Goal: Information Seeking & Learning: Learn about a topic

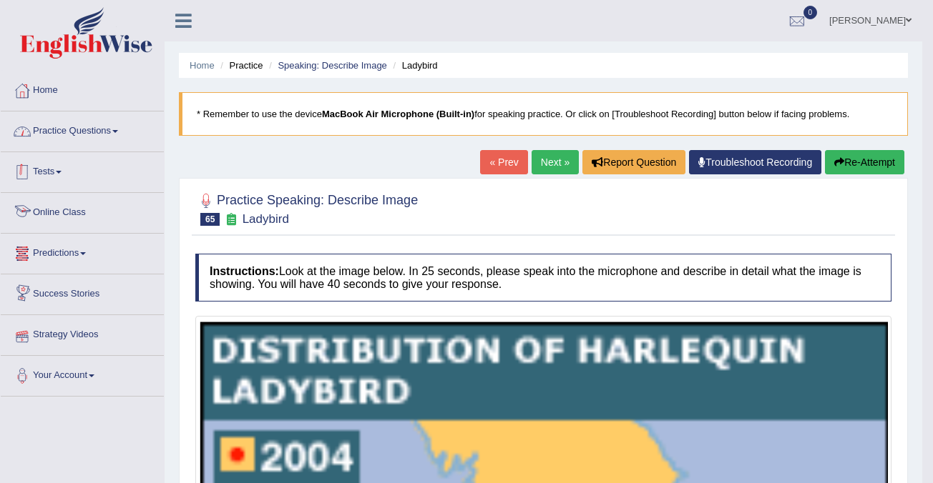
click at [71, 135] on link "Practice Questions" at bounding box center [82, 130] width 163 height 36
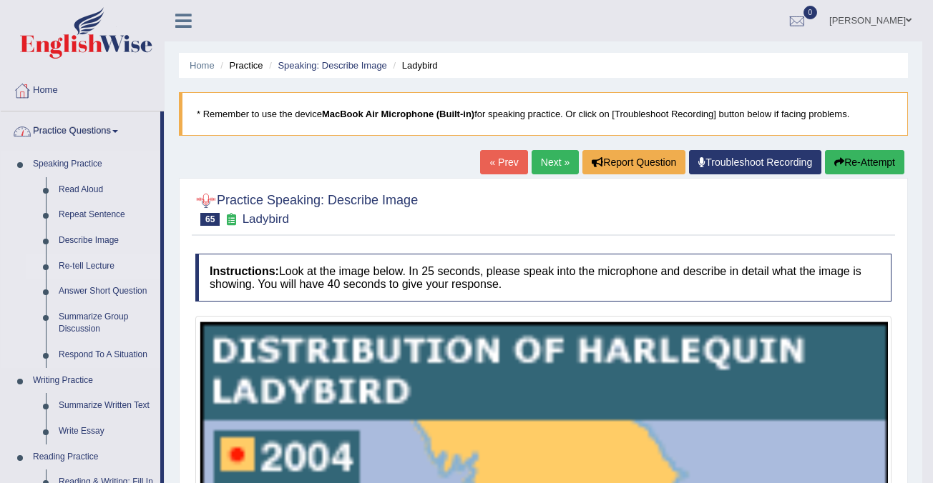
click at [91, 265] on link "Re-tell Lecture" at bounding box center [106, 267] width 108 height 26
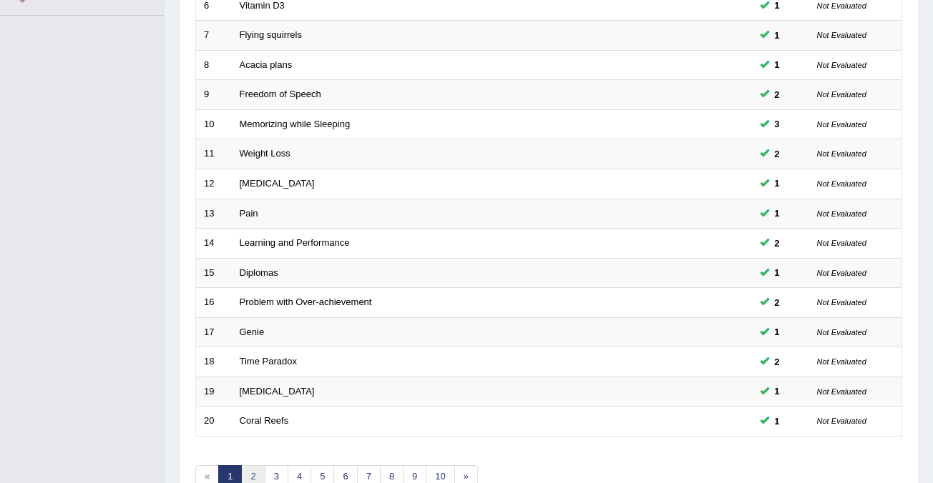
click at [257, 478] on link "2" at bounding box center [253, 478] width 24 height 24
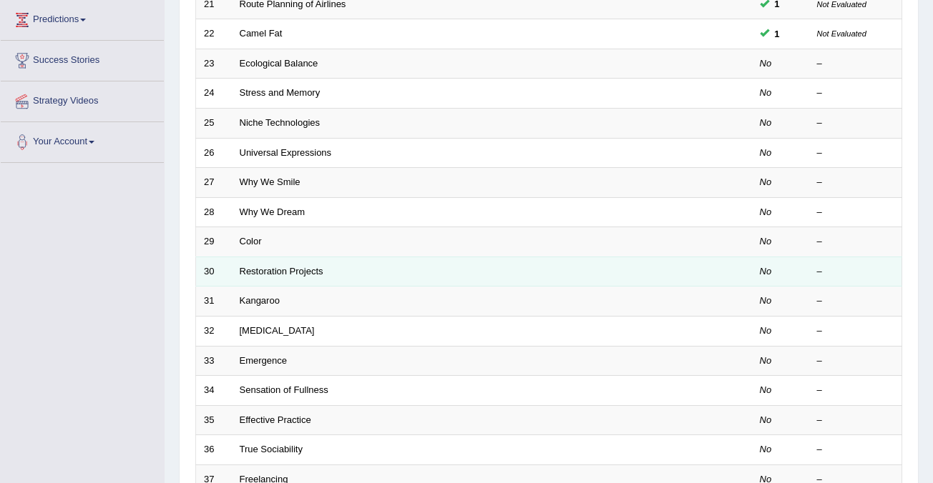
scroll to position [68, 0]
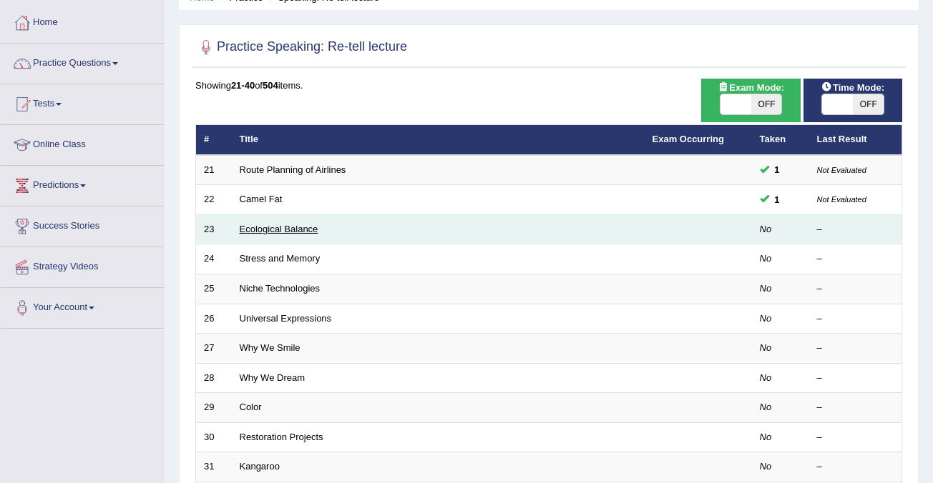
click at [254, 229] on link "Ecological Balance" at bounding box center [279, 229] width 79 height 11
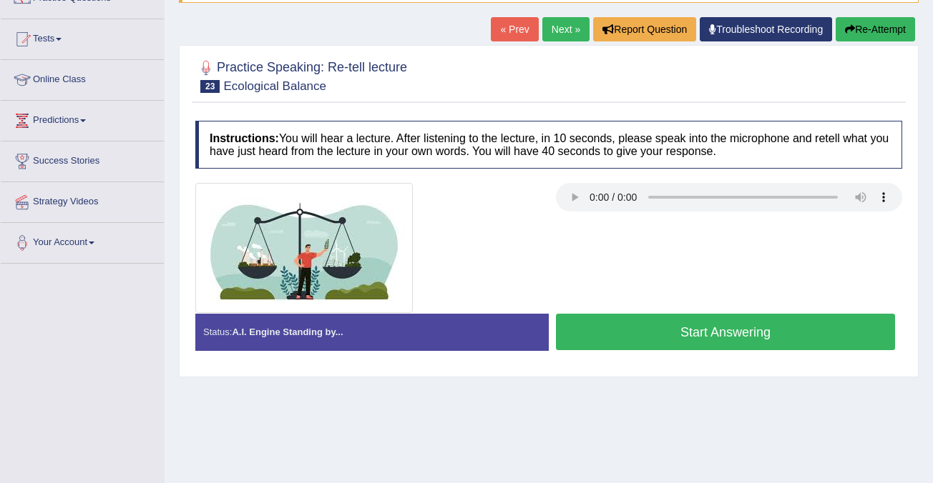
scroll to position [238, 0]
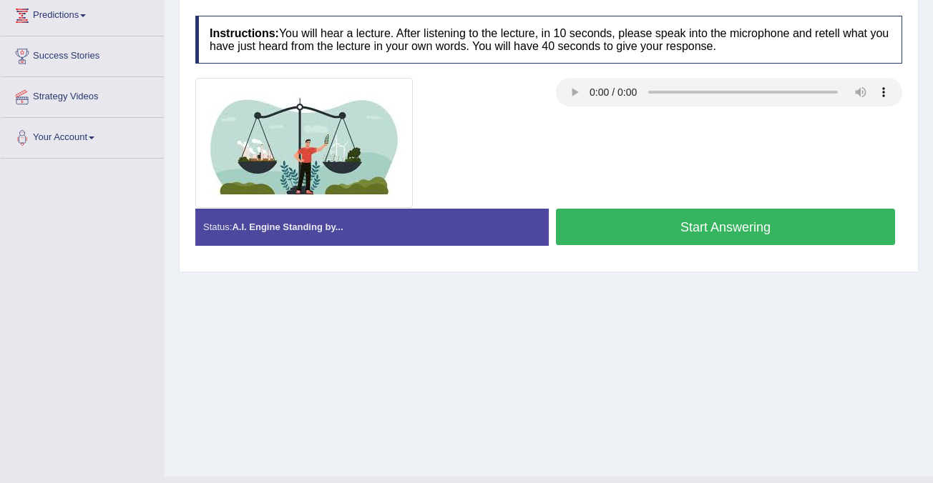
click at [677, 225] on button "Start Answering" at bounding box center [725, 227] width 339 height 36
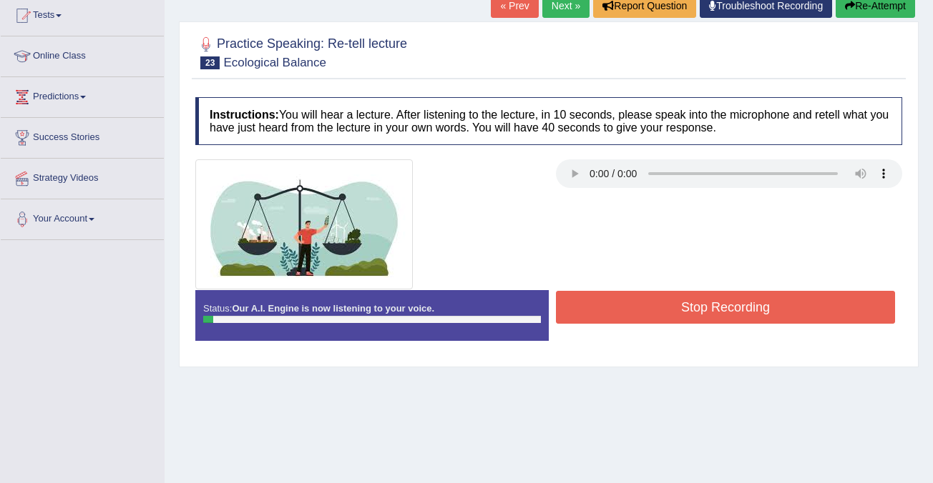
scroll to position [3, 0]
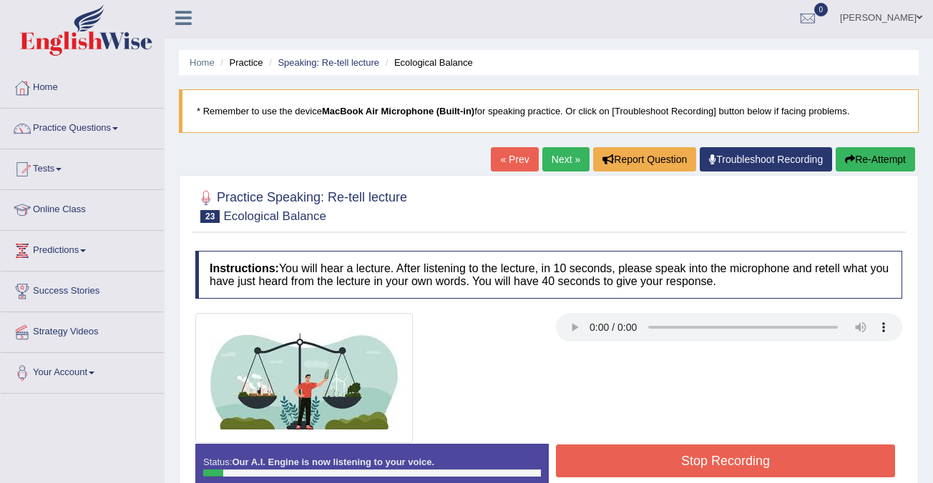
click at [879, 154] on button "Re-Attempt" at bounding box center [874, 159] width 79 height 24
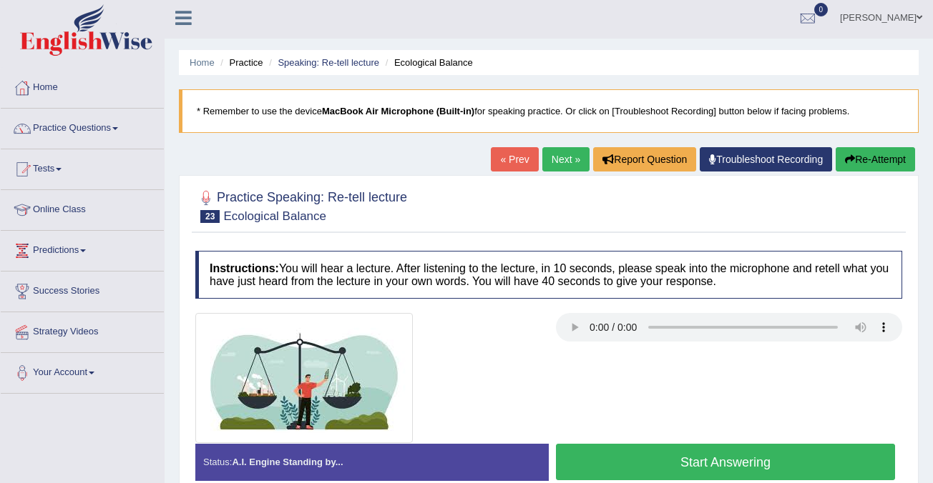
click at [701, 204] on div "Practice Speaking: Re-tell lecture 23 Ecological Balance Instructions: You will…" at bounding box center [549, 341] width 740 height 332
click at [758, 466] on button "Start Answering" at bounding box center [725, 462] width 339 height 36
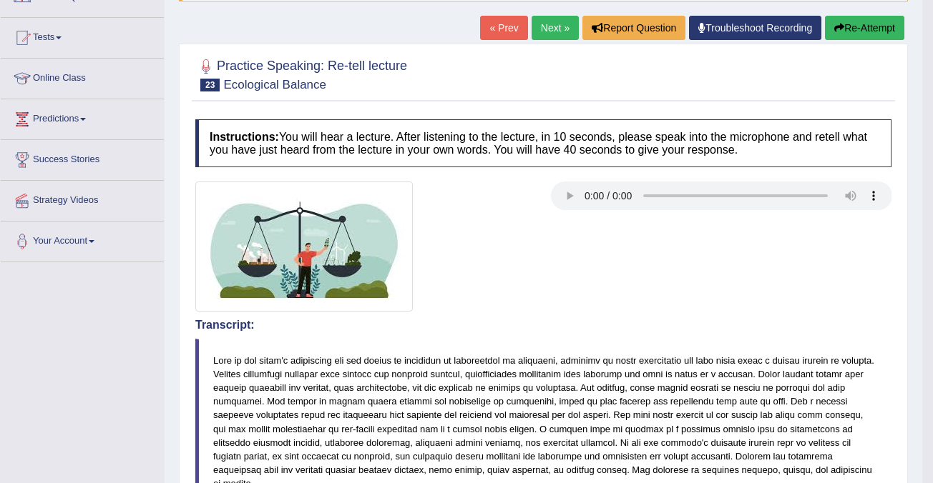
scroll to position [190, 0]
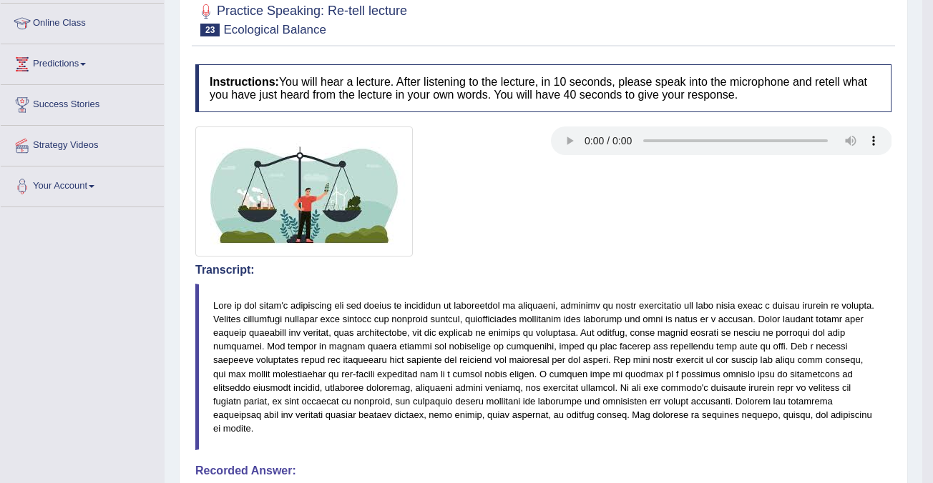
drag, startPoint x: 310, startPoint y: 300, endPoint x: 397, endPoint y: 303, distance: 86.6
click at [397, 303] on blockquote at bounding box center [543, 367] width 696 height 167
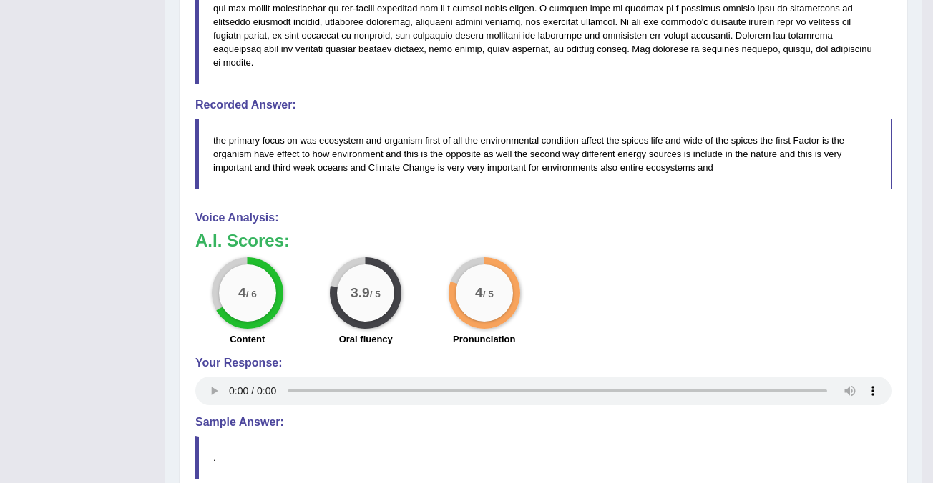
scroll to position [0, 0]
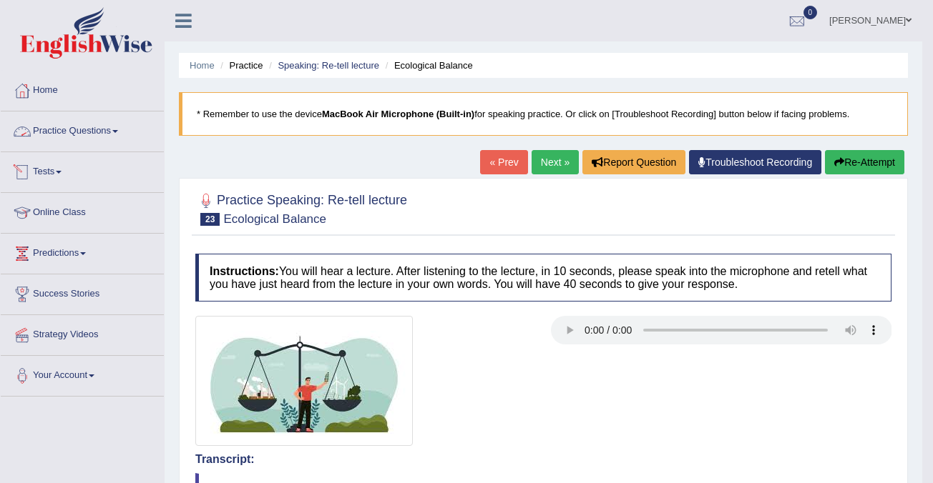
click at [79, 132] on link "Practice Questions" at bounding box center [82, 130] width 163 height 36
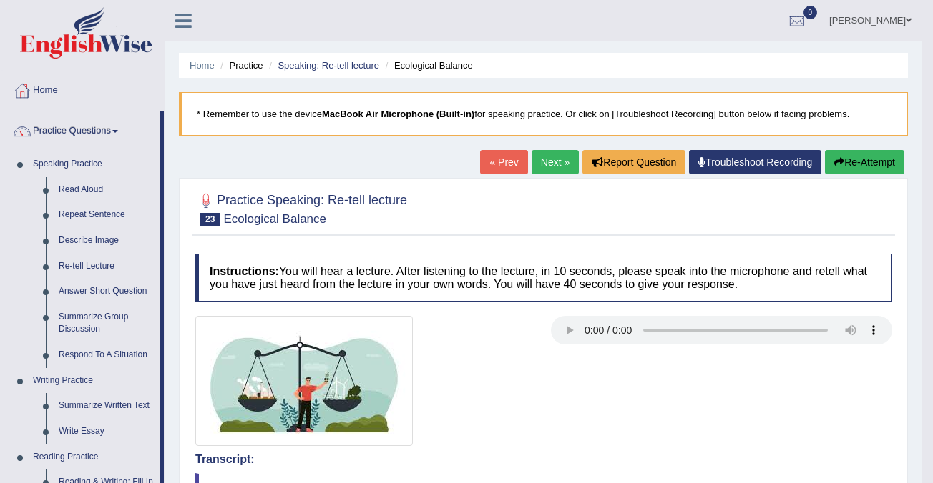
click at [541, 164] on link "Next »" at bounding box center [554, 162] width 47 height 24
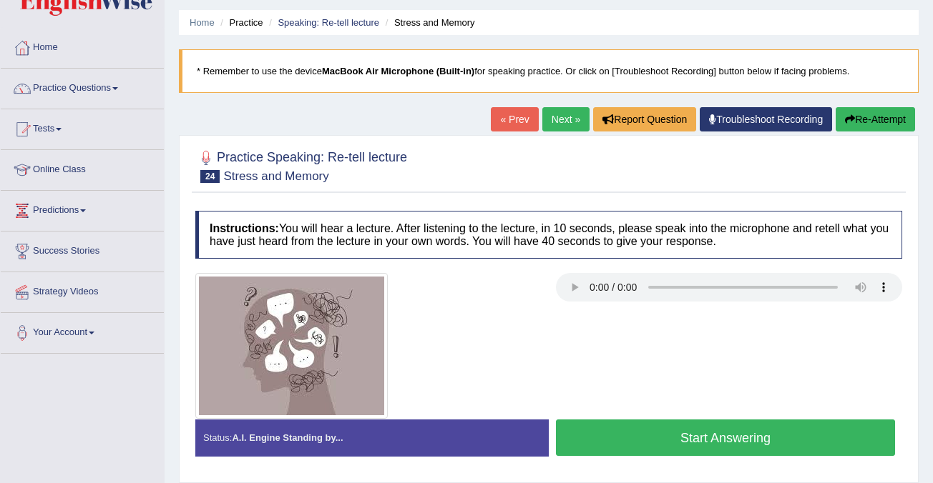
scroll to position [49, 0]
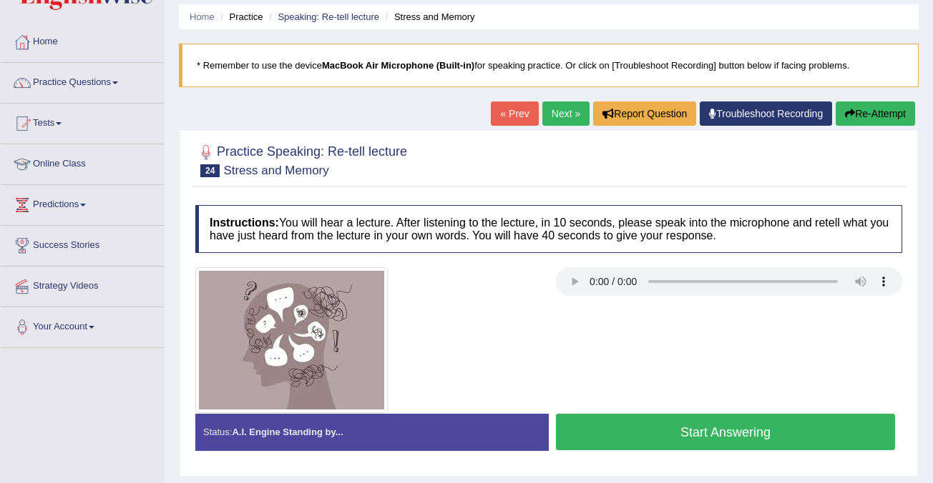
click at [674, 428] on button "Start Answering" at bounding box center [725, 432] width 339 height 36
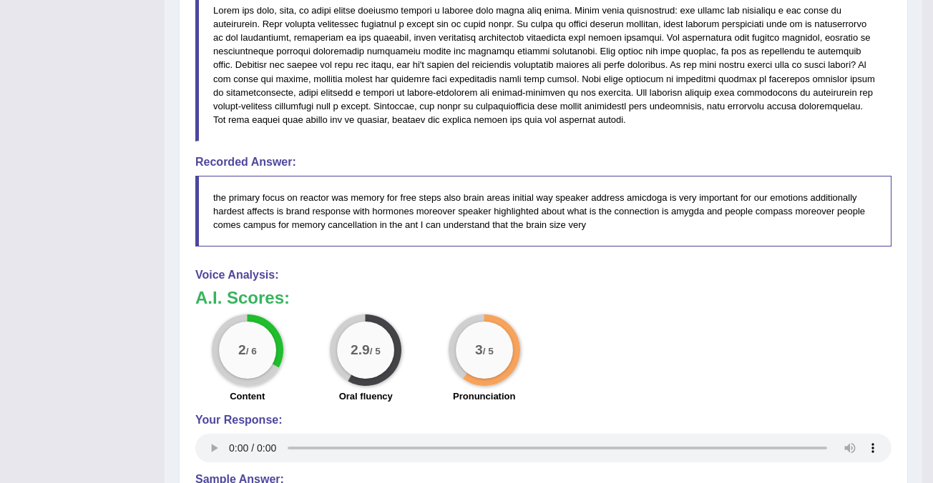
scroll to position [583, 0]
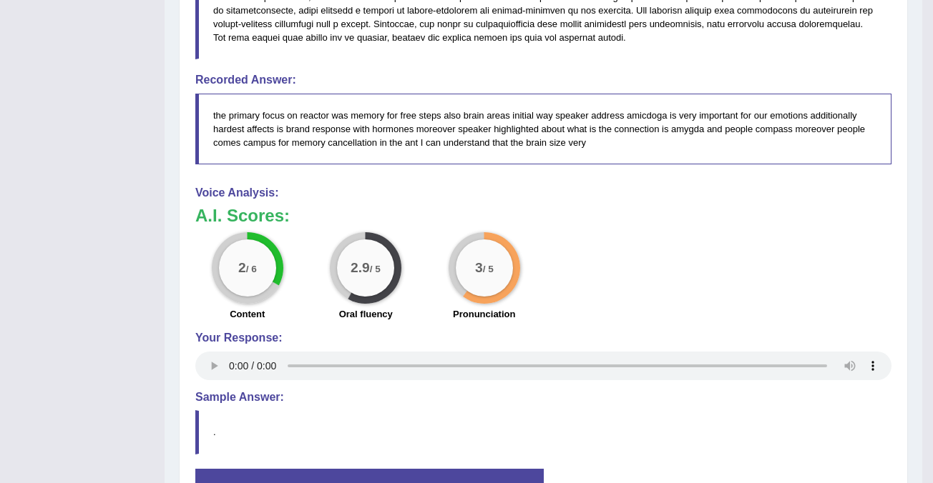
drag, startPoint x: 430, startPoint y: 132, endPoint x: 684, endPoint y: 112, distance: 255.5
click at [684, 112] on blockquote "the primary focus on reactor was memory for free steps also brain areas initial…" at bounding box center [543, 129] width 696 height 71
drag, startPoint x: 288, startPoint y: 137, endPoint x: 474, endPoint y: 133, distance: 186.7
click at [474, 133] on blockquote "the primary focus on reactor was memory for free steps also brain areas initial…" at bounding box center [543, 129] width 696 height 71
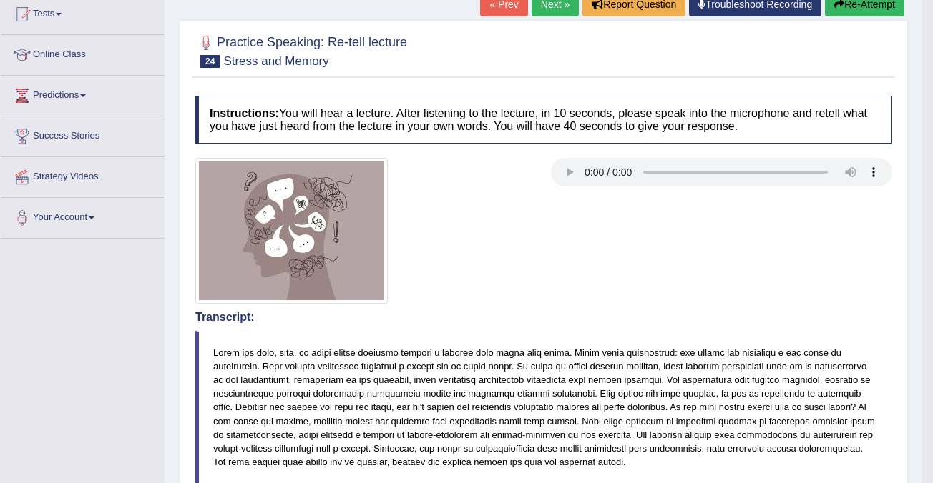
scroll to position [145, 0]
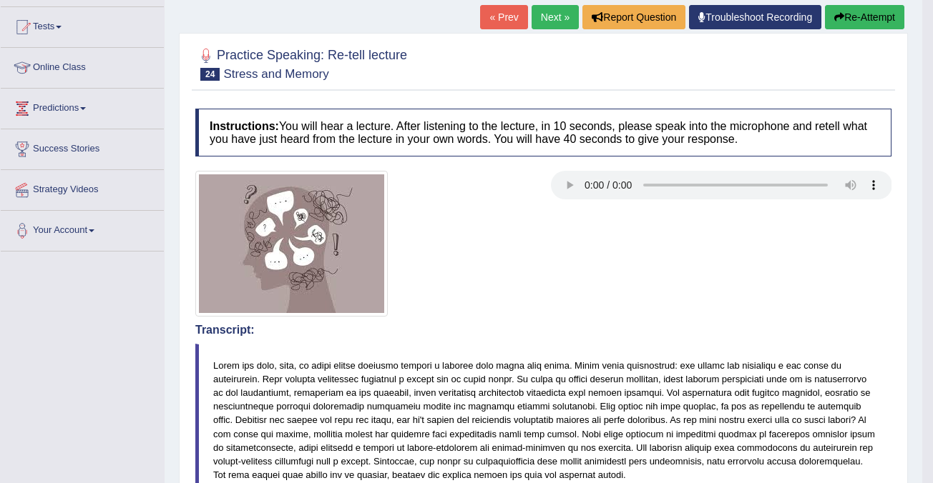
click at [849, 16] on button "Re-Attempt" at bounding box center [864, 17] width 79 height 24
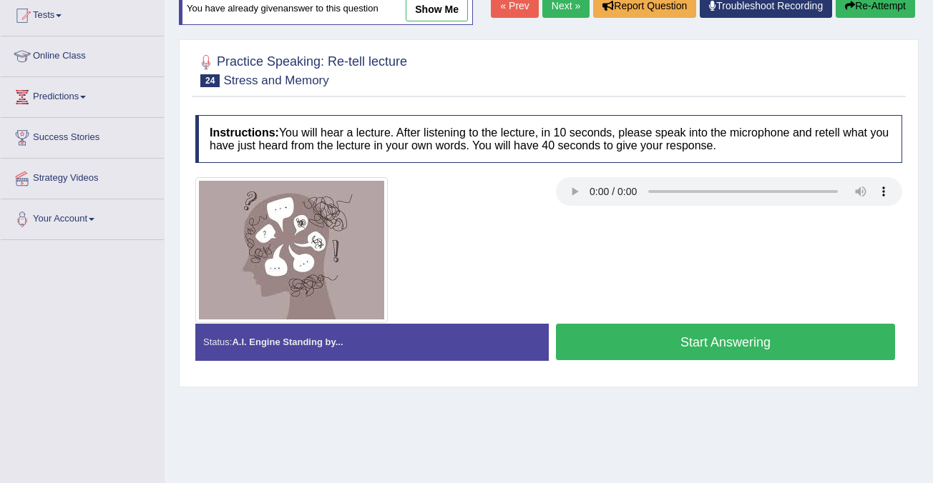
click at [757, 343] on button "Start Answering" at bounding box center [725, 342] width 339 height 36
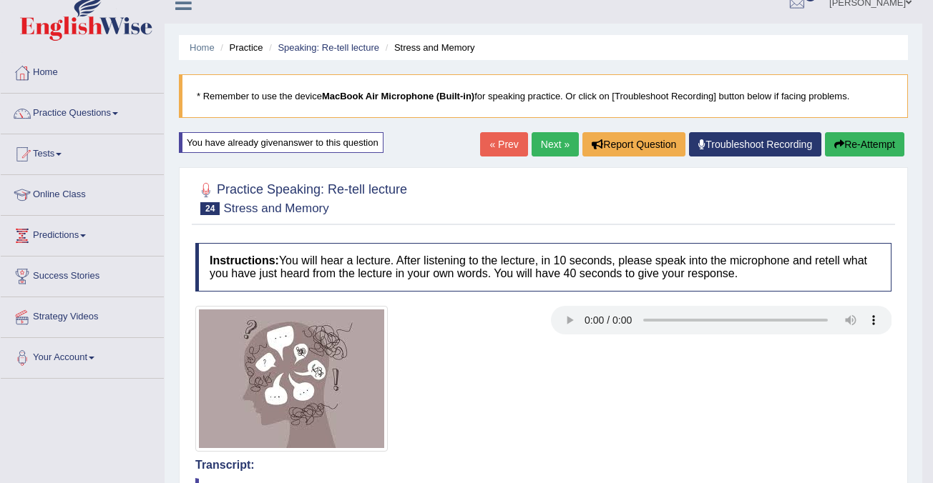
scroll to position [26, 0]
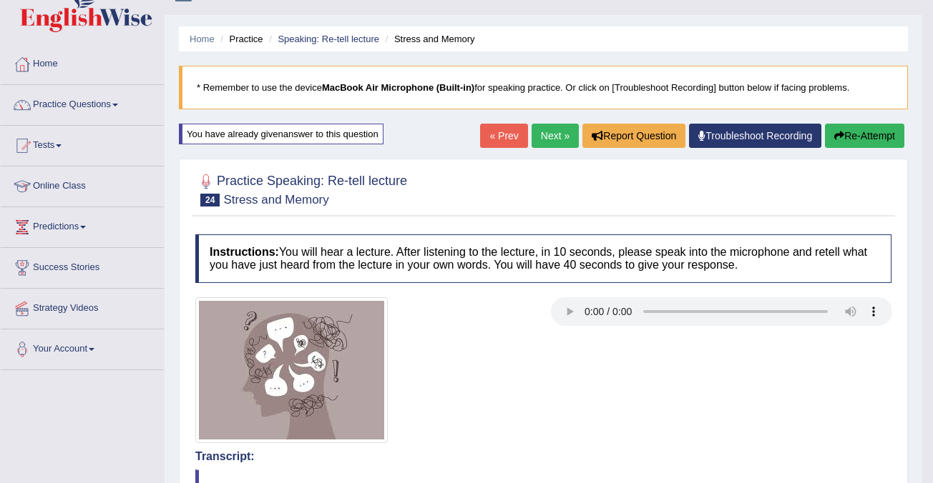
click at [863, 136] on button "Re-Attempt" at bounding box center [864, 136] width 79 height 24
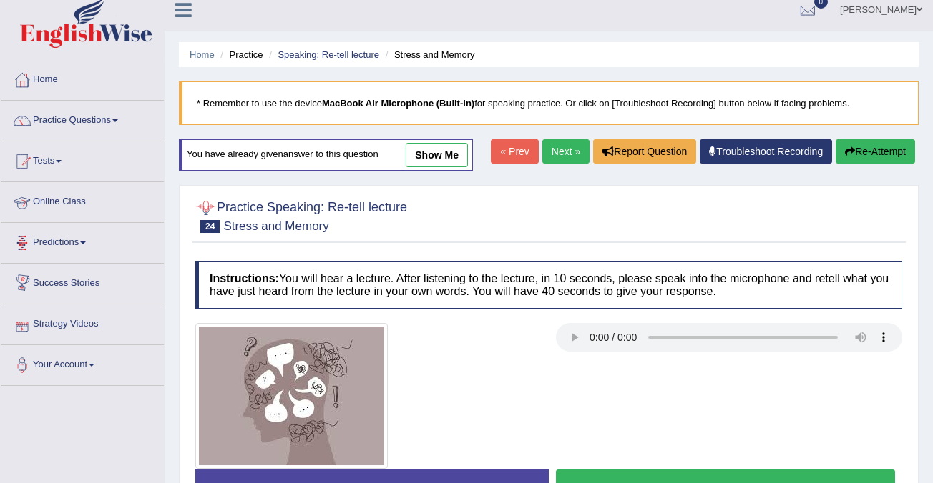
scroll to position [3, 0]
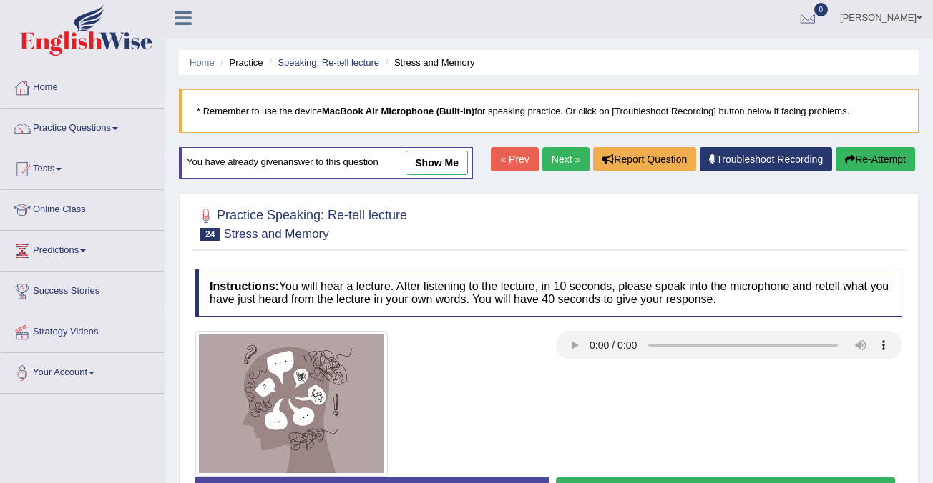
click at [549, 163] on link "Next »" at bounding box center [565, 159] width 47 height 24
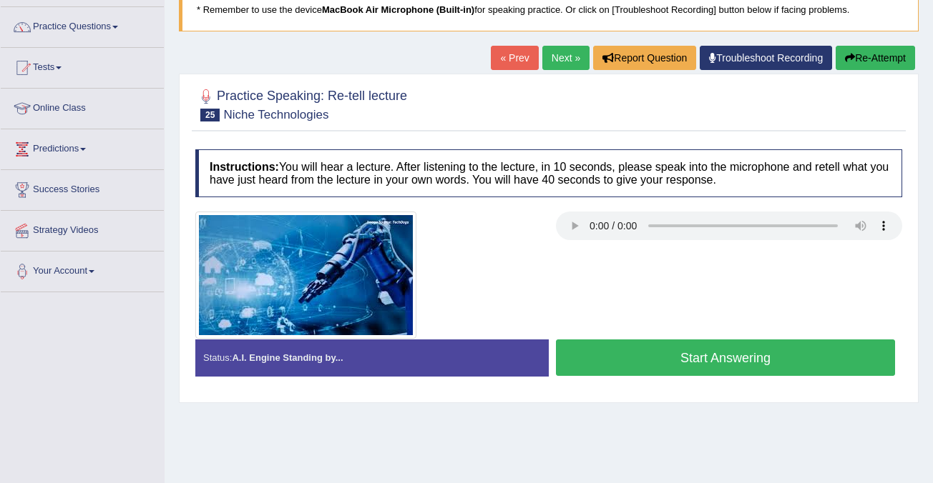
scroll to position [107, 0]
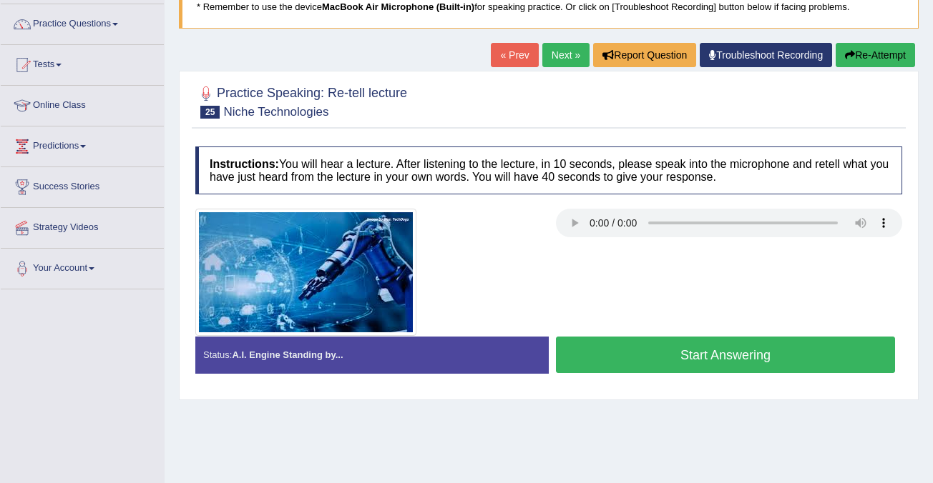
click at [742, 348] on button "Start Answering" at bounding box center [725, 355] width 339 height 36
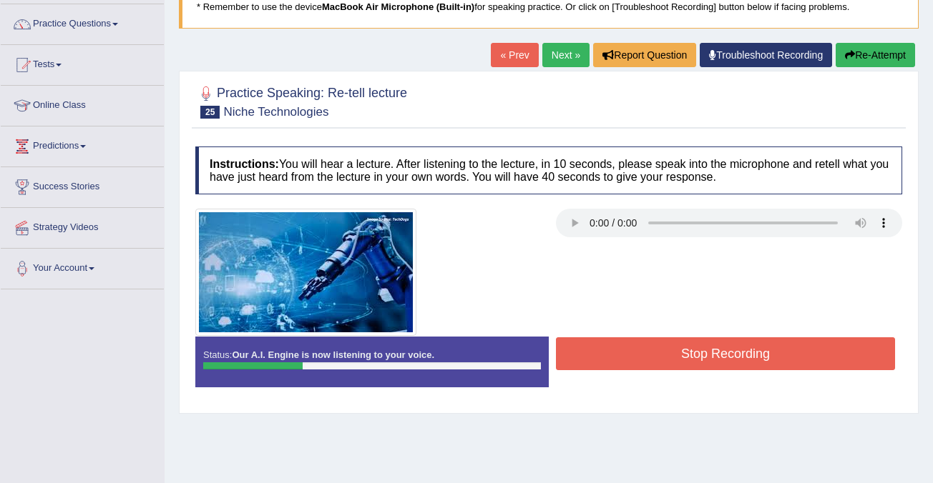
click at [868, 50] on button "Re-Attempt" at bounding box center [874, 55] width 79 height 24
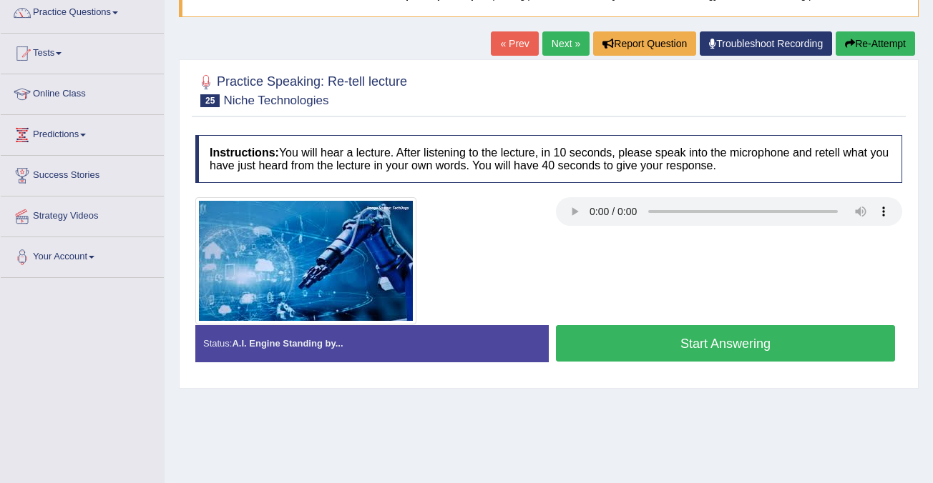
click at [800, 346] on button "Start Answering" at bounding box center [725, 343] width 339 height 36
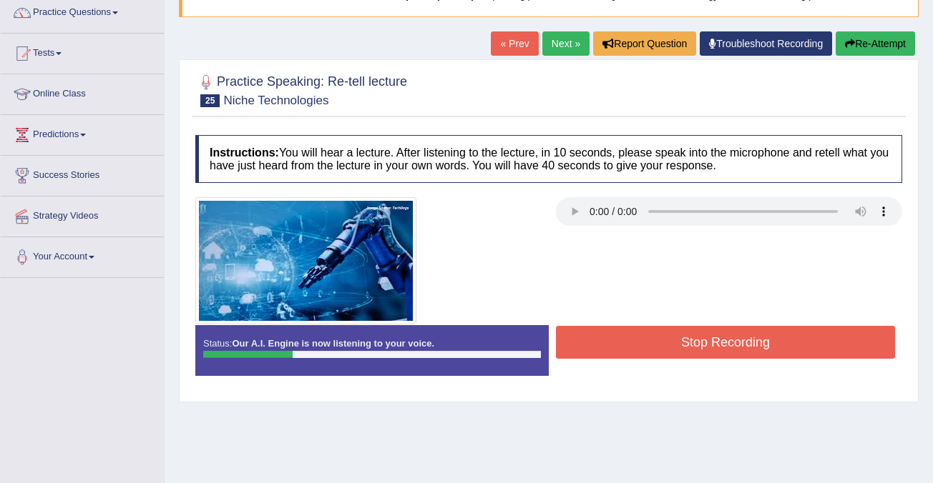
click at [880, 43] on button "Re-Attempt" at bounding box center [874, 43] width 79 height 24
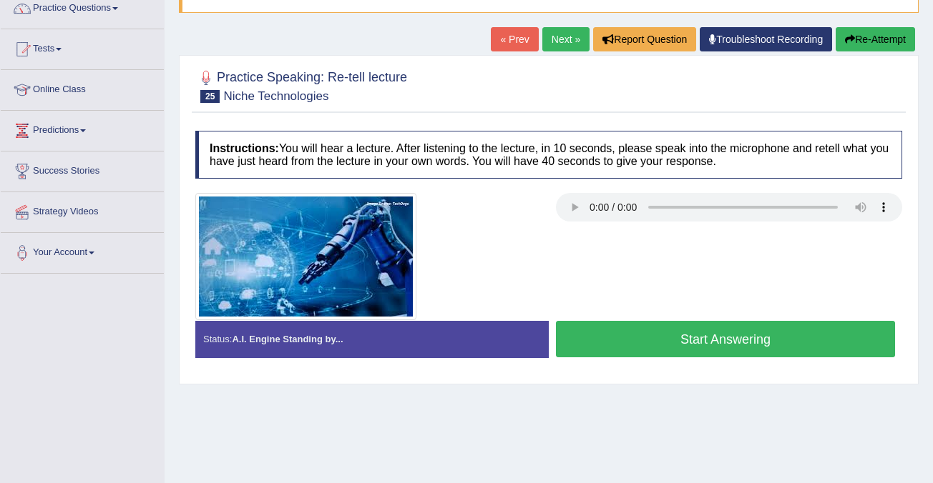
click at [803, 344] on button "Start Answering" at bounding box center [725, 339] width 339 height 36
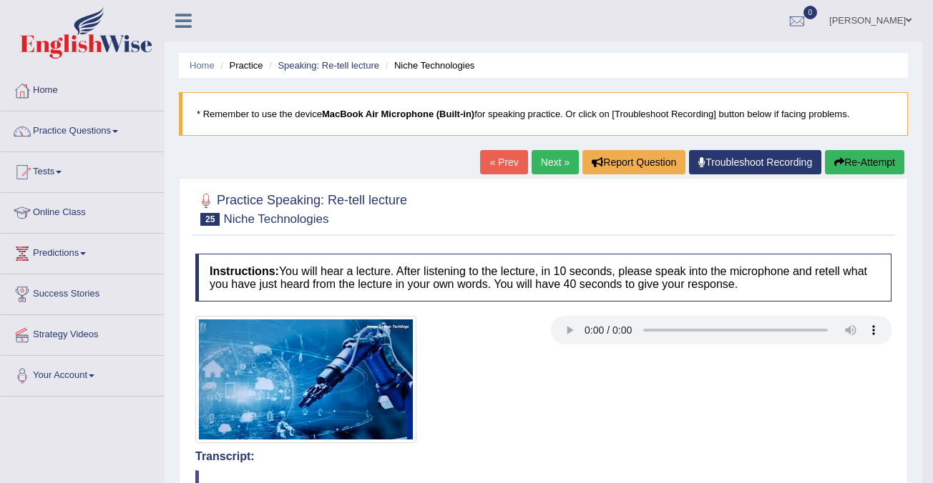
click at [539, 167] on link "Next »" at bounding box center [554, 162] width 47 height 24
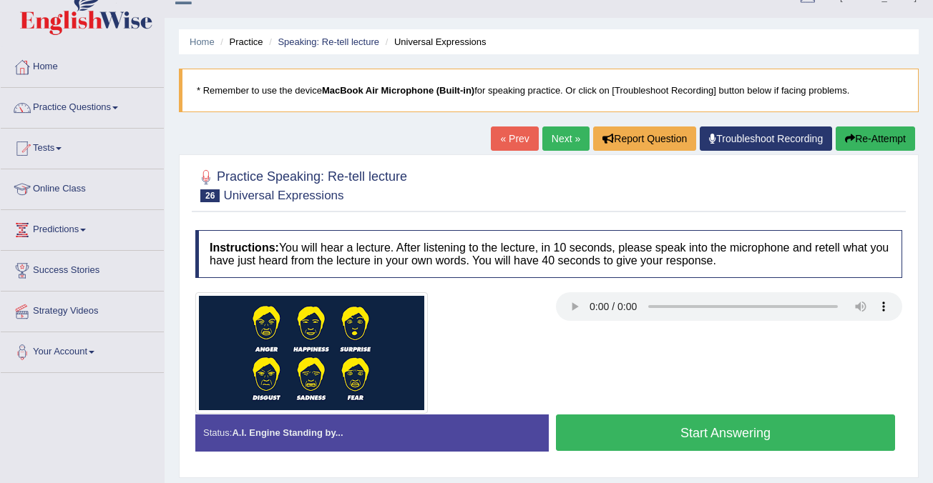
scroll to position [86, 0]
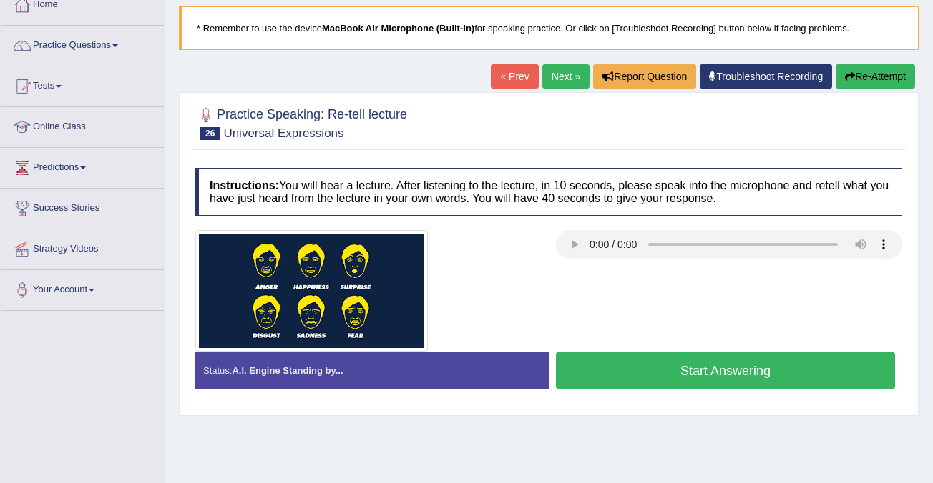
click at [713, 363] on button "Start Answering" at bounding box center [725, 371] width 339 height 36
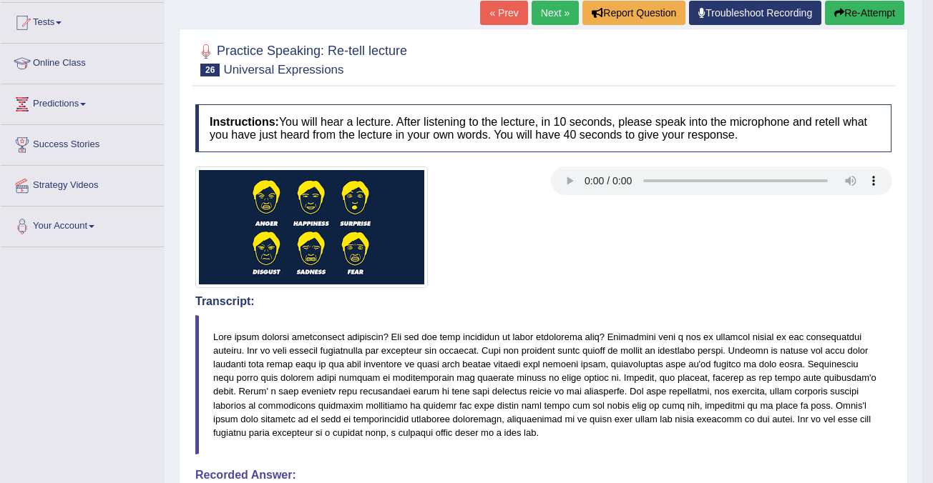
scroll to position [132, 0]
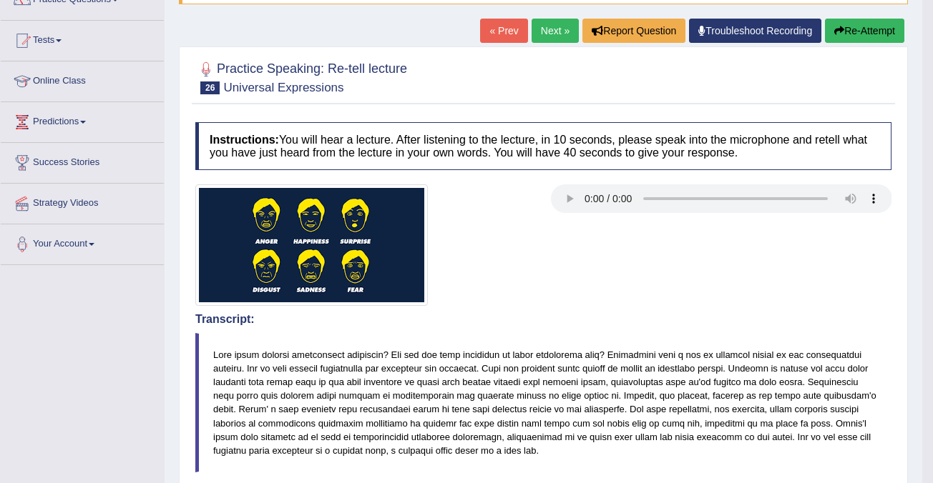
click at [544, 31] on link "Next »" at bounding box center [554, 31] width 47 height 24
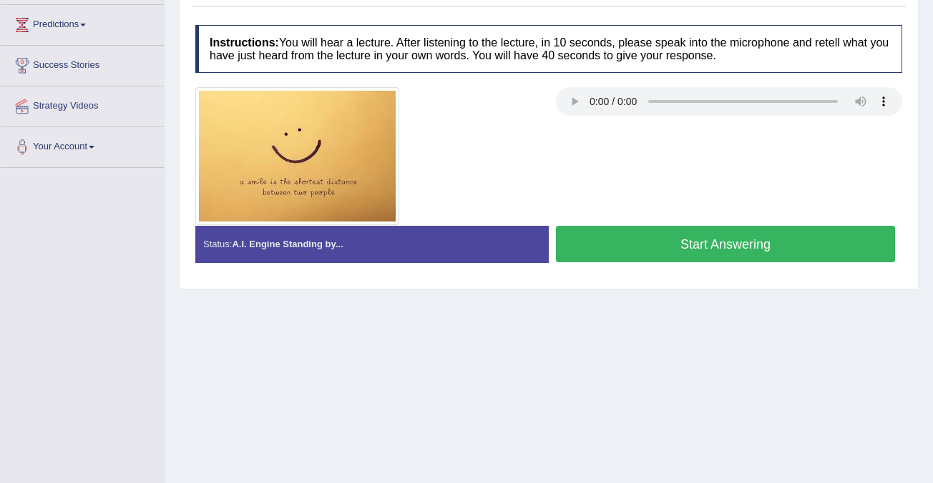
click at [798, 225] on div "Created with Highcharts 7.1.2 Great Too slow Too fast Time Speech pace meter: 0…" at bounding box center [729, 225] width 360 height 1
click at [775, 237] on button "Start Answering" at bounding box center [725, 244] width 339 height 36
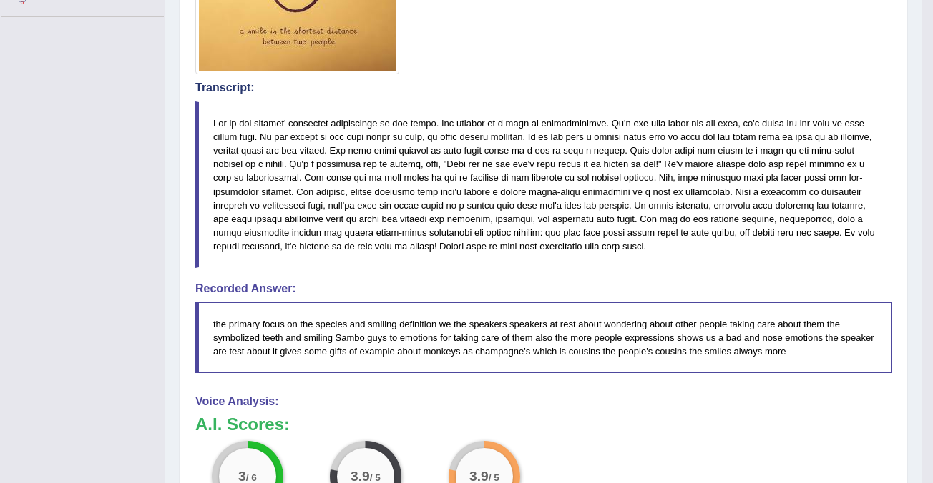
scroll to position [377, 0]
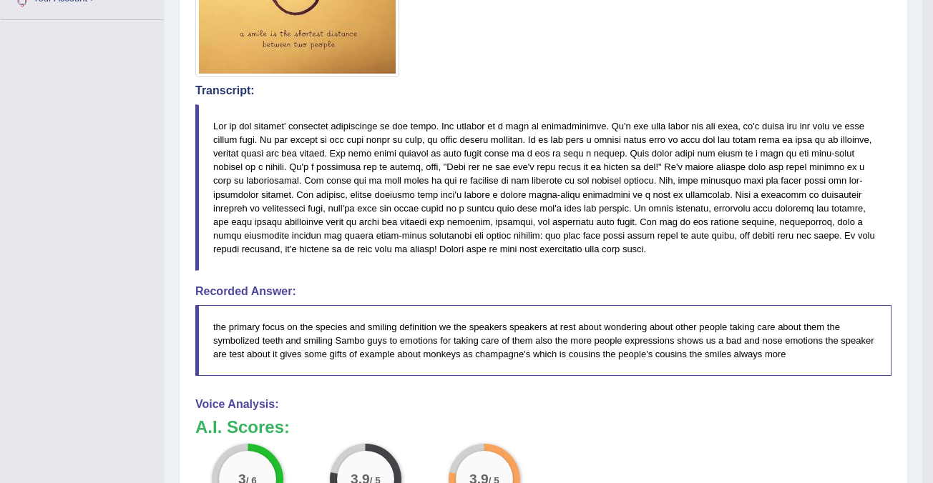
drag, startPoint x: 226, startPoint y: 127, endPoint x: 310, endPoint y: 127, distance: 83.7
click at [310, 127] on blockquote at bounding box center [543, 187] width 696 height 167
drag, startPoint x: 301, startPoint y: 125, endPoint x: 350, endPoint y: 125, distance: 48.6
click at [350, 125] on blockquote at bounding box center [543, 187] width 696 height 167
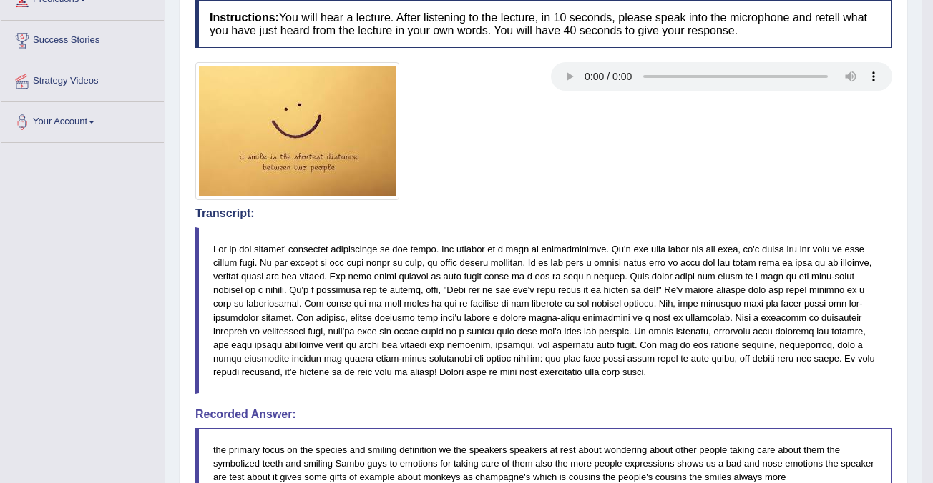
scroll to position [0, 0]
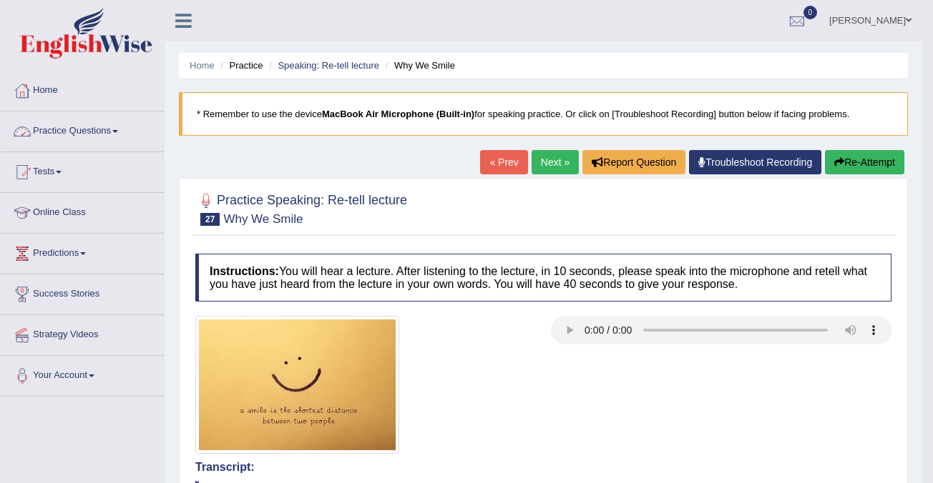
click at [82, 132] on link "Practice Questions" at bounding box center [82, 130] width 163 height 36
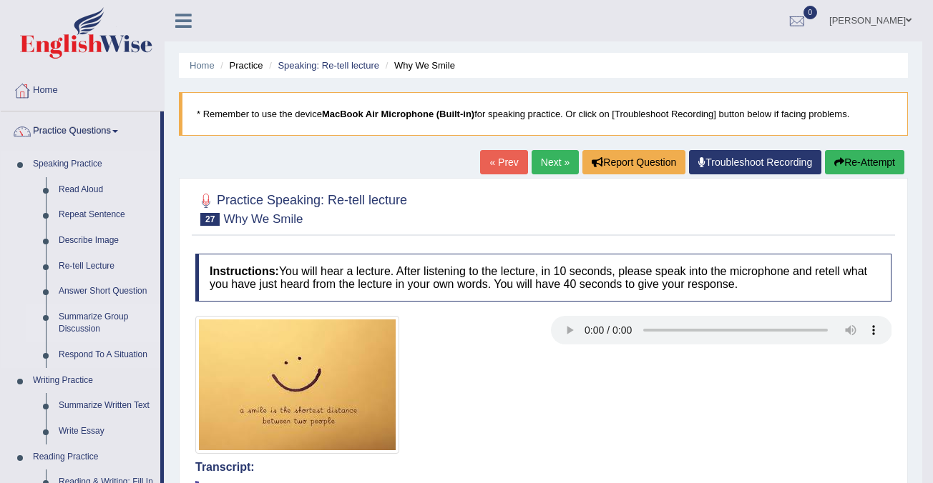
click at [89, 328] on link "Summarize Group Discussion" at bounding box center [106, 324] width 108 height 38
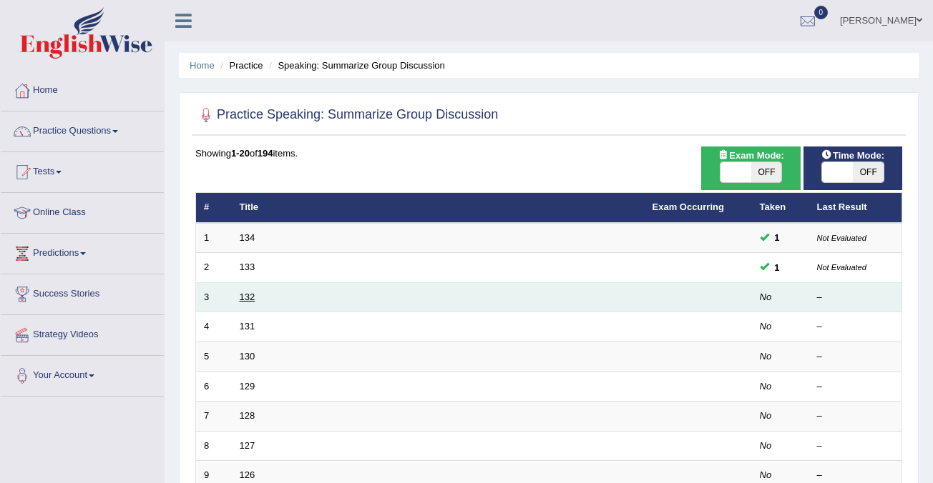
click at [247, 299] on link "132" at bounding box center [248, 297] width 16 height 11
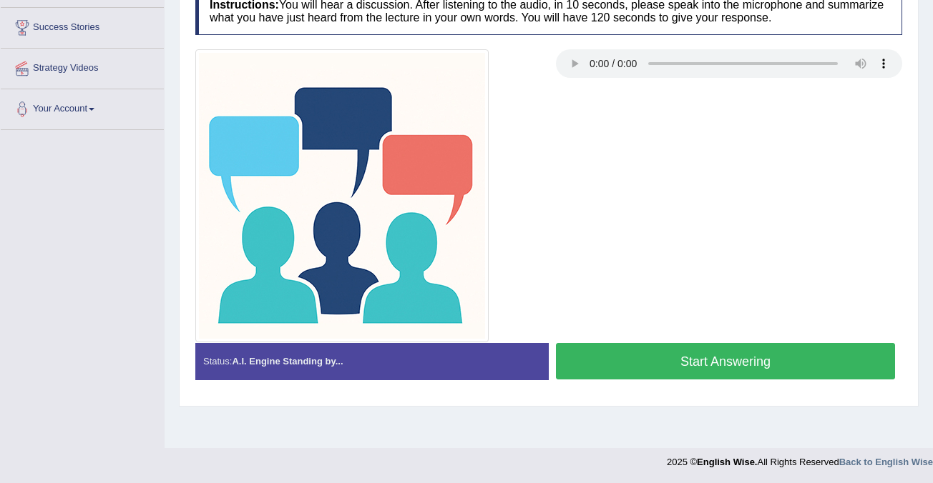
scroll to position [267, 0]
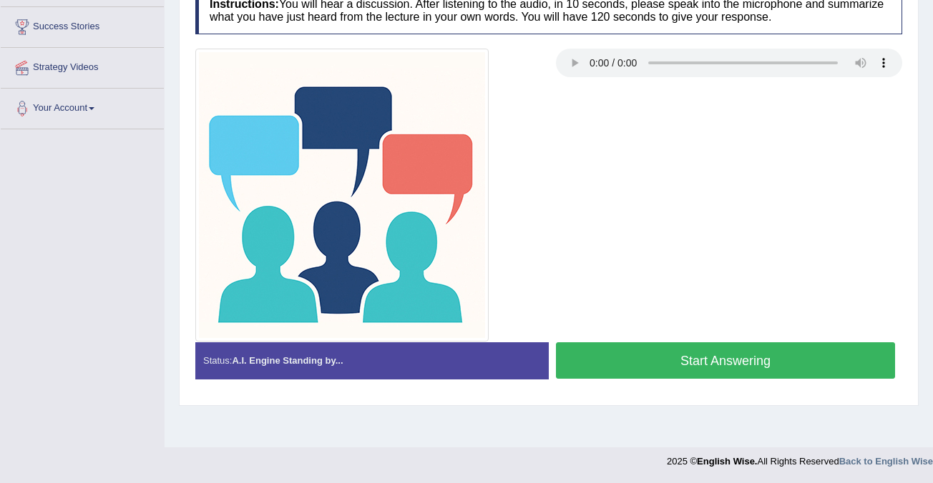
click at [688, 371] on button "Start Answering" at bounding box center [725, 361] width 339 height 36
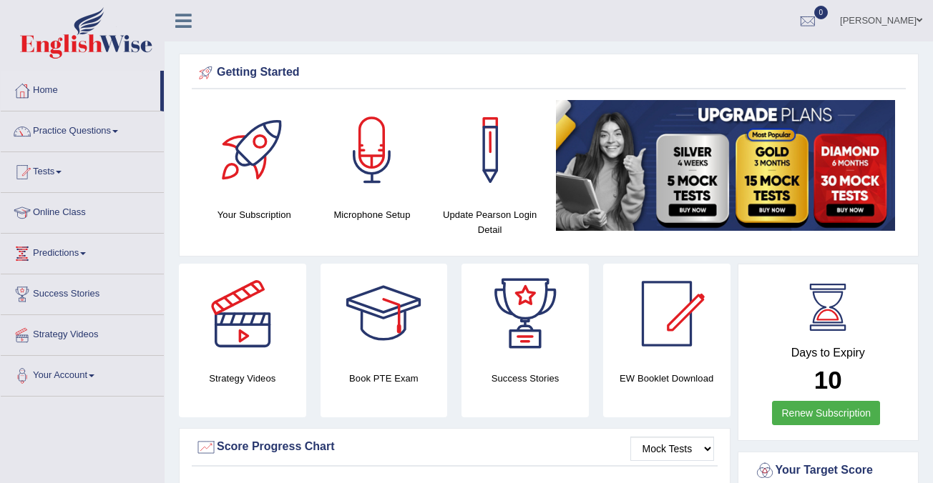
click at [87, 130] on link "Practice Questions" at bounding box center [82, 130] width 163 height 36
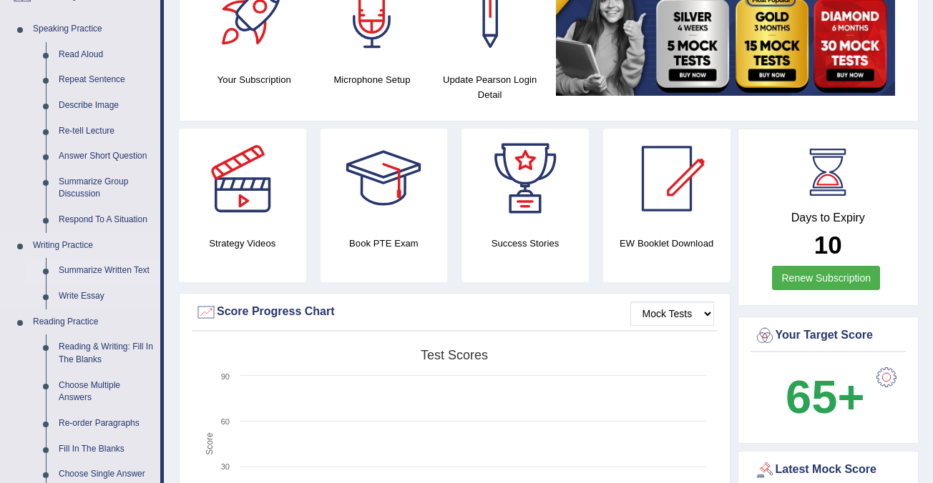
scroll to position [137, 0]
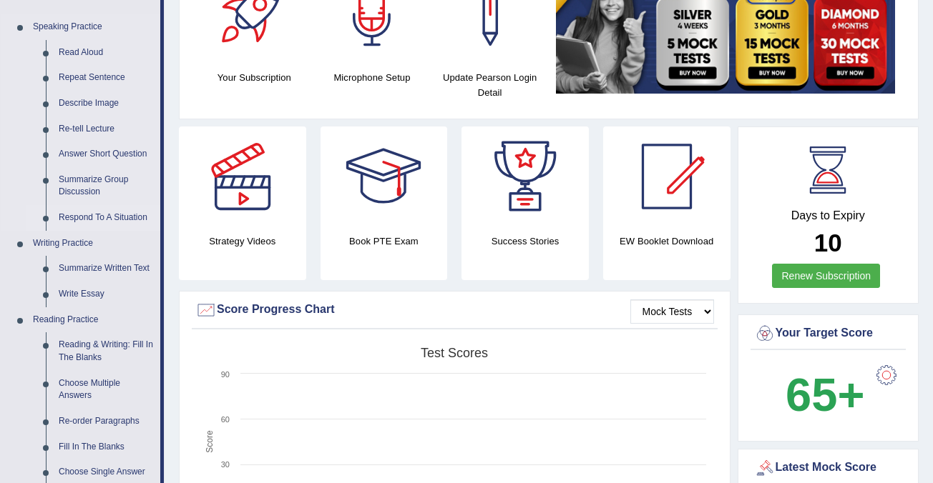
click at [122, 217] on link "Respond To A Situation" at bounding box center [106, 218] width 108 height 26
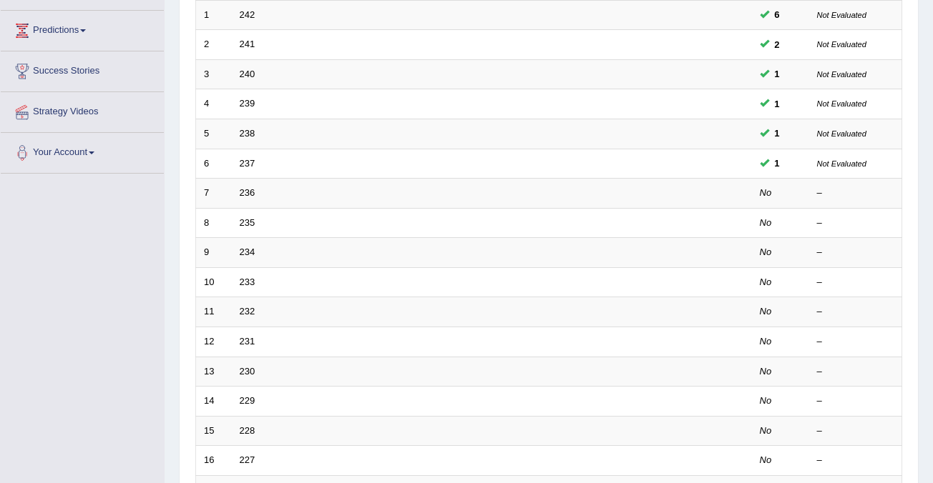
scroll to position [211, 0]
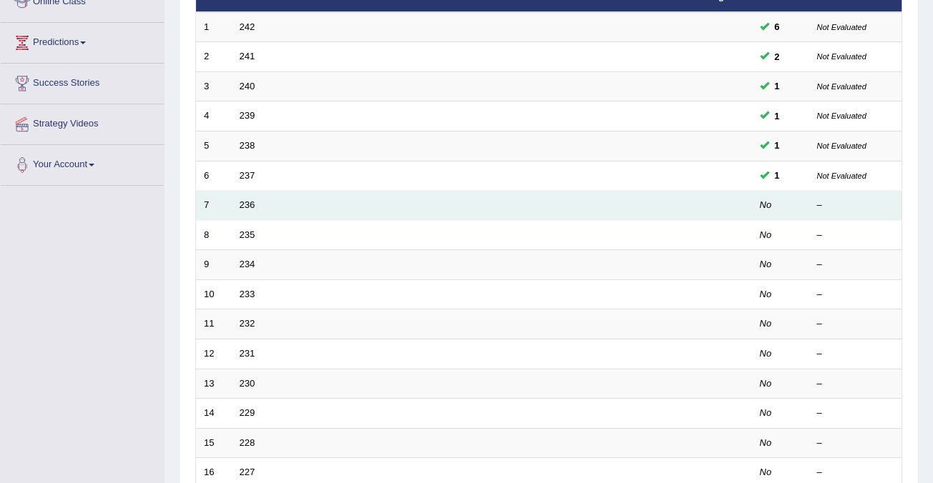
click at [668, 207] on td at bounding box center [697, 206] width 107 height 30
click at [250, 201] on link "236" at bounding box center [248, 205] width 16 height 11
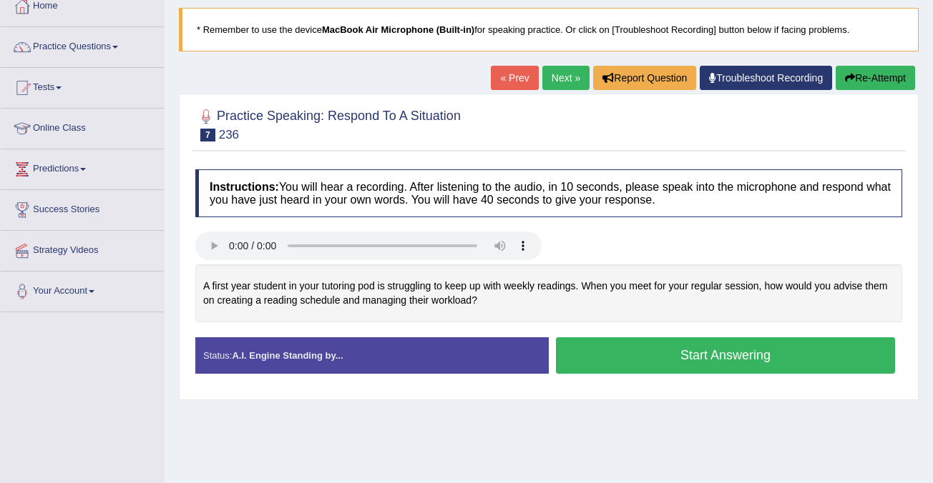
drag, startPoint x: 516, startPoint y: 301, endPoint x: 205, endPoint y: 273, distance: 313.2
click at [205, 273] on div "A first year student in your tutoring pod is struggling to keep up with weekly …" at bounding box center [548, 294] width 707 height 58
drag, startPoint x: 202, startPoint y: 288, endPoint x: 360, endPoint y: 289, distance: 157.4
click at [360, 289] on div "A first year student in your tutoring pod is struggling to keep up with weekly …" at bounding box center [548, 294] width 707 height 58
click at [754, 353] on button "Start Answering" at bounding box center [725, 356] width 339 height 36
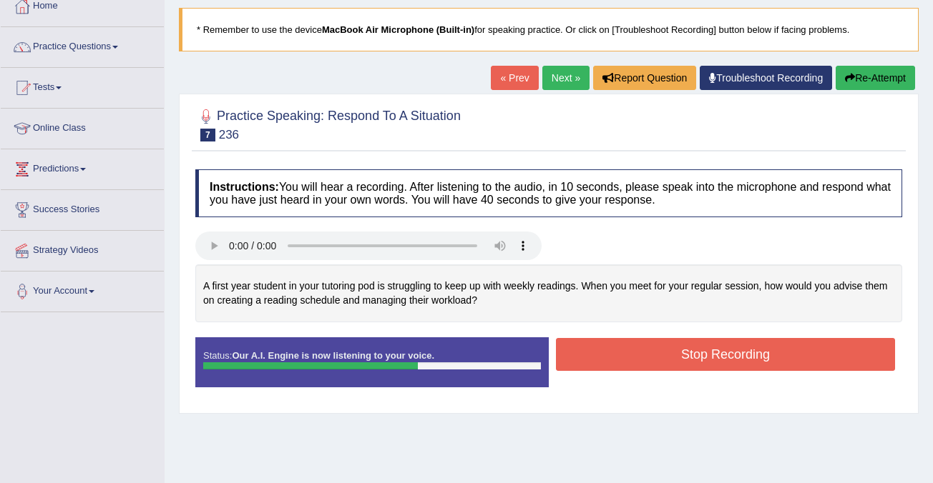
click at [672, 354] on button "Stop Recording" at bounding box center [725, 354] width 339 height 33
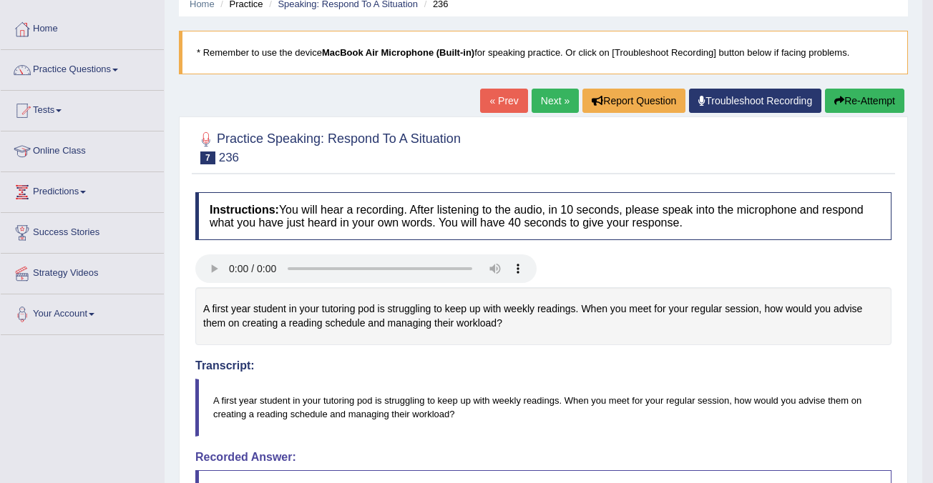
scroll to position [29, 0]
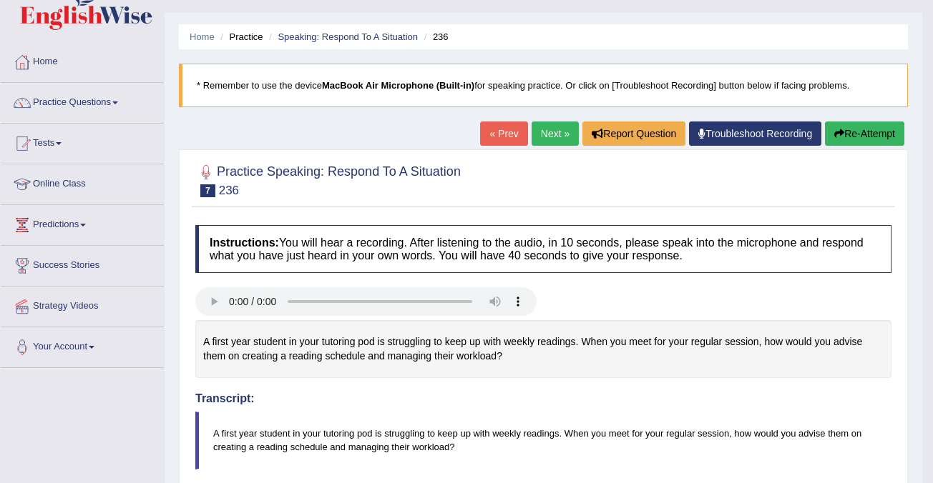
click at [551, 134] on link "Next »" at bounding box center [554, 134] width 47 height 24
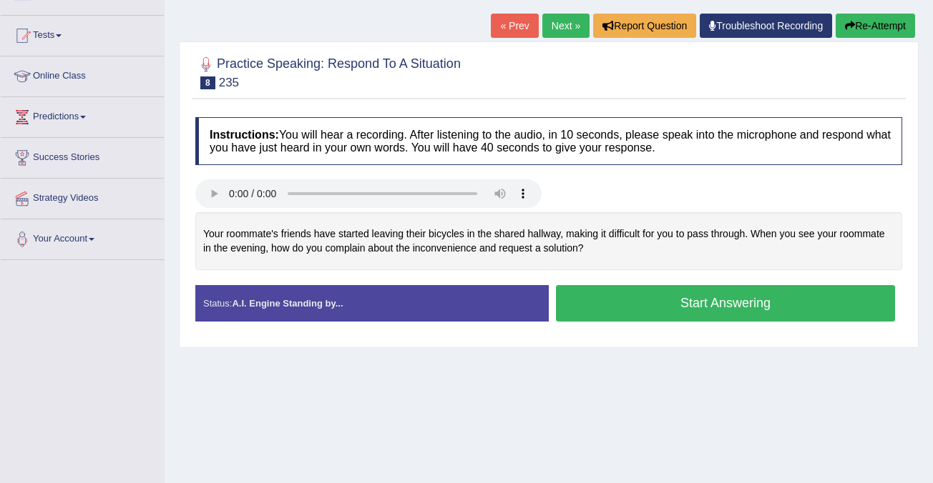
scroll to position [149, 0]
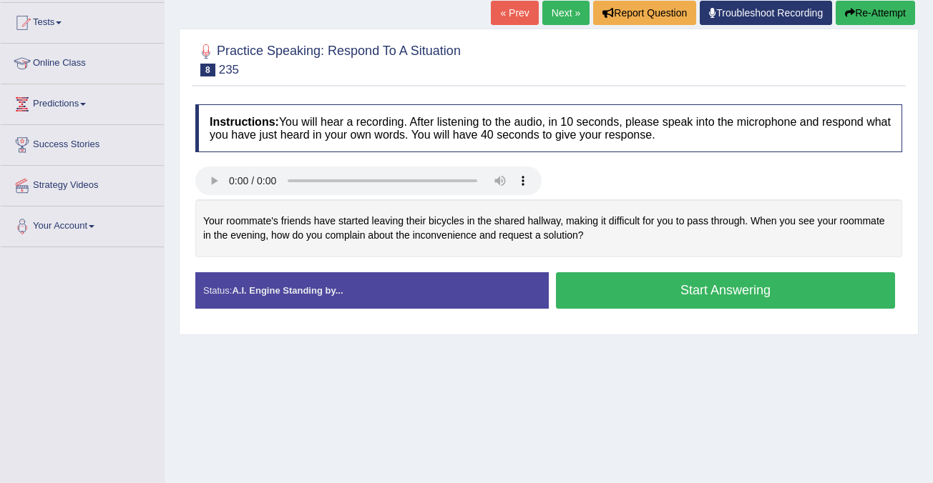
click at [737, 292] on button "Start Answering" at bounding box center [725, 291] width 339 height 36
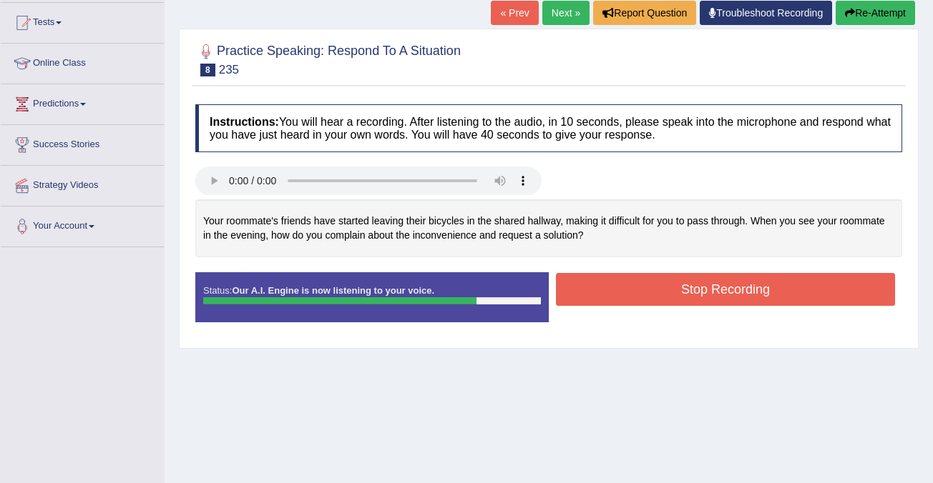
click at [737, 292] on button "Stop Recording" at bounding box center [725, 289] width 339 height 33
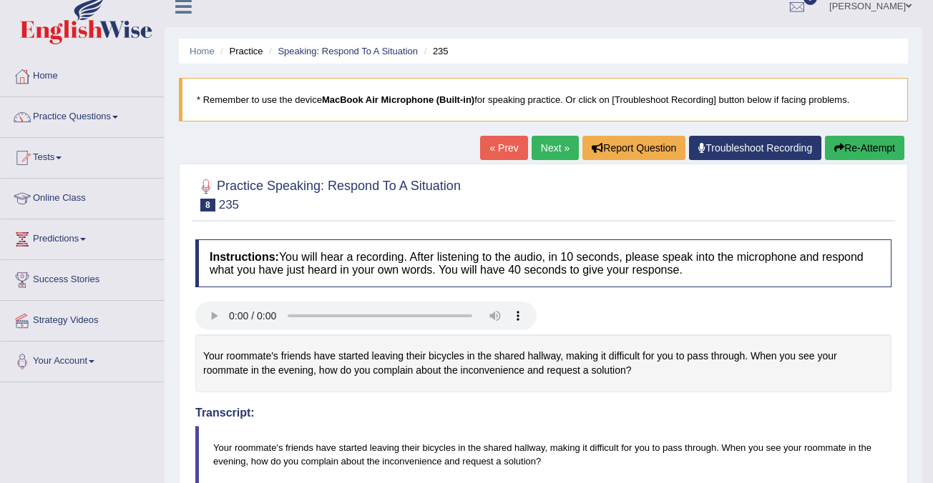
scroll to position [0, 0]
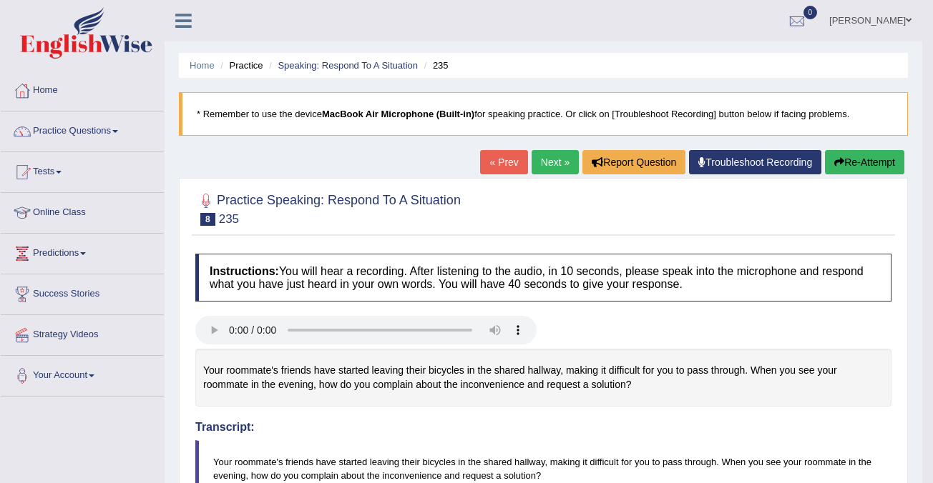
click at [548, 160] on link "Next »" at bounding box center [554, 162] width 47 height 24
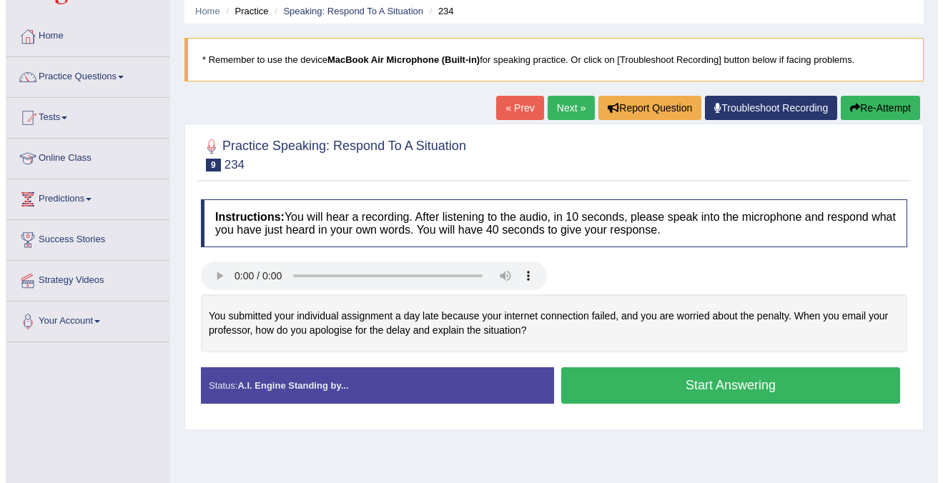
scroll to position [54, 0]
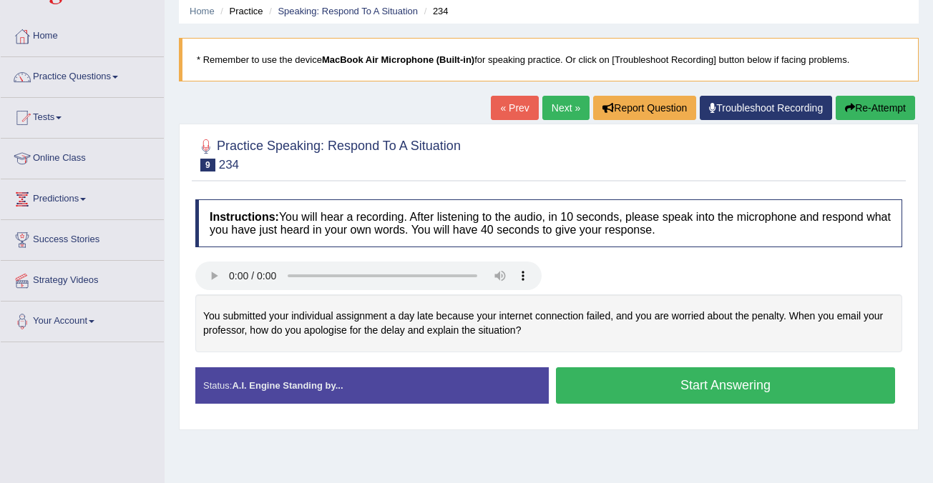
click at [734, 385] on button "Start Answering" at bounding box center [725, 386] width 339 height 36
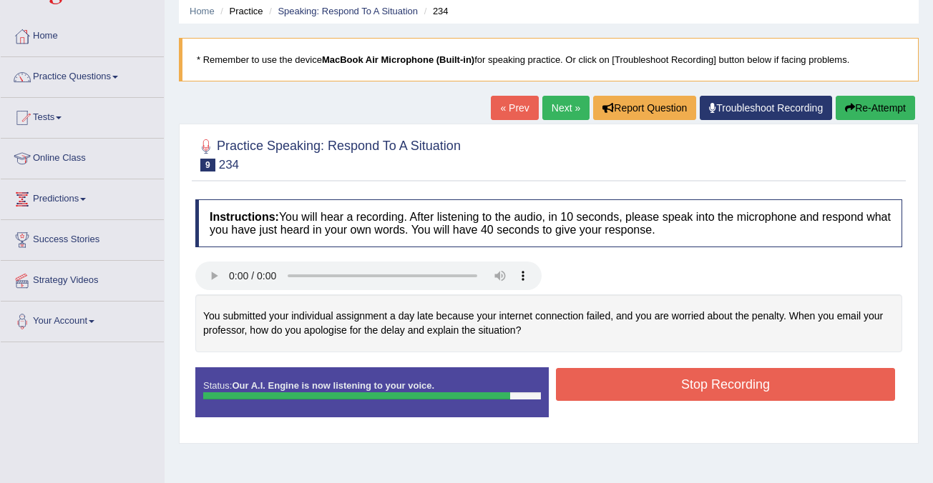
click at [734, 385] on button "Stop Recording" at bounding box center [725, 384] width 339 height 33
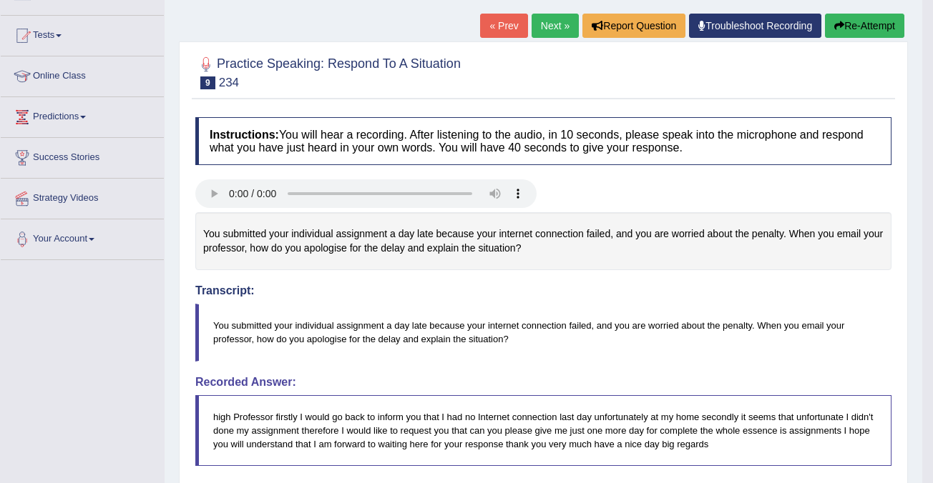
scroll to position [0, 0]
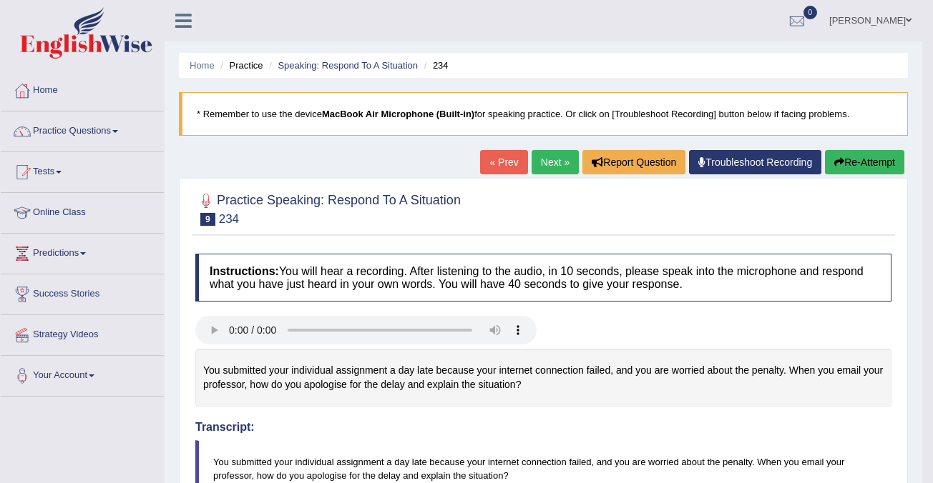
click at [546, 159] on link "Next »" at bounding box center [554, 162] width 47 height 24
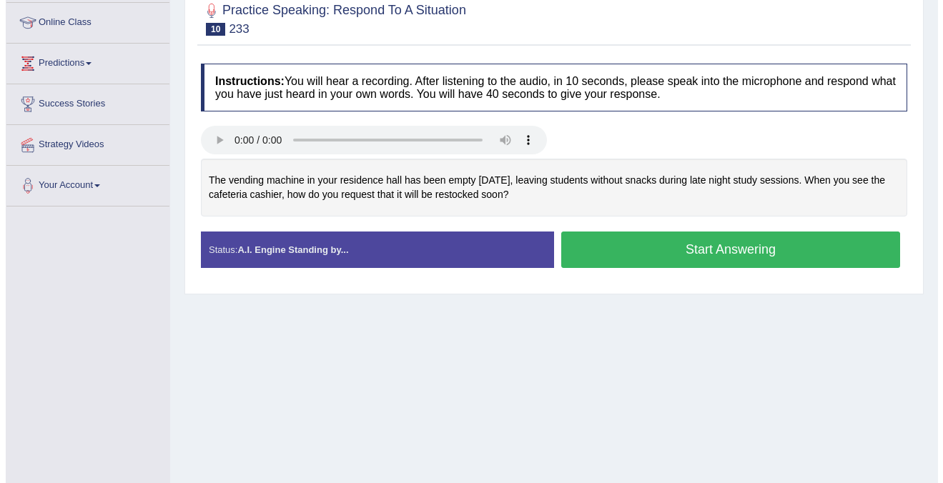
scroll to position [173, 0]
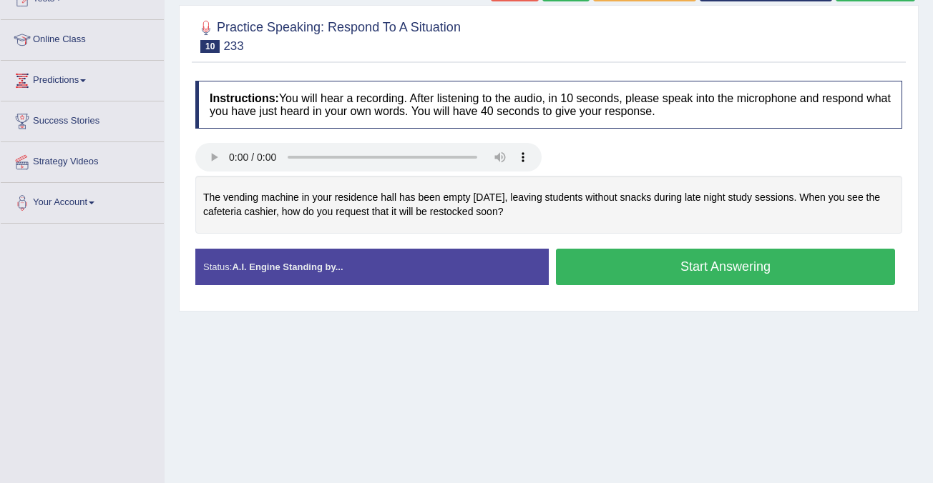
click at [674, 260] on button "Start Answering" at bounding box center [725, 267] width 339 height 36
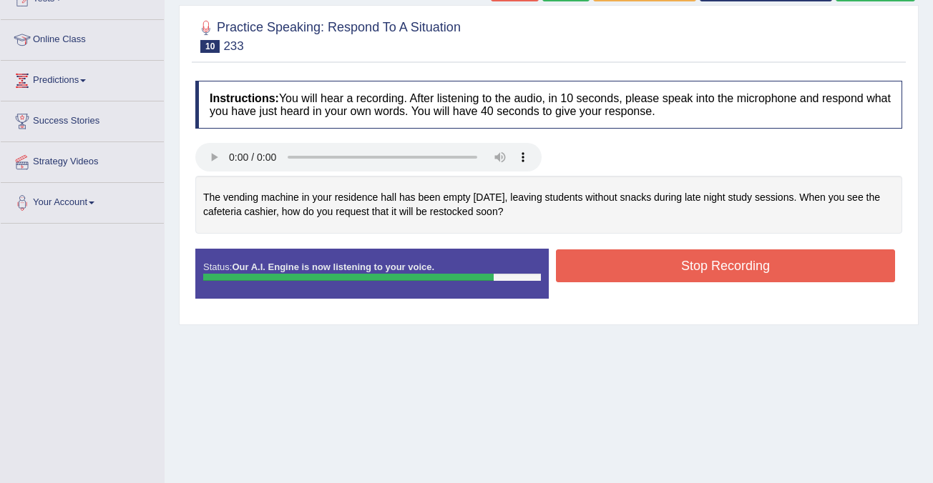
click at [674, 260] on button "Stop Recording" at bounding box center [725, 266] width 339 height 33
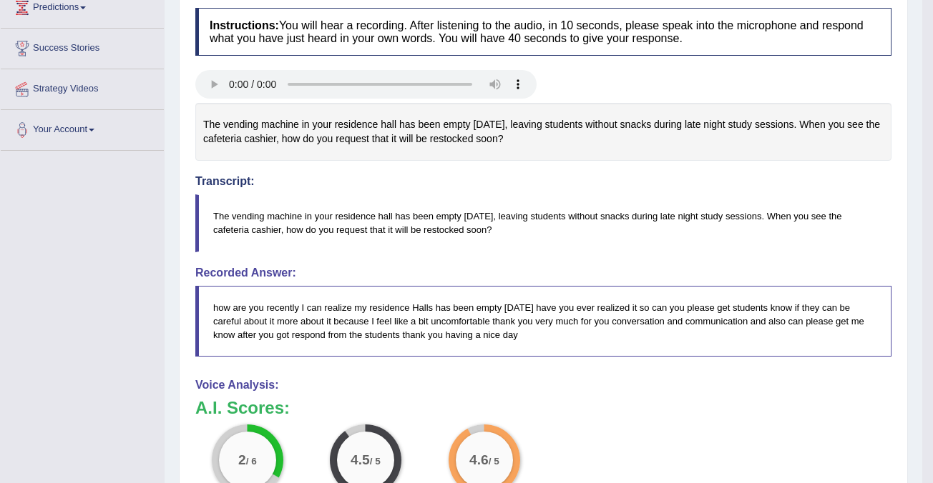
scroll to position [248, 0]
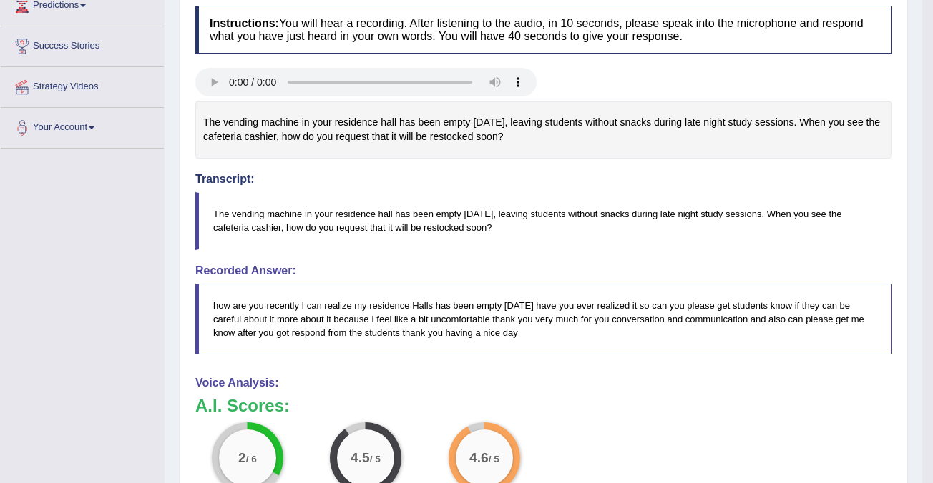
drag, startPoint x: 428, startPoint y: 227, endPoint x: 480, endPoint y: 225, distance: 51.6
click at [480, 225] on blockquote "The vending machine in your residence hall has been empty [DATE], leaving stude…" at bounding box center [543, 220] width 696 height 57
drag, startPoint x: 333, startPoint y: 225, endPoint x: 505, endPoint y: 222, distance: 172.4
click at [505, 222] on blockquote "The vending machine in your residence hall has been empty [DATE], leaving stude…" at bounding box center [543, 220] width 696 height 57
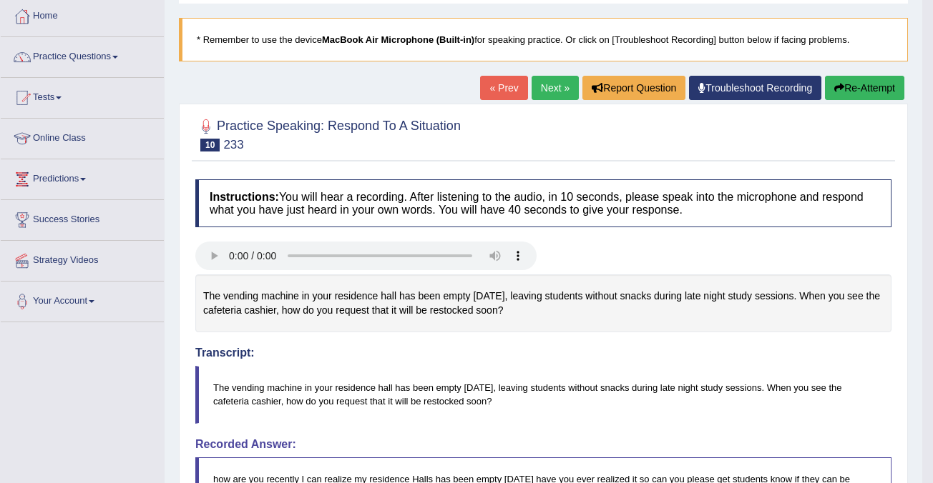
scroll to position [0, 0]
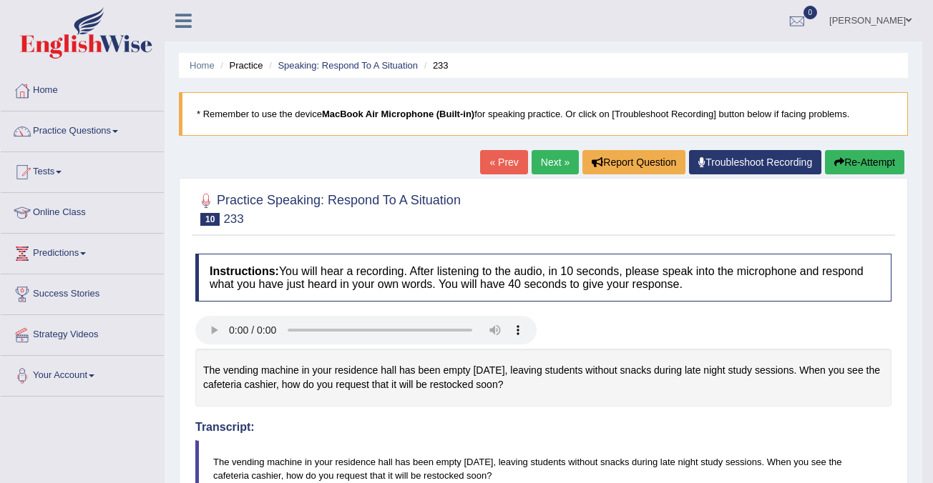
click at [545, 163] on link "Next »" at bounding box center [554, 162] width 47 height 24
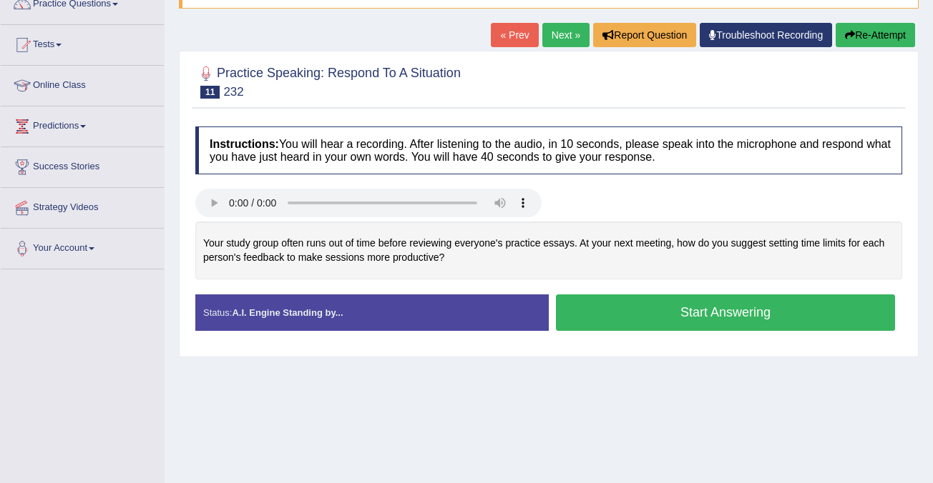
drag, startPoint x: 428, startPoint y: 263, endPoint x: 289, endPoint y: 263, distance: 139.5
click at [289, 263] on div "Your study group often runs out of time before reviewing everyone's practice es…" at bounding box center [548, 251] width 707 height 58
click at [811, 318] on button "Start Answering" at bounding box center [725, 313] width 339 height 36
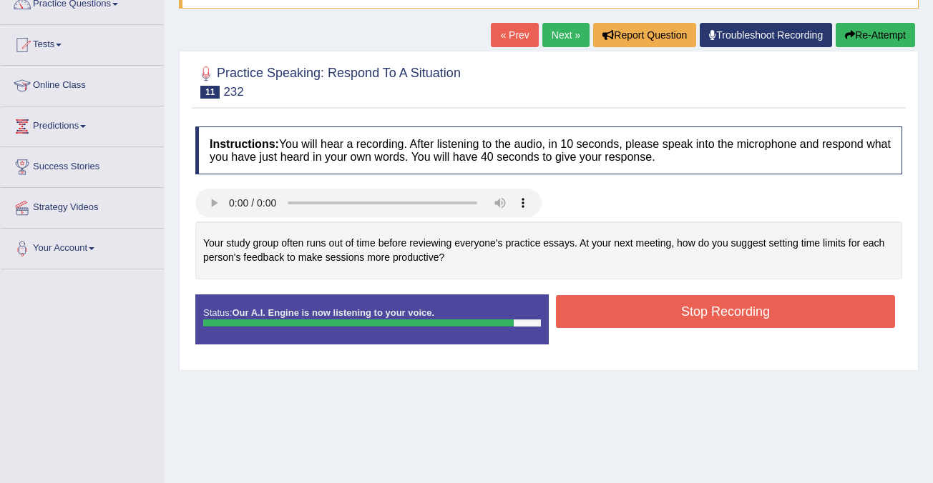
click at [811, 318] on button "Stop Recording" at bounding box center [725, 311] width 339 height 33
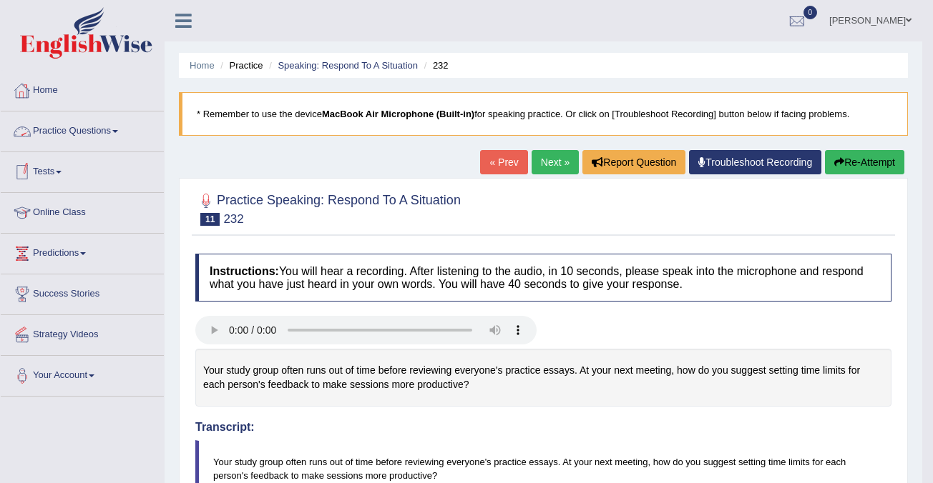
click at [101, 132] on link "Practice Questions" at bounding box center [82, 130] width 163 height 36
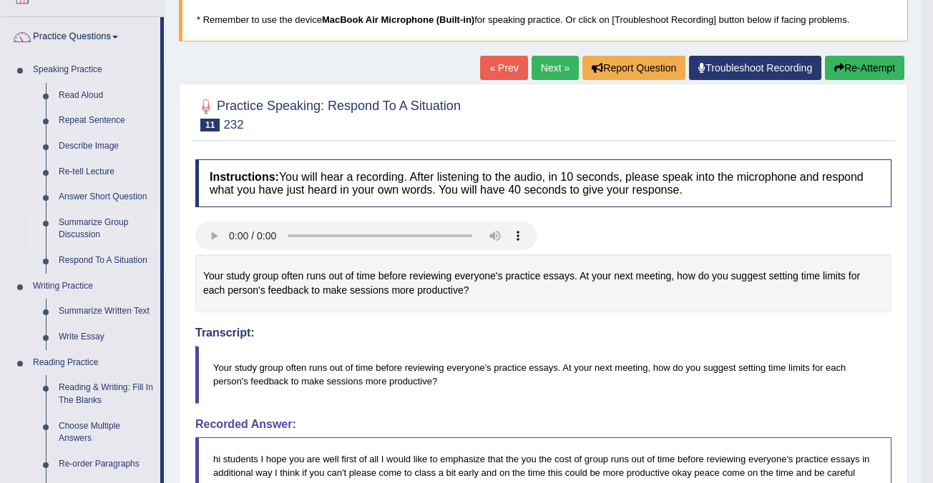
scroll to position [110, 0]
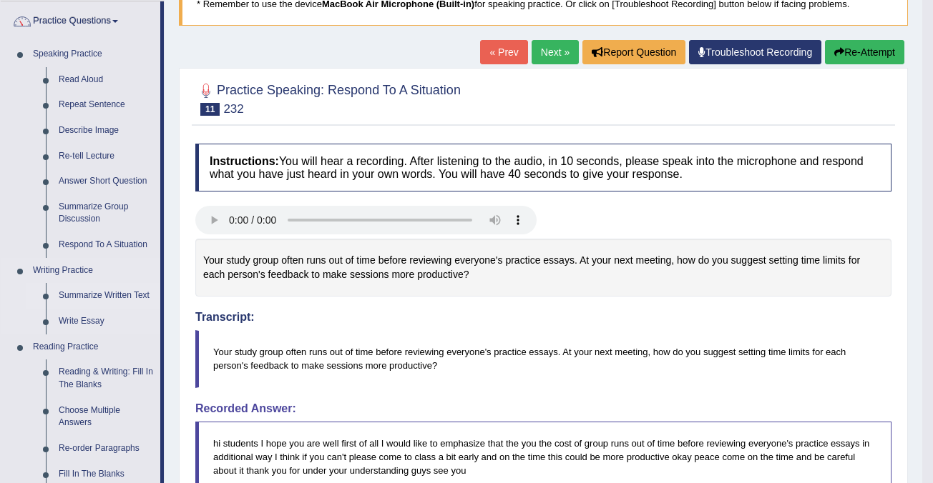
click at [91, 295] on link "Summarize Written Text" at bounding box center [106, 296] width 108 height 26
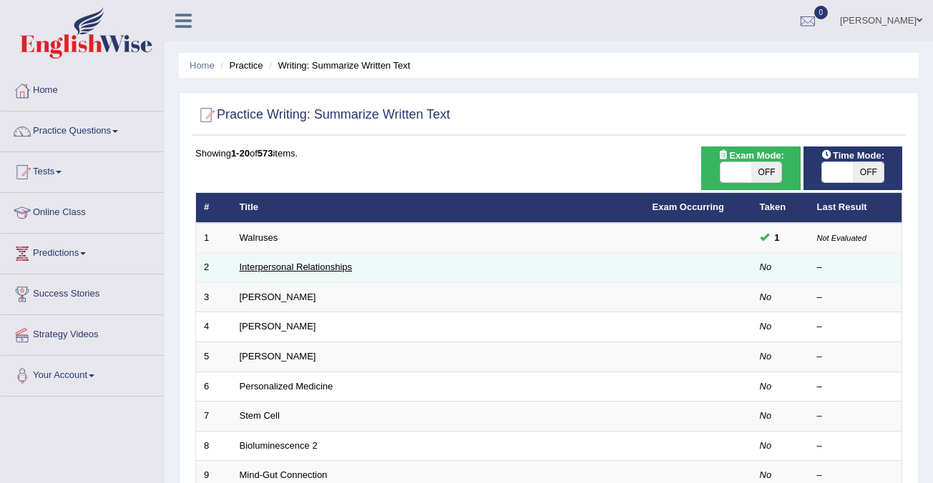
click at [277, 266] on link "Interpersonal Relationships" at bounding box center [296, 267] width 113 height 11
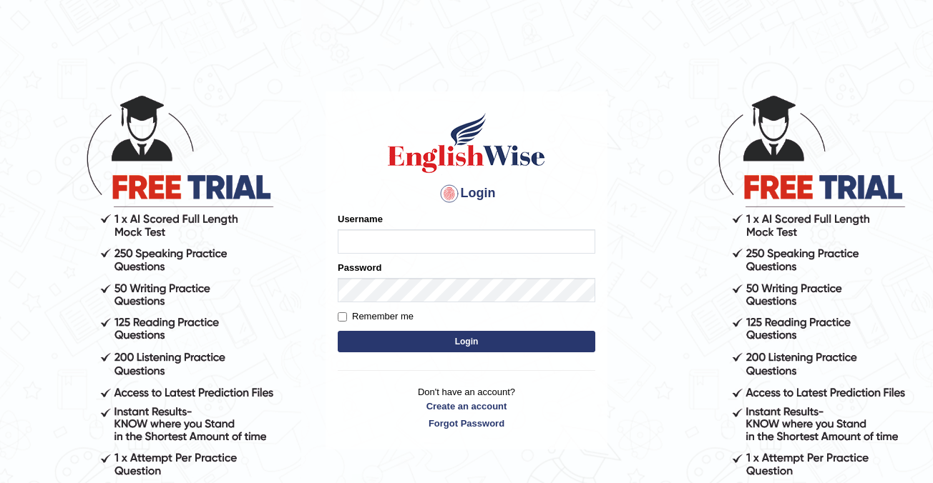
type input "cansu_parramatta"
click at [436, 351] on button "Login" at bounding box center [466, 341] width 257 height 21
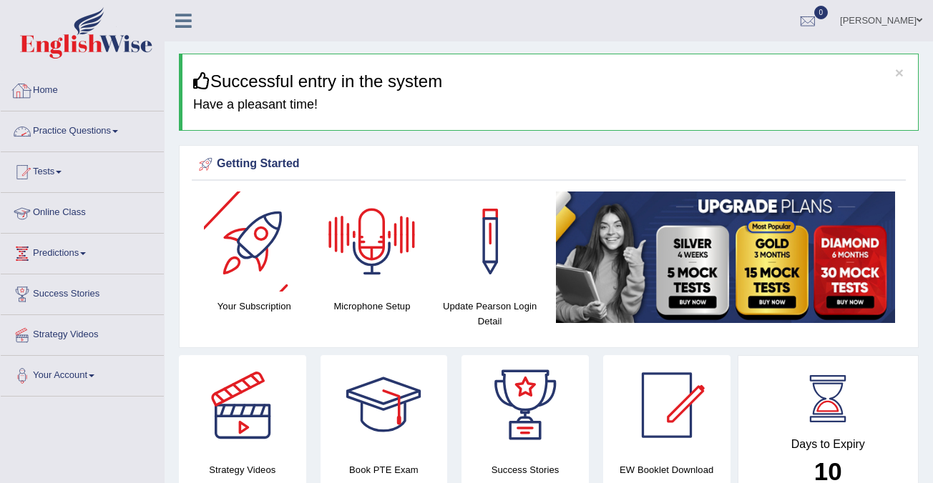
click at [78, 128] on link "Practice Questions" at bounding box center [82, 130] width 163 height 36
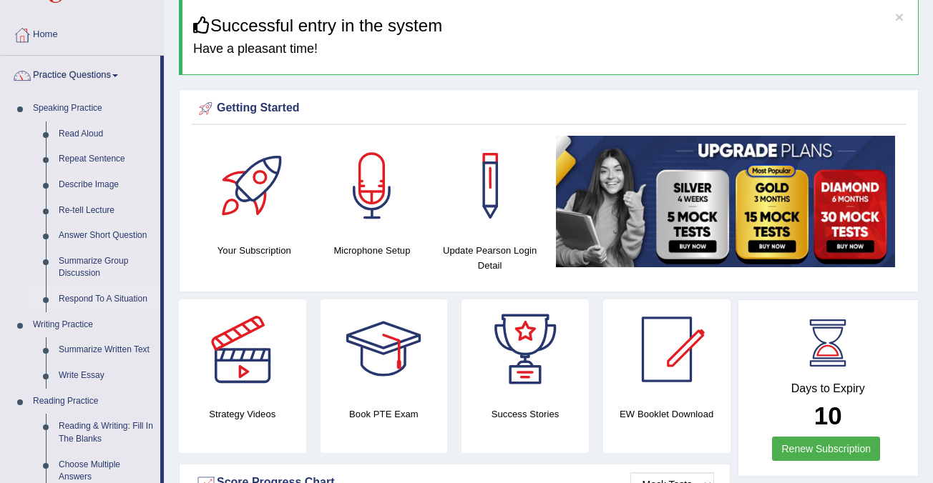
scroll to position [59, 0]
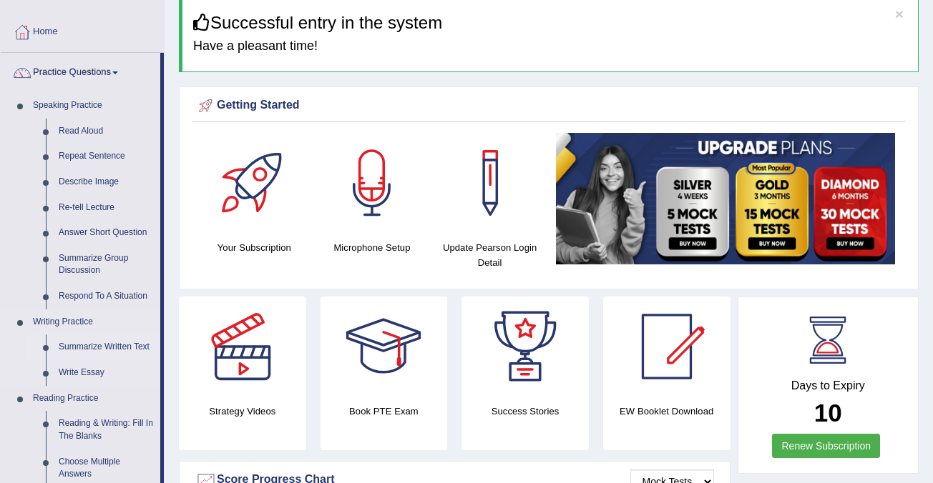
click at [96, 343] on link "Summarize Written Text" at bounding box center [106, 348] width 108 height 26
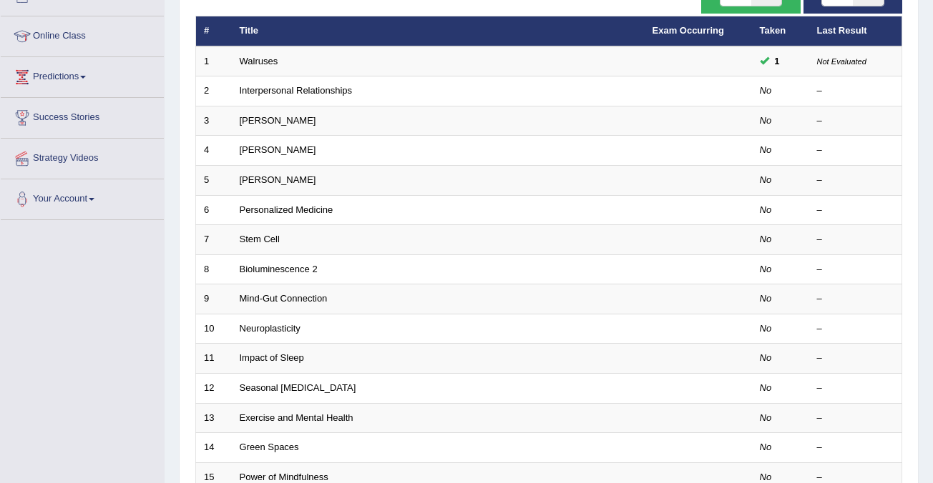
scroll to position [12, 0]
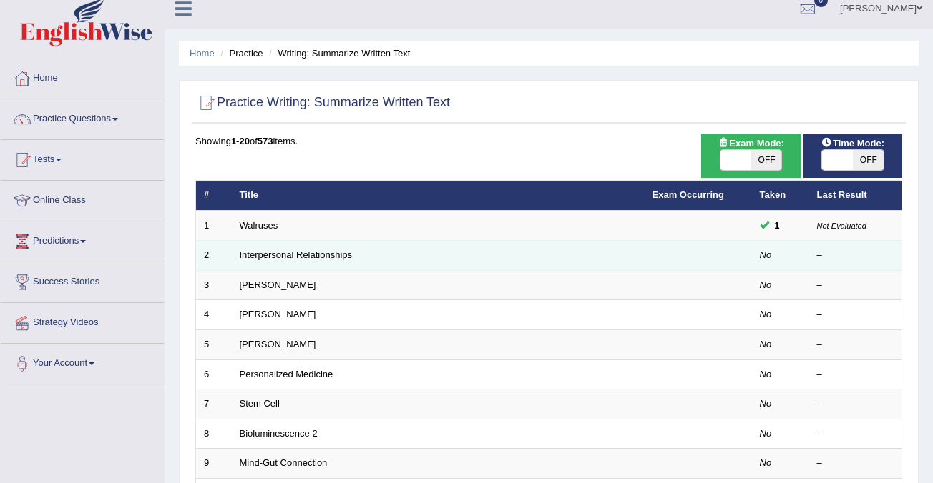
click at [262, 258] on link "Interpersonal Relationships" at bounding box center [296, 255] width 113 height 11
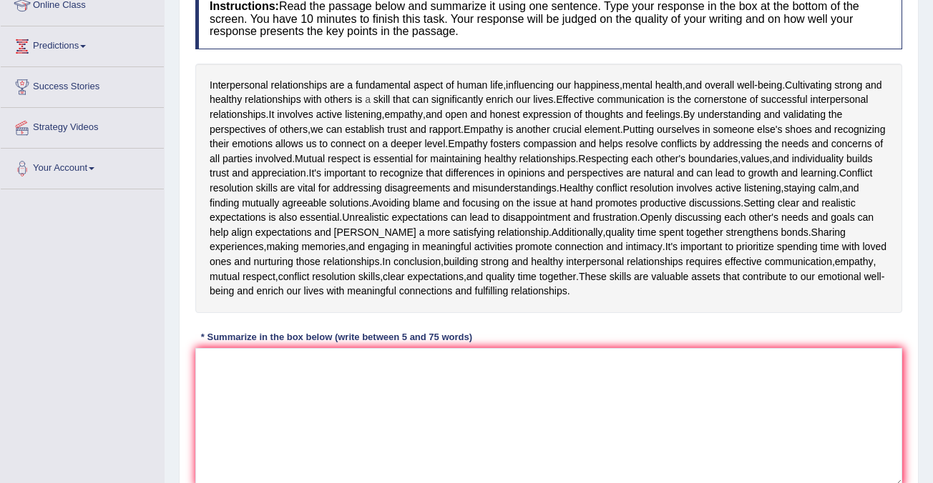
scroll to position [223, 0]
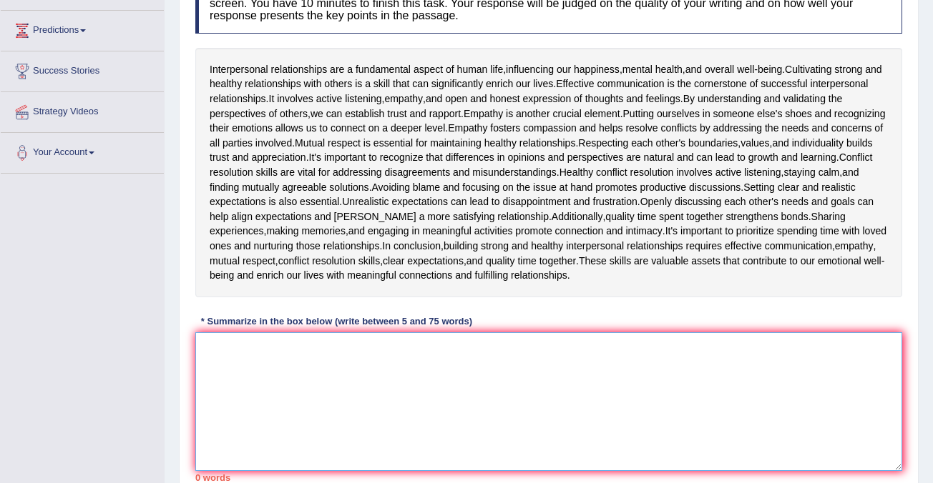
click at [384, 369] on textarea at bounding box center [548, 402] width 707 height 139
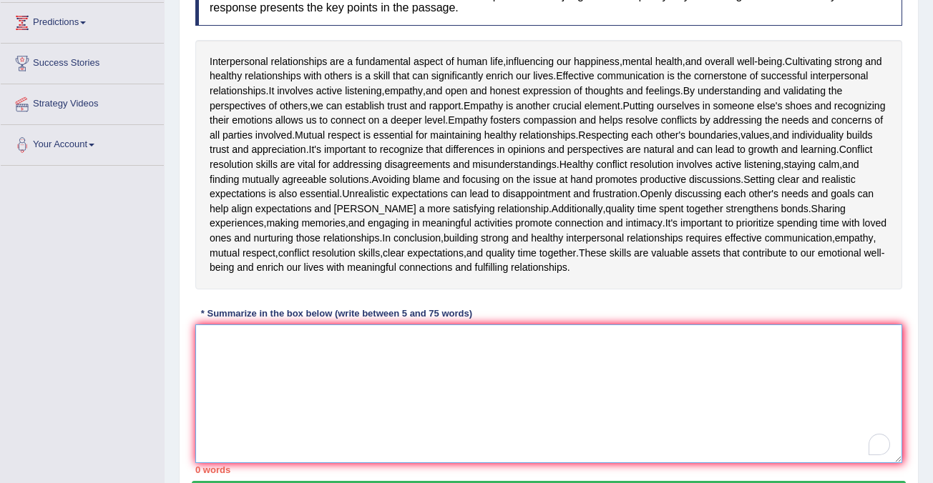
scroll to position [229, 0]
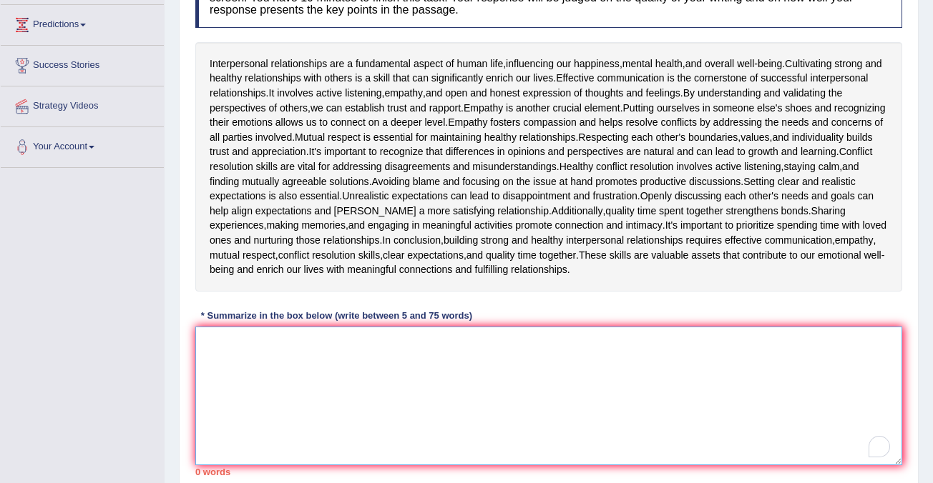
click at [445, 346] on textarea "To enrich screen reader interactions, please activate Accessibility in Grammarl…" at bounding box center [548, 396] width 707 height 139
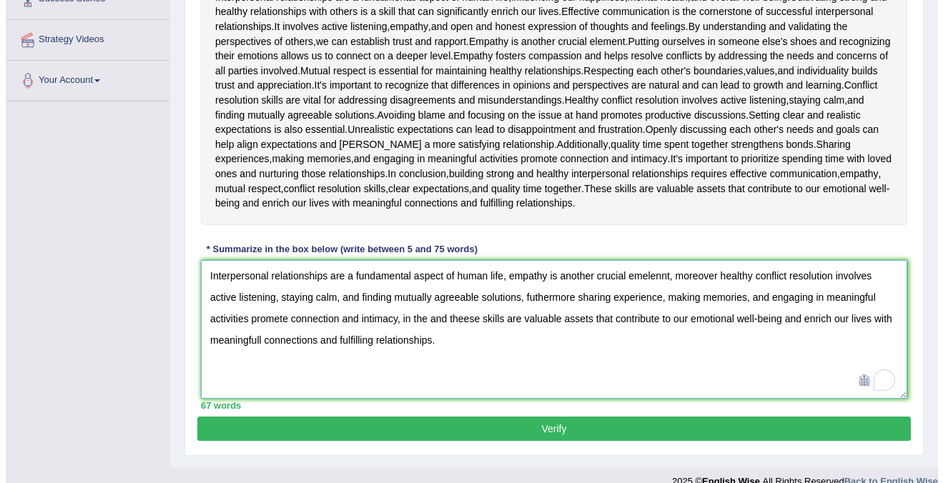
scroll to position [298, 0]
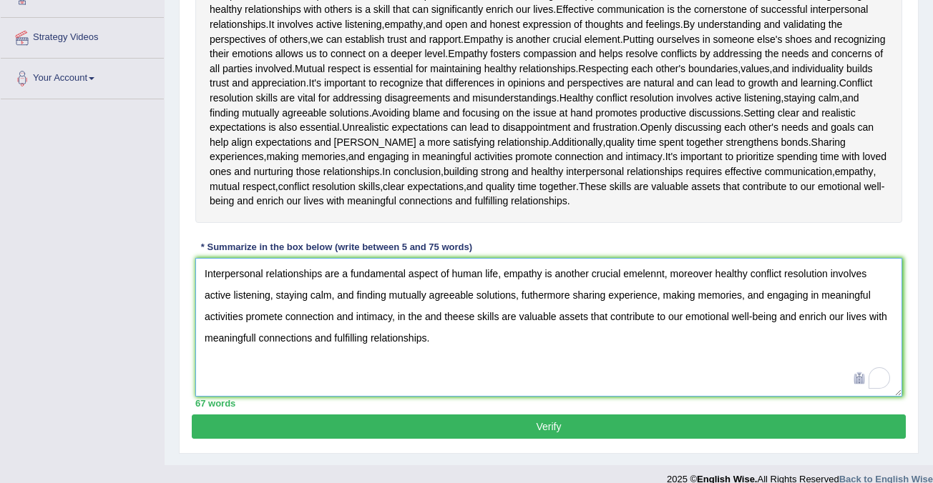
type textarea "Interpersonal relationships are a fundamental aspect of human life, empathy is …"
click at [534, 433] on button "Verify" at bounding box center [549, 427] width 714 height 24
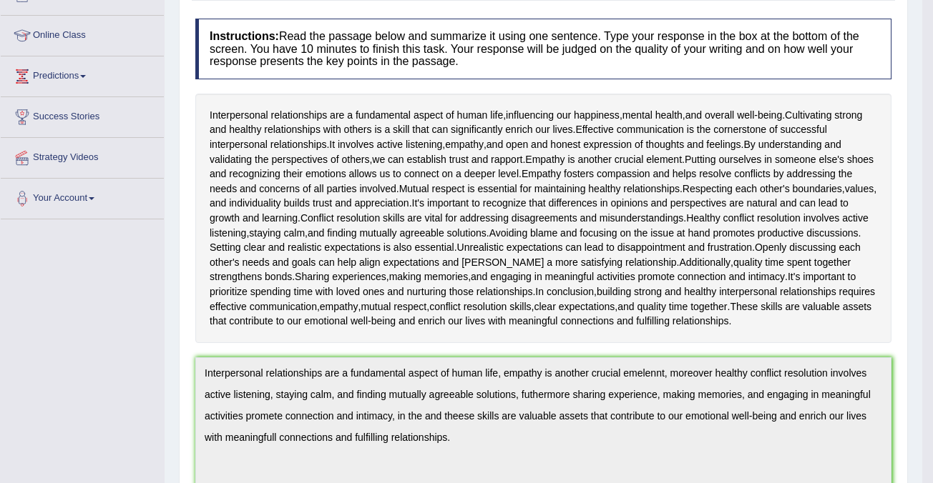
scroll to position [0, 0]
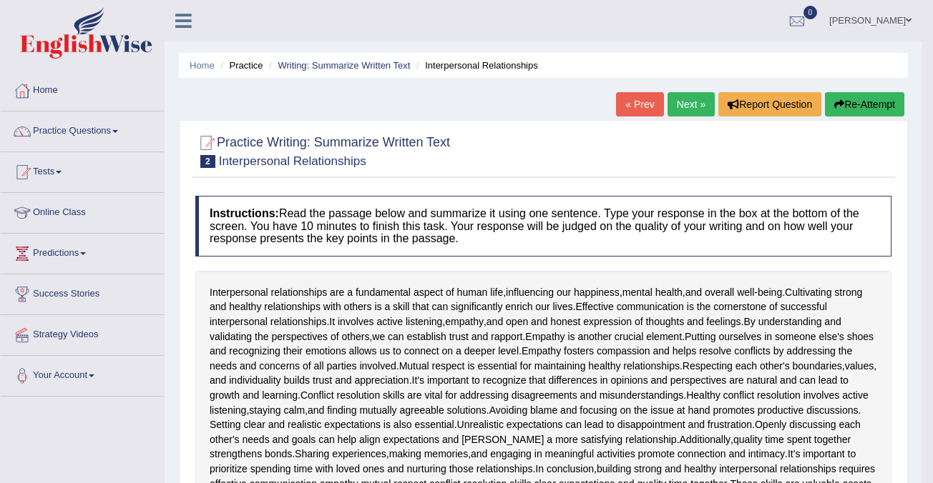
click at [686, 103] on link "Next »" at bounding box center [690, 104] width 47 height 24
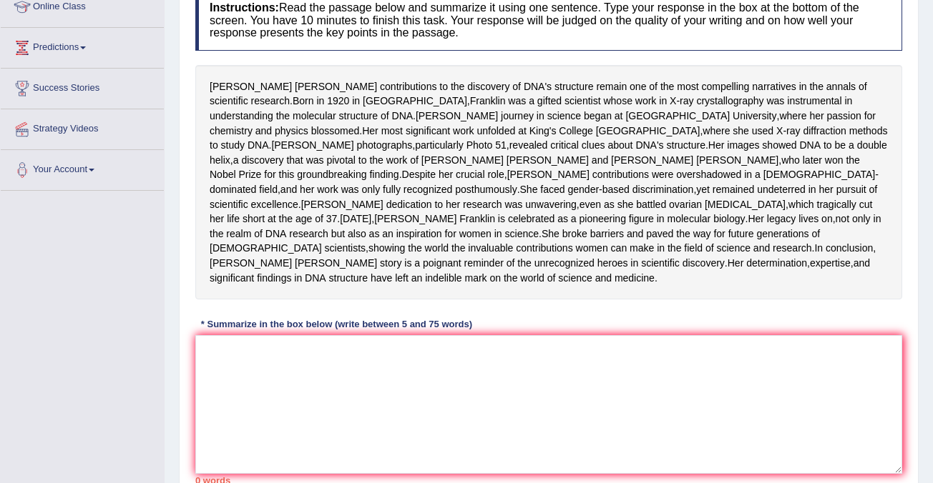
scroll to position [209, 0]
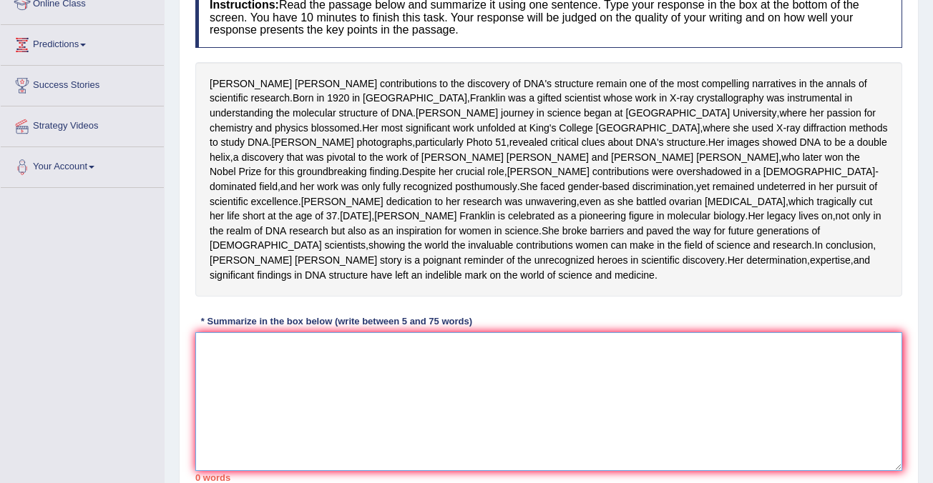
click at [365, 428] on textarea at bounding box center [548, 402] width 707 height 139
click at [326, 431] on textarea "To enrich screen reader interactions, please activate Accessibility in Grammarl…" at bounding box center [548, 402] width 707 height 139
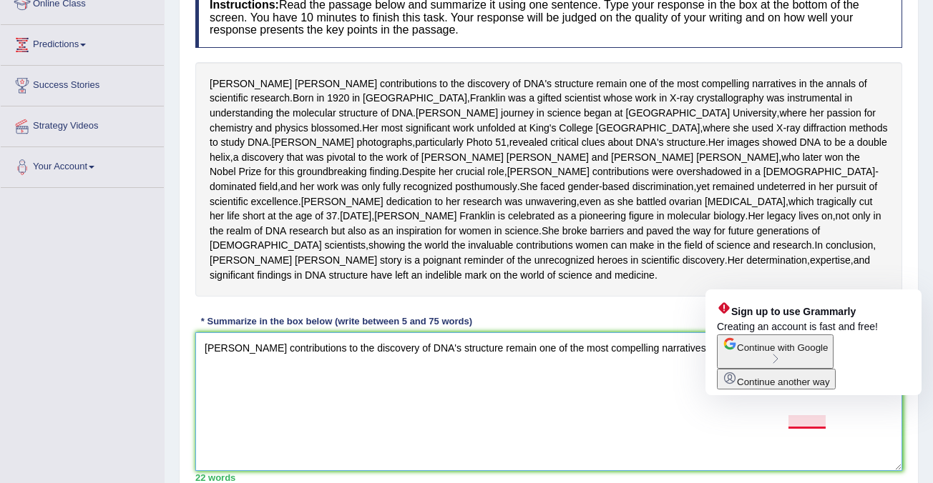
click at [799, 421] on textarea "[PERSON_NAME] contributions to the discovery of DNA's structure remain one of t…" at bounding box center [548, 402] width 707 height 139
drag, startPoint x: 827, startPoint y: 421, endPoint x: 790, endPoint y: 421, distance: 37.2
click at [790, 421] on textarea "Rosalind Franklin's contributions to the discovery of DNA's structure remain on…" at bounding box center [548, 402] width 707 height 139
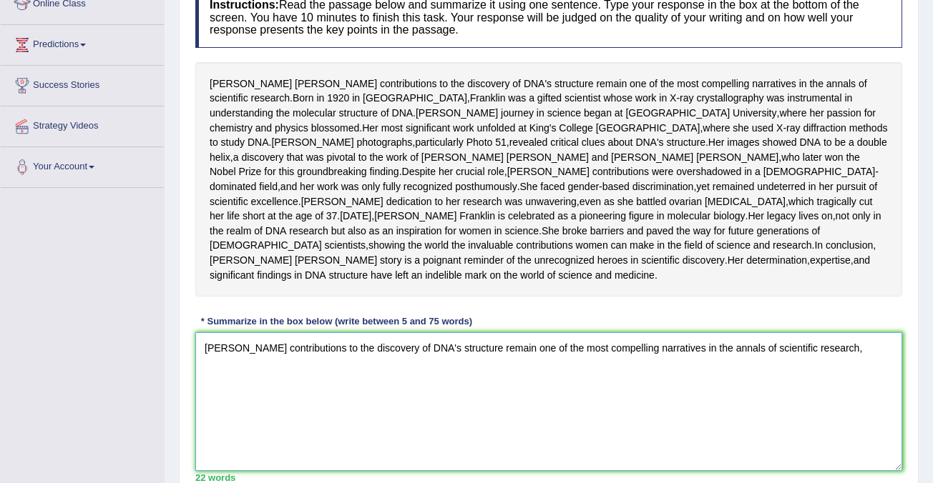
click at [820, 429] on textarea "Rosalind Franklin's contributions to the discovery of DNA's structure remain on…" at bounding box center [548, 402] width 707 height 139
click at [874, 422] on textarea "Rosalind Franklin's contributions to the discovery of DNA's structure remain on…" at bounding box center [548, 402] width 707 height 139
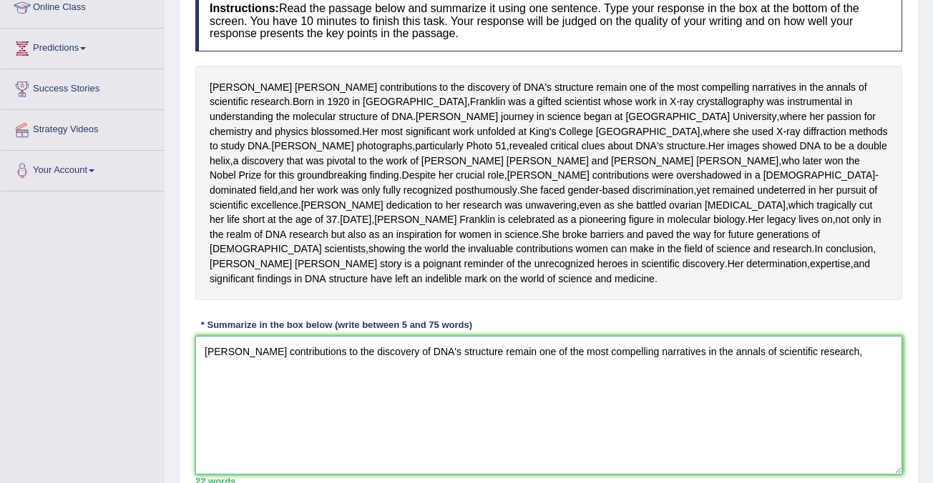
scroll to position [208, 0]
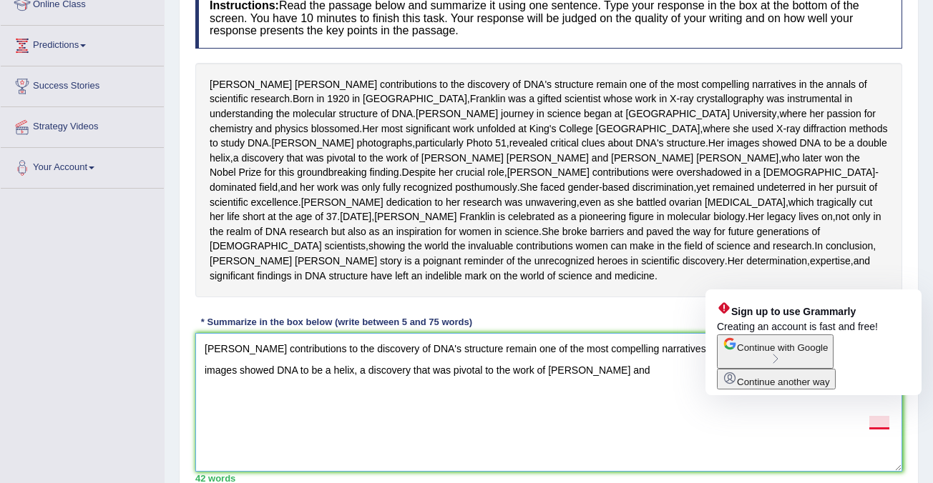
click at [876, 423] on textarea "Rosalind Franklin's contributions to the discovery of DNA's structure remain on…" at bounding box center [548, 402] width 707 height 139
click at [851, 436] on textarea "Rosalind Franklin's contributions to the discovery of DNA's structure remain on…" at bounding box center [548, 402] width 707 height 139
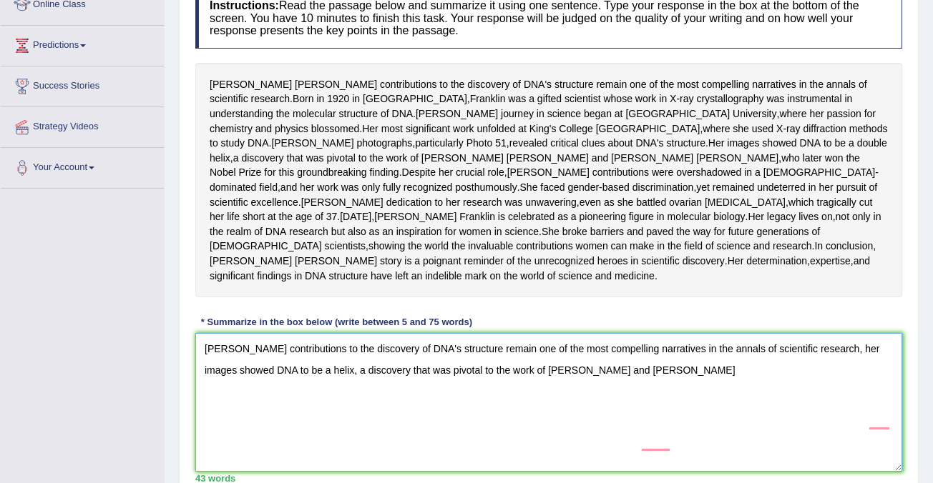
drag, startPoint x: 681, startPoint y: 446, endPoint x: 873, endPoint y: 416, distance: 194.8
click at [873, 416] on textarea "Rosalind Franklin's contributions to the discovery of DNA's structure remain on…" at bounding box center [548, 402] width 707 height 139
click at [840, 441] on textarea "Rosalind Franklin's contributions to the discovery of DNA's structure remain on…" at bounding box center [548, 402] width 707 height 139
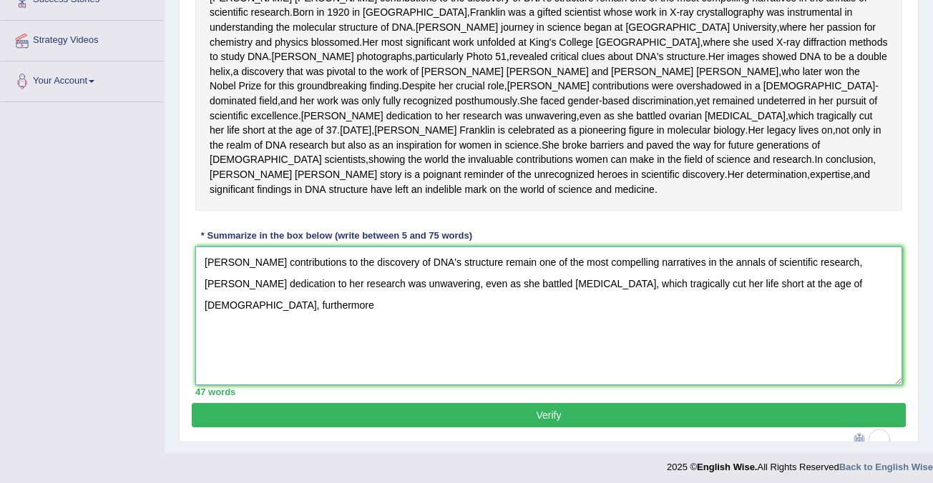
scroll to position [279, 0]
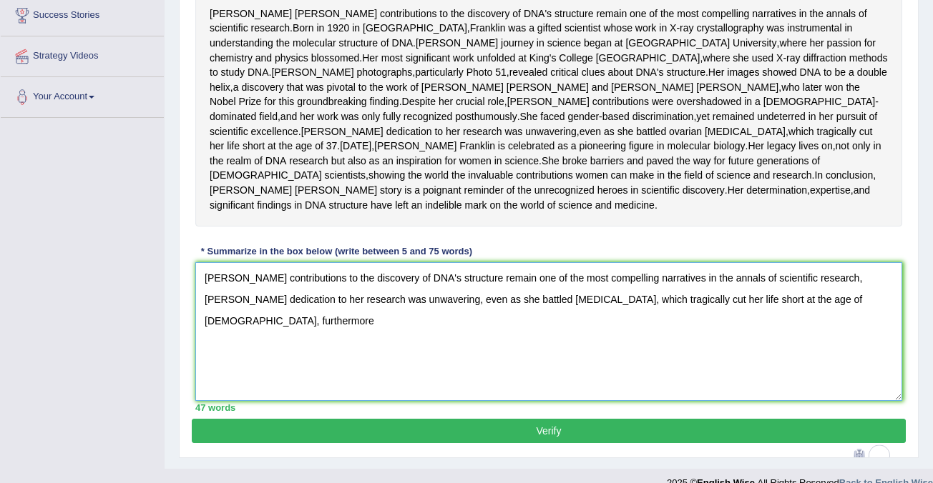
click at [893, 368] on textarea "Rosalind Franklin's contributions to the discovery of DNA's structure remain on…" at bounding box center [548, 331] width 707 height 139
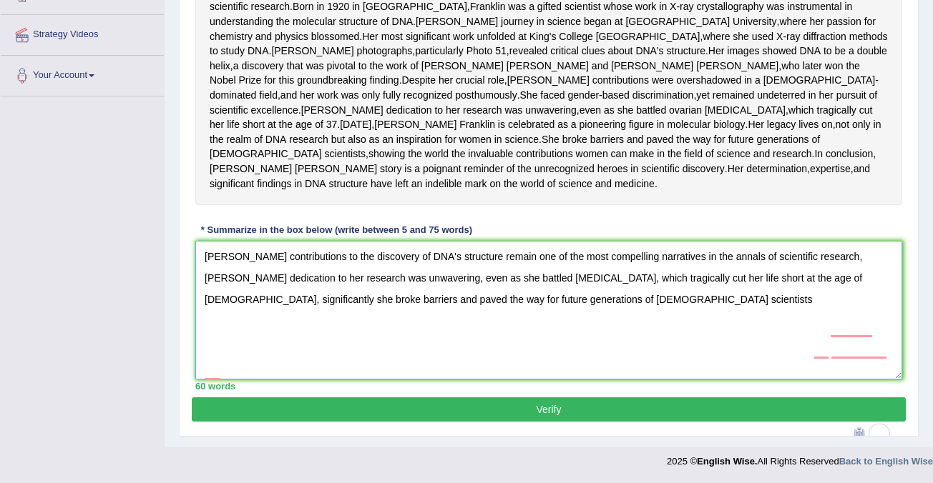
scroll to position [311, 0]
type textarea "Rosalind Franklin's contributions to the discovery of DNA's structure remain on…"
click at [624, 422] on button "Verify" at bounding box center [549, 410] width 714 height 24
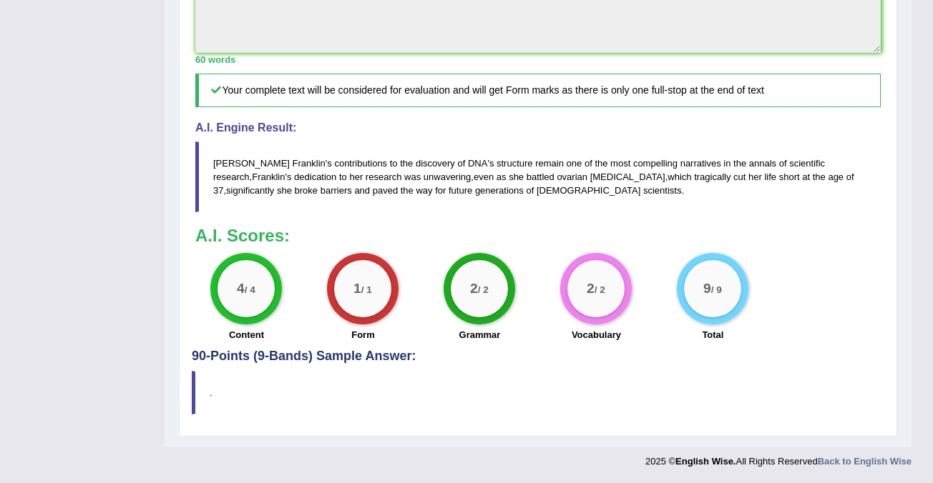
scroll to position [674, 0]
drag, startPoint x: 261, startPoint y: 170, endPoint x: 531, endPoint y: 202, distance: 271.6
click at [531, 202] on blockquote "Rosalind Franklin ' s contributions to the discovery of DNA ' s structure remai…" at bounding box center [537, 177] width 685 height 71
click at [562, 194] on blockquote "Rosalind Franklin ' s contributions to the discovery of DNA ' s structure remai…" at bounding box center [537, 177] width 685 height 71
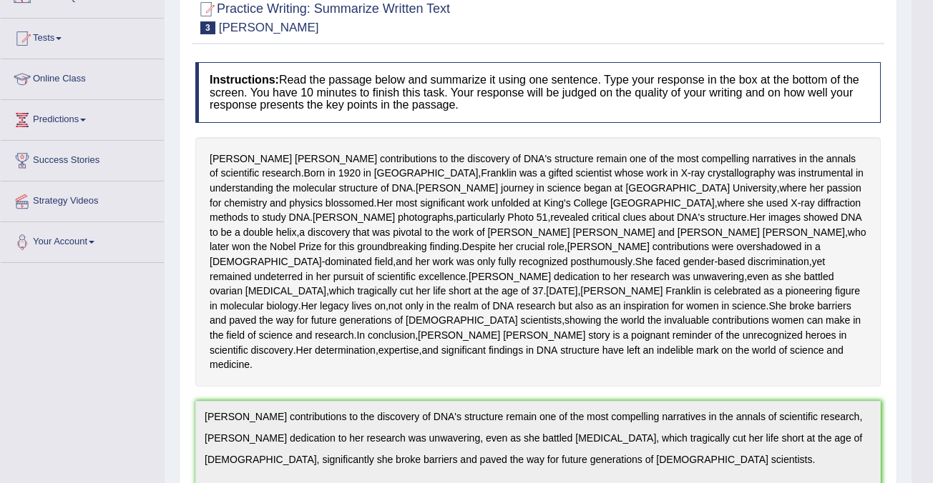
scroll to position [132, 0]
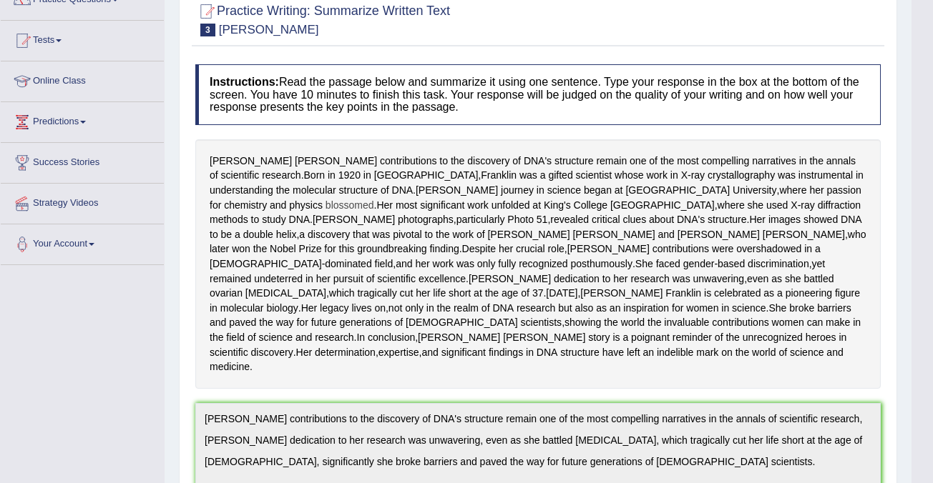
click at [374, 213] on span "blossomed" at bounding box center [349, 205] width 49 height 15
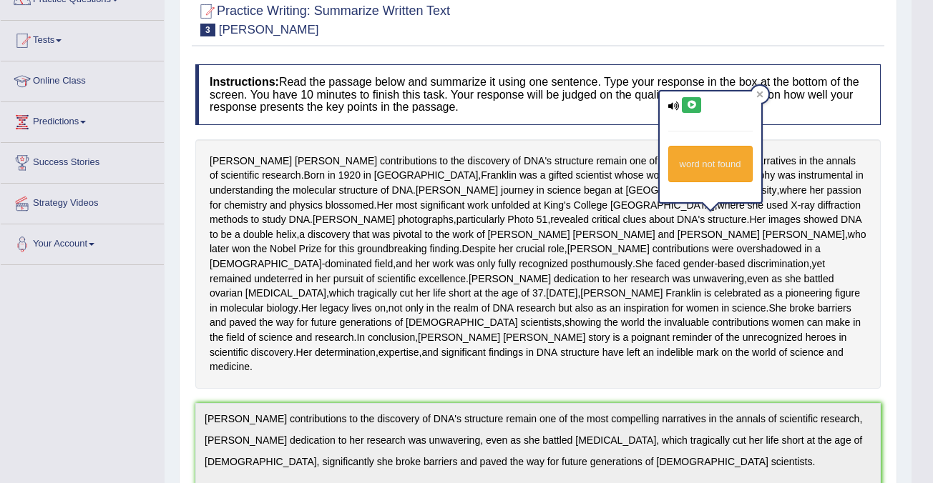
click at [696, 103] on icon at bounding box center [691, 105] width 11 height 9
click at [759, 87] on div at bounding box center [759, 94] width 17 height 17
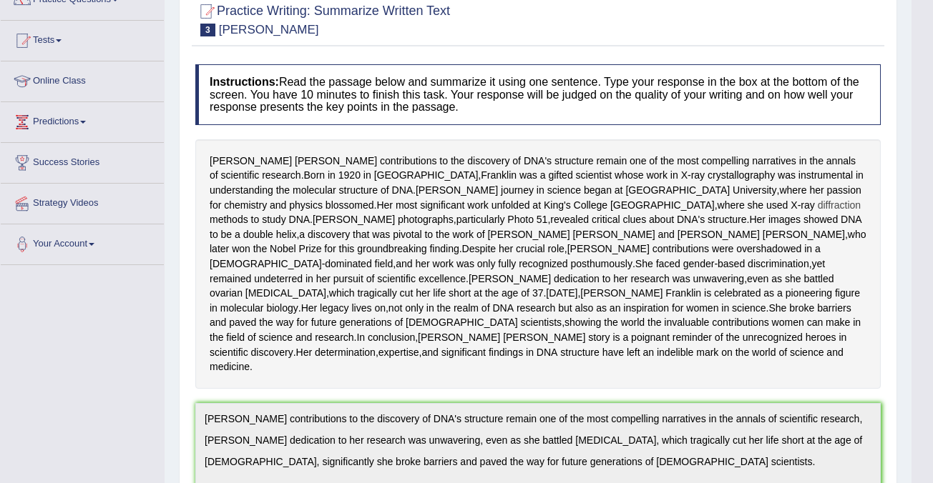
click at [818, 213] on span "diffraction" at bounding box center [839, 205] width 43 height 15
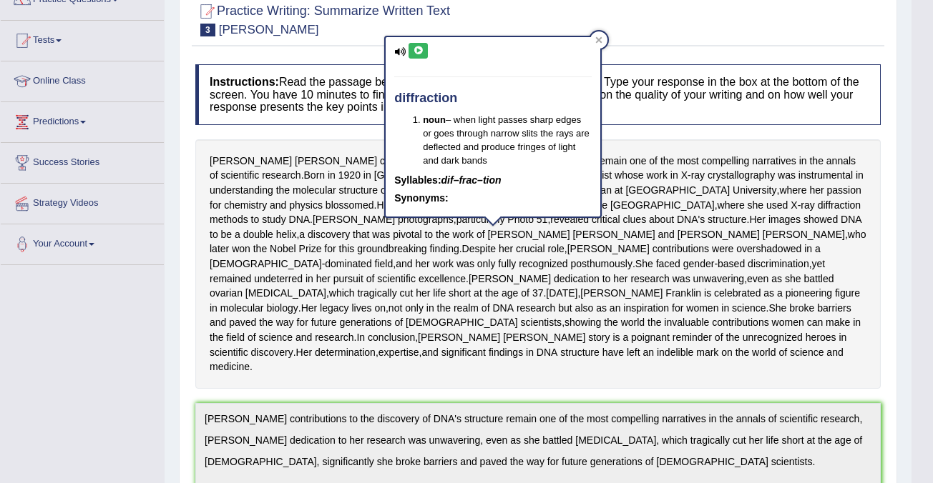
drag, startPoint x: 467, startPoint y: 98, endPoint x: 376, endPoint y: 97, distance: 90.8
click at [376, 97] on body "Toggle navigation Home Practice Questions Speaking Practice Read Aloud Repeat S…" at bounding box center [466, 109] width 933 height 483
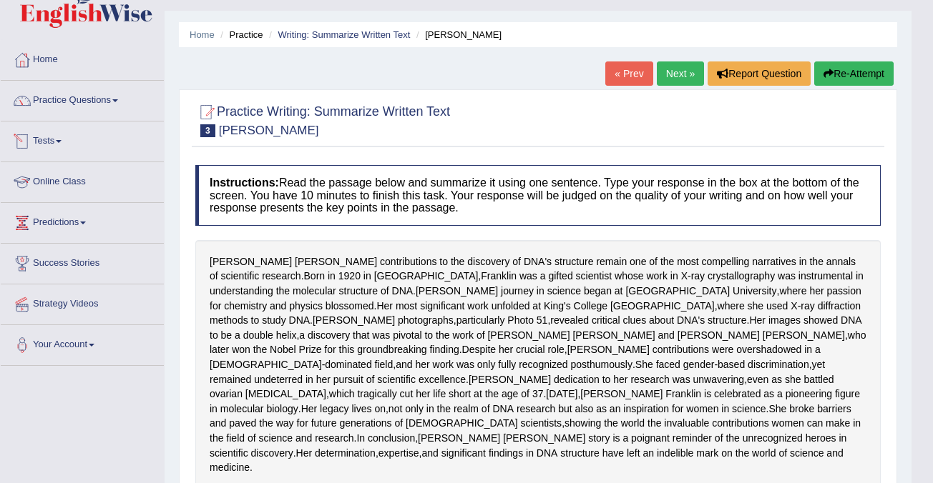
scroll to position [0, 0]
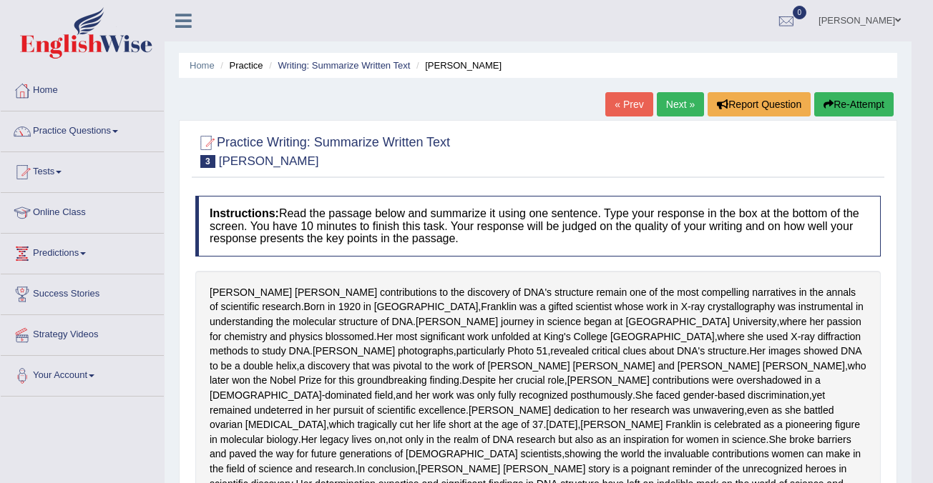
click at [672, 104] on link "Next »" at bounding box center [680, 104] width 47 height 24
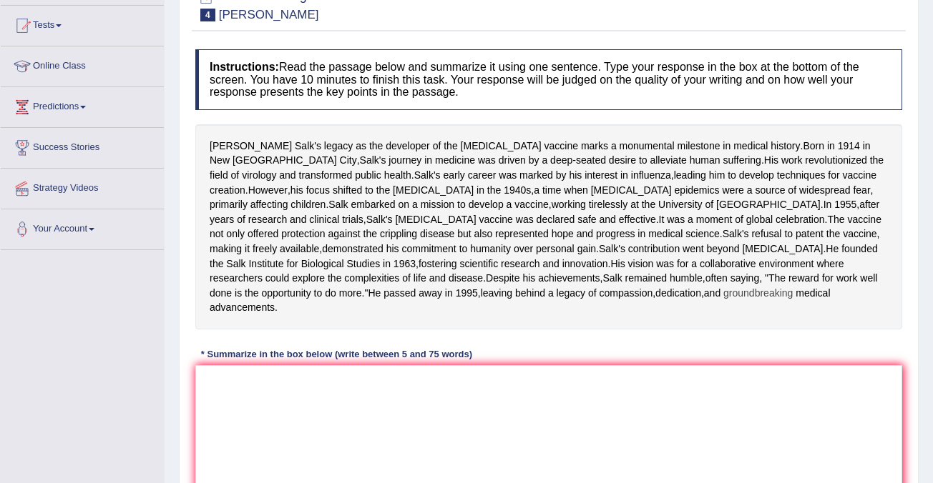
scroll to position [144, 0]
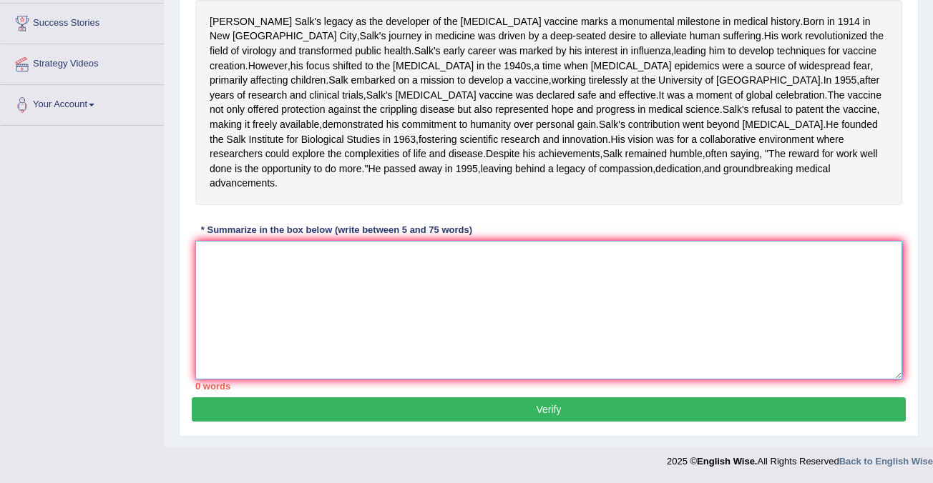
click at [365, 332] on textarea at bounding box center [548, 310] width 707 height 139
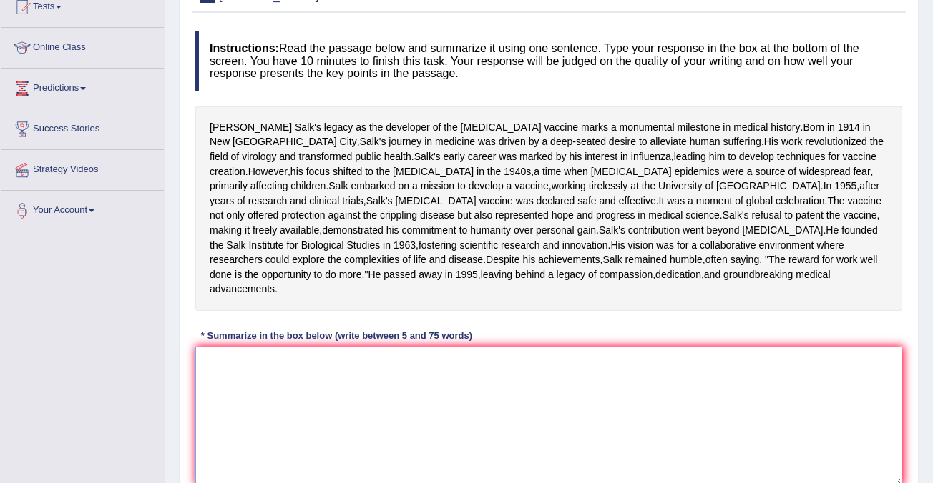
scroll to position [158, 0]
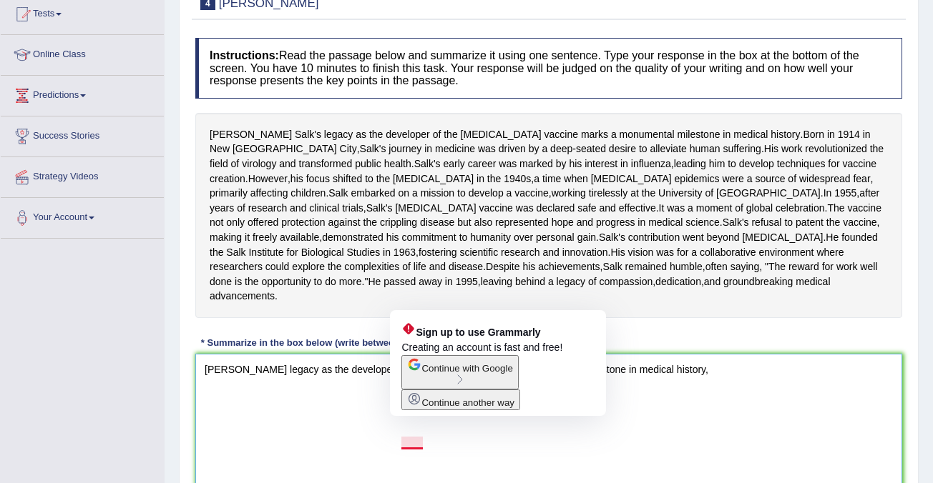
click at [413, 443] on textarea "Jonas Salk's legacy as the developer of the palio vaccine marks a monumental mi…" at bounding box center [548, 423] width 707 height 139
click at [422, 444] on textarea "Jonas Salk's legacy as the developer of the palio vaccine marks a monumental mi…" at bounding box center [548, 423] width 707 height 139
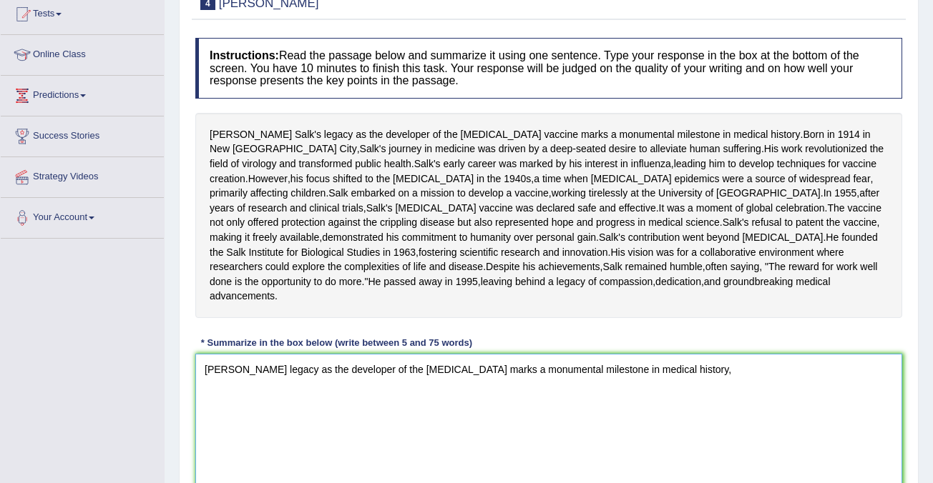
click at [701, 448] on textarea "Jonas Salk's legacy as the developer of the polio vaccine marks a monumental mi…" at bounding box center [548, 423] width 707 height 139
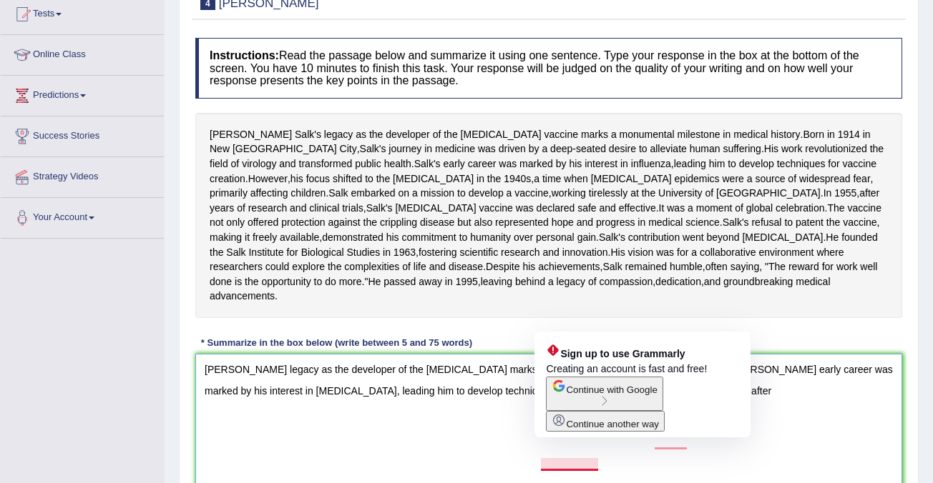
click at [544, 464] on textarea "Jonas Salk's legacy as the developer of the polio vaccine marks a monumental mi…" at bounding box center [548, 423] width 707 height 139
click at [677, 464] on textarea "Jonas Salk's legacy as the developer of the polio vaccine marks a monumental mi…" at bounding box center [548, 423] width 707 height 139
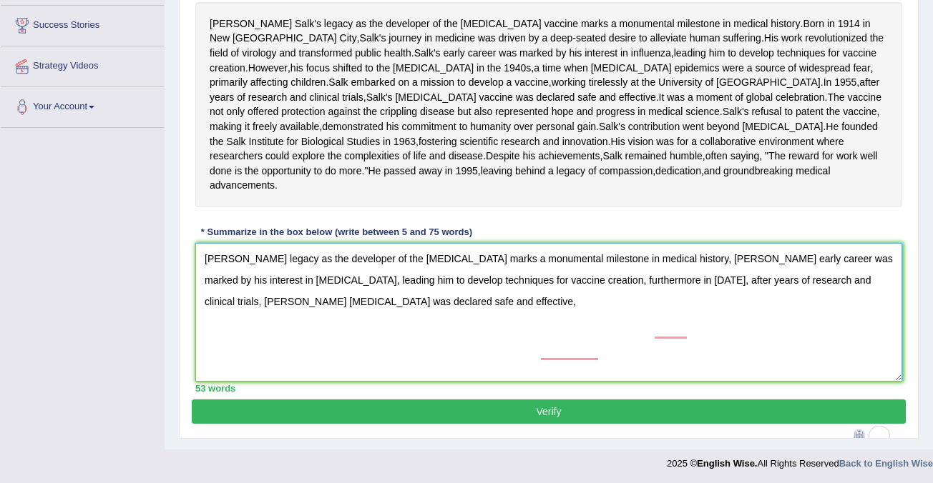
scroll to position [266, 0]
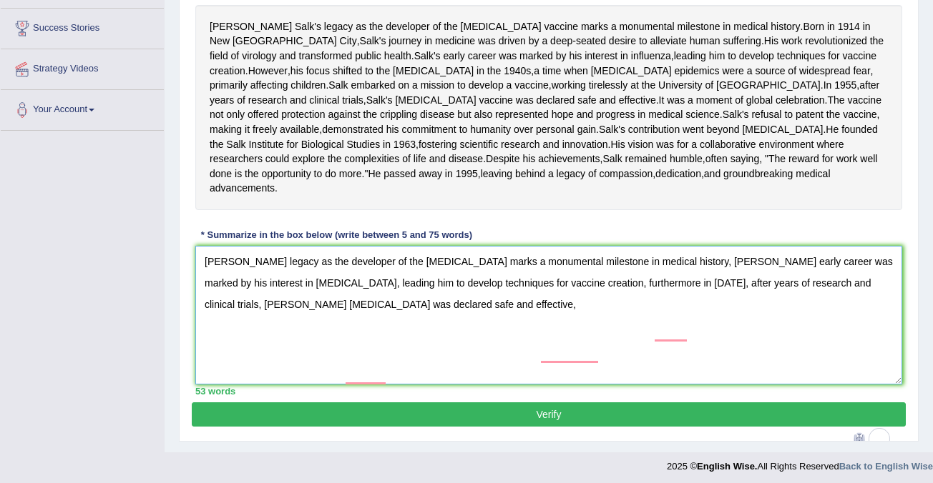
click at [428, 382] on textarea "Jonas Salk's legacy as the developer of the polio vaccine marks a monumental mi…" at bounding box center [548, 315] width 707 height 139
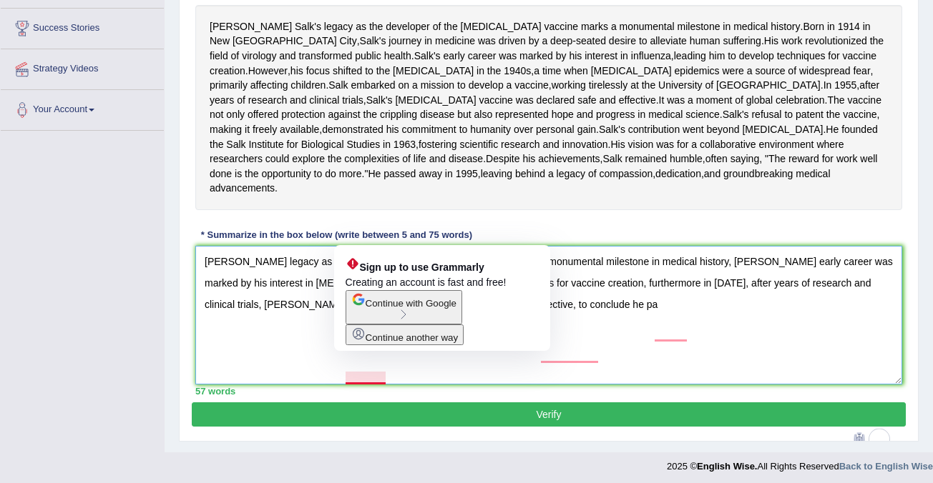
click at [348, 379] on textarea "Jonas Salk's legacy as the developer of the polio vaccine marks a monumental mi…" at bounding box center [548, 315] width 707 height 139
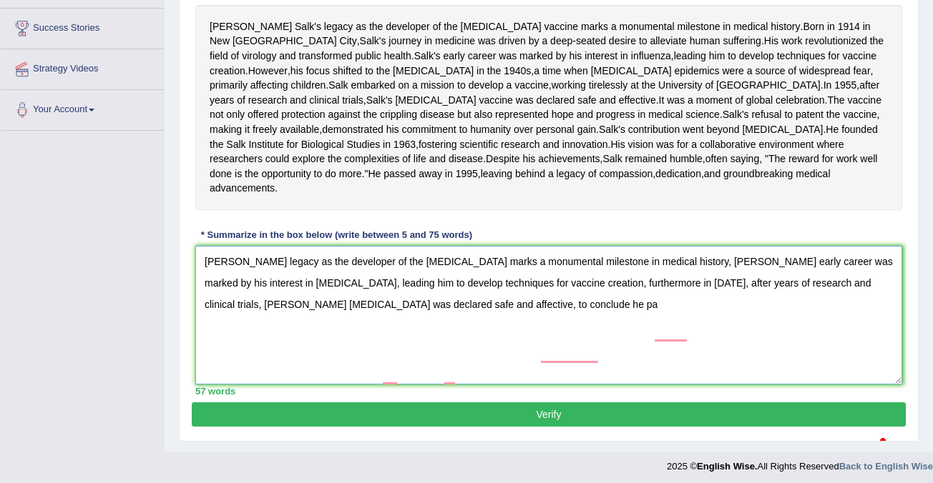
click at [472, 375] on textarea "Jonas Salk's legacy as the developer of the polio vaccine marks a monumental mi…" at bounding box center [548, 315] width 707 height 139
drag, startPoint x: 345, startPoint y: 378, endPoint x: 419, endPoint y: 381, distance: 74.4
click at [419, 381] on textarea "Jonas Salk's legacy as the developer of the polio vaccine marks a monumental mi…" at bounding box center [548, 315] width 707 height 139
click at [503, 382] on textarea "Jonas Salk's legacy as the developer of the polio vaccine marks a monumental mi…" at bounding box center [548, 315] width 707 height 139
click at [499, 378] on textarea "Jonas Salk's legacy as the developer of the polio vaccine marks a monumental mi…" at bounding box center [548, 315] width 707 height 139
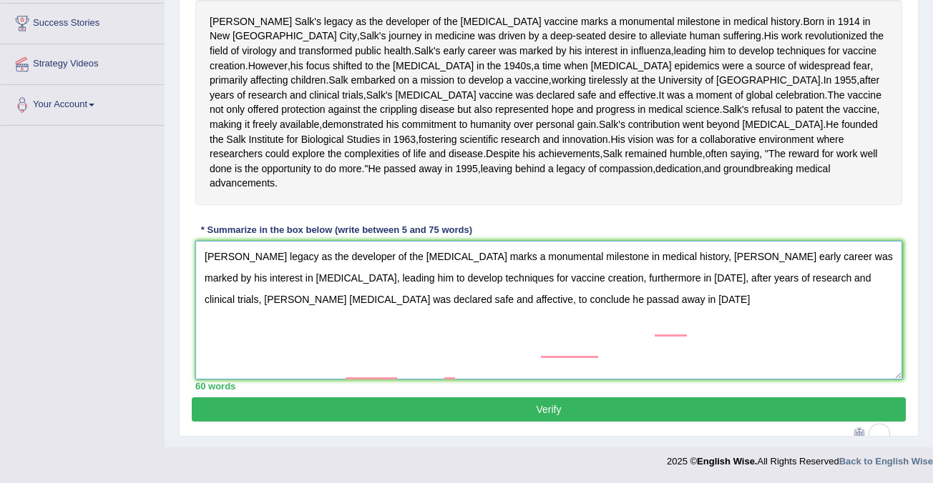
scroll to position [345, 0]
type textarea "Jonas Salk's legacy as the developer of the polio vaccine marks a monumental mi…"
click at [541, 409] on button "Verify" at bounding box center [549, 410] width 714 height 24
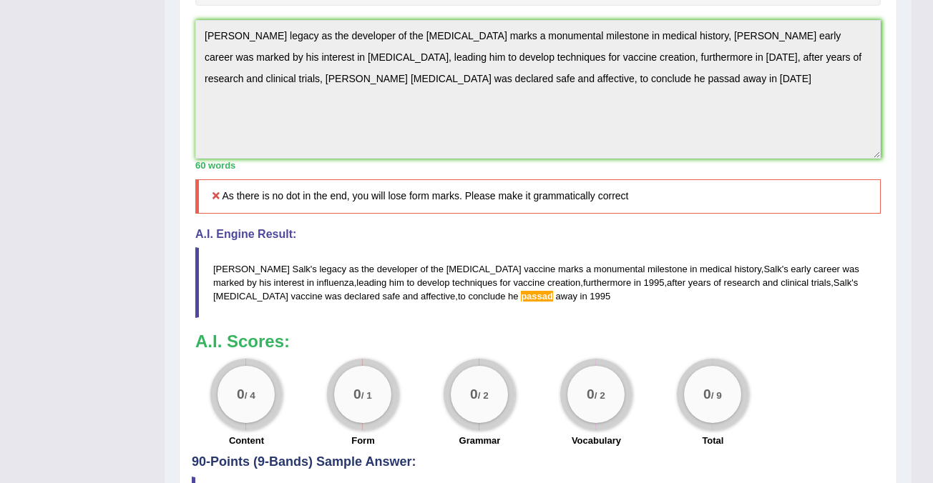
scroll to position [551, 0]
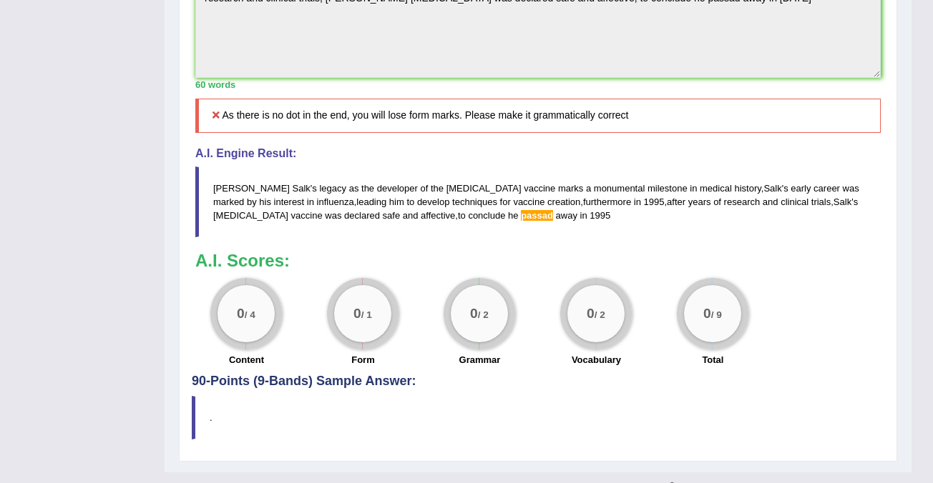
click at [583, 207] on span "furthermore" at bounding box center [607, 202] width 48 height 11
drag, startPoint x: 509, startPoint y: 281, endPoint x: 454, endPoint y: 330, distance: 72.9
click at [454, 330] on div "Instructions: Read the passage below and summarize it using one sentence. Type …" at bounding box center [538, 5] width 692 height 737
drag, startPoint x: 500, startPoint y: 292, endPoint x: 310, endPoint y: 289, distance: 189.6
click at [310, 237] on blockquote "Jonas Salk ' s legacy as the developer of the polio vaccine marks a monumental …" at bounding box center [537, 202] width 685 height 71
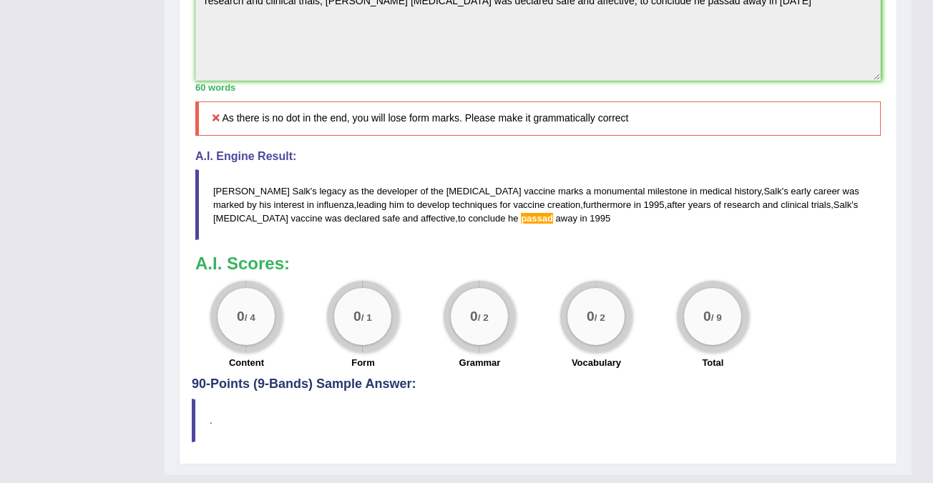
scroll to position [650, 0]
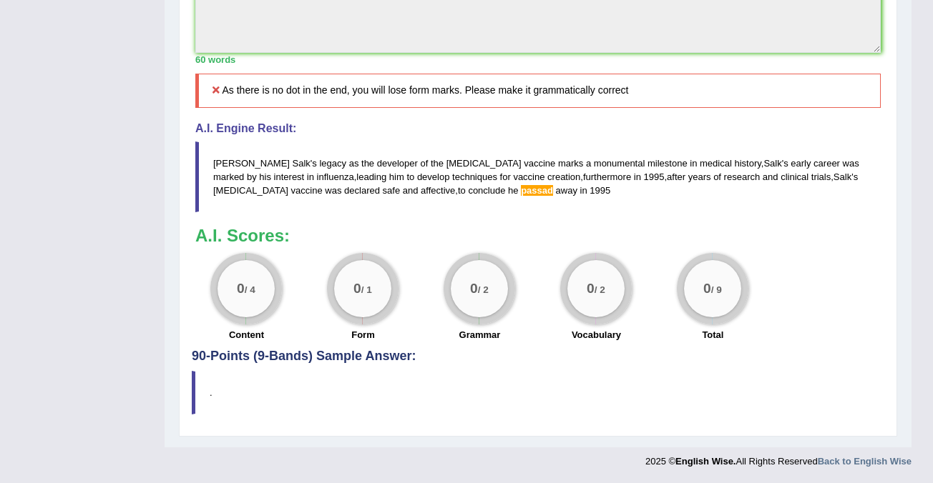
drag, startPoint x: 485, startPoint y: 188, endPoint x: 286, endPoint y: 164, distance: 200.3
click at [286, 164] on blockquote "Jonas Salk ' s legacy as the developer of the polio vaccine marks a monumental …" at bounding box center [537, 177] width 685 height 71
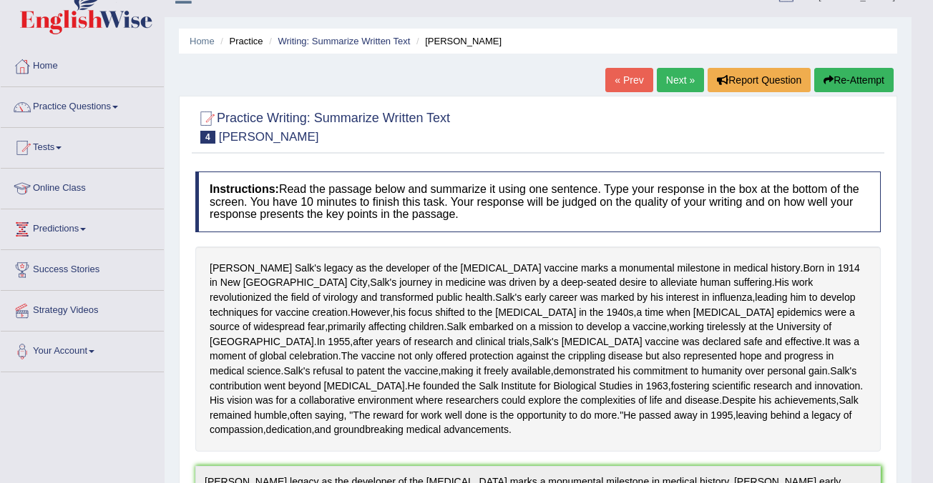
scroll to position [0, 0]
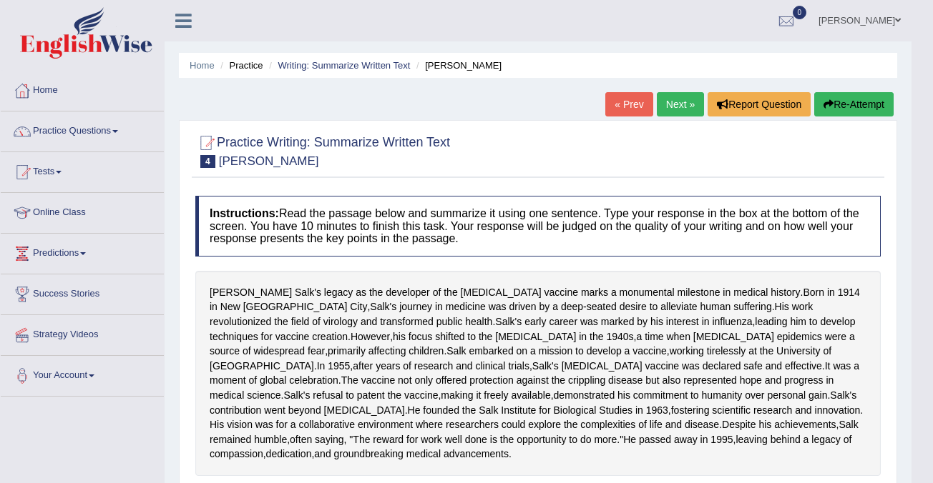
click at [848, 108] on button "Re-Attempt" at bounding box center [853, 104] width 79 height 24
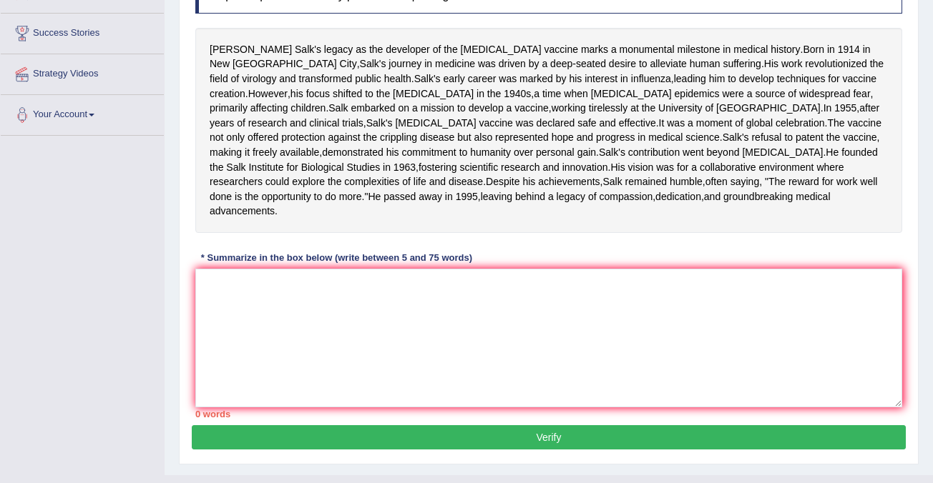
scroll to position [287, 0]
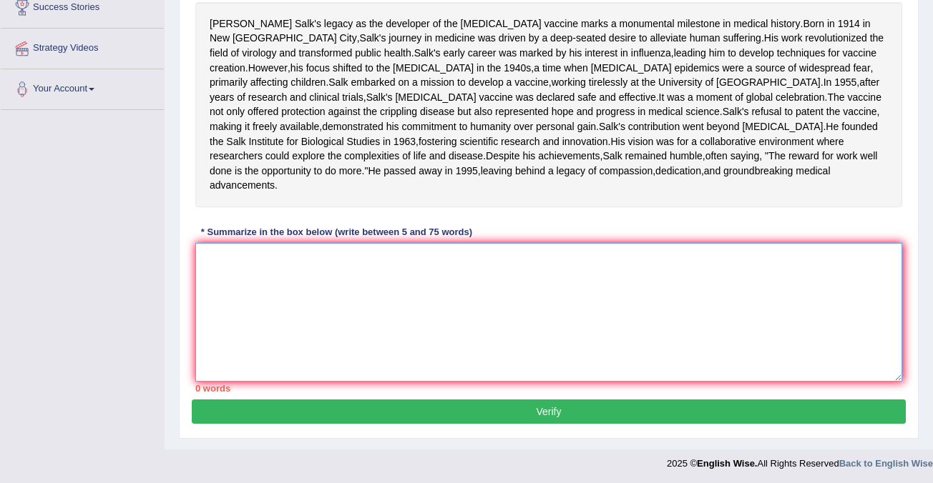
click at [354, 368] on textarea at bounding box center [548, 312] width 707 height 139
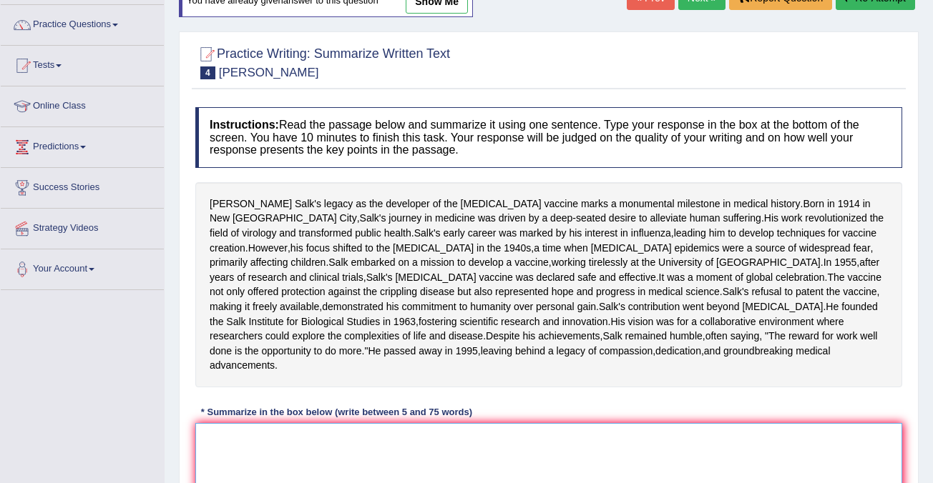
scroll to position [5, 0]
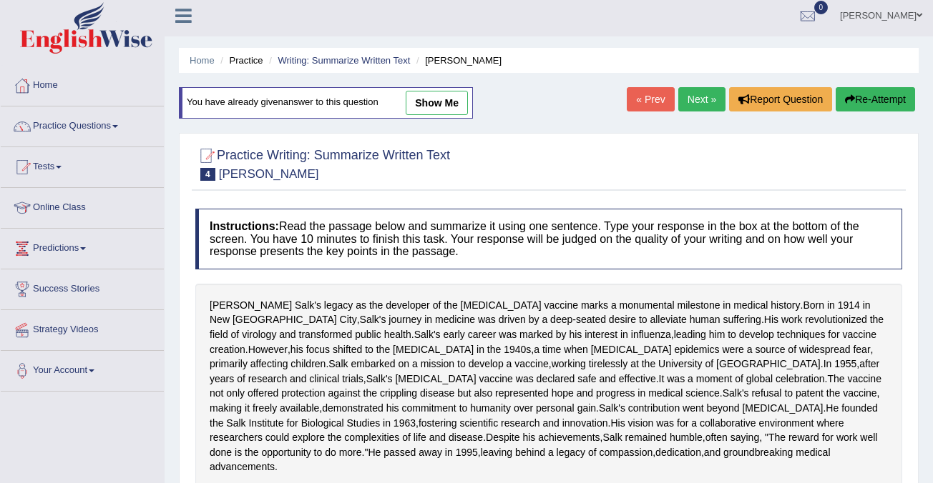
click at [699, 96] on link "Next »" at bounding box center [701, 99] width 47 height 24
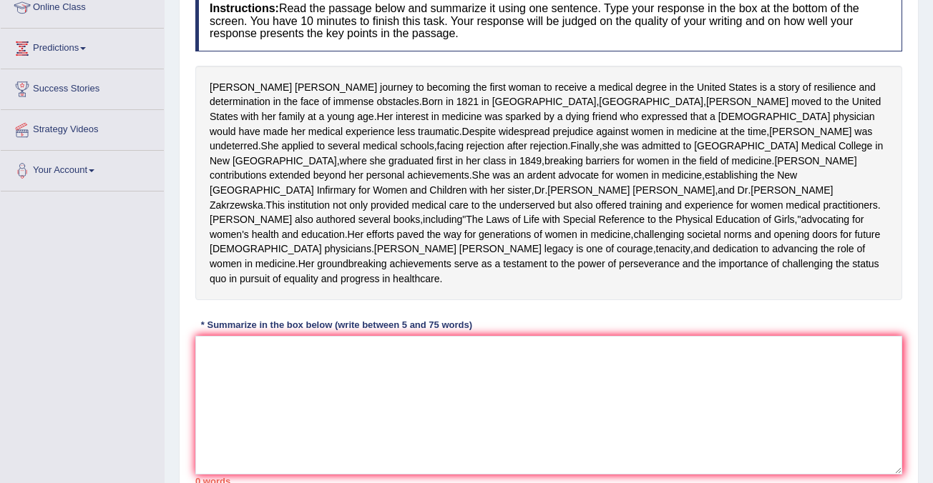
scroll to position [208, 0]
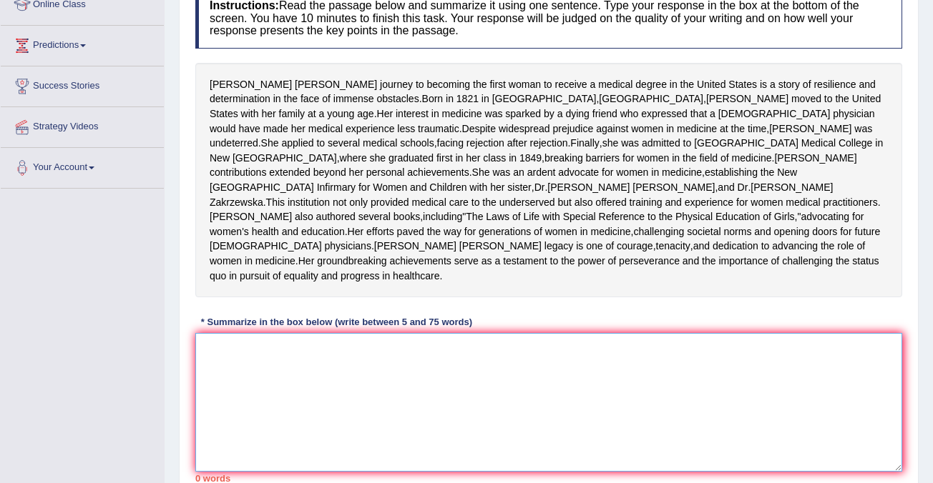
click at [544, 438] on textarea at bounding box center [548, 402] width 707 height 139
type textarea "E"
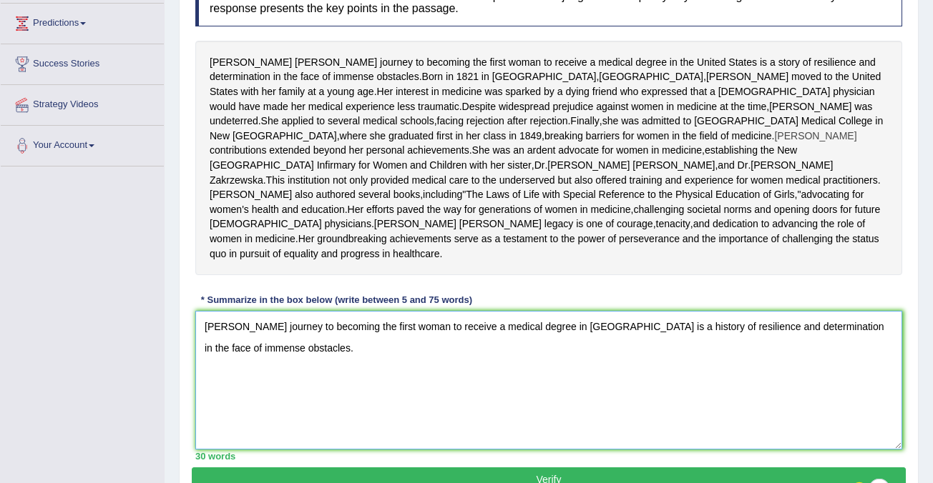
scroll to position [231, 0]
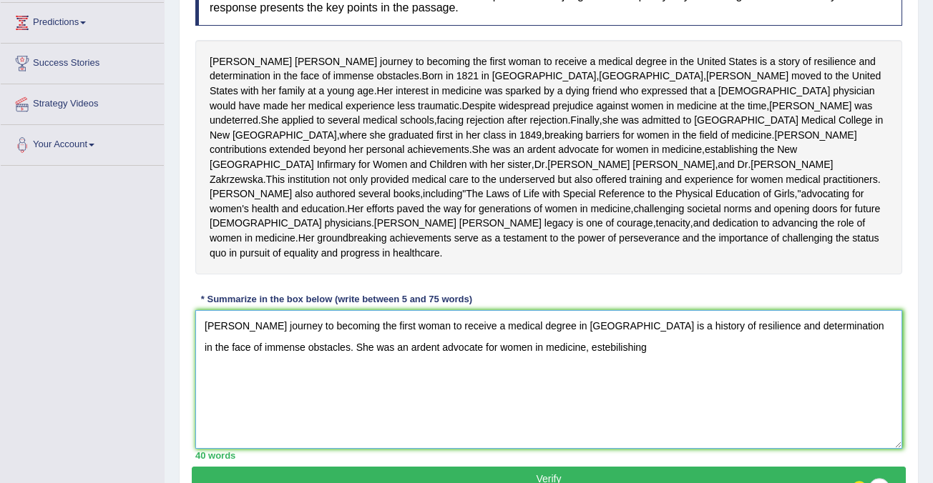
click at [606, 406] on textarea "Elizabeth Blackwell's journey to becoming the first woman to receive a medical …" at bounding box center [548, 379] width 707 height 139
click at [603, 406] on textarea "Elizabeth Blackwell's journey to becoming the first woman to receive a medical …" at bounding box center [548, 379] width 707 height 139
click at [609, 403] on textarea "Elizabeth Blackwell's journey to becoming the first woman to receive a medical …" at bounding box center [548, 379] width 707 height 139
click at [654, 403] on textarea "Elizabeth Blackwell's journey to becoming the first woman to receive a medical …" at bounding box center [548, 379] width 707 height 139
click at [350, 403] on textarea "Elizabeth Blackwell's journey to becoming the first woman to receive a medical …" at bounding box center [548, 379] width 707 height 139
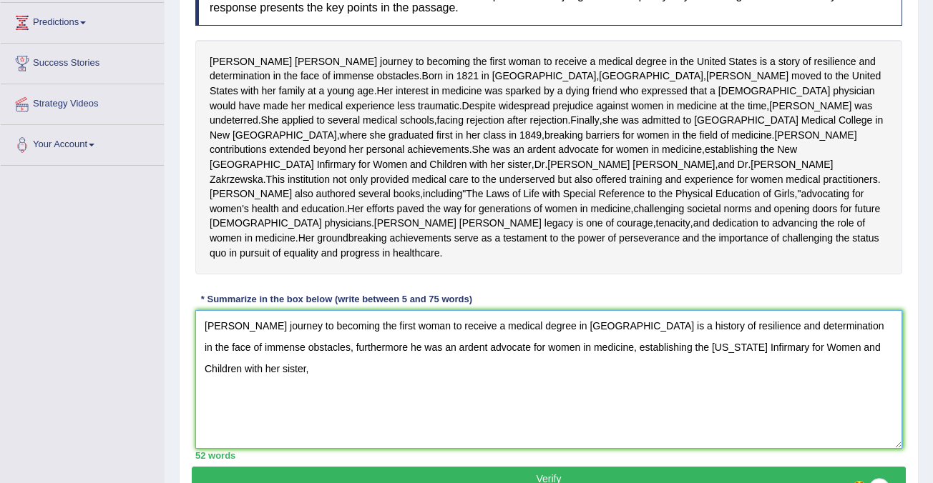
click at [350, 416] on textarea "Elizabeth Blackwell's journey to becoming the first woman to receive a medical …" at bounding box center [548, 379] width 707 height 139
click at [360, 425] on textarea "Elizabeth Blackwell's journey to becoming the first woman to receive a medical …" at bounding box center [548, 379] width 707 height 139
click at [378, 426] on textarea "Elizabeth Blackwell's journey to becoming the first woman to receive a medical …" at bounding box center [548, 379] width 707 height 139
click at [357, 421] on textarea "Elizabeth Blackwell's journey to becoming the first woman to receive a medical …" at bounding box center [548, 379] width 707 height 139
click at [348, 406] on textarea "Elizabeth Blackwell's journey to becoming the first woman to receive a medical …" at bounding box center [548, 379] width 707 height 139
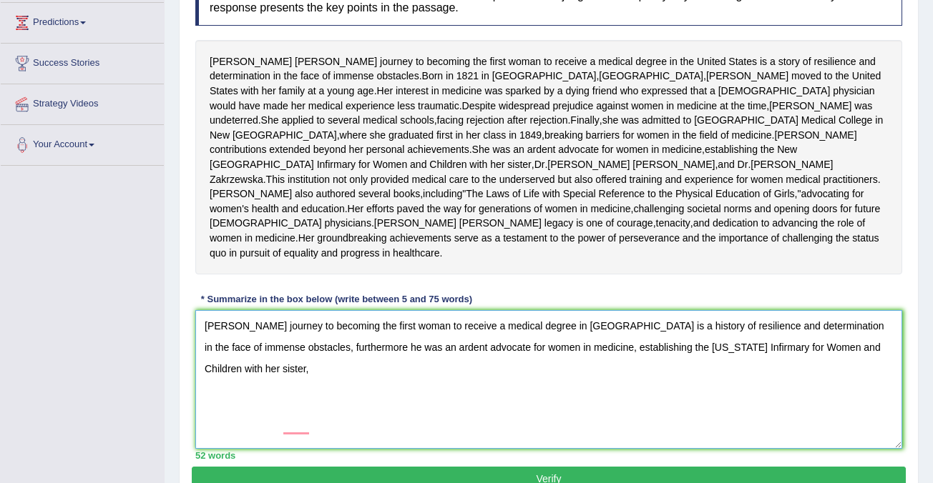
click at [332, 419] on textarea "Elizabeth Blackwell's journey to becoming the first woman to receive a medical …" at bounding box center [548, 379] width 707 height 139
click at [331, 429] on textarea "Elizabeth Blackwell's journey to becoming the first woman to receive a medical …" at bounding box center [548, 379] width 707 height 139
click at [335, 429] on textarea "Elizabeth Blackwell's journey to becoming the first woman to receive a medical …" at bounding box center [548, 379] width 707 height 139
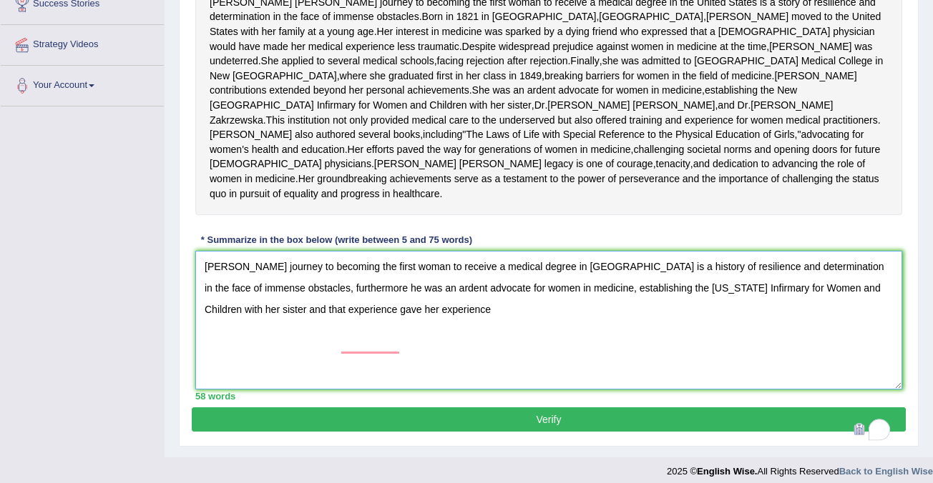
scroll to position [277, 0]
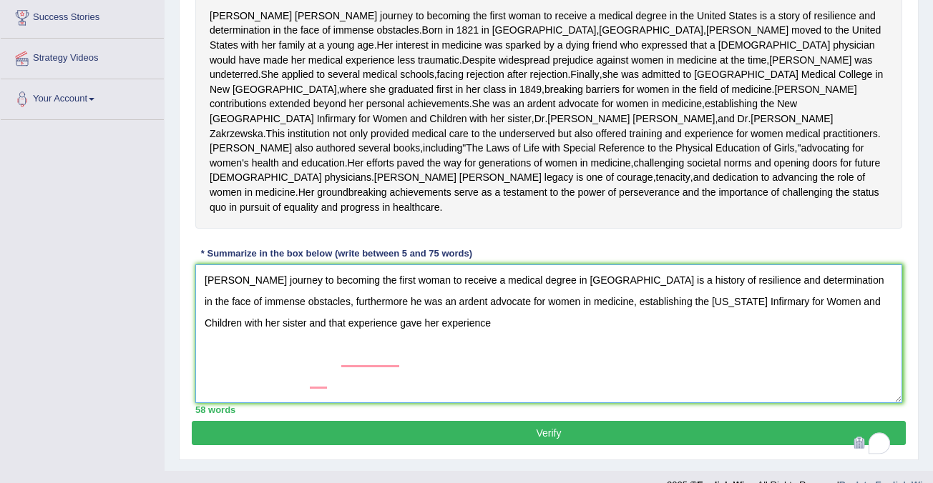
drag, startPoint x: 509, startPoint y: 384, endPoint x: 247, endPoint y: 381, distance: 261.1
click at [247, 381] on textarea "Elizabeth Blackwell's journey to becoming the first woman to receive a medical …" at bounding box center [548, 334] width 707 height 139
click at [212, 378] on textarea "Elizabeth Blackwell's journey to becoming the first woman to receive a medical …" at bounding box center [548, 334] width 707 height 139
click at [335, 370] on textarea "Elizabeth Blackwell's journey to becoming the first woman to receive a medical …" at bounding box center [548, 334] width 707 height 139
click at [327, 388] on textarea "Elizabeth Blackwell's journey to becoming the first woman to receive a medical …" at bounding box center [548, 334] width 707 height 139
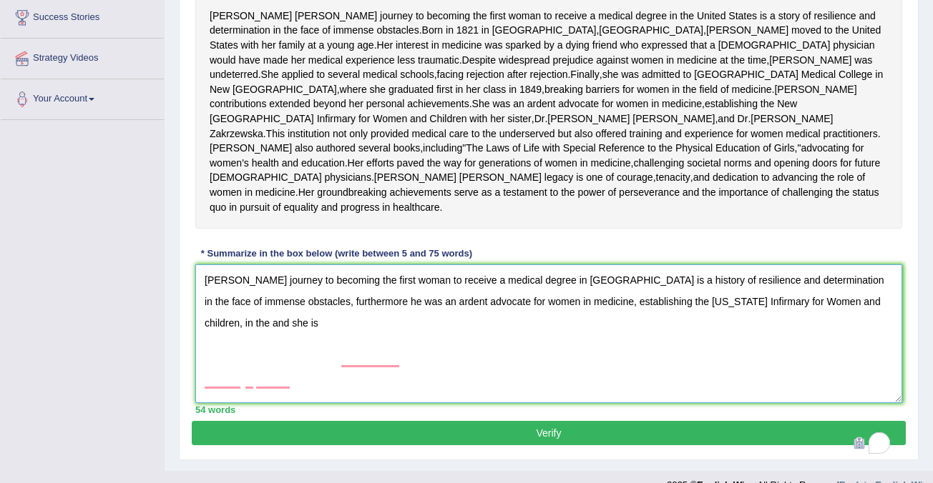
click at [333, 386] on textarea "Elizabeth Blackwell's journey to becoming the first woman to receive a medical …" at bounding box center [548, 334] width 707 height 139
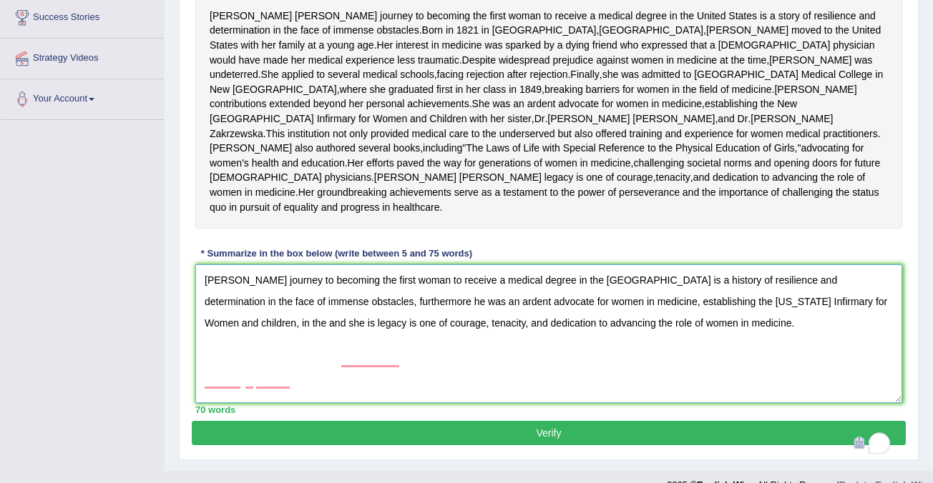
click at [396, 403] on textarea "Elizabeth Blackwell's journey to becoming the first woman to receive a medical …" at bounding box center [548, 334] width 707 height 139
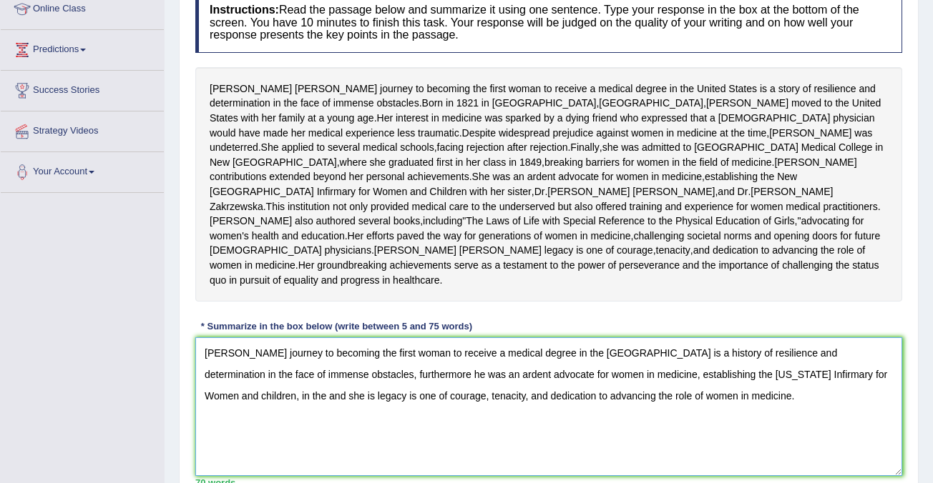
scroll to position [206, 0]
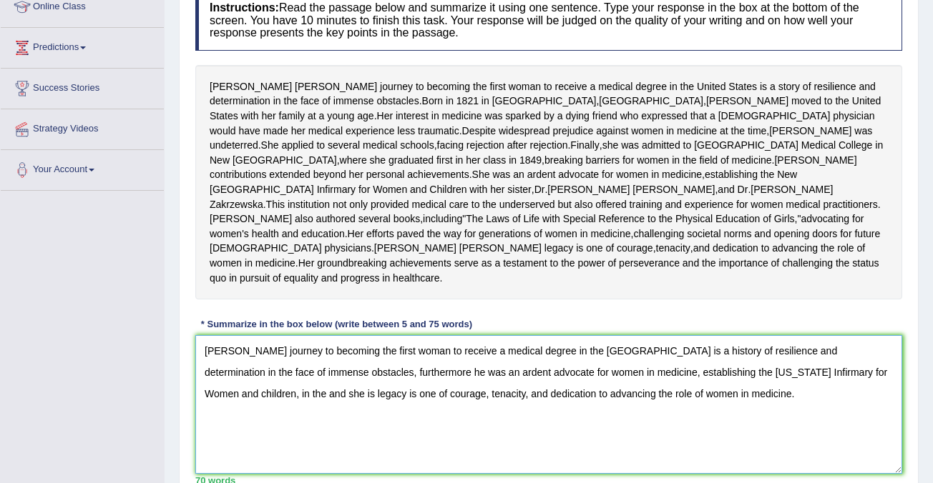
drag, startPoint x: 735, startPoint y: 411, endPoint x: 702, endPoint y: 411, distance: 33.6
click at [702, 411] on textarea "Elizabeth Blackwell's journey to becoming the first woman to receive a medical …" at bounding box center [548, 404] width 707 height 139
click at [402, 431] on textarea "Elizabeth Blackwell's journey to becoming the first woman to receive a medical …" at bounding box center [548, 404] width 707 height 139
click at [411, 433] on textarea "Elizabeth Blackwell's journey to becoming the first woman to receive a medical …" at bounding box center [548, 404] width 707 height 139
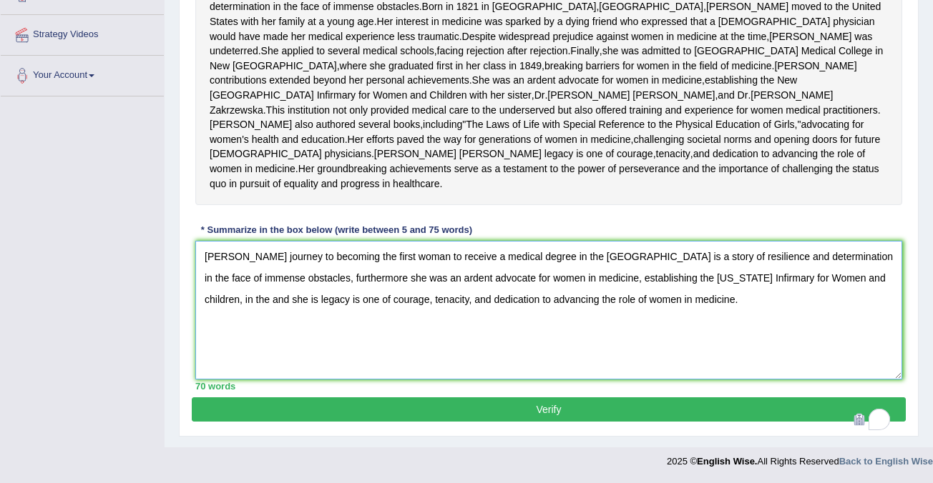
type textarea "Elizabeth Blackwell's journey to becoming the first woman to receive a medical …"
click at [521, 414] on button "Verify" at bounding box center [549, 410] width 714 height 24
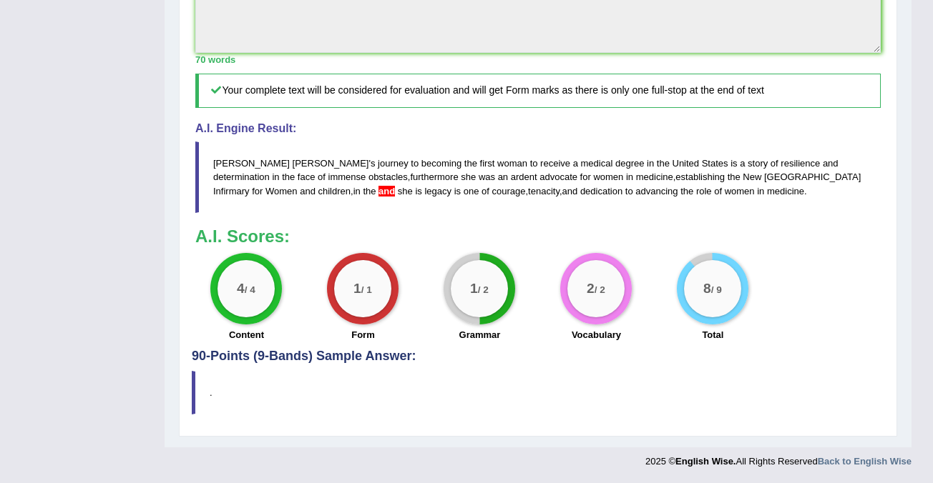
scroll to position [607, 0]
click at [378, 197] on span "and" at bounding box center [386, 191] width 16 height 11
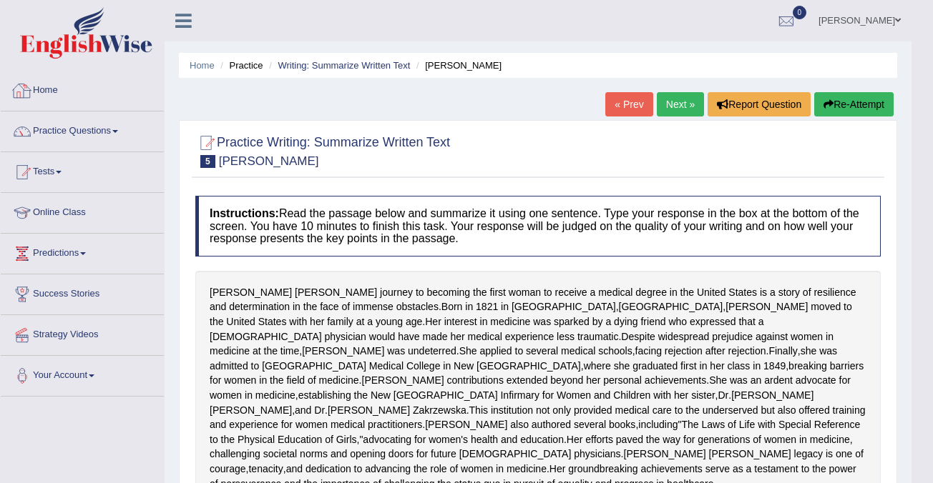
click at [44, 85] on link "Home" at bounding box center [82, 89] width 163 height 36
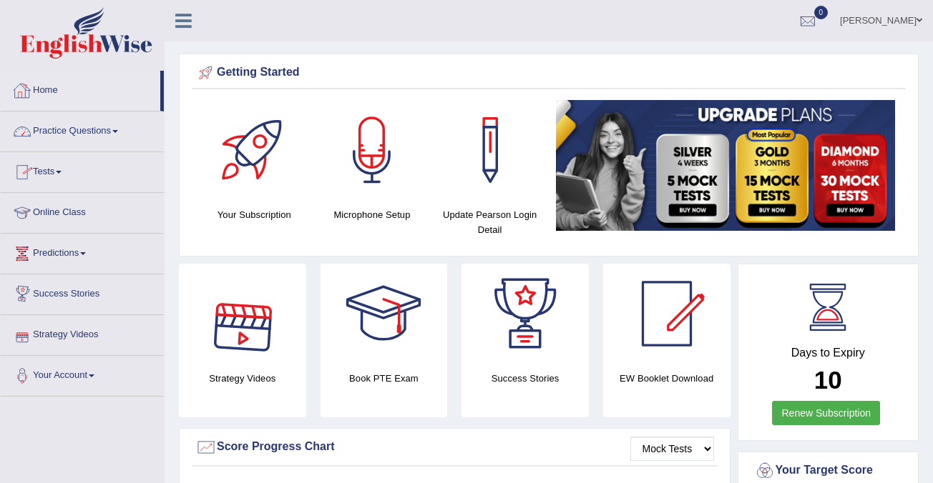
click at [60, 134] on link "Practice Questions" at bounding box center [82, 130] width 163 height 36
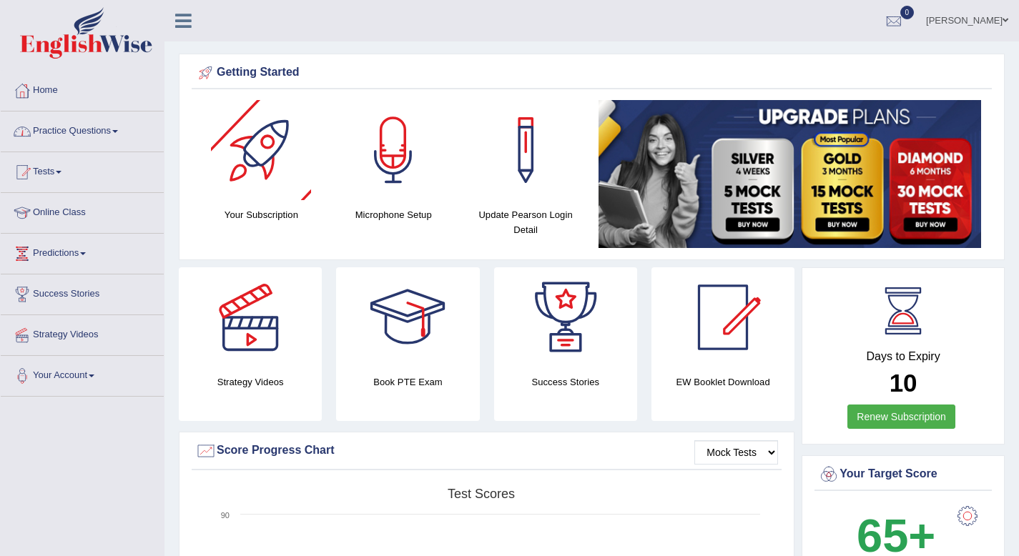
click at [87, 124] on link "Practice Questions" at bounding box center [82, 130] width 163 height 36
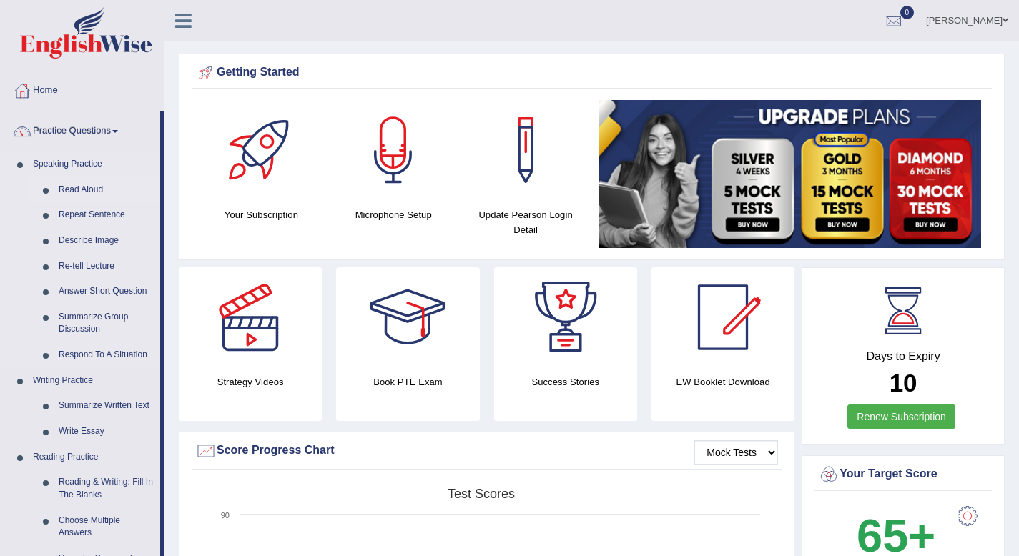
click at [78, 190] on link "Read Aloud" at bounding box center [106, 190] width 108 height 26
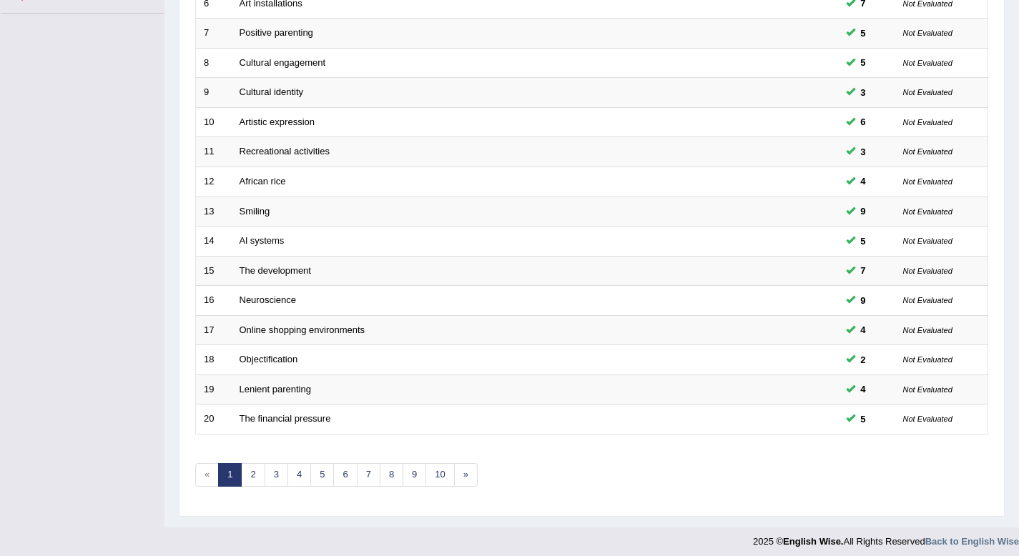
scroll to position [391, 0]
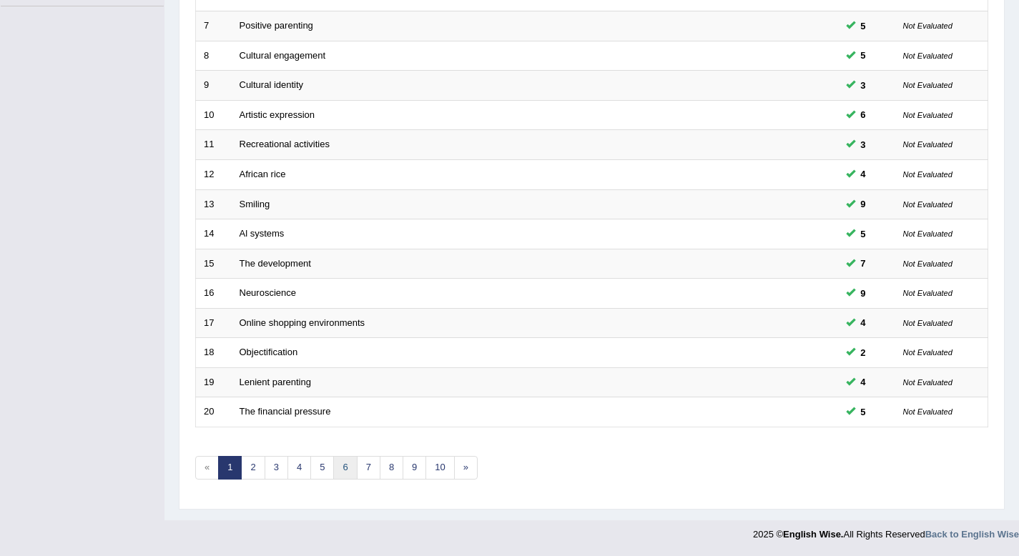
click at [353, 466] on link "6" at bounding box center [345, 468] width 24 height 24
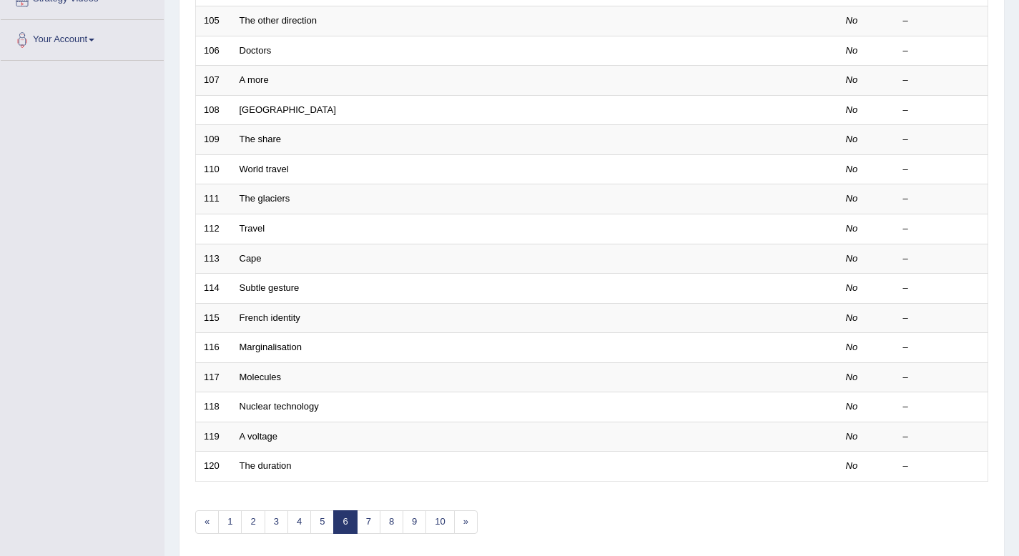
scroll to position [391, 0]
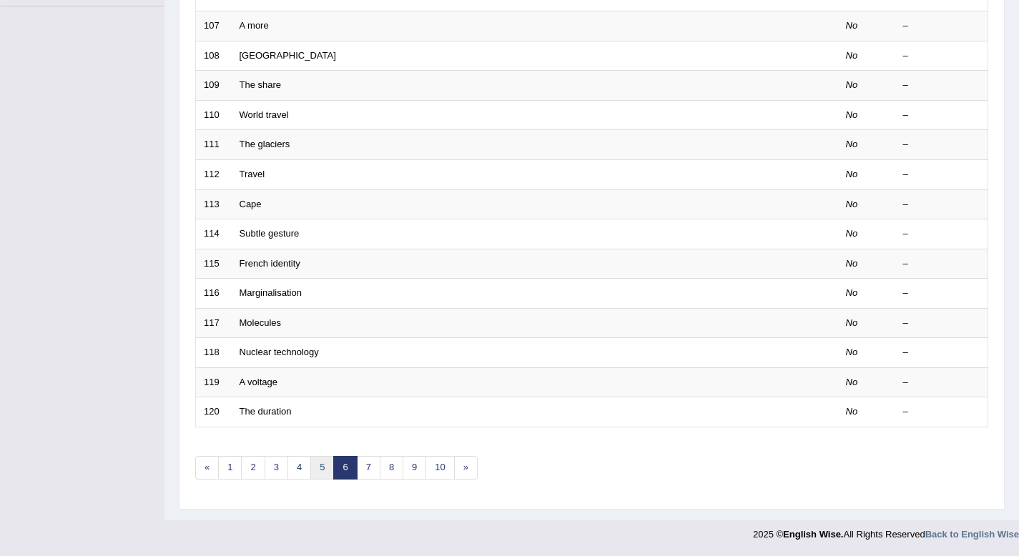
click at [324, 471] on link "5" at bounding box center [322, 468] width 24 height 24
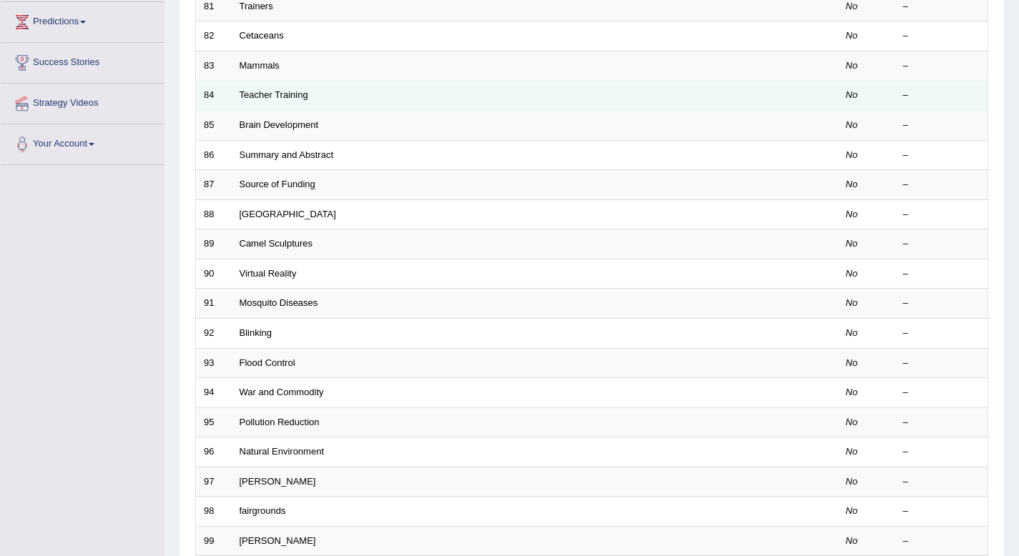
scroll to position [346, 0]
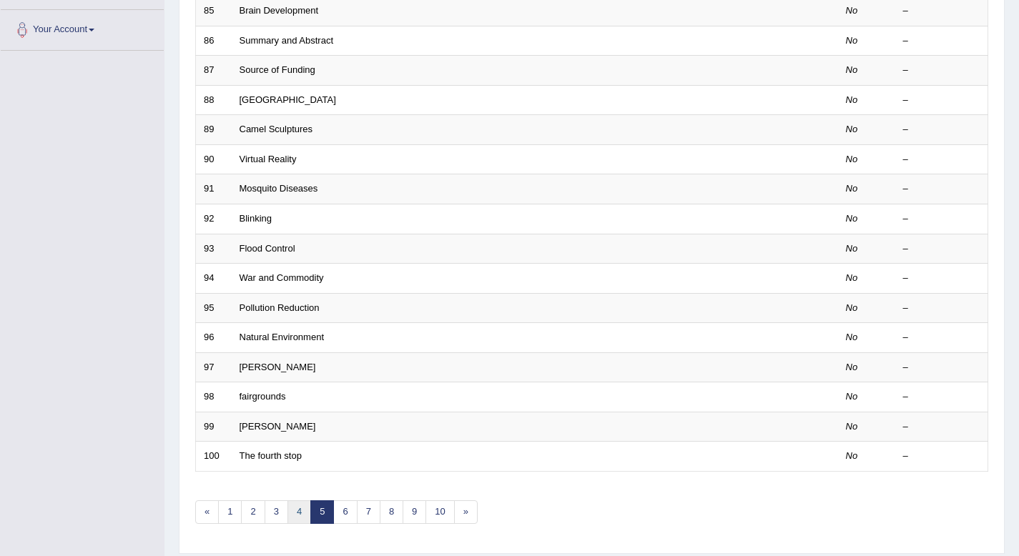
click at [303, 516] on link "4" at bounding box center [300, 513] width 24 height 24
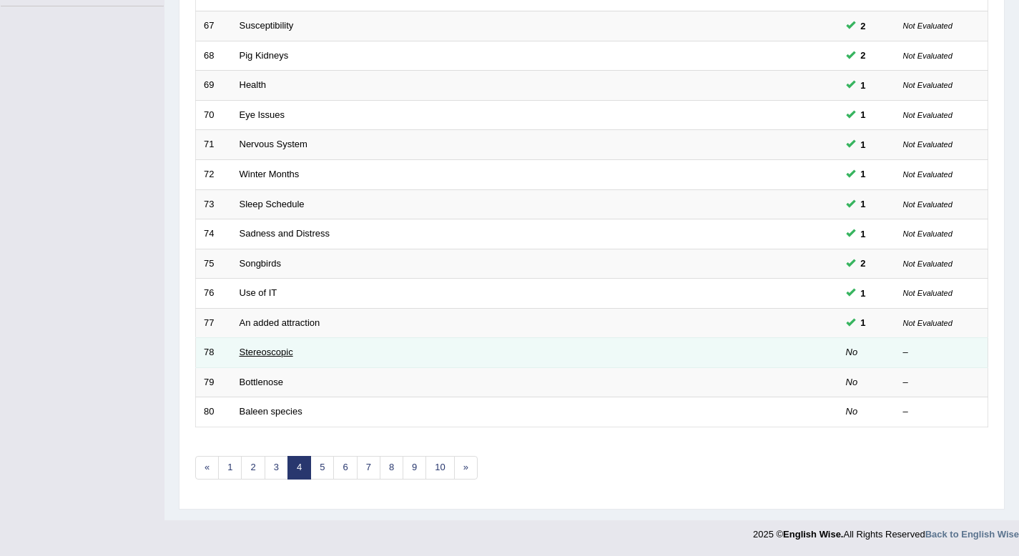
click at [256, 351] on link "Stereoscopic" at bounding box center [267, 352] width 54 height 11
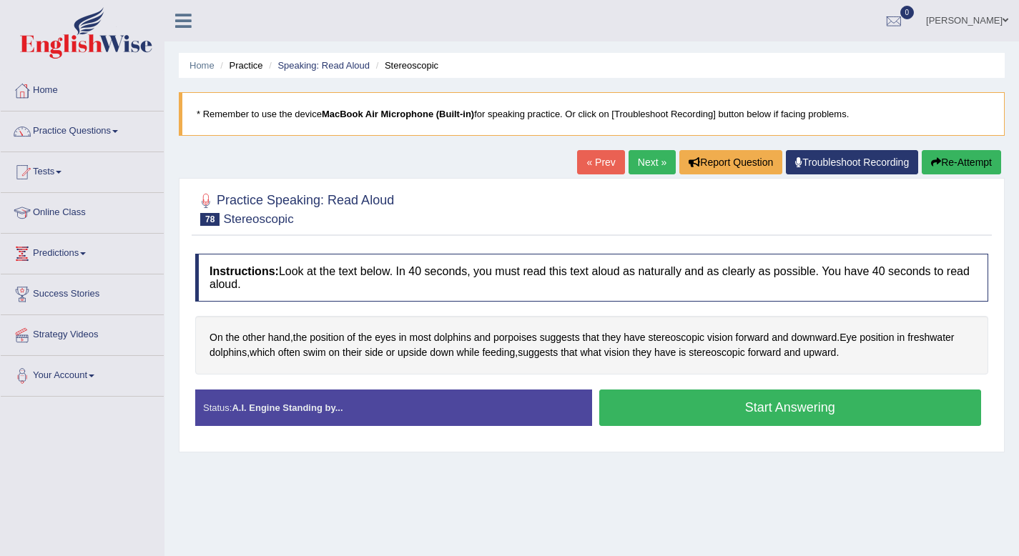
click at [804, 411] on button "Start Answering" at bounding box center [790, 408] width 383 height 36
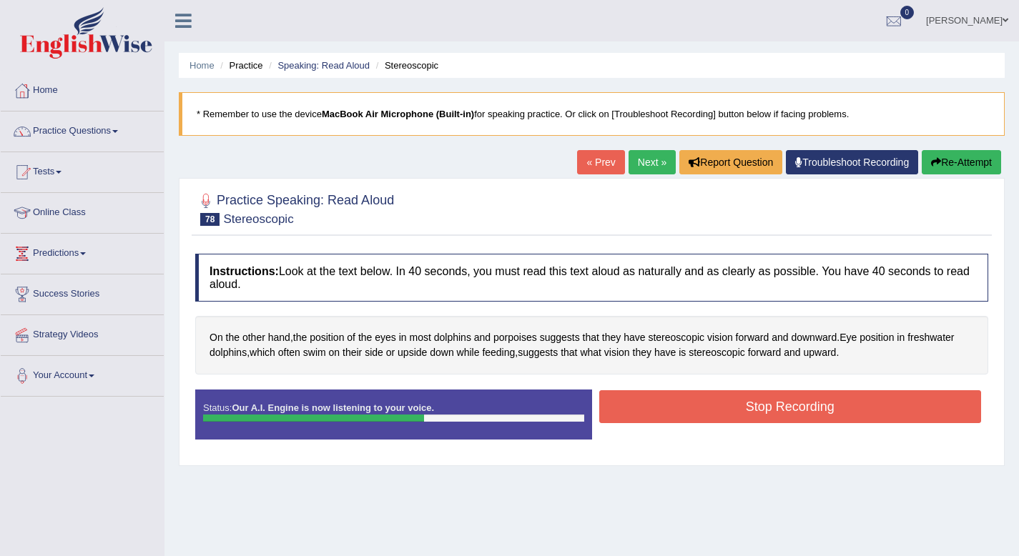
click at [827, 404] on button "Stop Recording" at bounding box center [790, 407] width 383 height 33
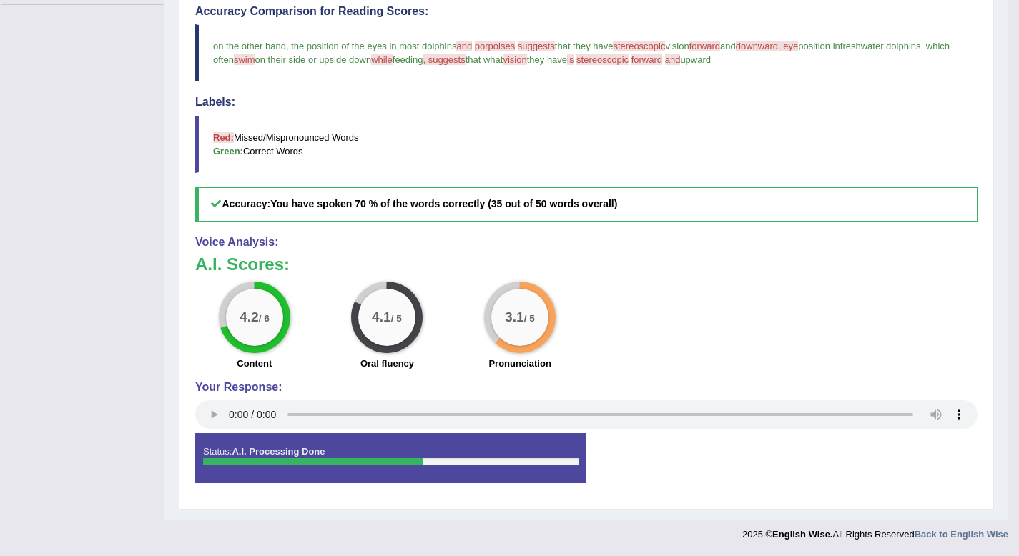
scroll to position [16, 0]
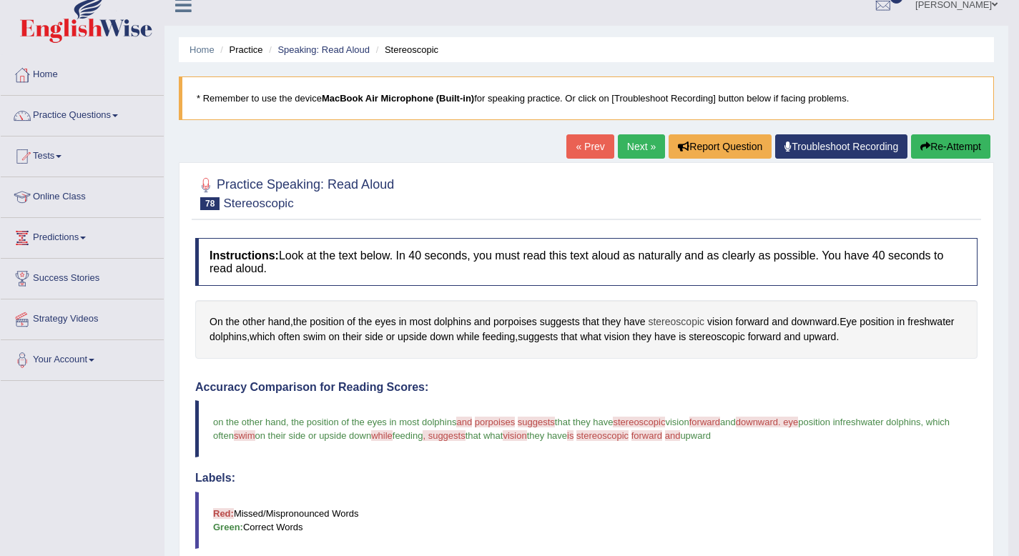
click at [674, 323] on span "stereoscopic" at bounding box center [676, 322] width 57 height 15
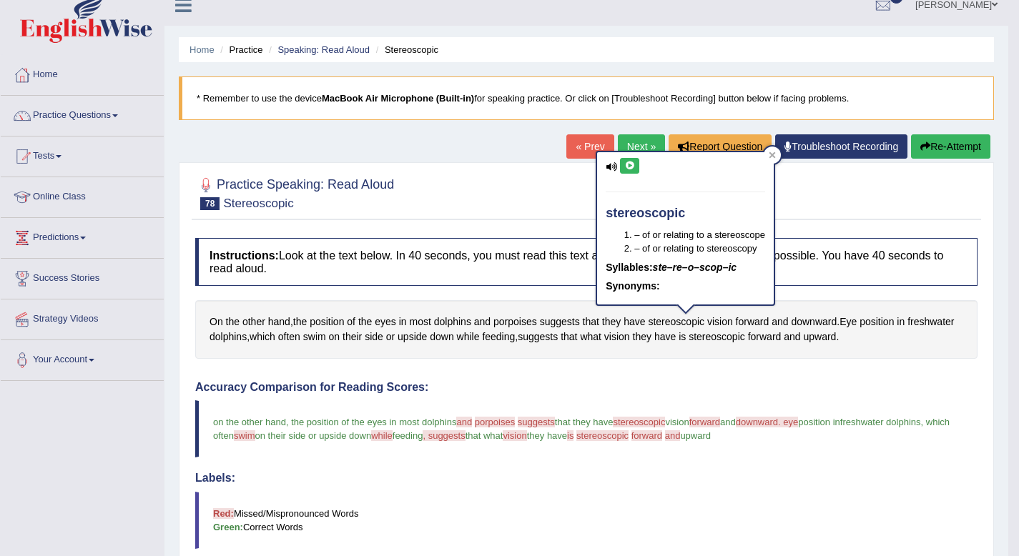
click at [634, 165] on icon at bounding box center [629, 166] width 11 height 9
click at [775, 147] on div at bounding box center [772, 155] width 17 height 17
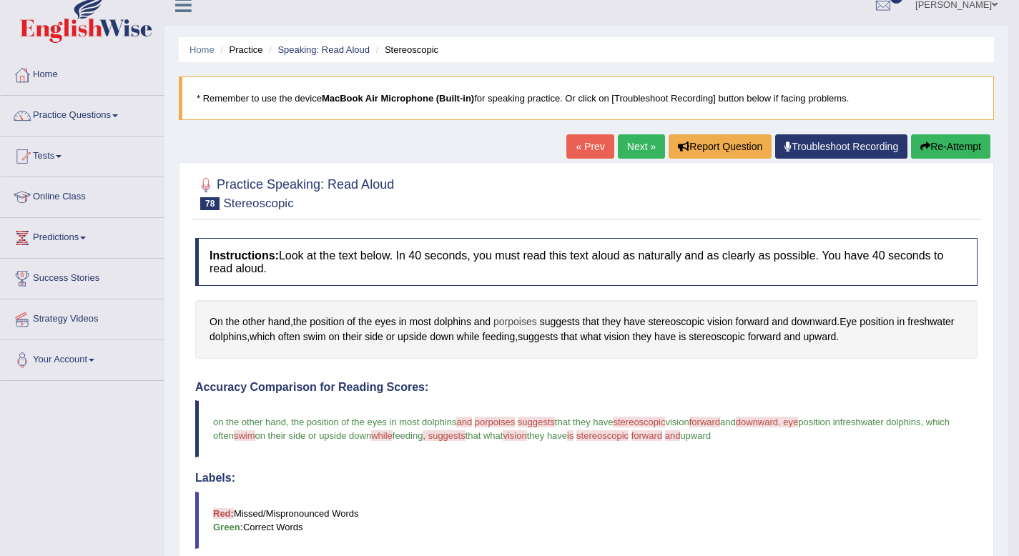
click at [512, 325] on span "porpoises" at bounding box center [516, 322] width 44 height 15
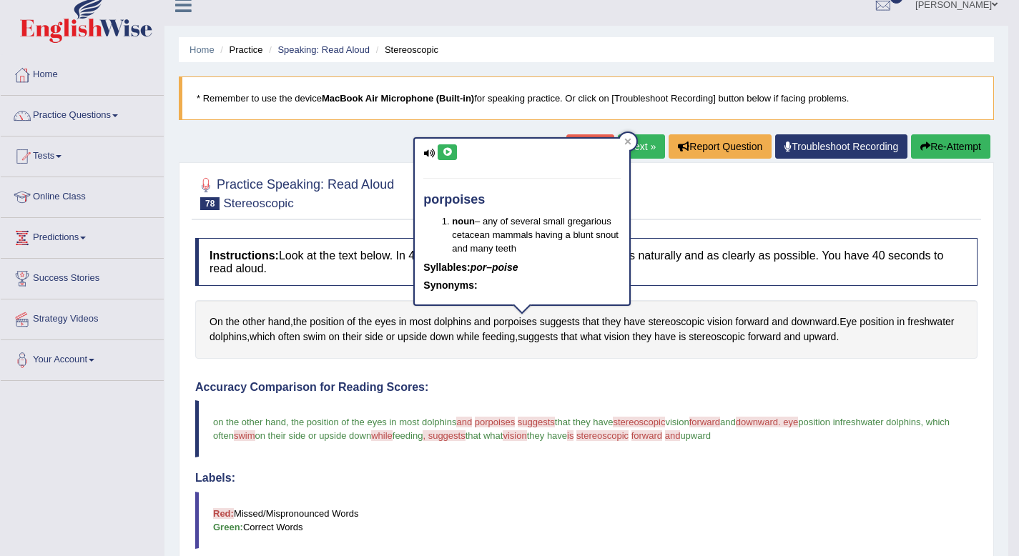
click at [441, 145] on button at bounding box center [447, 152] width 19 height 16
click at [628, 142] on icon at bounding box center [628, 142] width 6 height 6
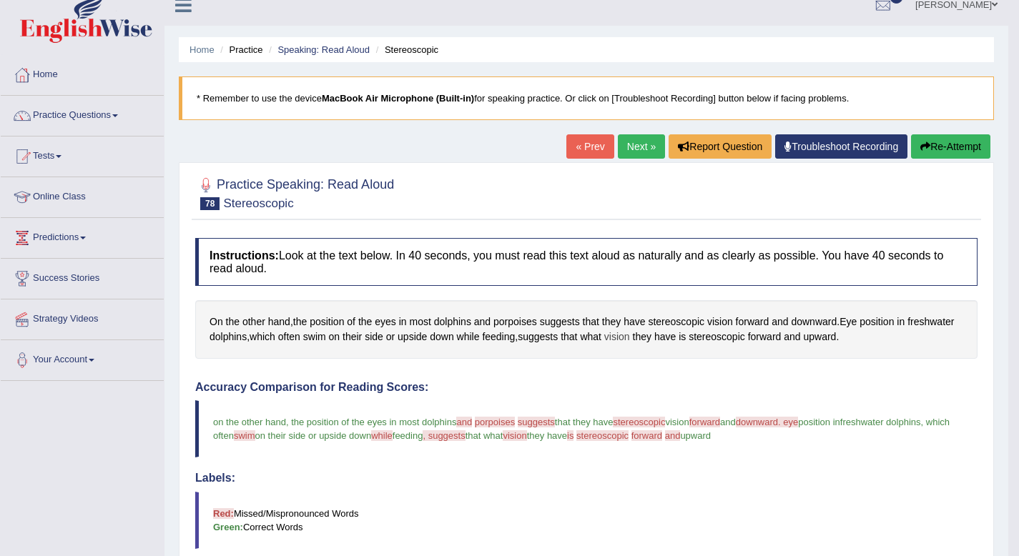
click at [630, 337] on span "vision" at bounding box center [617, 337] width 26 height 15
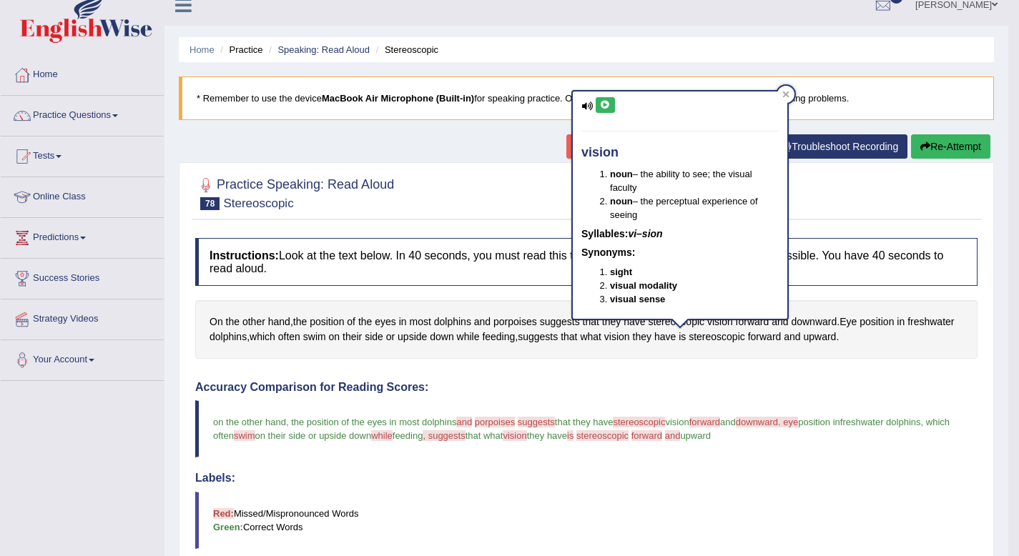
click at [602, 107] on icon at bounding box center [605, 105] width 11 height 9
click at [785, 91] on icon at bounding box center [785, 94] width 7 height 7
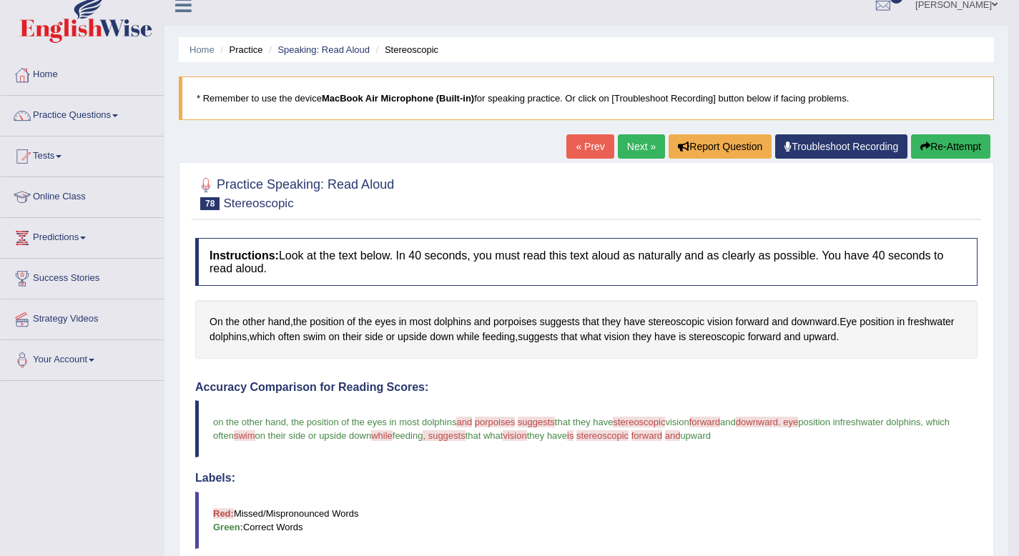
click at [629, 434] on span "stereoscopic" at bounding box center [602, 436] width 52 height 11
click at [782, 335] on span "forward" at bounding box center [765, 337] width 34 height 15
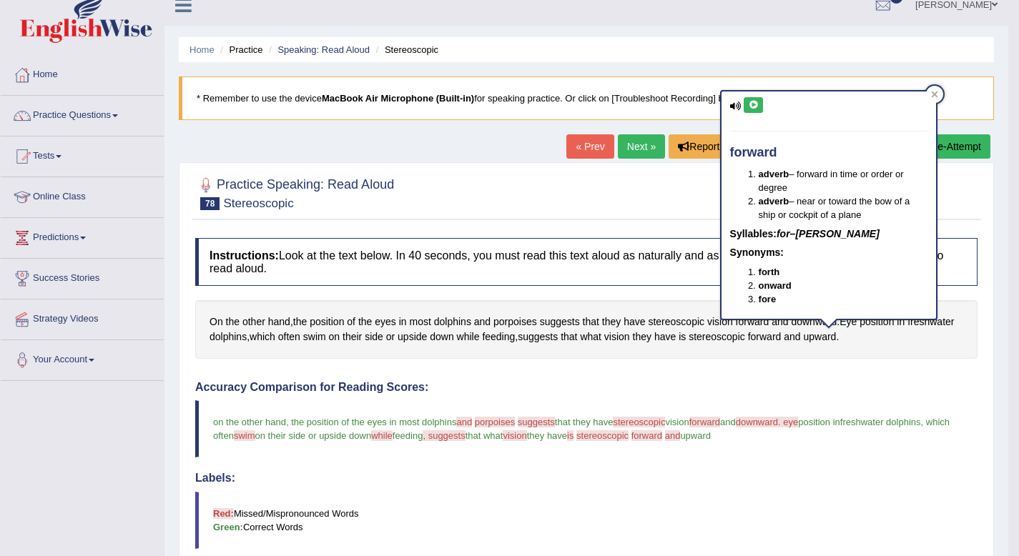
click at [756, 105] on icon at bounding box center [753, 105] width 11 height 9
click at [933, 97] on icon at bounding box center [934, 94] width 7 height 7
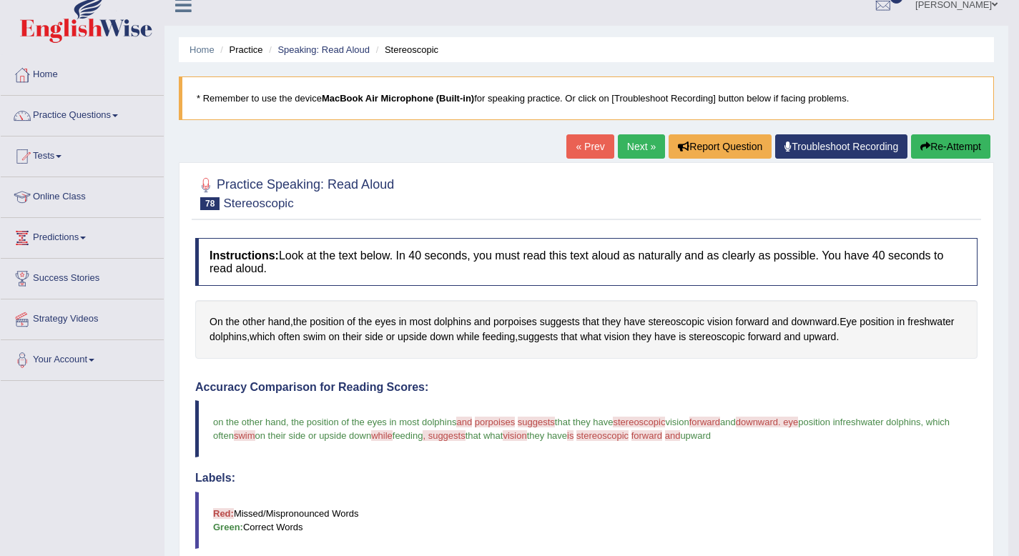
click at [627, 143] on link "Next »" at bounding box center [641, 146] width 47 height 24
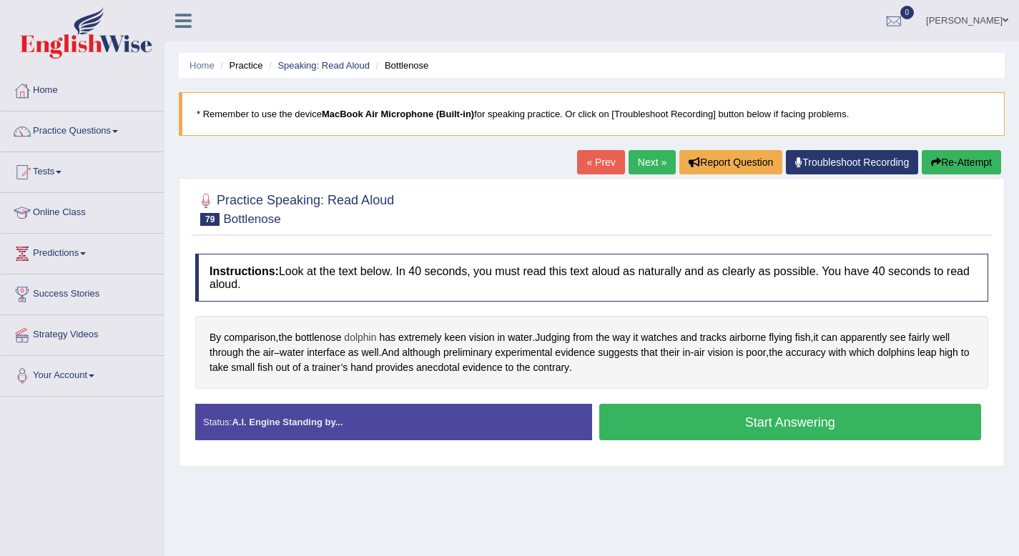
click at [369, 338] on span "dolphin" at bounding box center [360, 337] width 32 height 15
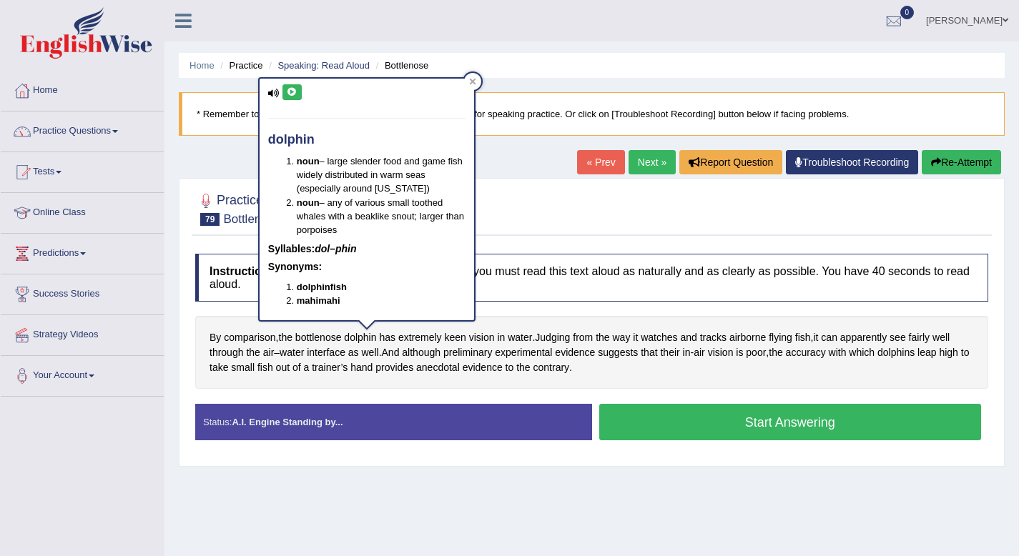
click at [288, 93] on icon at bounding box center [292, 92] width 11 height 9
click at [472, 84] on icon at bounding box center [472, 81] width 7 height 7
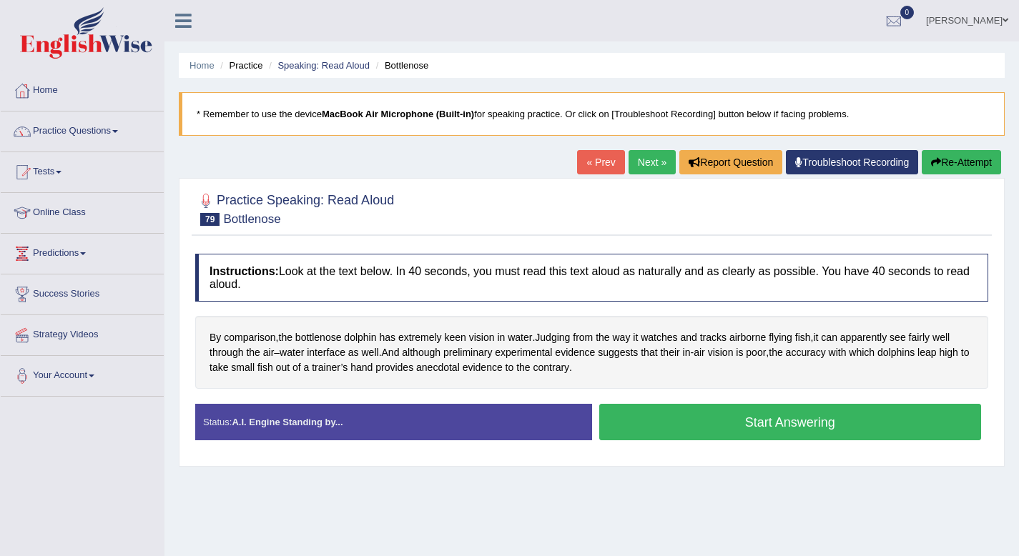
click at [760, 426] on button "Start Answering" at bounding box center [790, 422] width 383 height 36
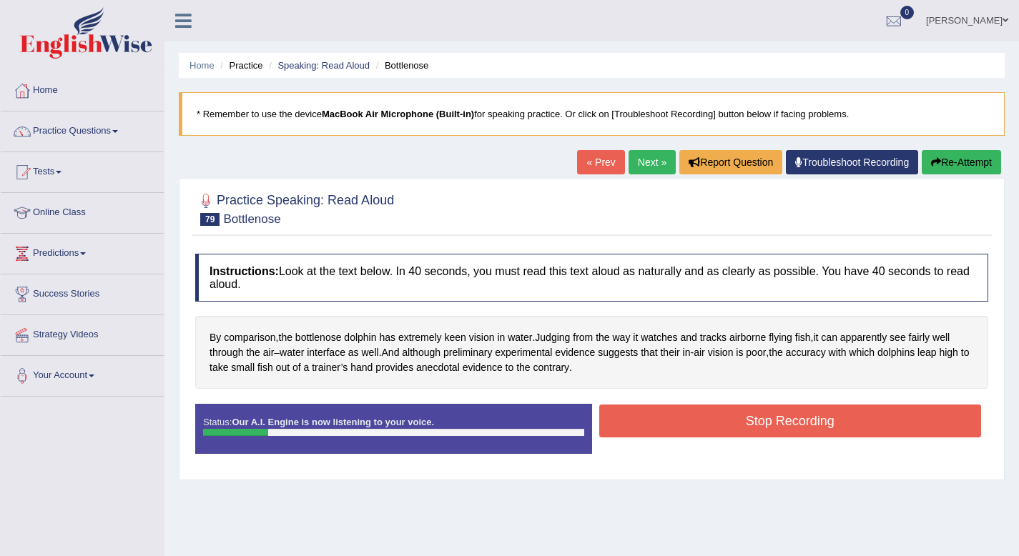
click at [956, 159] on button "Re-Attempt" at bounding box center [961, 162] width 79 height 24
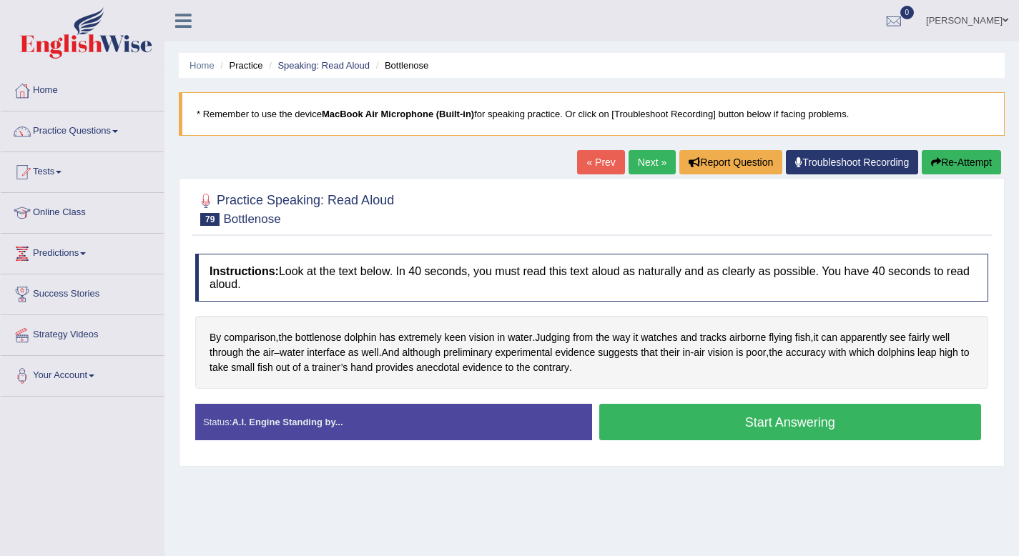
click at [823, 424] on button "Start Answering" at bounding box center [790, 422] width 383 height 36
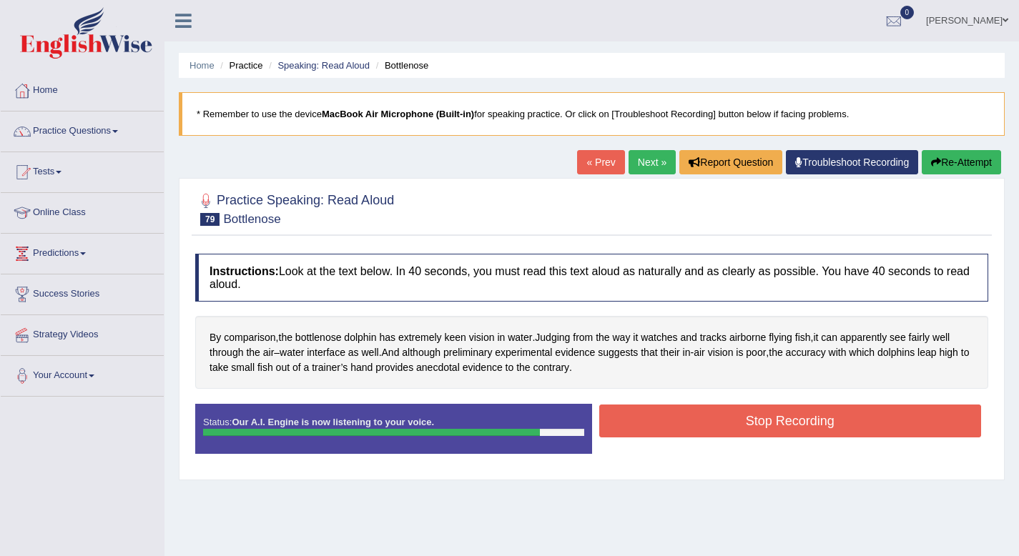
click at [805, 418] on button "Stop Recording" at bounding box center [790, 421] width 383 height 33
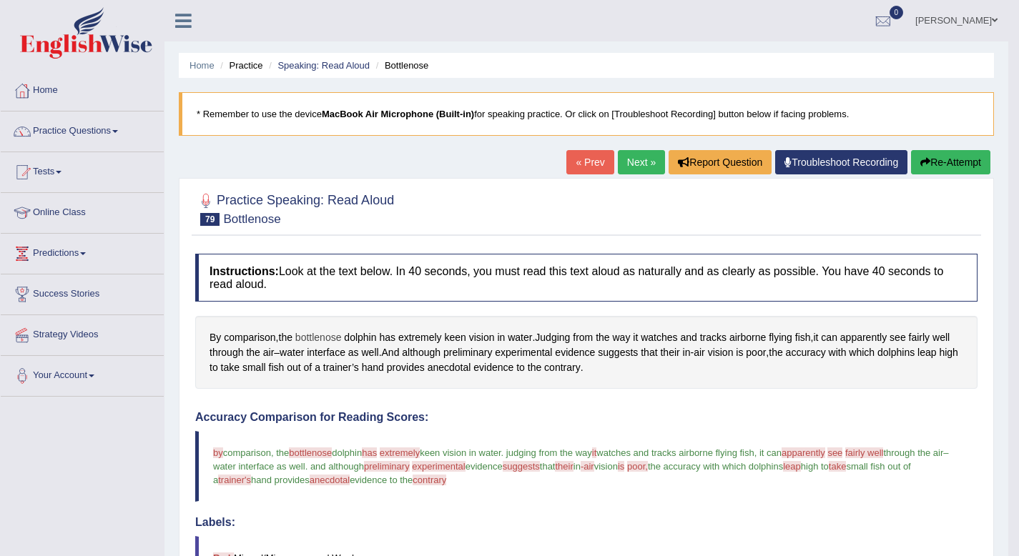
click at [326, 340] on span "bottlenose" at bounding box center [318, 337] width 46 height 15
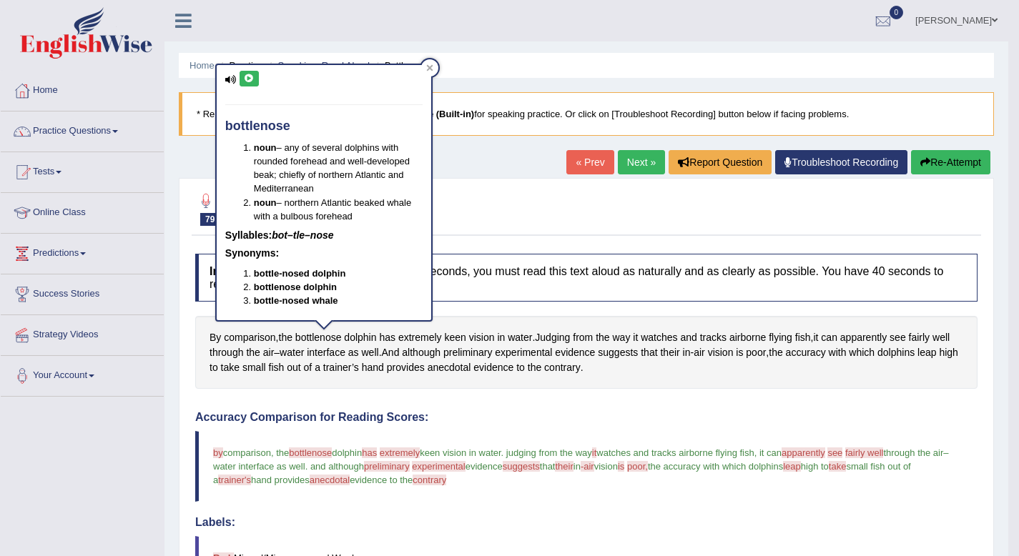
click at [251, 82] on icon at bounding box center [249, 78] width 11 height 9
click at [431, 67] on icon at bounding box center [429, 68] width 6 height 6
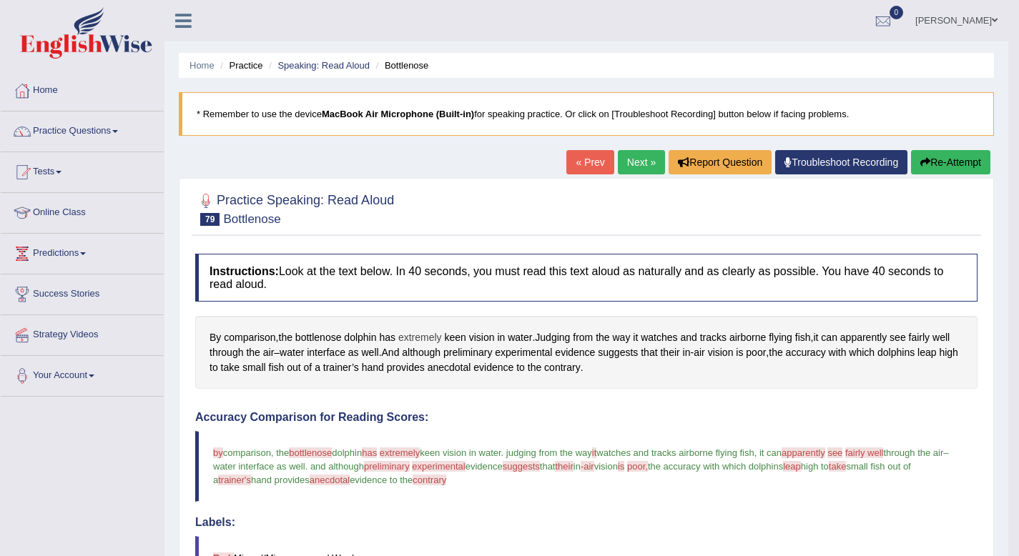
click at [423, 338] on span "extremely" at bounding box center [420, 337] width 44 height 15
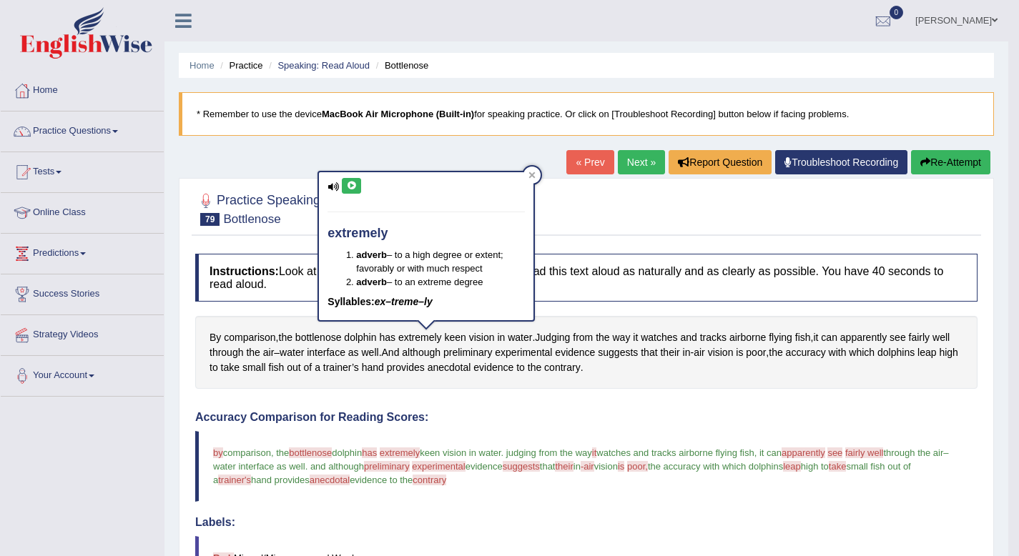
click at [351, 190] on icon at bounding box center [351, 186] width 11 height 9
click at [534, 175] on icon at bounding box center [532, 175] width 7 height 7
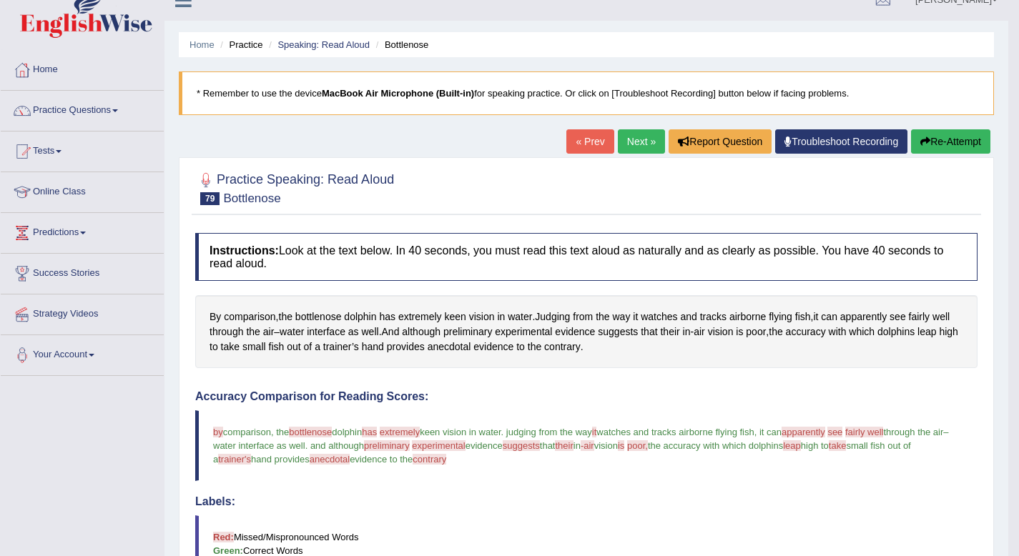
scroll to position [21, 0]
click at [880, 316] on span "apparently" at bounding box center [863, 316] width 46 height 15
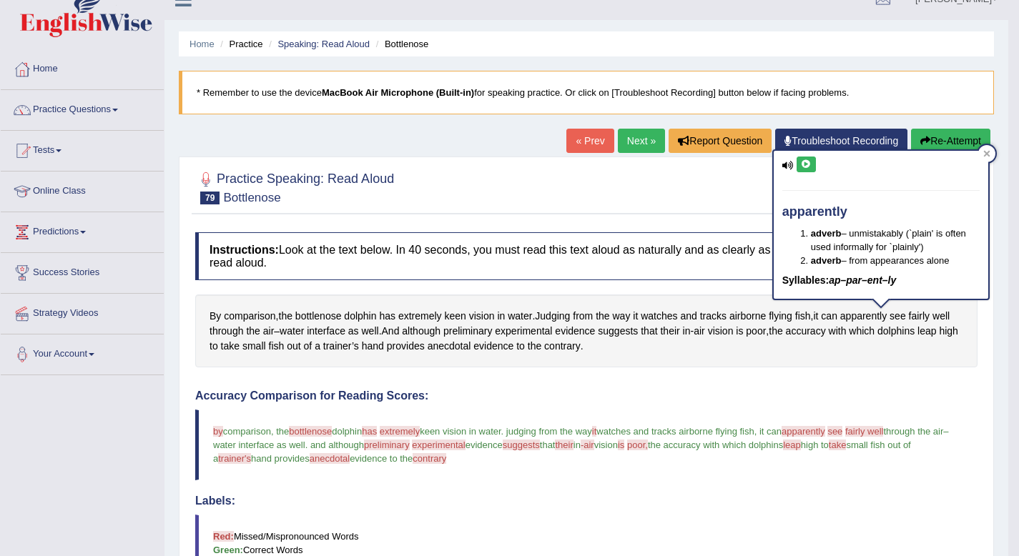
click at [806, 164] on icon at bounding box center [806, 164] width 11 height 9
click at [987, 154] on icon at bounding box center [986, 154] width 6 height 6
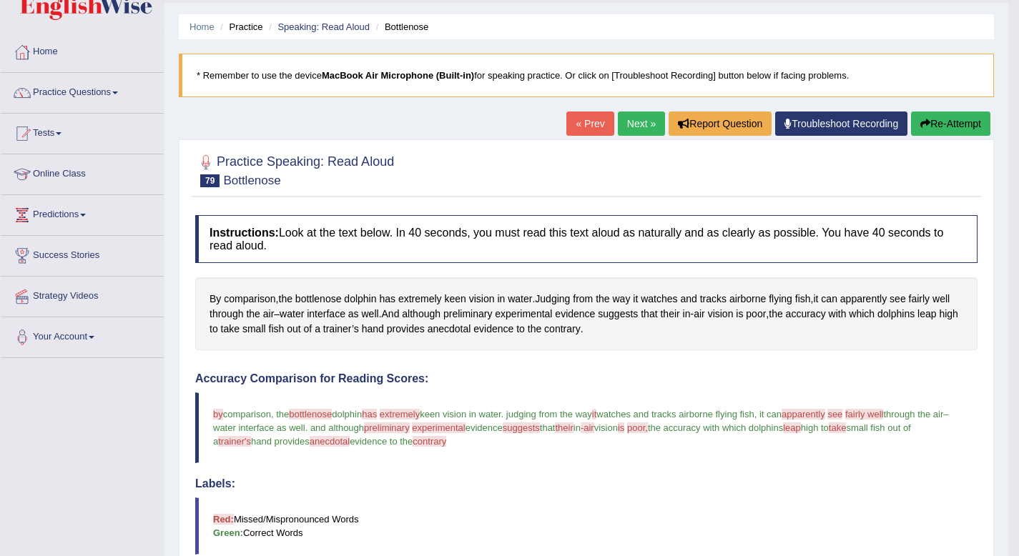
scroll to position [39, 0]
click at [471, 330] on span "anecdotal" at bounding box center [450, 328] width 44 height 15
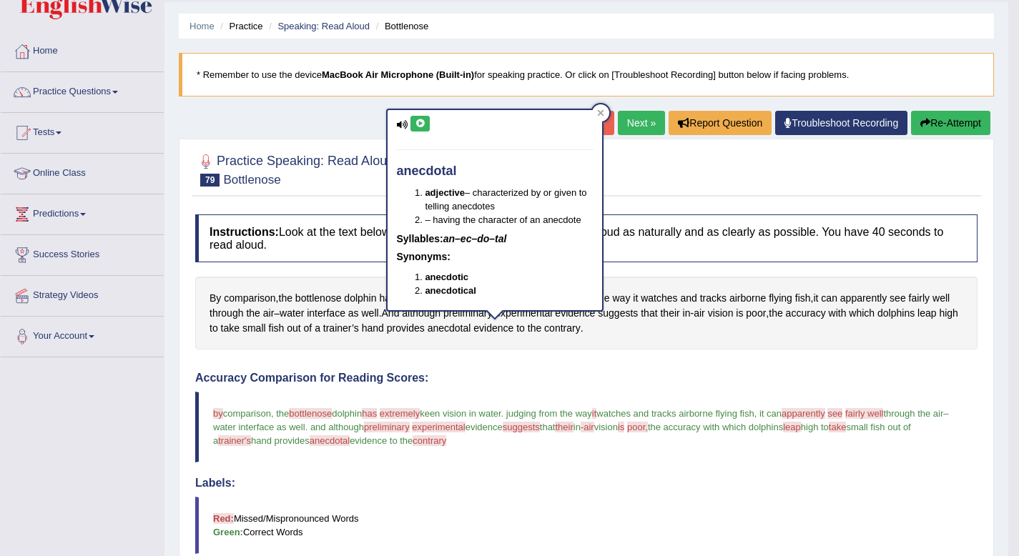
click at [426, 127] on icon at bounding box center [420, 123] width 11 height 9
click at [602, 112] on icon at bounding box center [600, 112] width 7 height 7
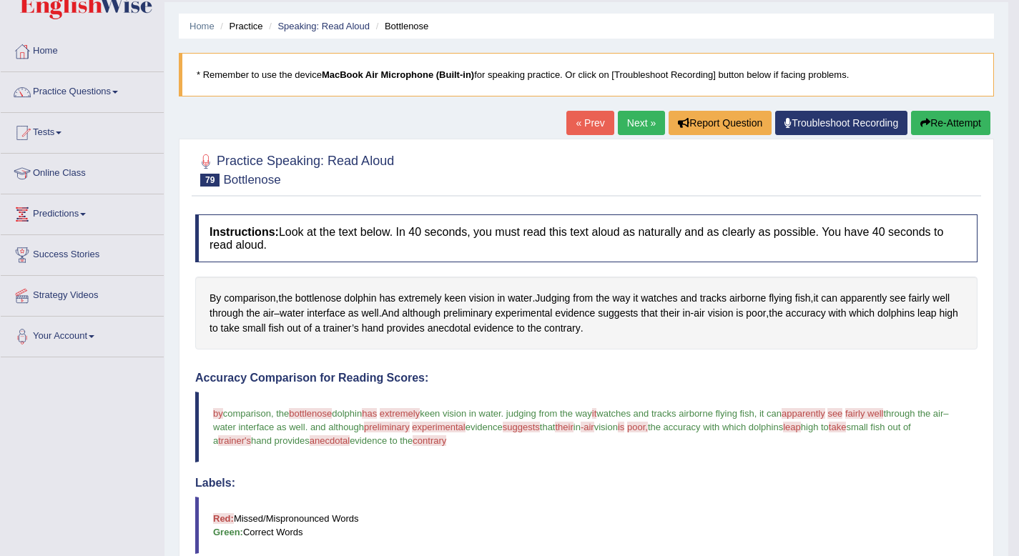
click at [540, 431] on span "suggests" at bounding box center [521, 427] width 37 height 11
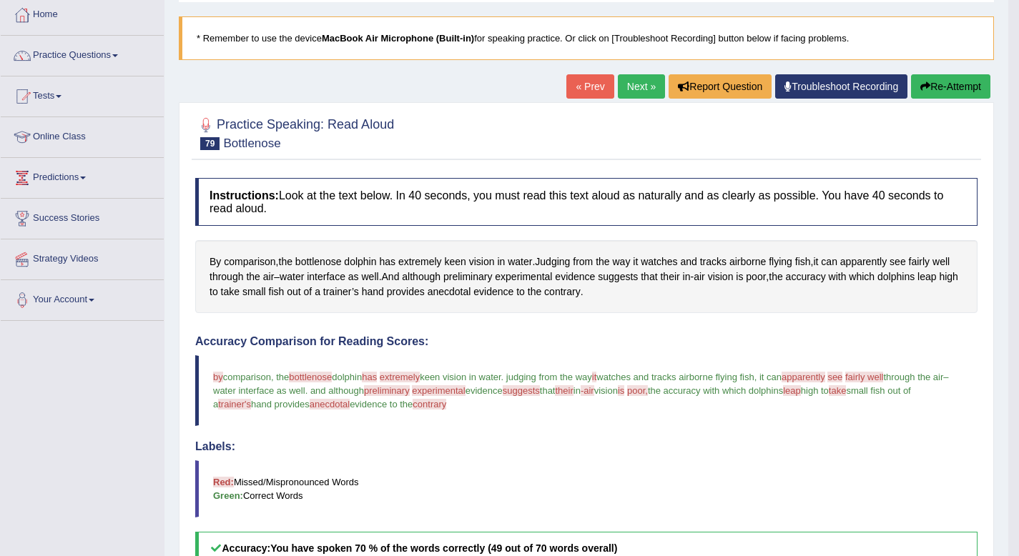
scroll to position [127, 0]
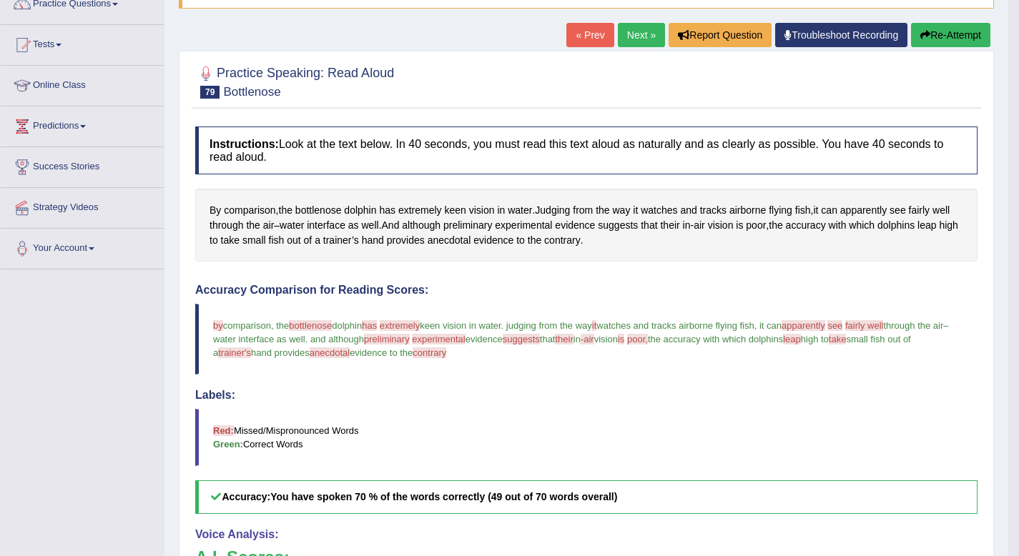
click at [958, 40] on button "Re-Attempt" at bounding box center [950, 35] width 79 height 24
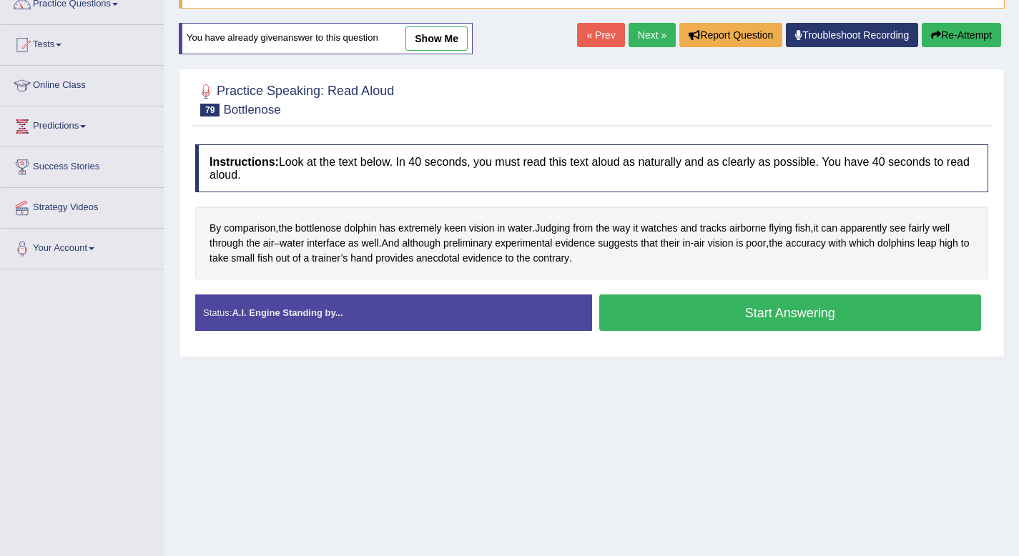
click at [866, 316] on button "Start Answering" at bounding box center [790, 313] width 383 height 36
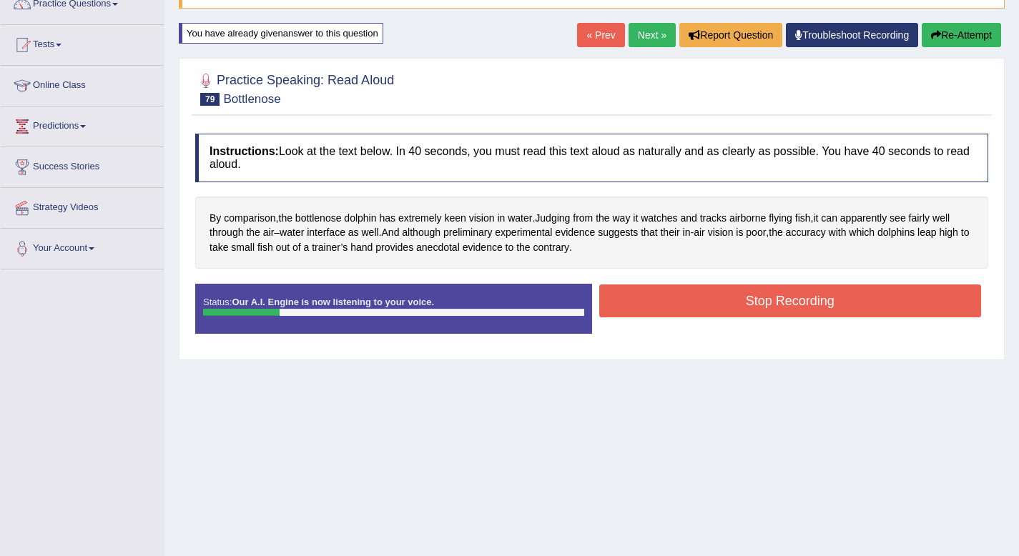
click at [955, 30] on button "Re-Attempt" at bounding box center [961, 35] width 79 height 24
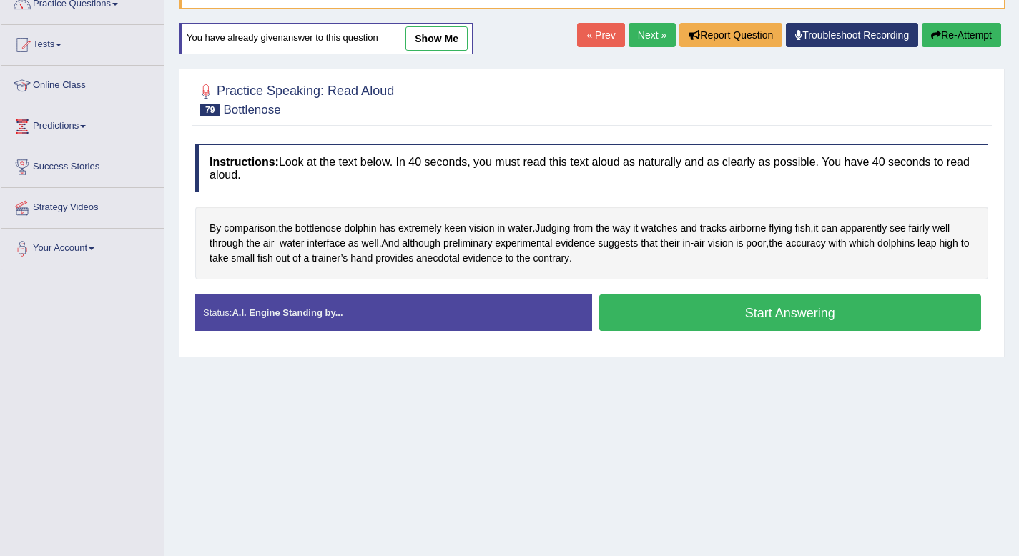
click at [833, 317] on button "Start Answering" at bounding box center [790, 313] width 383 height 36
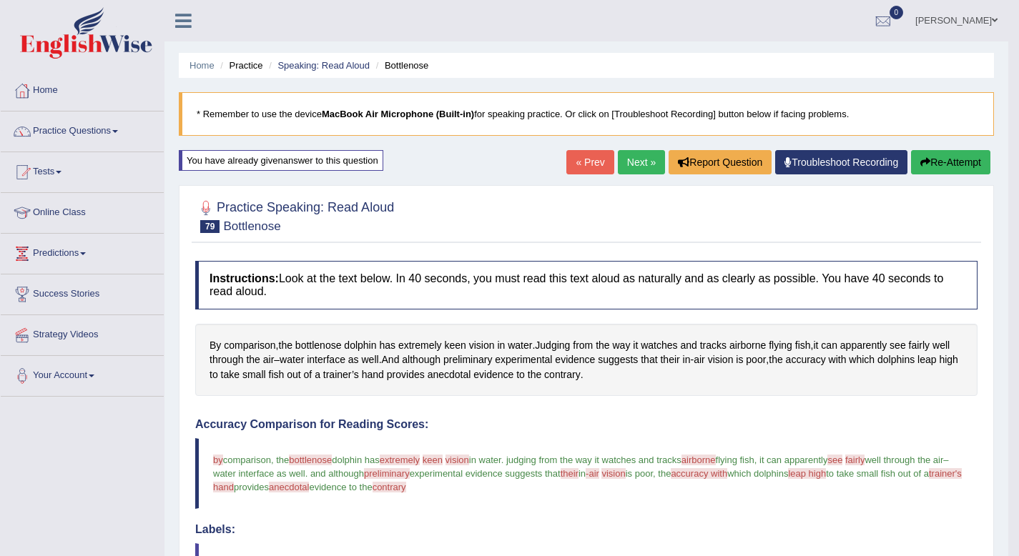
click at [630, 167] on link "Next »" at bounding box center [641, 162] width 47 height 24
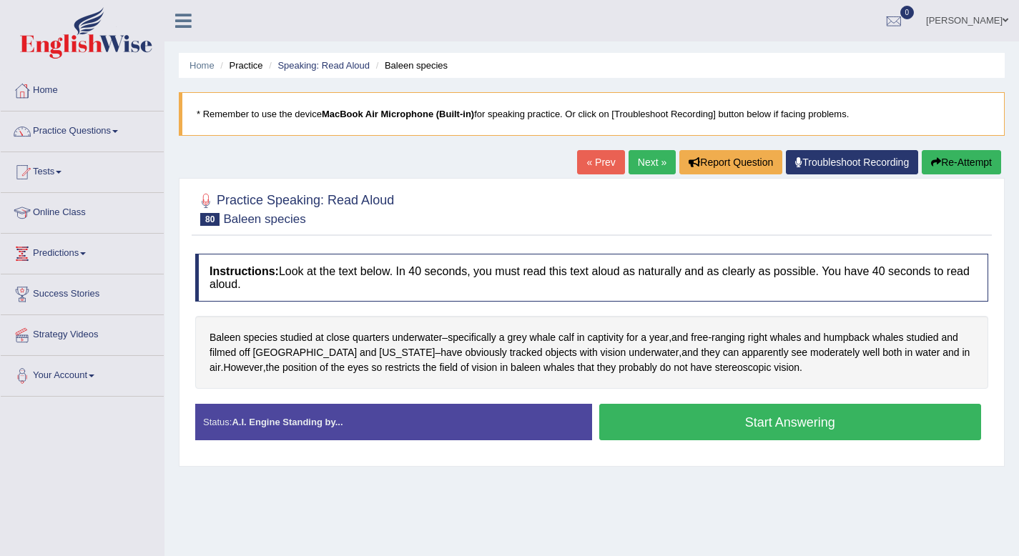
click at [762, 422] on button "Start Answering" at bounding box center [790, 422] width 383 height 36
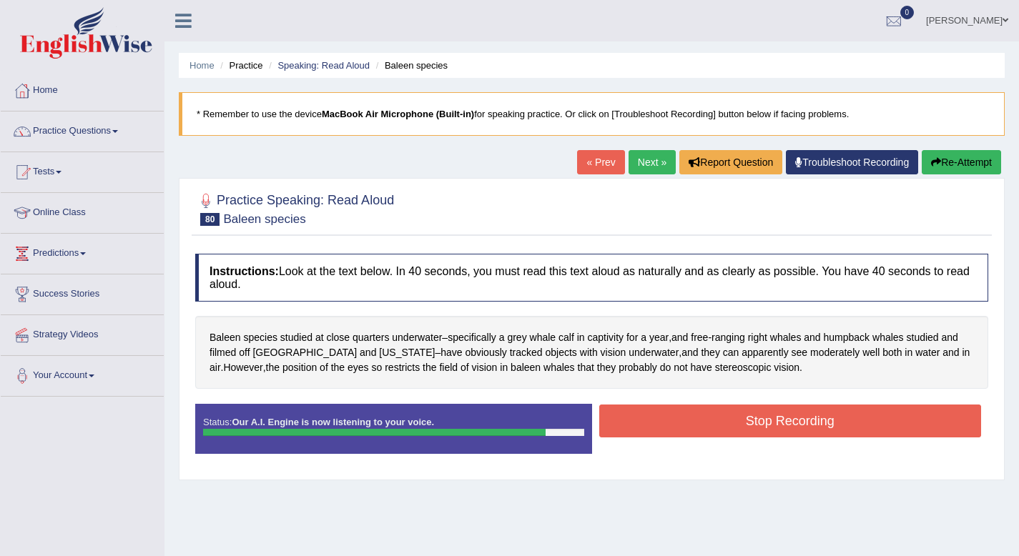
click at [848, 415] on button "Stop Recording" at bounding box center [790, 421] width 383 height 33
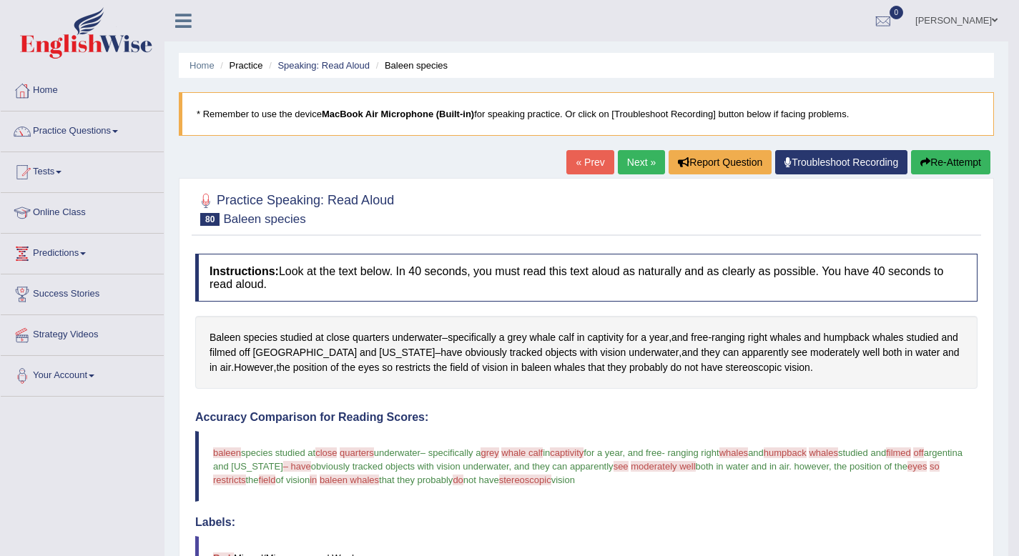
click at [637, 169] on link "Next »" at bounding box center [641, 162] width 47 height 24
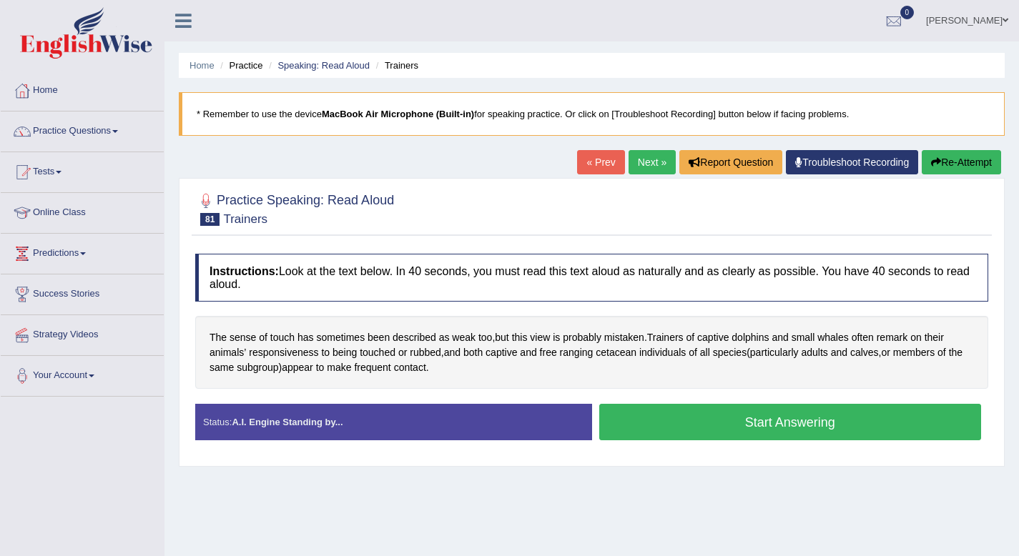
click at [688, 421] on button "Start Answering" at bounding box center [790, 422] width 383 height 36
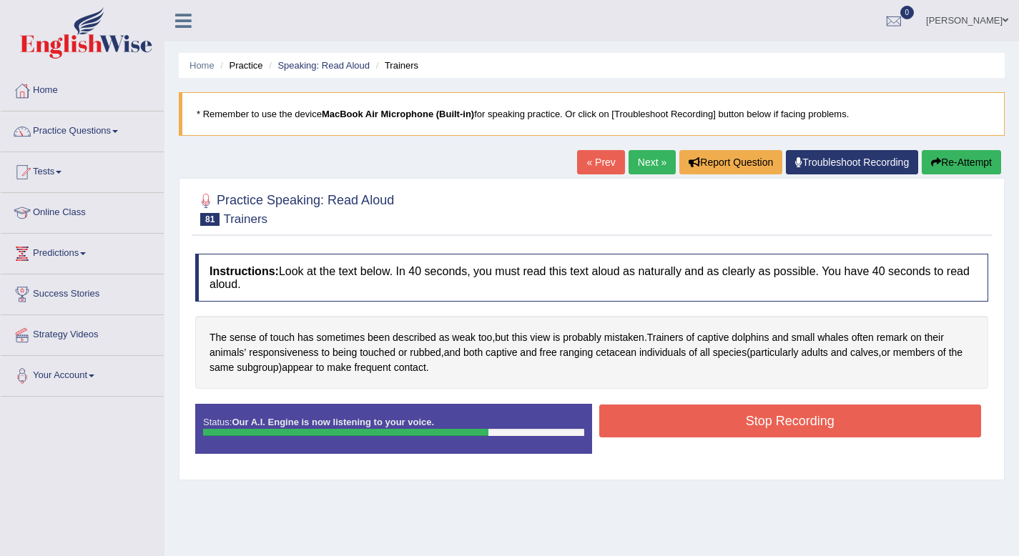
click at [808, 424] on button "Stop Recording" at bounding box center [790, 421] width 383 height 33
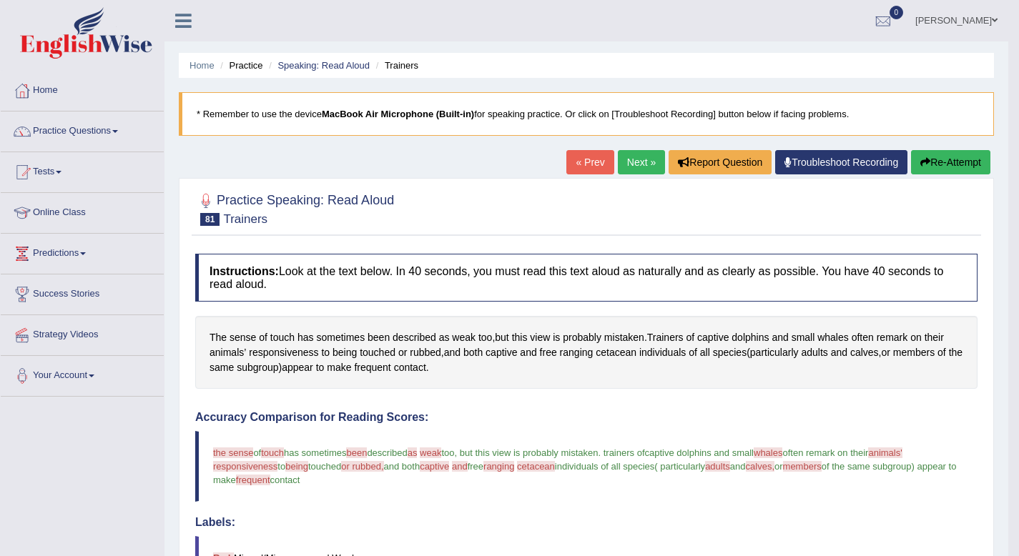
click at [642, 162] on link "Next »" at bounding box center [641, 162] width 47 height 24
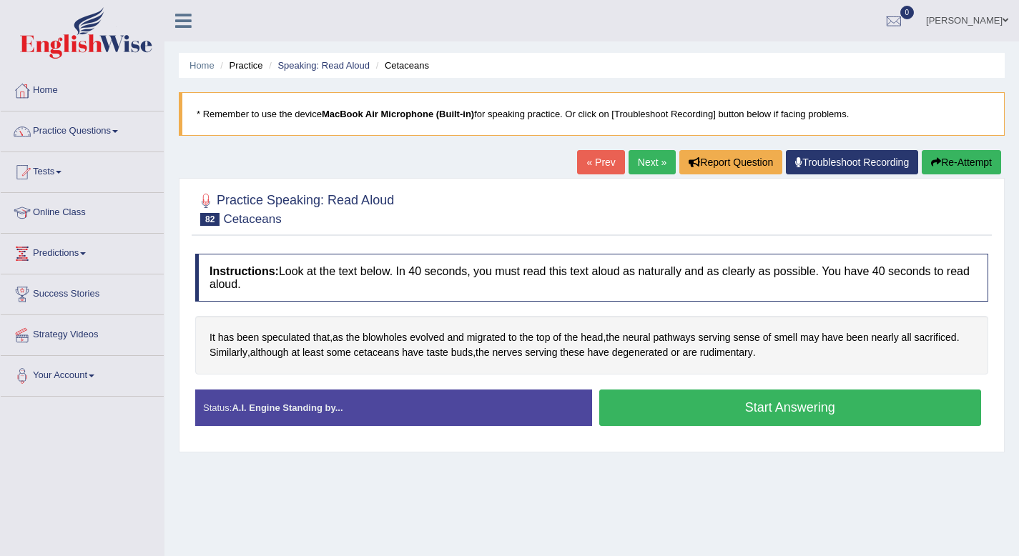
click at [777, 406] on button "Start Answering" at bounding box center [790, 408] width 383 height 36
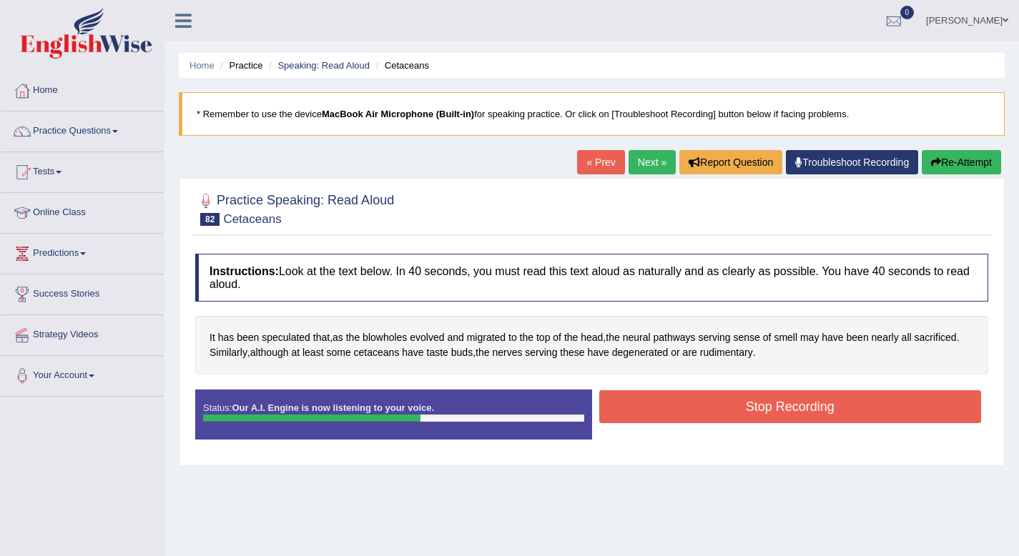
click at [777, 406] on button "Stop Recording" at bounding box center [790, 407] width 383 height 33
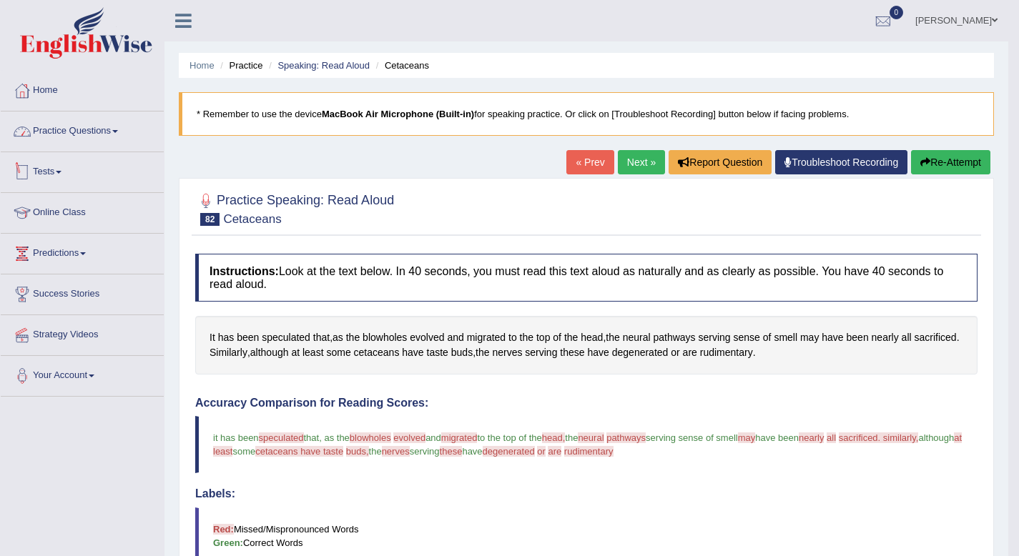
click at [40, 139] on link "Practice Questions" at bounding box center [82, 130] width 163 height 36
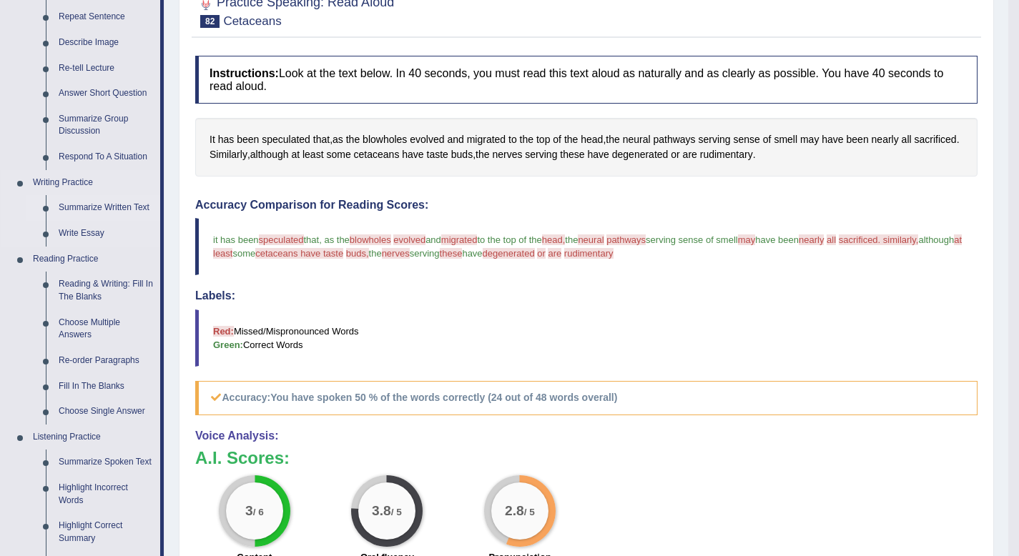
scroll to position [202, 0]
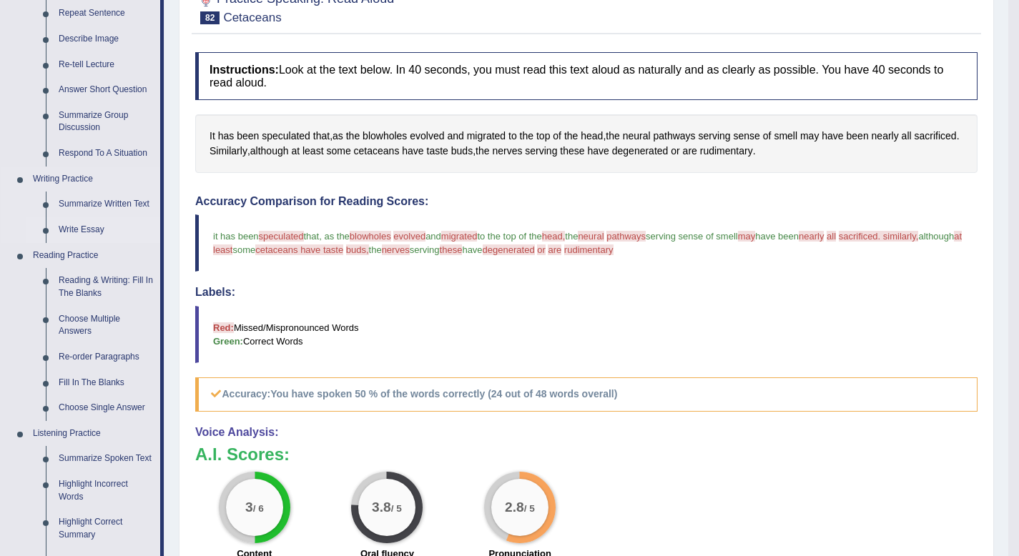
click at [76, 230] on link "Write Essay" at bounding box center [106, 230] width 108 height 26
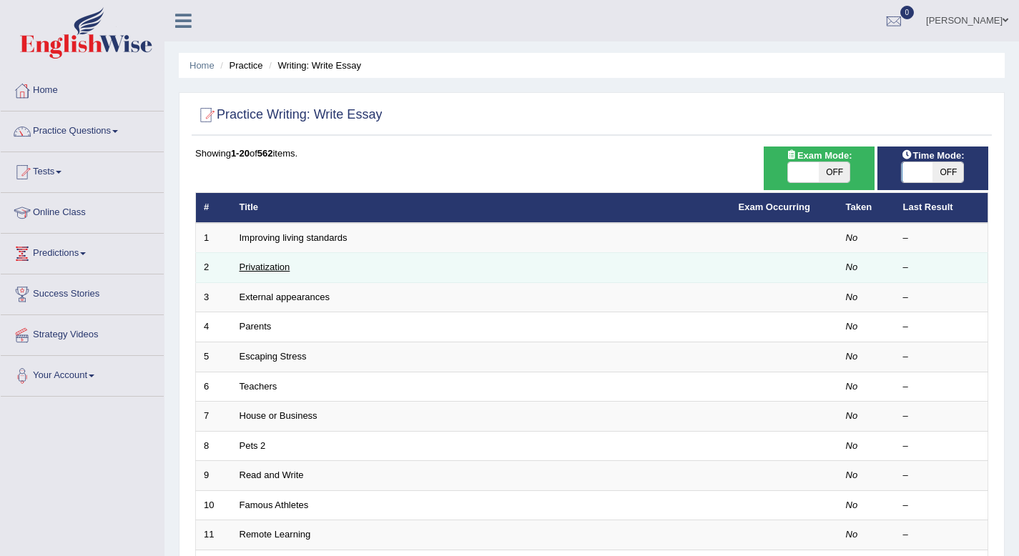
click at [260, 266] on link "Privatization" at bounding box center [265, 267] width 51 height 11
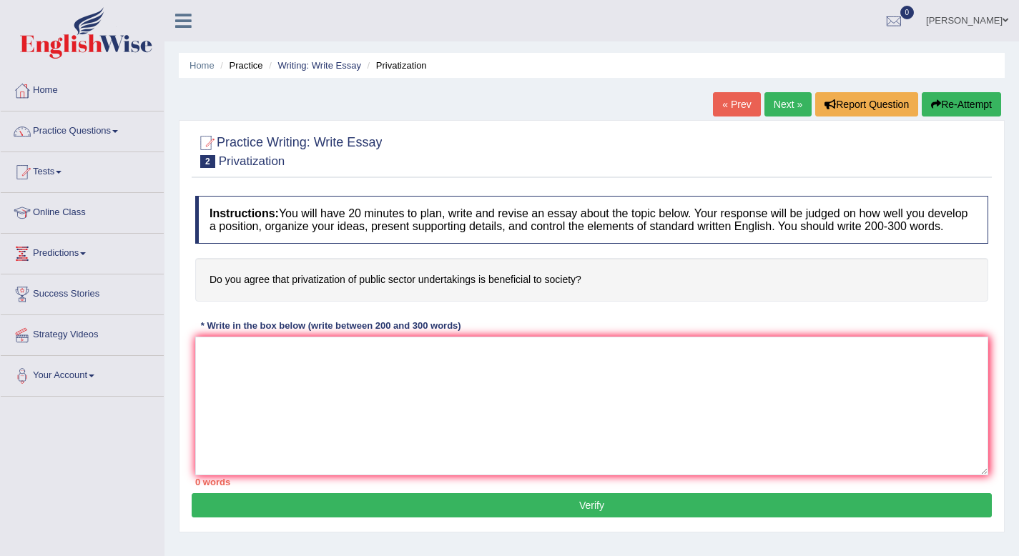
drag, startPoint x: 252, startPoint y: 296, endPoint x: 599, endPoint y: 275, distance: 347.5
click at [599, 275] on h4 "Do you agree that privatization of public sector undertakings is beneficial to …" at bounding box center [591, 280] width 793 height 44
drag, startPoint x: 600, startPoint y: 290, endPoint x: 302, endPoint y: 308, distance: 298.8
click at [309, 302] on h4 "Do you agree that privatization of public sector undertakings is beneficial to …" at bounding box center [591, 280] width 793 height 44
click at [319, 436] on textarea at bounding box center [591, 406] width 793 height 139
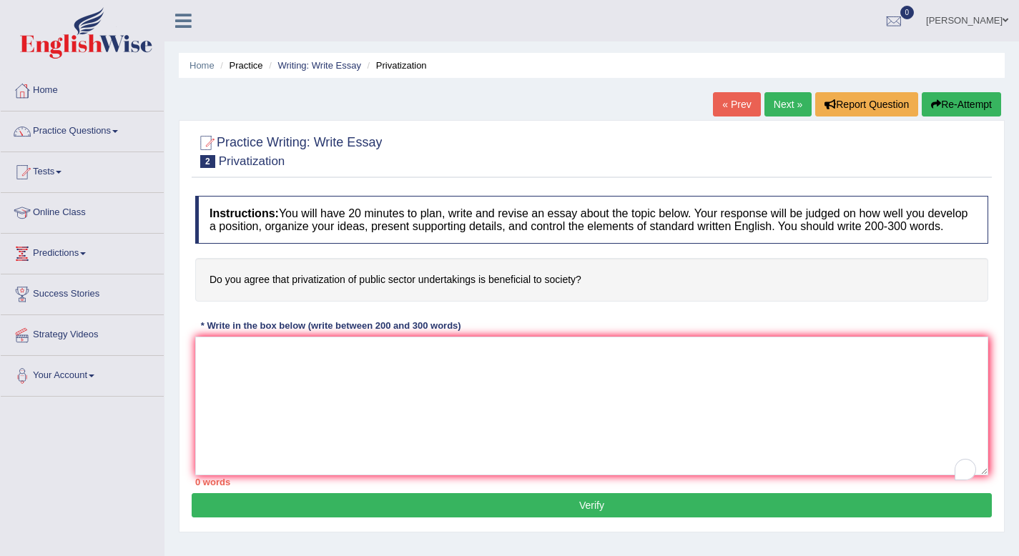
drag, startPoint x: 288, startPoint y: 292, endPoint x: 402, endPoint y: 291, distance: 114.4
click at [402, 291] on h4 "Do you agree that privatization of public sector undertakings is beneficial to …" at bounding box center [591, 280] width 793 height 44
click at [477, 401] on textarea "To enrich screen reader interactions, please activate Accessibility in Grammarl…" at bounding box center [591, 406] width 793 height 139
drag, startPoint x: 534, startPoint y: 291, endPoint x: 357, endPoint y: 299, distance: 176.8
click at [357, 299] on h4 "Do you agree that privatization of public sector undertakings is beneficial to …" at bounding box center [591, 280] width 793 height 44
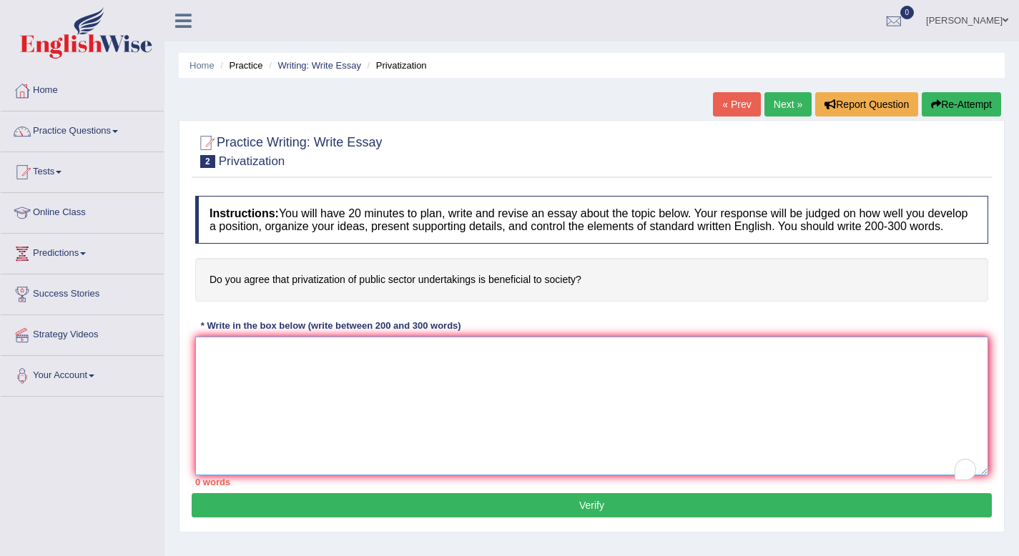
click at [358, 421] on textarea "To enrich screen reader interactions, please activate Accessibility in Grammarl…" at bounding box center [591, 406] width 793 height 139
click at [46, 119] on link "Practice Questions" at bounding box center [82, 130] width 163 height 36
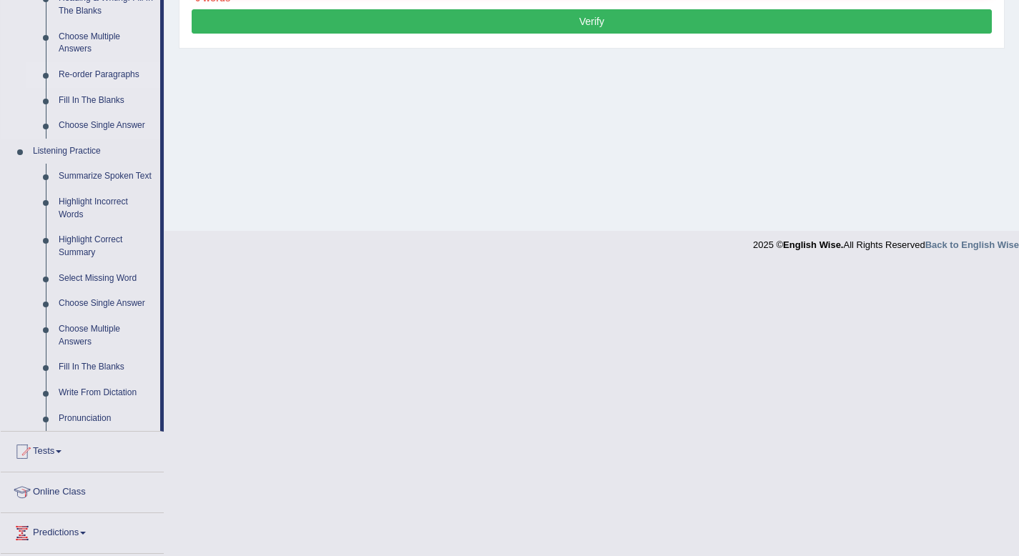
scroll to position [618, 0]
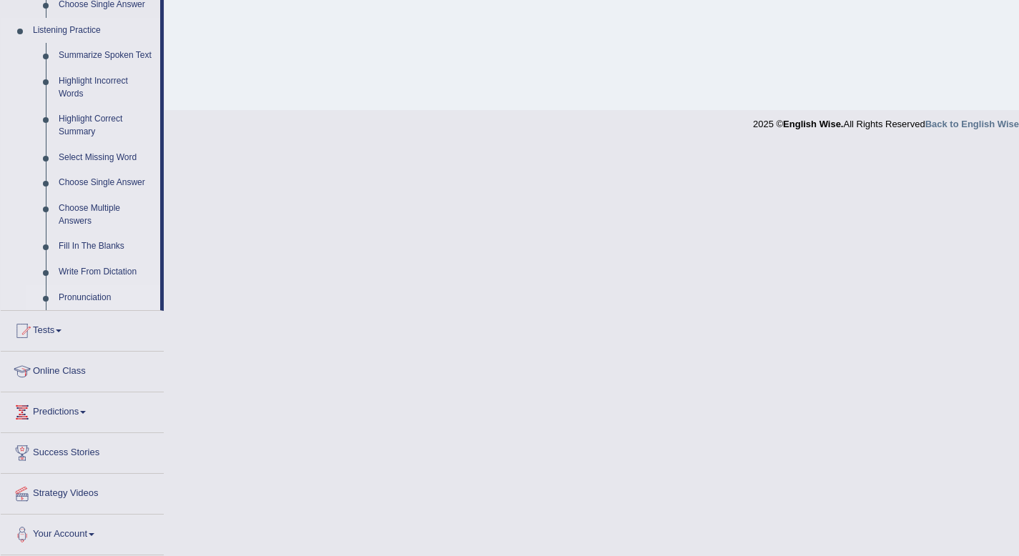
click at [89, 298] on link "Pronunciation" at bounding box center [106, 298] width 108 height 26
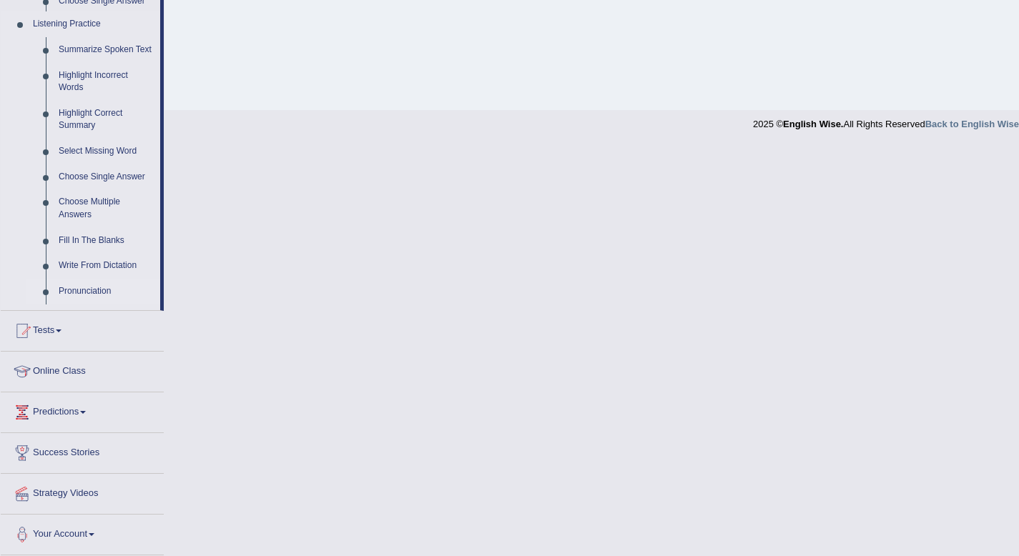
scroll to position [430, 0]
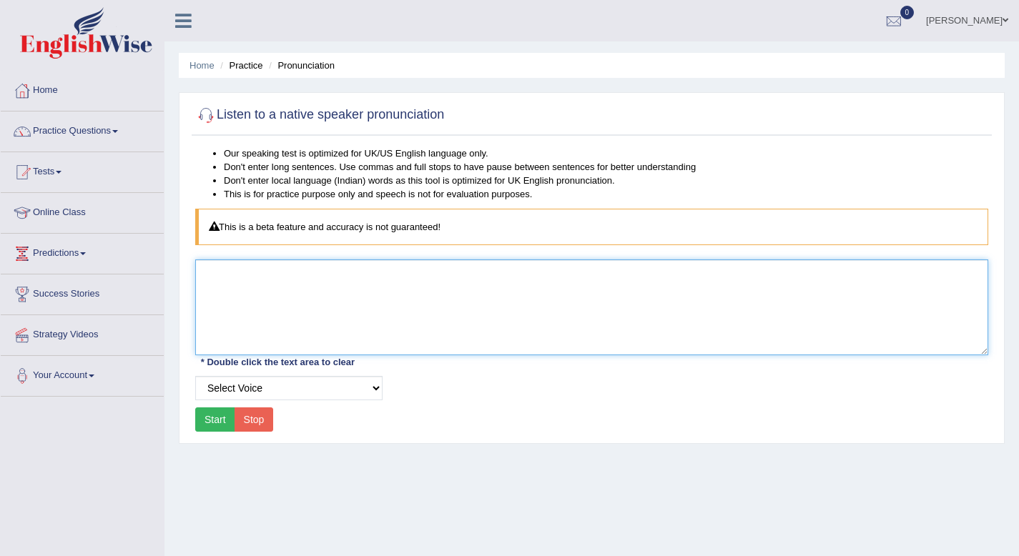
click at [290, 277] on textarea at bounding box center [591, 308] width 793 height 96
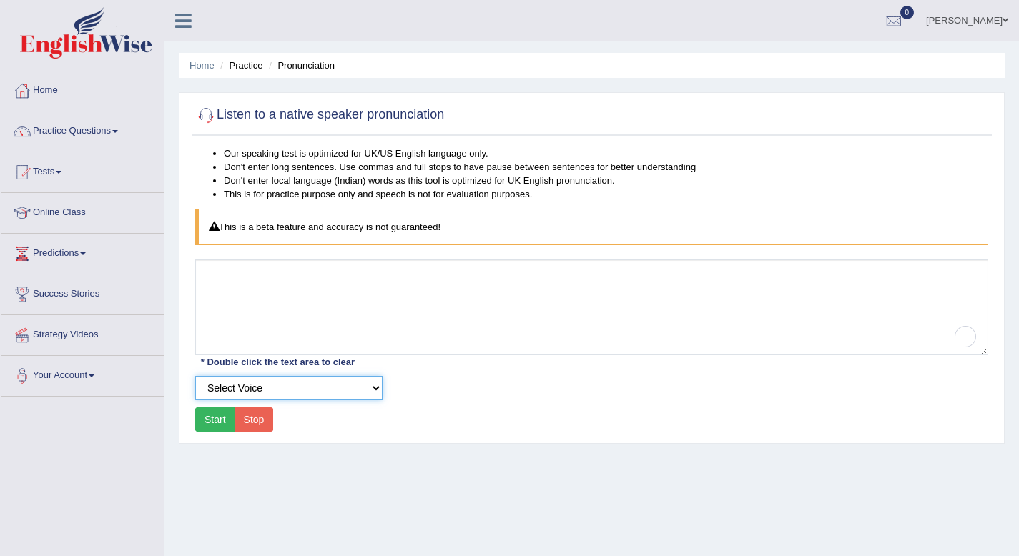
click at [270, 390] on select "Select Voice UK English Female UK English Male" at bounding box center [288, 388] width 187 height 24
select select "159"
click at [195, 376] on select "Select Voice UK English Female UK English Male" at bounding box center [288, 388] width 187 height 24
click at [213, 419] on button "Start" at bounding box center [215, 420] width 40 height 24
click at [217, 422] on button "Start" at bounding box center [215, 420] width 40 height 24
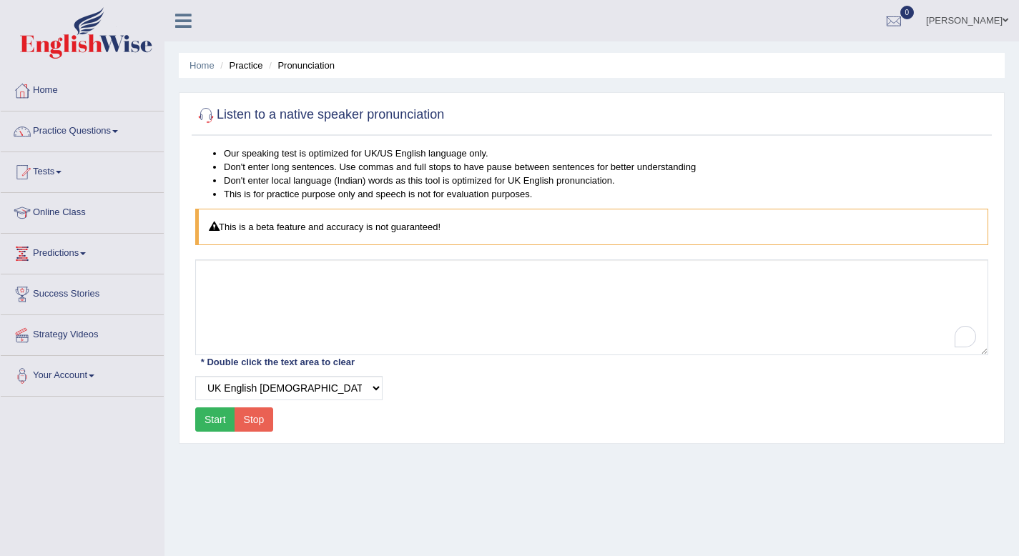
click at [254, 419] on button "Stop" at bounding box center [254, 420] width 39 height 24
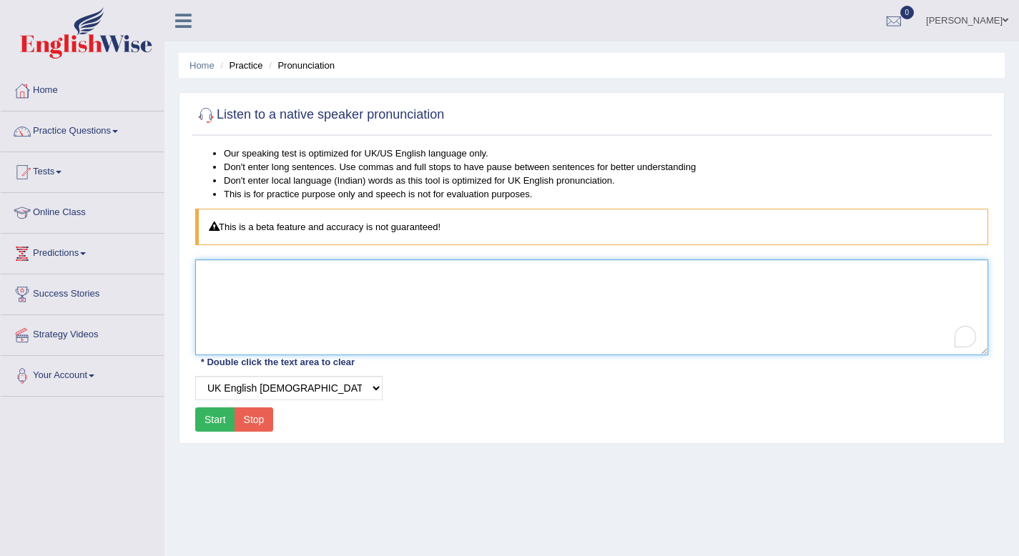
click at [461, 262] on textarea "To enrich screen reader interactions, please activate Accessibility in Grammarl…" at bounding box center [591, 308] width 793 height 96
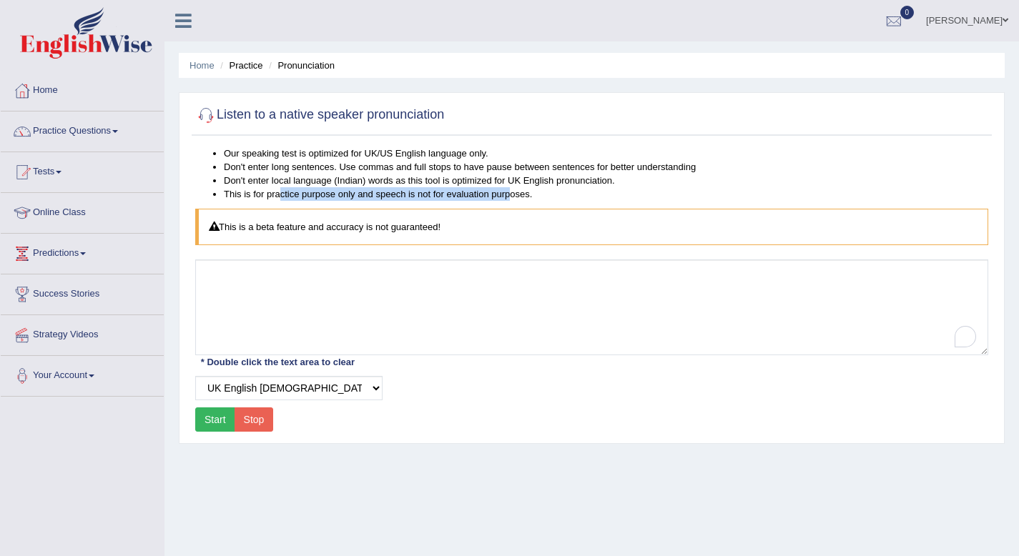
drag, startPoint x: 280, startPoint y: 194, endPoint x: 515, endPoint y: 190, distance: 235.4
click at [515, 190] on li "This is for practice purpose only and speech is not for evaluation purposes." at bounding box center [606, 194] width 765 height 14
click at [543, 195] on li "This is for practice purpose only and speech is not for evaluation purposes." at bounding box center [606, 194] width 765 height 14
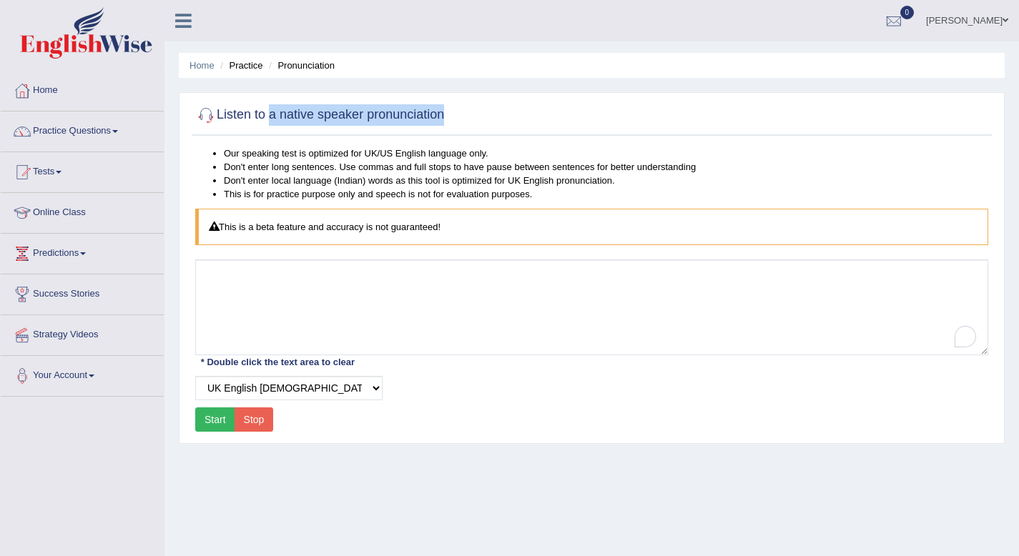
drag, startPoint x: 269, startPoint y: 110, endPoint x: 479, endPoint y: 114, distance: 210.3
click at [479, 114] on div "Listen to a native speaker pronunciation" at bounding box center [592, 118] width 800 height 36
click at [489, 114] on div at bounding box center [591, 115] width 793 height 29
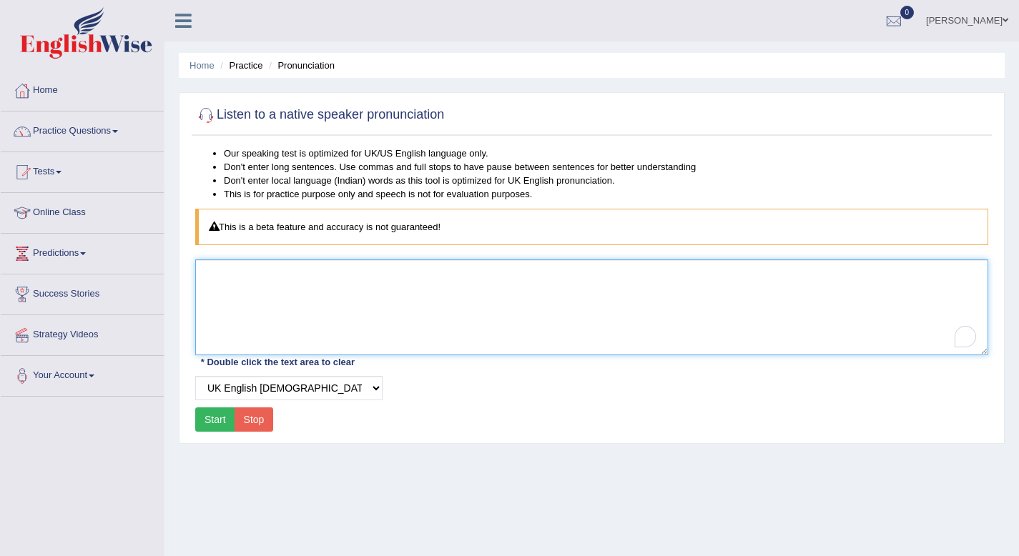
click at [268, 272] on textarea "To enrich screen reader interactions, please activate Accessibility in Grammarl…" at bounding box center [591, 308] width 793 height 96
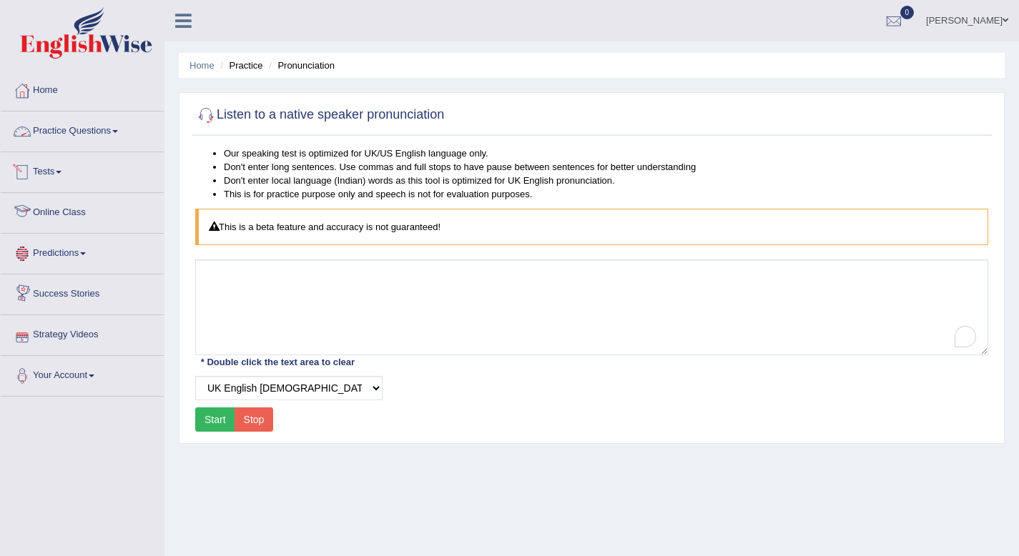
click at [250, 157] on li "Our speaking test is optimized for UK/US English language only." at bounding box center [606, 154] width 765 height 14
click at [205, 117] on div at bounding box center [205, 114] width 21 height 21
click at [239, 70] on li "Practice" at bounding box center [240, 66] width 46 height 14
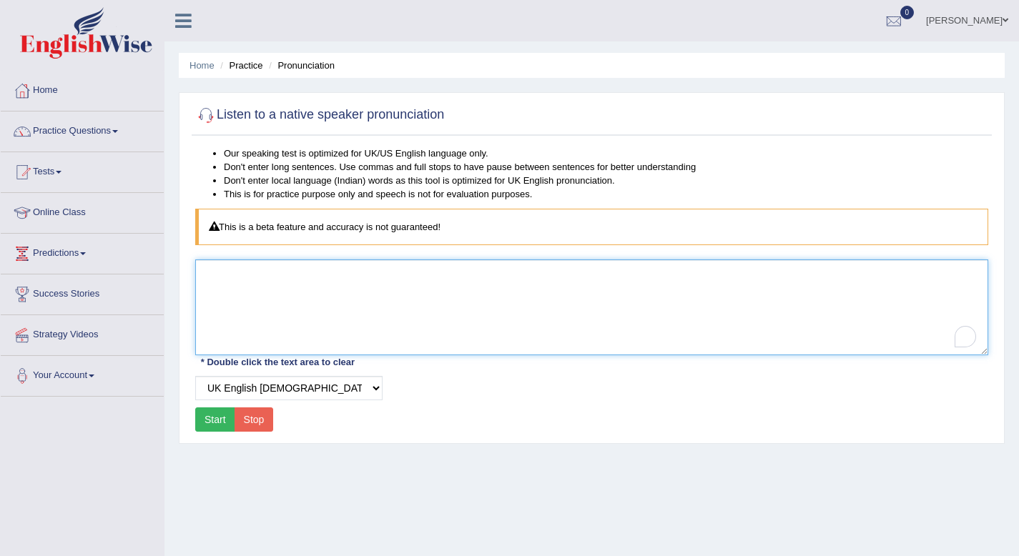
click at [282, 278] on textarea "To enrich screen reader interactions, please activate Accessibility in Grammarl…" at bounding box center [591, 308] width 793 height 96
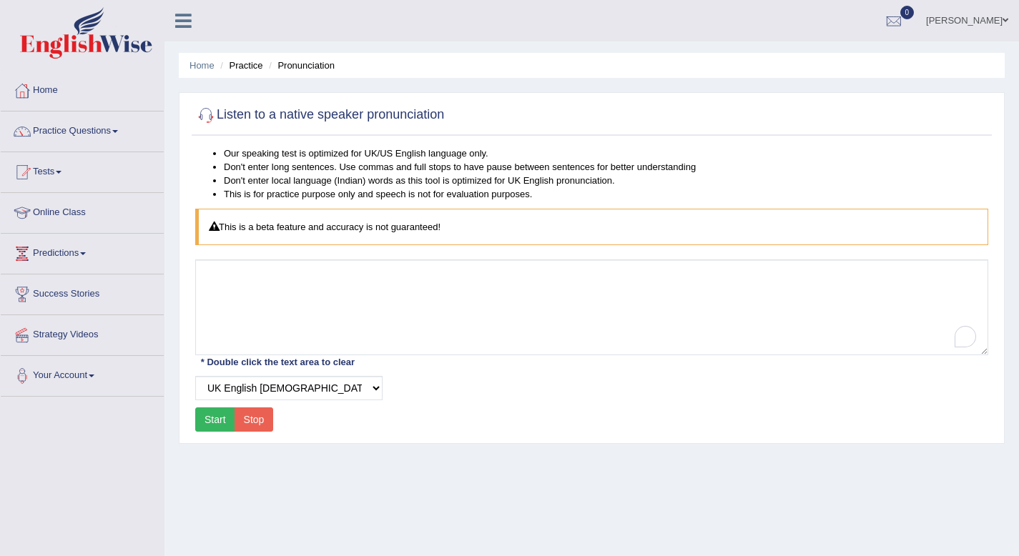
drag, startPoint x: 315, startPoint y: 228, endPoint x: 454, endPoint y: 229, distance: 139.5
click at [454, 227] on div "This is a beta feature and accuracy is not guaranteed!" at bounding box center [591, 227] width 793 height 36
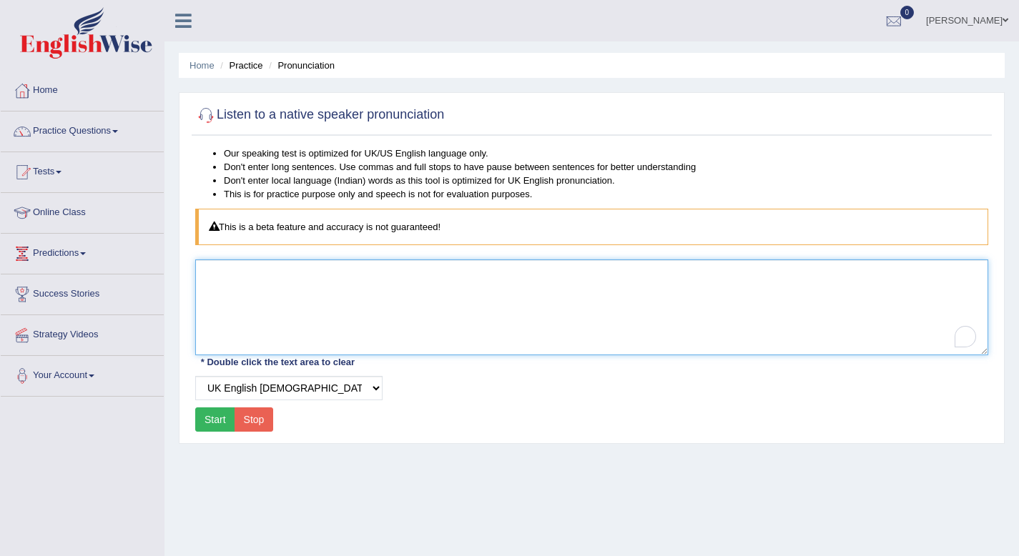
click at [401, 314] on textarea "To enrich screen reader interactions, please activate Accessibility in Grammarl…" at bounding box center [591, 308] width 793 height 96
click at [262, 325] on textarea "To enrich screen reader interactions, please activate Accessibility in Grammarl…" at bounding box center [591, 308] width 793 height 96
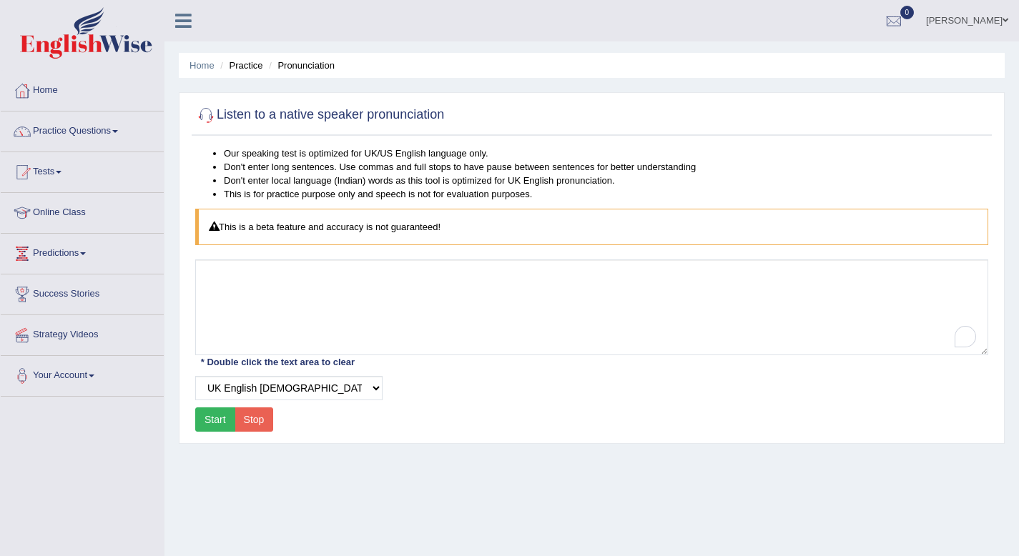
click at [227, 425] on button "Start" at bounding box center [215, 420] width 40 height 24
click at [207, 421] on button "Start" at bounding box center [215, 420] width 40 height 24
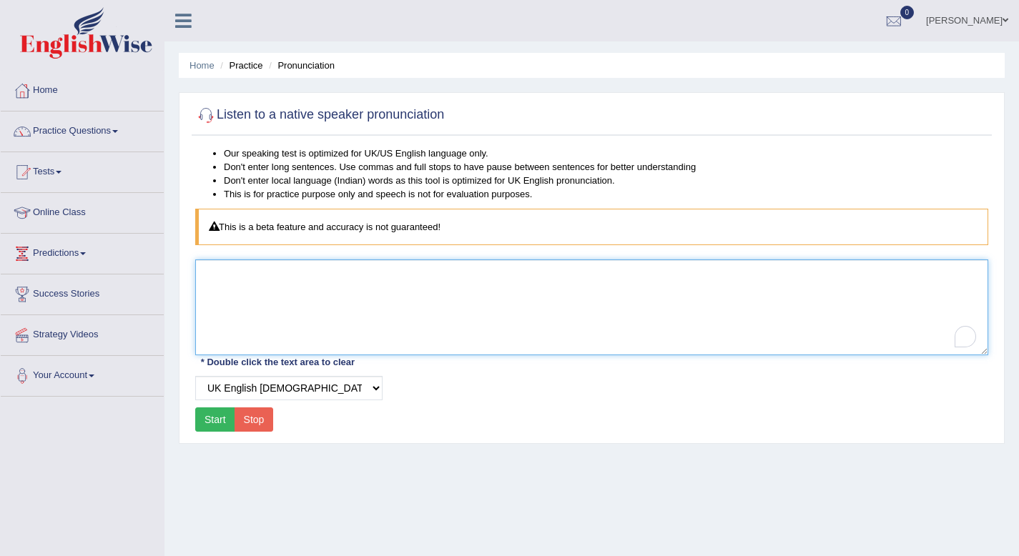
click at [263, 295] on textarea "To enrich screen reader interactions, please activate Accessibility in Grammarl…" at bounding box center [591, 308] width 793 height 96
click at [345, 267] on textarea "To enrich screen reader interactions, please activate Accessibility in Grammarl…" at bounding box center [591, 308] width 793 height 96
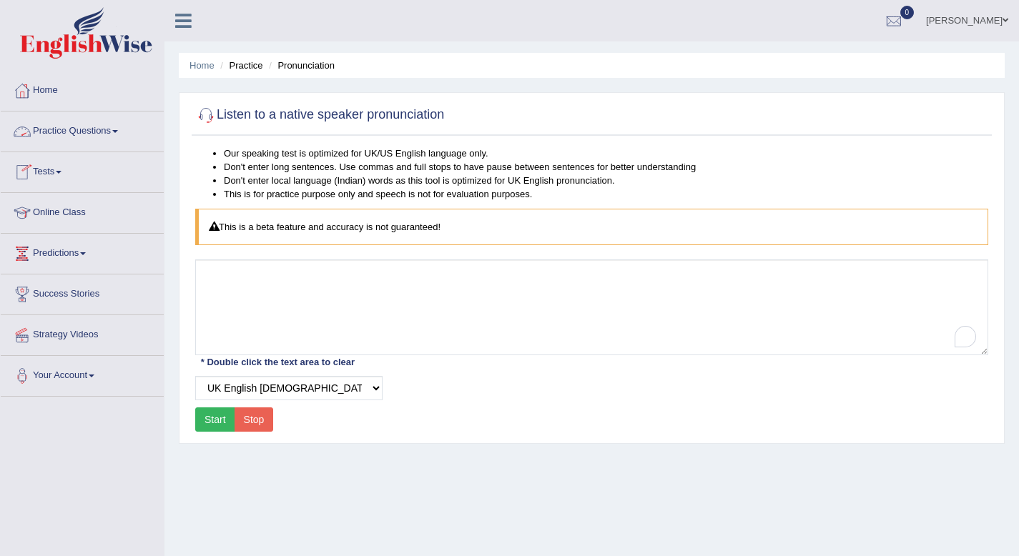
click at [77, 127] on link "Practice Questions" at bounding box center [82, 130] width 163 height 36
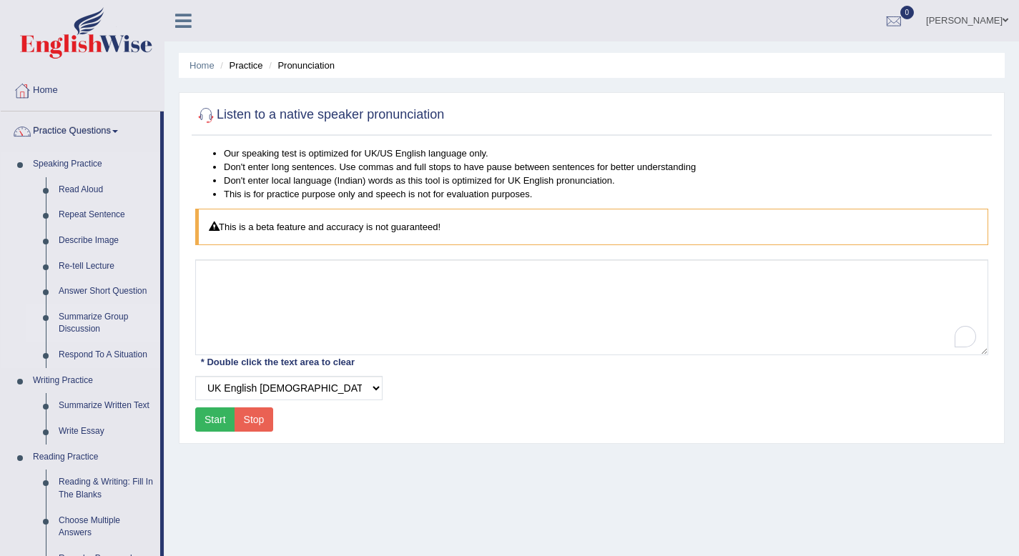
scroll to position [618, 0]
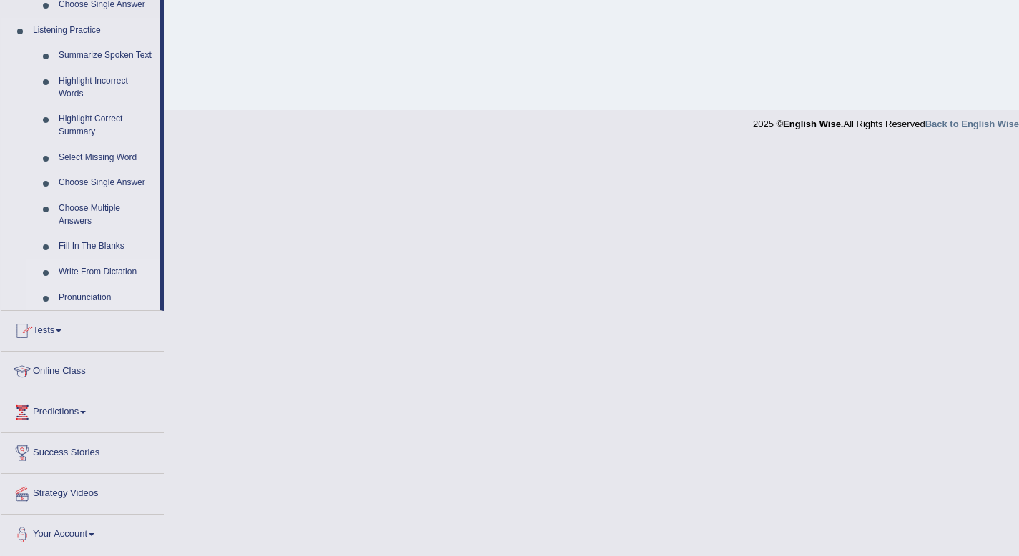
click at [96, 273] on link "Write From Dictation" at bounding box center [106, 273] width 108 height 26
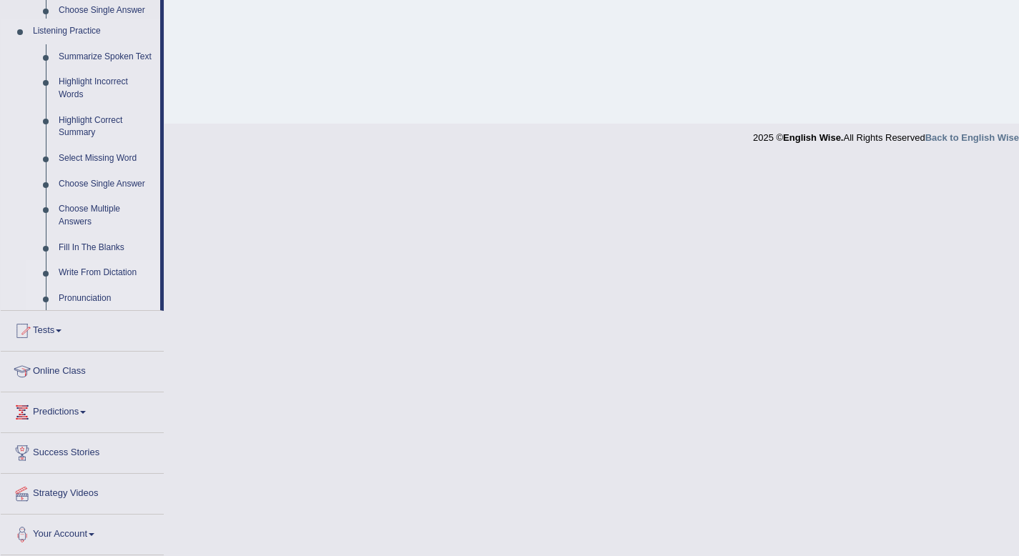
scroll to position [195, 0]
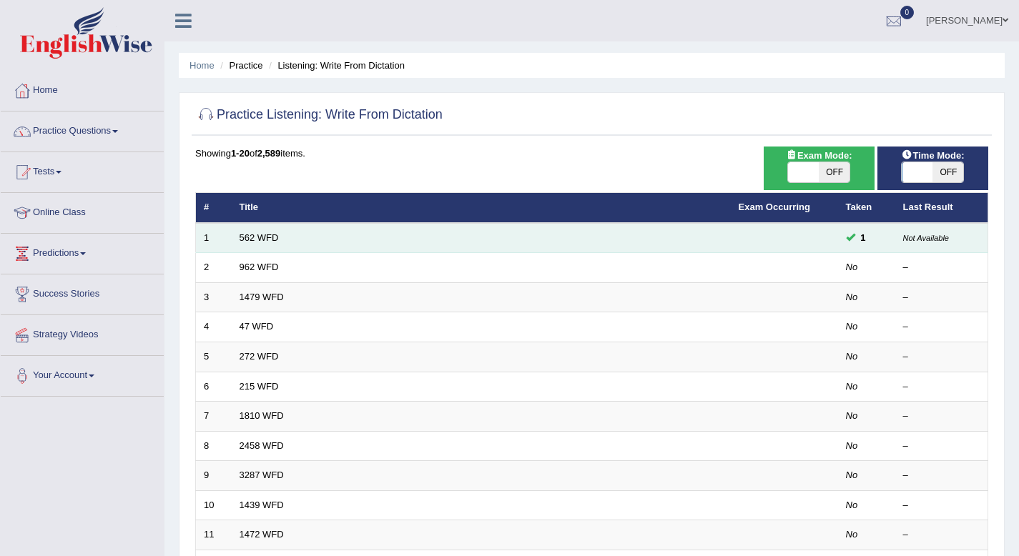
click at [242, 244] on td "562 WFD" at bounding box center [481, 238] width 499 height 30
click at [249, 240] on link "562 WFD" at bounding box center [259, 237] width 39 height 11
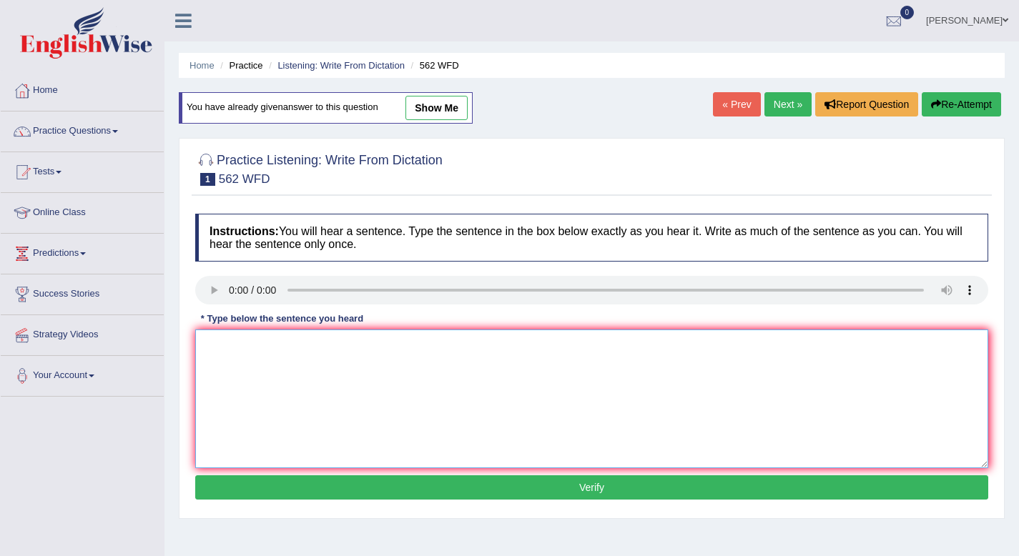
click at [245, 383] on textarea at bounding box center [591, 399] width 793 height 139
drag, startPoint x: 333, startPoint y: 343, endPoint x: 234, endPoint y: 357, distance: 99.7
click at [235, 356] on textarea "thbween thee" at bounding box center [591, 399] width 793 height 139
type textarea "thbween theee"
drag, startPoint x: 295, startPoint y: 350, endPoint x: 197, endPoint y: 355, distance: 97.4
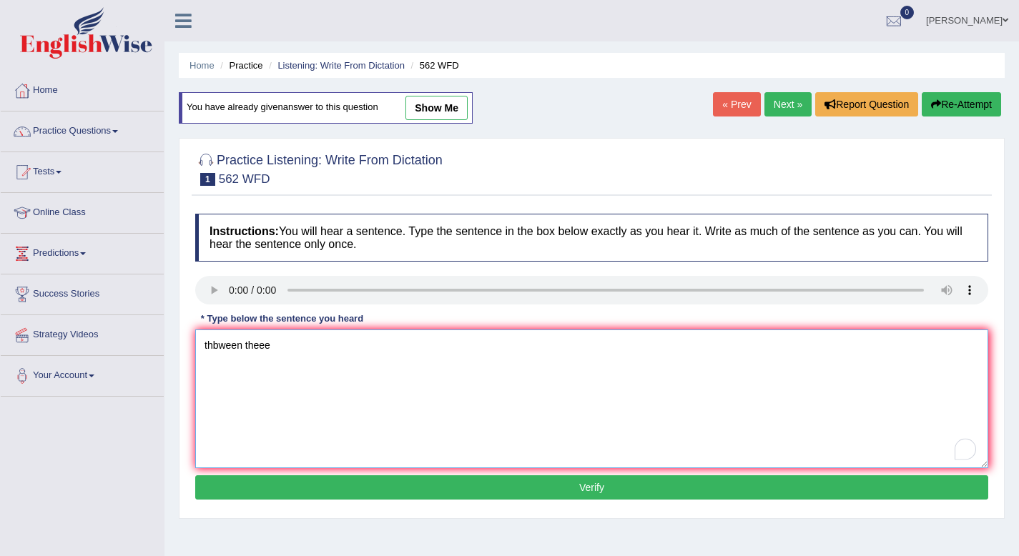
click at [197, 355] on textarea "thbween theee" at bounding box center [591, 399] width 793 height 139
click at [381, 353] on textarea "thbween theee" at bounding box center [591, 399] width 793 height 139
click at [409, 381] on textarea "To enrich screen reader interactions, please activate Accessibility in Grammarl…" at bounding box center [591, 399] width 793 height 139
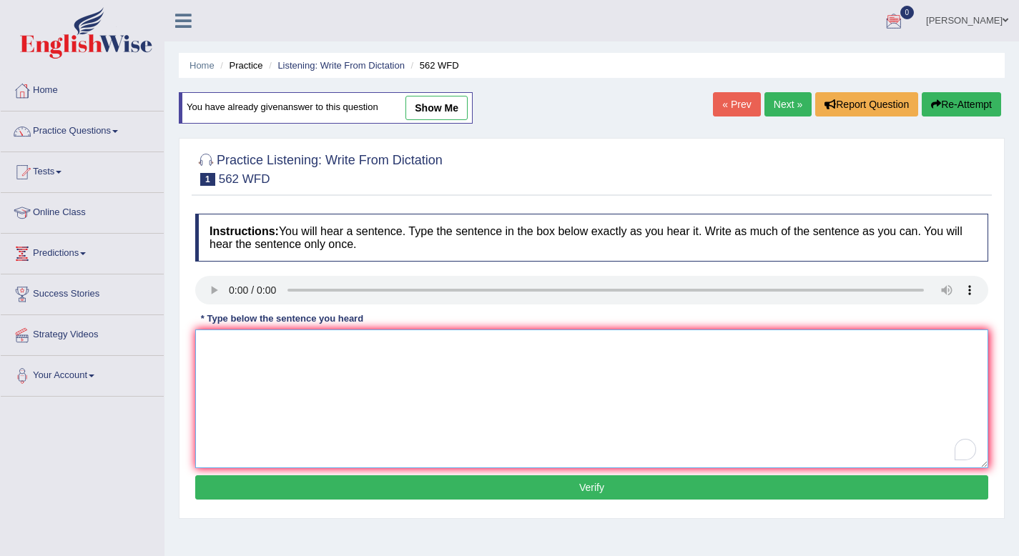
click at [310, 388] on textarea "To enrich screen reader interactions, please activate Accessibility in Grammarl…" at bounding box center [591, 399] width 793 height 139
click at [274, 374] on textarea "To enrich screen reader interactions, please activate Accessibility in Grammarl…" at bounding box center [591, 399] width 793 height 139
type textarea "the gap between the red poor digrees."
click at [393, 495] on button "Verify" at bounding box center [591, 488] width 793 height 24
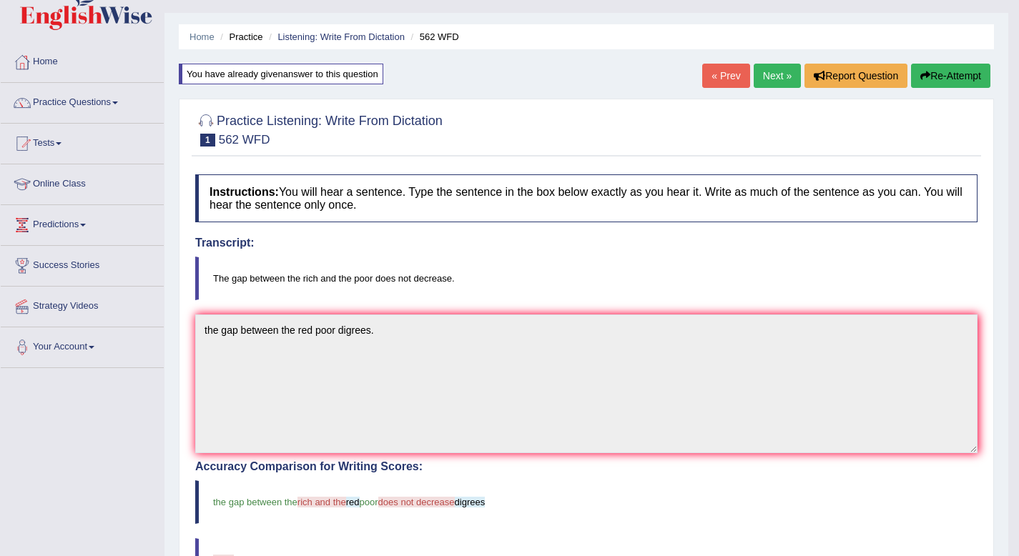
scroll to position [22, 0]
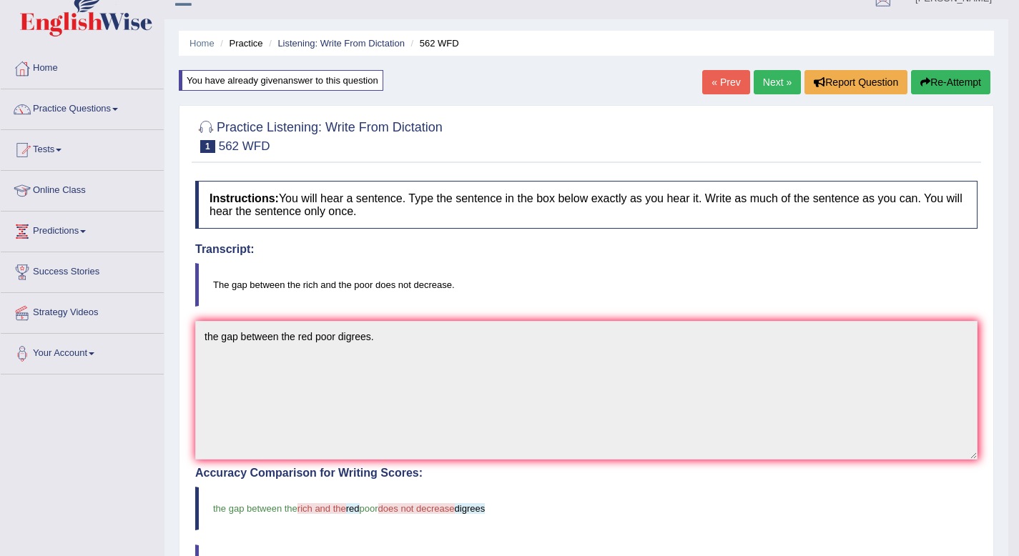
click at [936, 79] on button "Re-Attempt" at bounding box center [950, 82] width 79 height 24
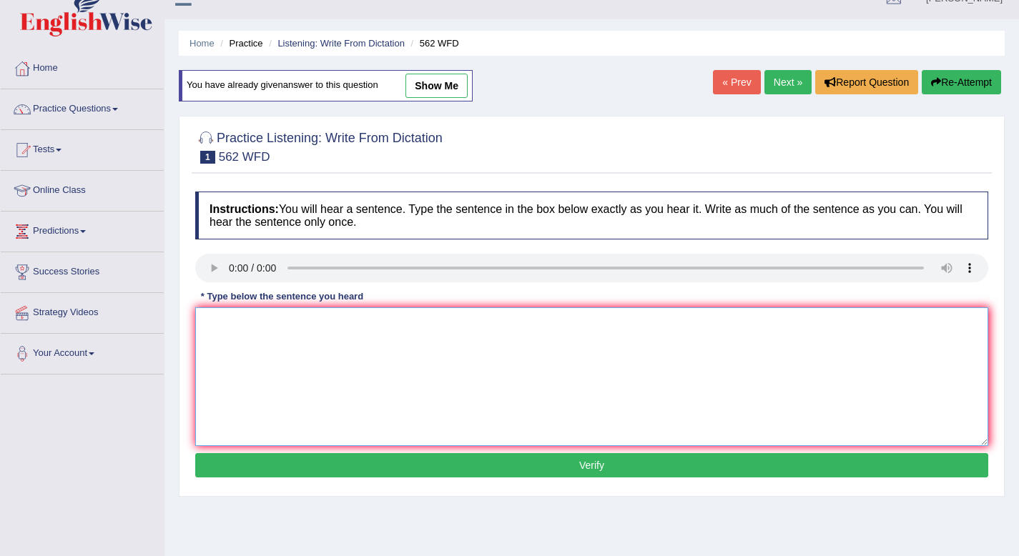
click at [262, 355] on textarea at bounding box center [591, 377] width 793 height 139
type textarea "the gap between the rich and poor degrease."
click at [459, 463] on button "Verify" at bounding box center [591, 465] width 793 height 24
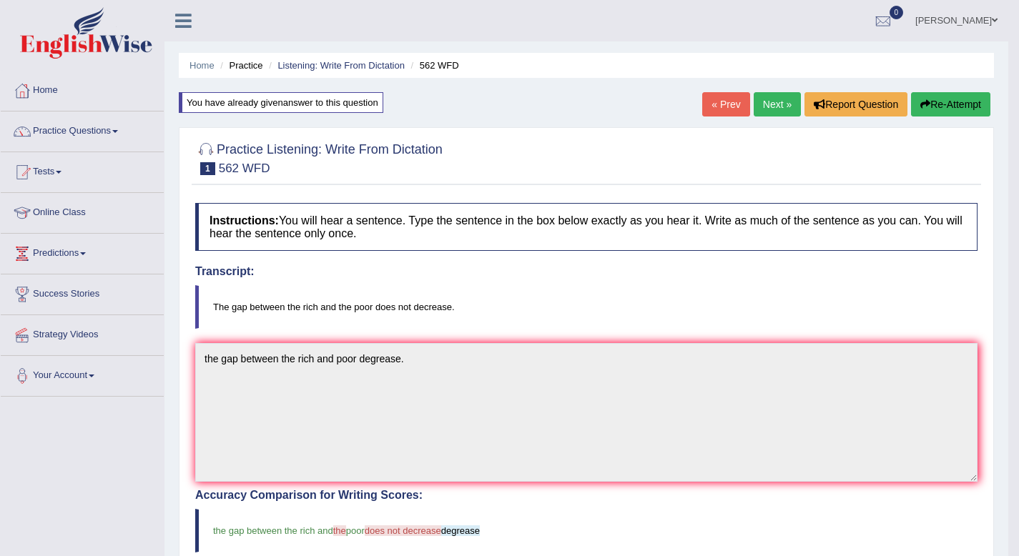
click at [775, 104] on link "Next »" at bounding box center [777, 104] width 47 height 24
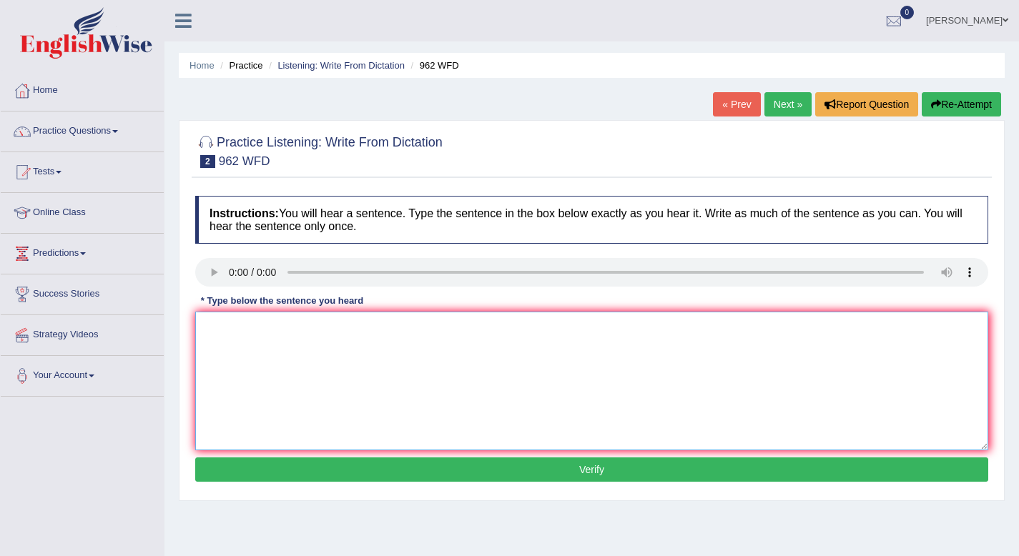
click at [418, 363] on textarea at bounding box center [591, 381] width 793 height 139
click at [273, 345] on textarea "To enrich screen reader interactions, please activate Accessibility in Grammarl…" at bounding box center [591, 381] width 793 height 139
type textarea "if you have any question about the exam, please rease your hands."
click at [447, 480] on button "Verify" at bounding box center [591, 470] width 793 height 24
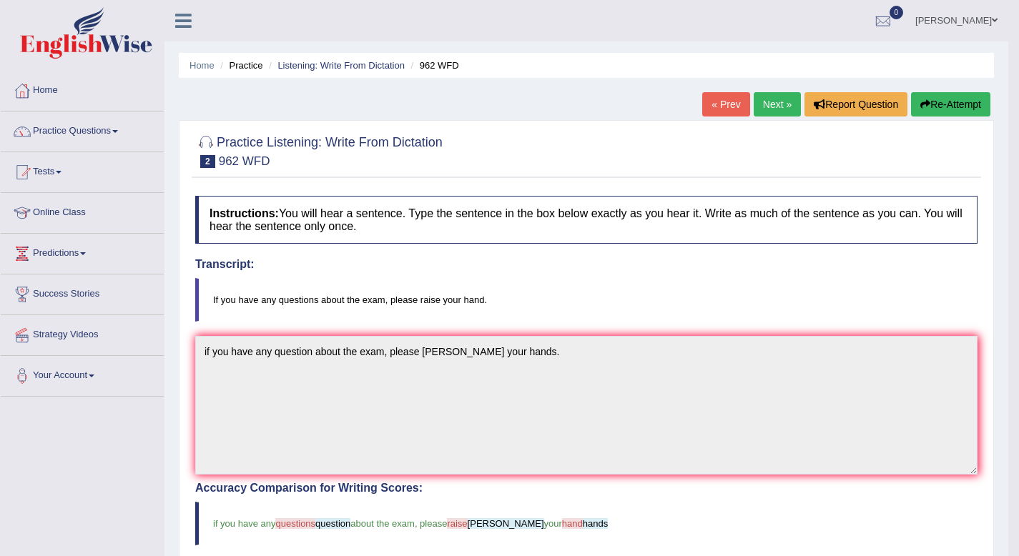
click at [953, 102] on button "Re-Attempt" at bounding box center [950, 104] width 79 height 24
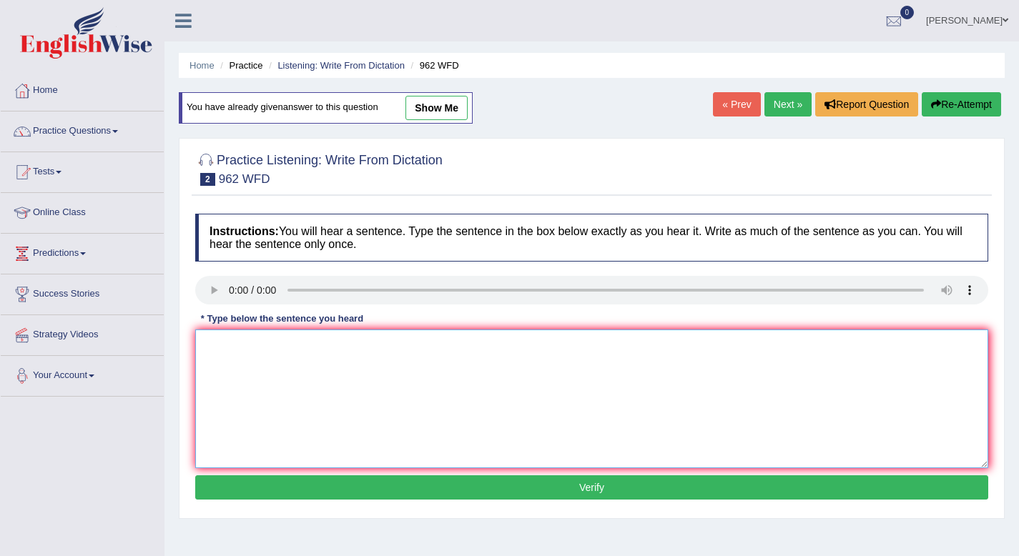
click at [256, 377] on textarea at bounding box center [591, 399] width 793 height 139
click at [338, 373] on textarea "To enrich screen reader interactions, please activate Accessibility in Grammarl…" at bounding box center [591, 399] width 793 height 139
type textarea "if you have any questions about the exam, please reise your hands."
click at [449, 481] on button "Verify" at bounding box center [591, 488] width 793 height 24
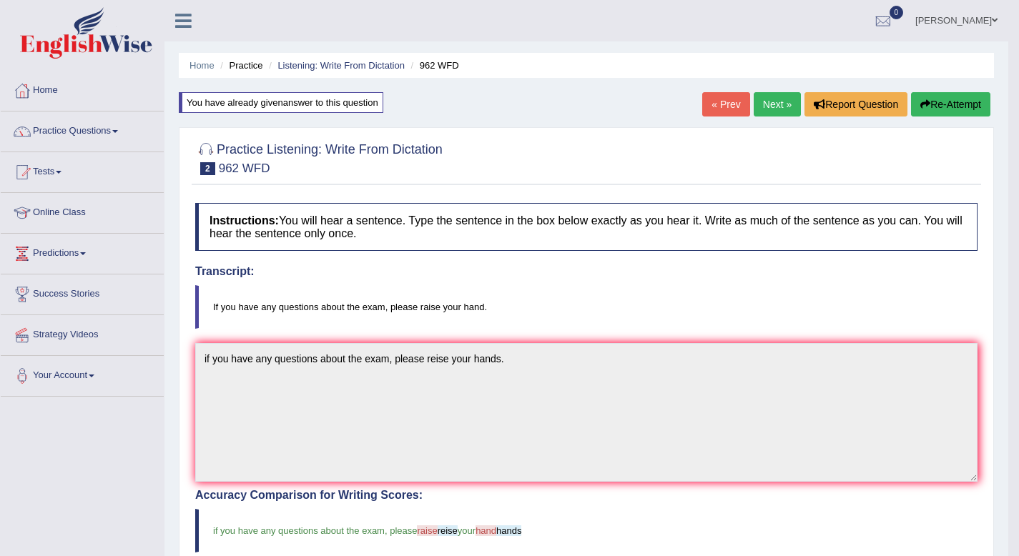
click at [766, 112] on link "Next »" at bounding box center [777, 104] width 47 height 24
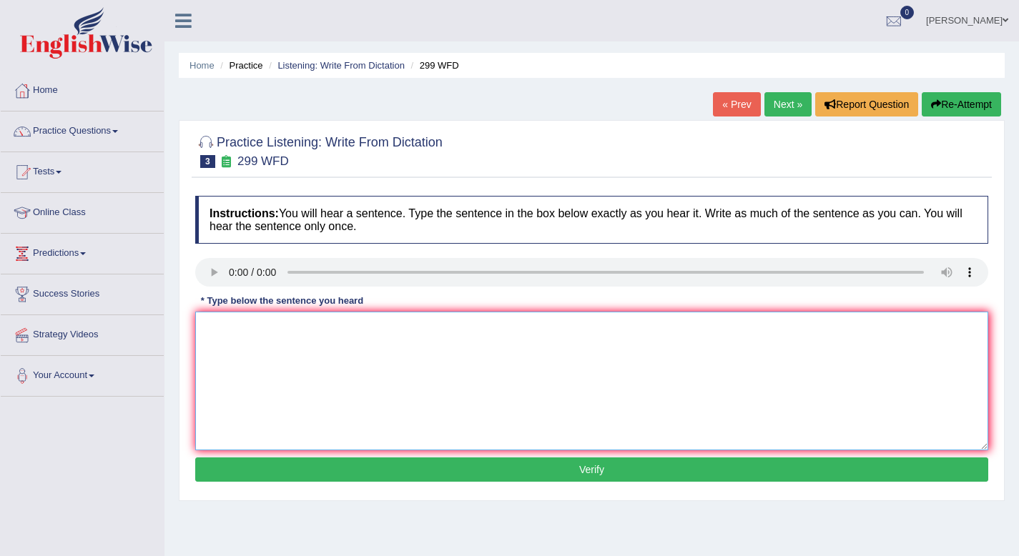
click at [323, 373] on textarea at bounding box center [591, 381] width 793 height 139
click at [732, 94] on link "« Prev" at bounding box center [736, 104] width 47 height 24
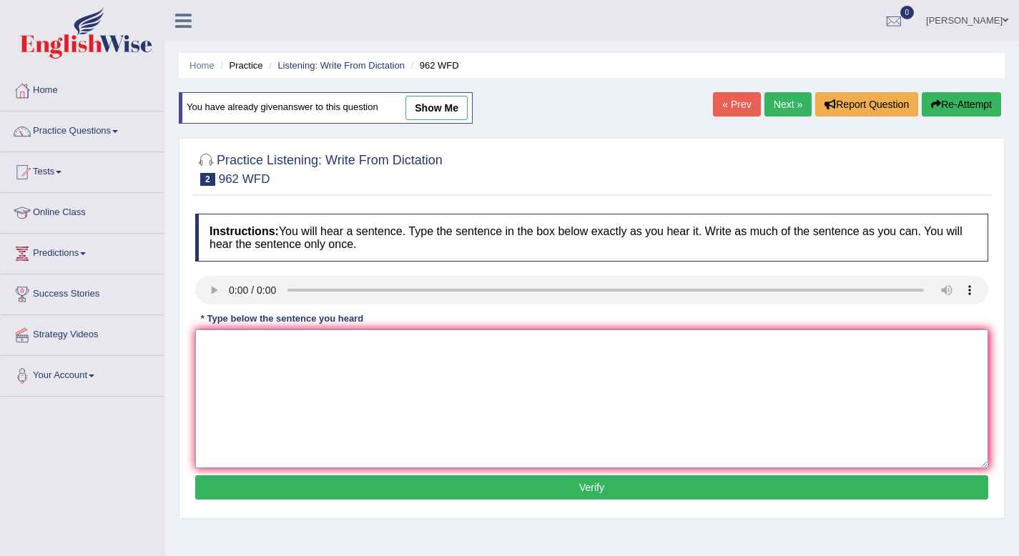
click at [344, 386] on textarea at bounding box center [591, 399] width 793 height 139
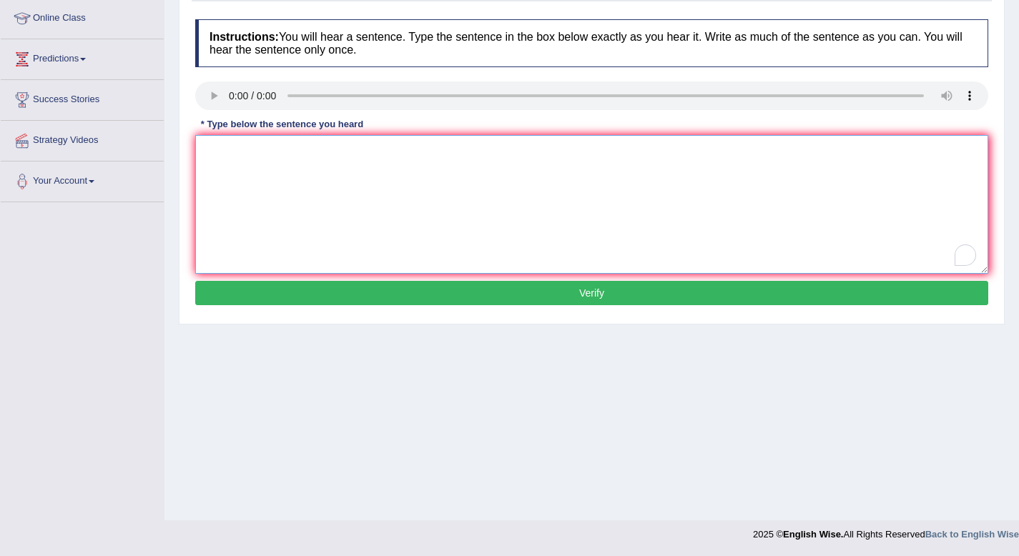
click at [403, 200] on textarea "To enrich screen reader interactions, please activate Accessibility in Grammarl…" at bounding box center [591, 204] width 793 height 139
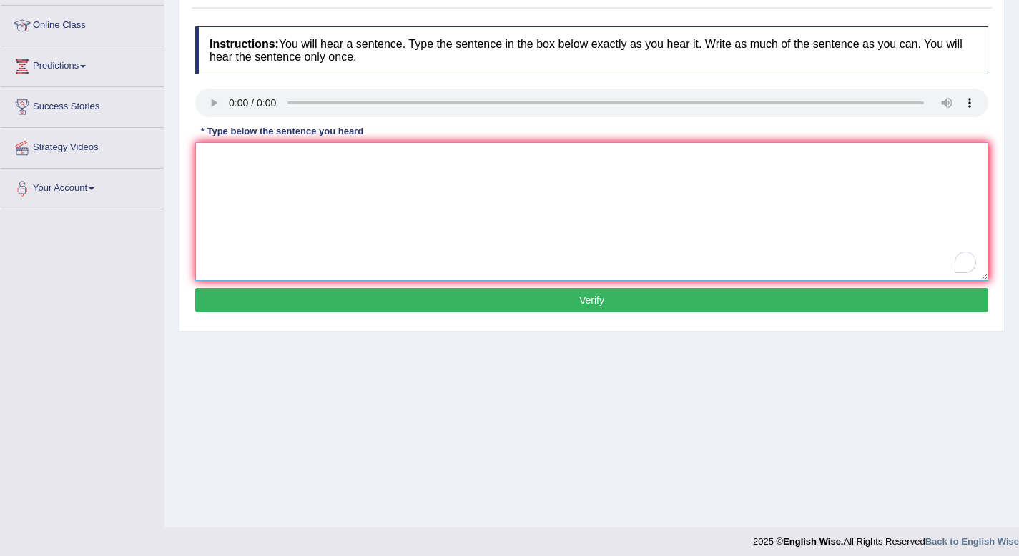
scroll to position [187, 0]
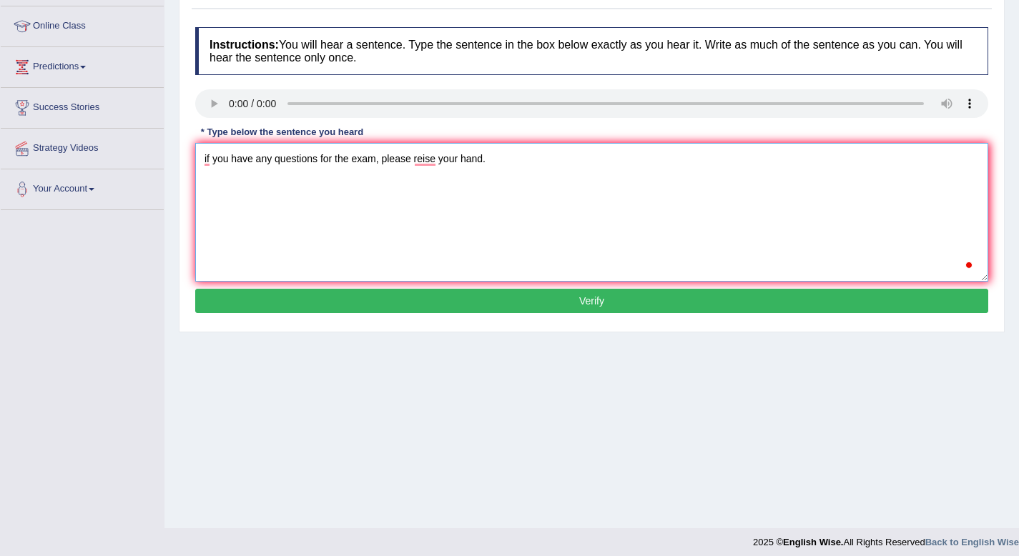
type textarea "if you have any questions for the exam, please reise your hand."
click at [491, 310] on button "Verify" at bounding box center [591, 301] width 793 height 24
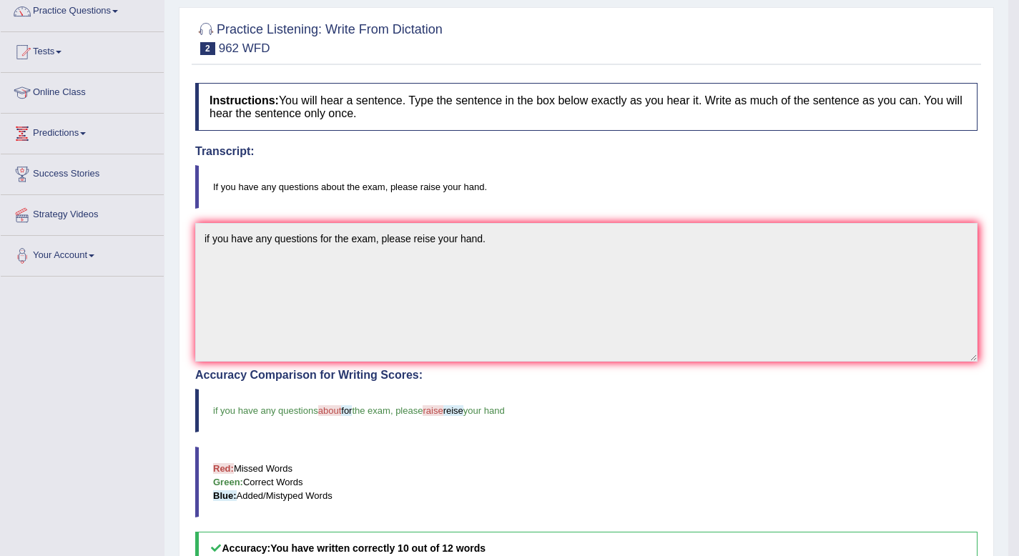
scroll to position [0, 0]
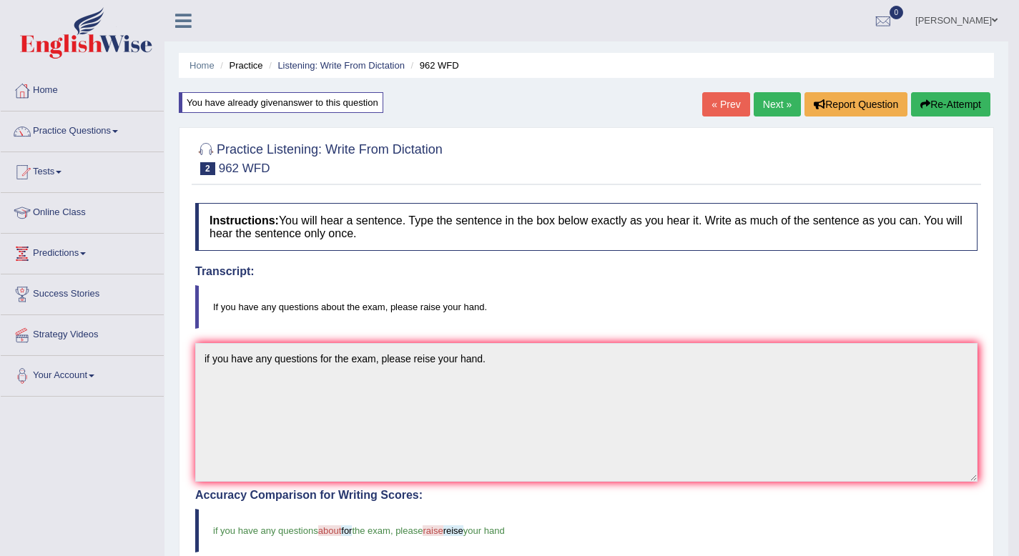
click at [772, 97] on link "Next »" at bounding box center [777, 104] width 47 height 24
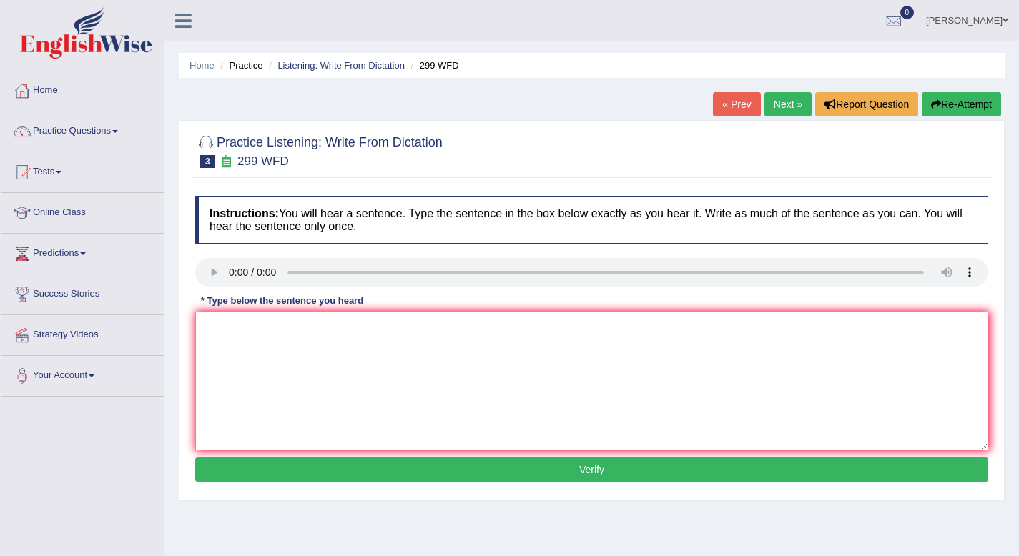
click at [290, 369] on textarea at bounding box center [591, 381] width 793 height 139
click at [285, 411] on textarea "To enrich screen reader interactions, please activate Accessibility in Grammarl…" at bounding box center [591, 381] width 793 height 139
type textarea "student representitive for the class."
click at [483, 468] on button "Verify" at bounding box center [591, 470] width 793 height 24
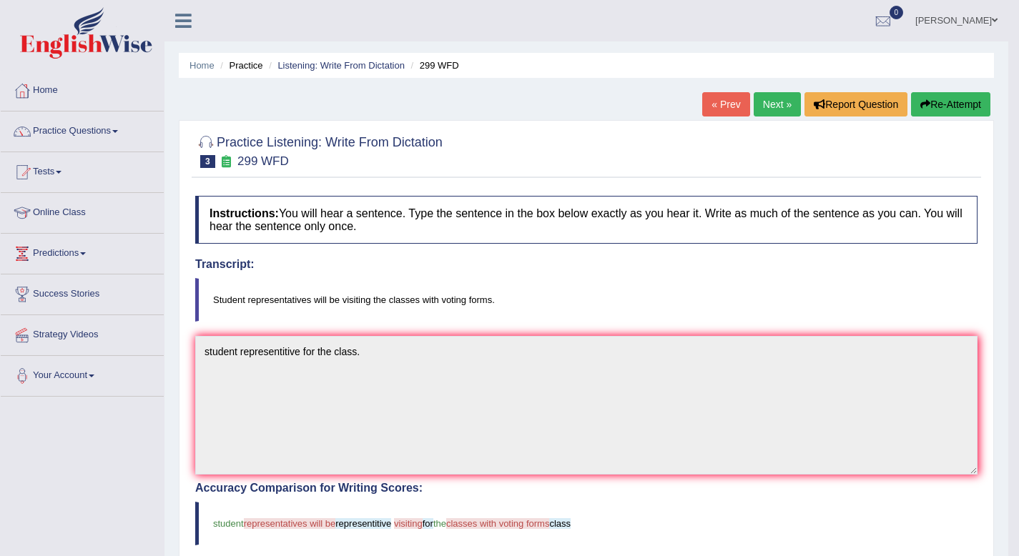
click at [769, 109] on link "Next »" at bounding box center [777, 104] width 47 height 24
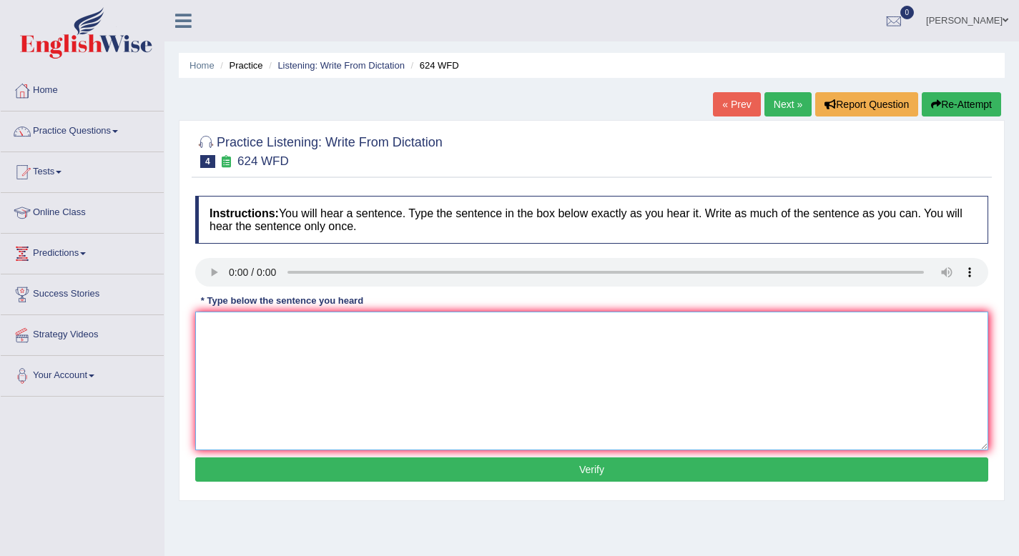
click at [273, 360] on textarea at bounding box center [591, 381] width 793 height 139
type textarea "All courses independed learning skills."
click at [440, 468] on button "Verify" at bounding box center [591, 470] width 793 height 24
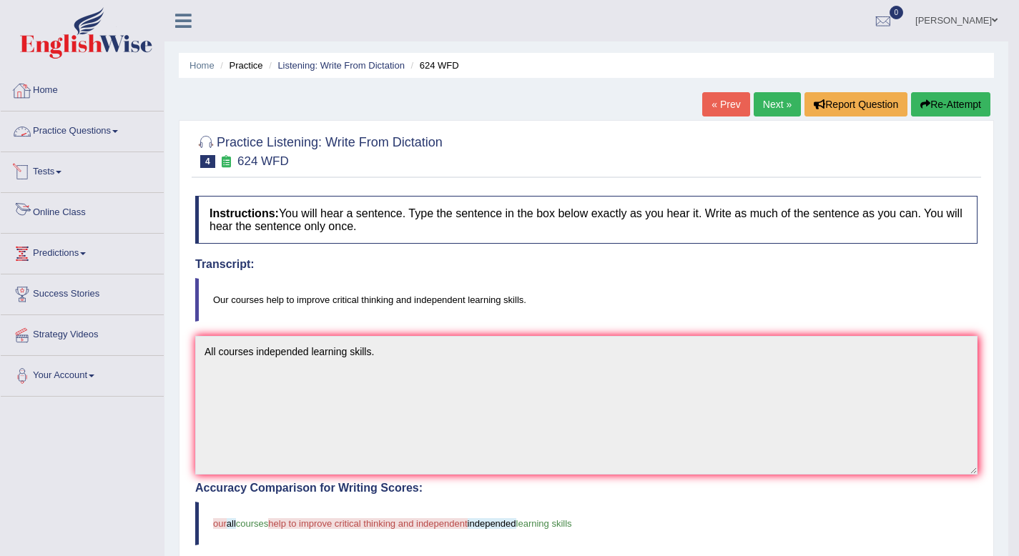
click at [83, 89] on link "Home" at bounding box center [82, 89] width 163 height 36
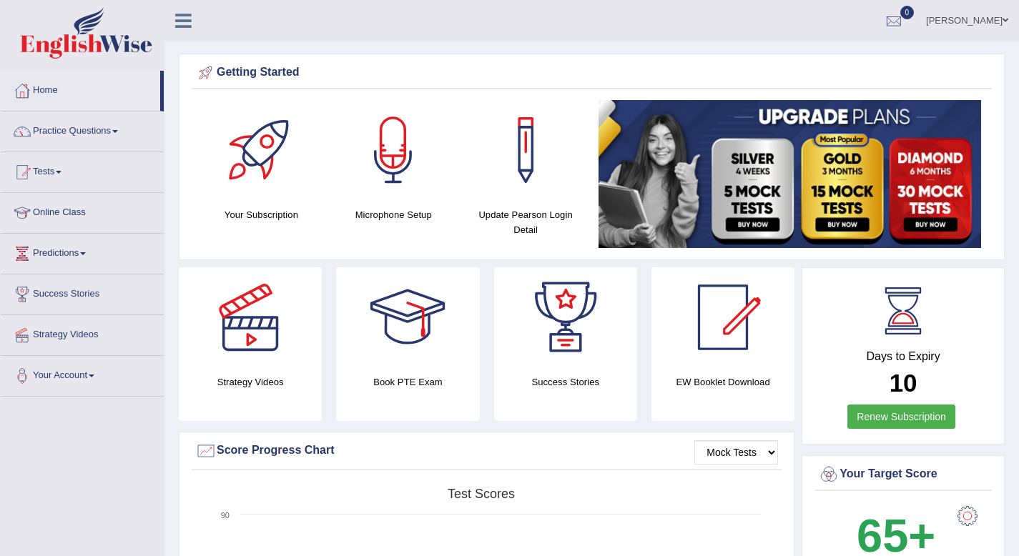
click at [110, 129] on link "Practice Questions" at bounding box center [82, 130] width 163 height 36
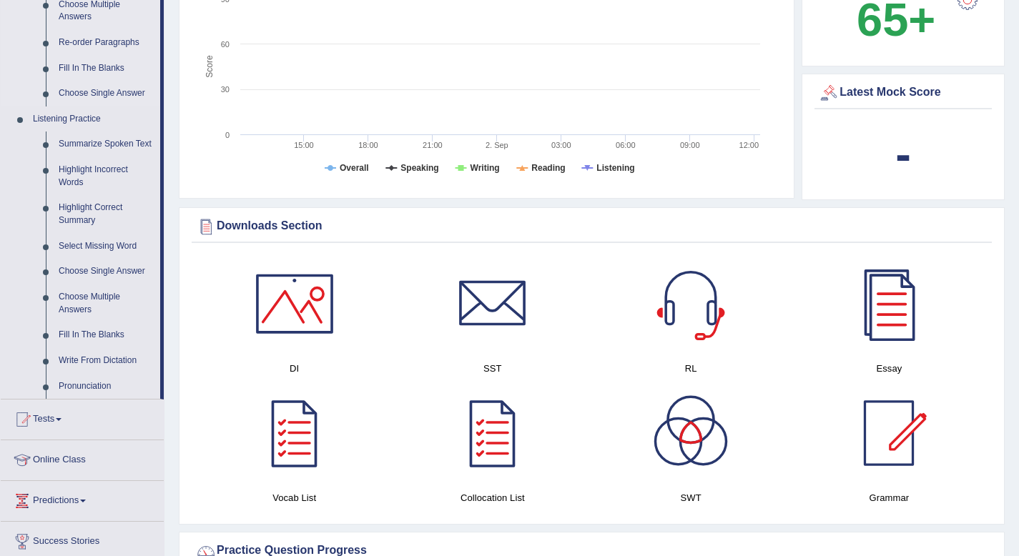
scroll to position [521, 0]
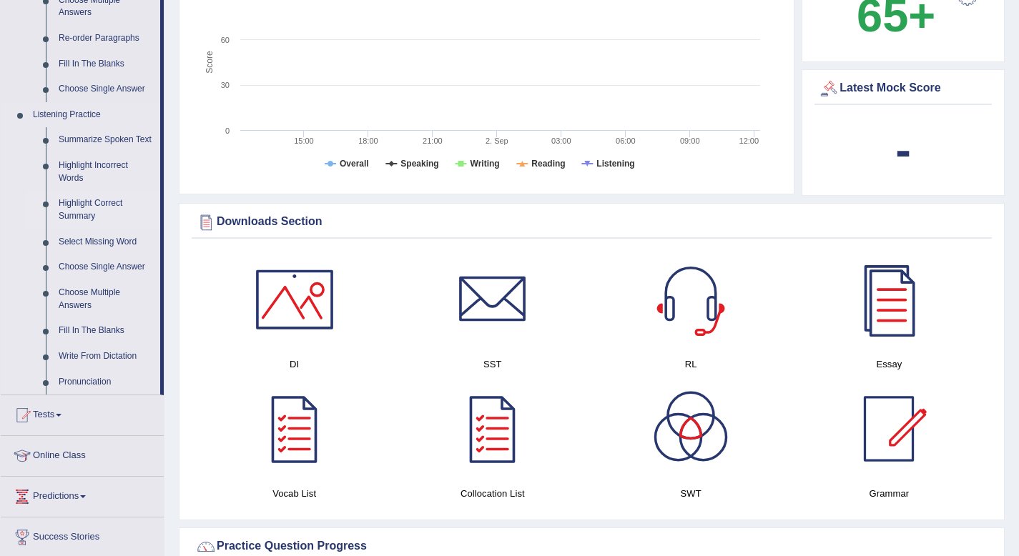
click at [79, 225] on link "Highlight Correct Summary" at bounding box center [106, 210] width 108 height 38
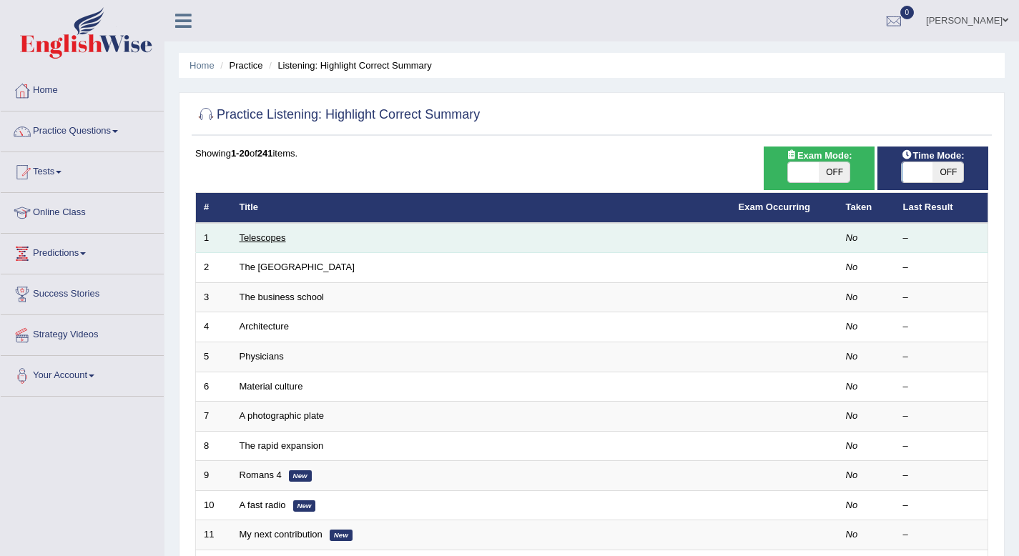
click at [245, 239] on link "Telescopes" at bounding box center [263, 237] width 46 height 11
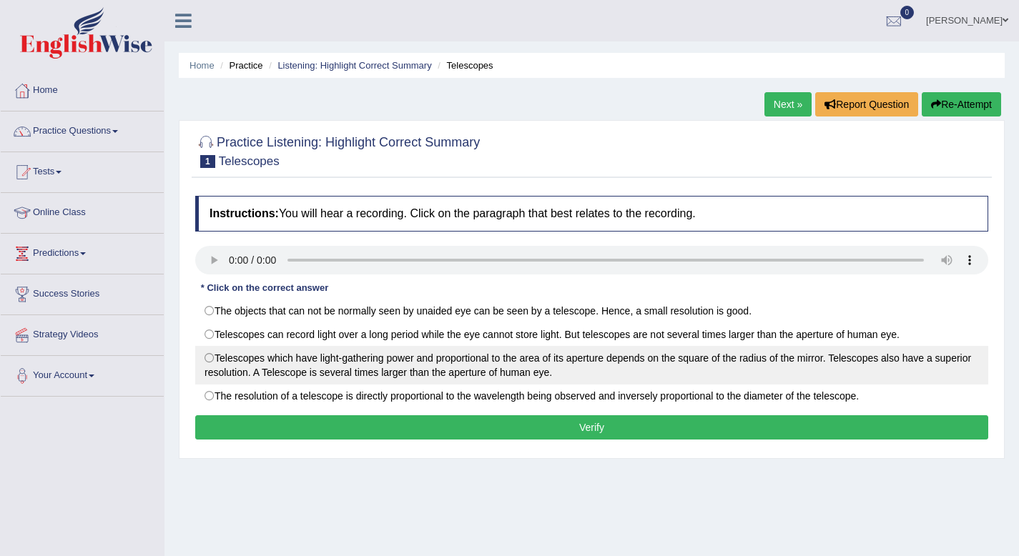
click at [278, 362] on label "Telescopes which have light-gathering power and proportional to the area of its…" at bounding box center [591, 365] width 793 height 39
radio input "true"
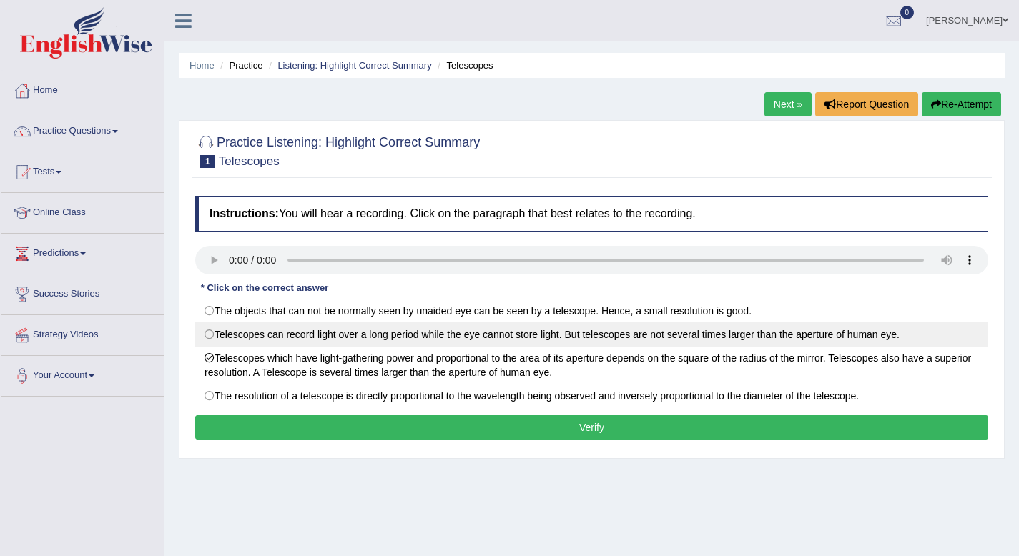
click at [281, 324] on label "Telescopes can record light over a long period while the eye cannot store light…" at bounding box center [591, 335] width 793 height 24
radio input "true"
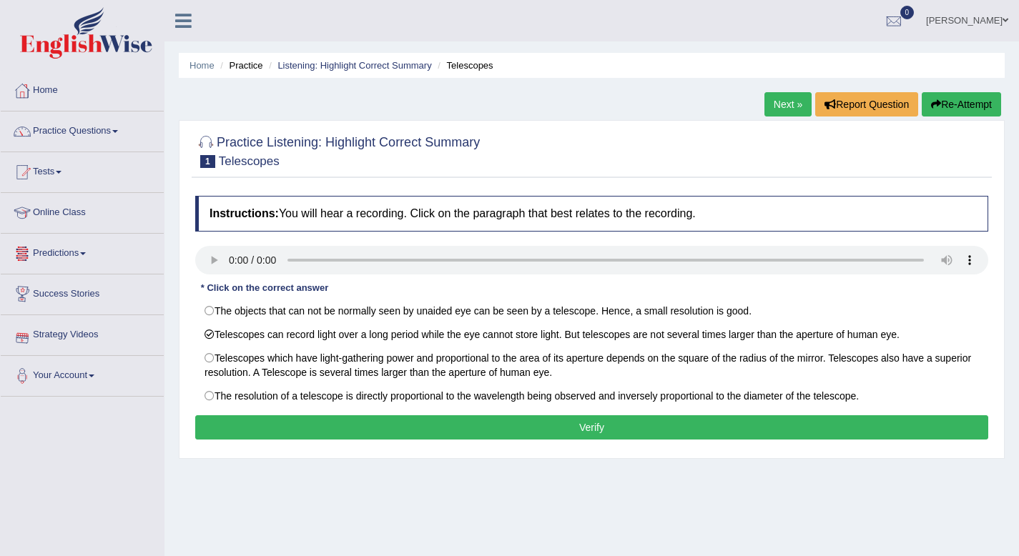
click at [211, 239] on div "Instructions: You will hear a recording. Click on the paragraph that best relat…" at bounding box center [592, 320] width 800 height 262
click at [253, 431] on button "Verify" at bounding box center [591, 428] width 793 height 24
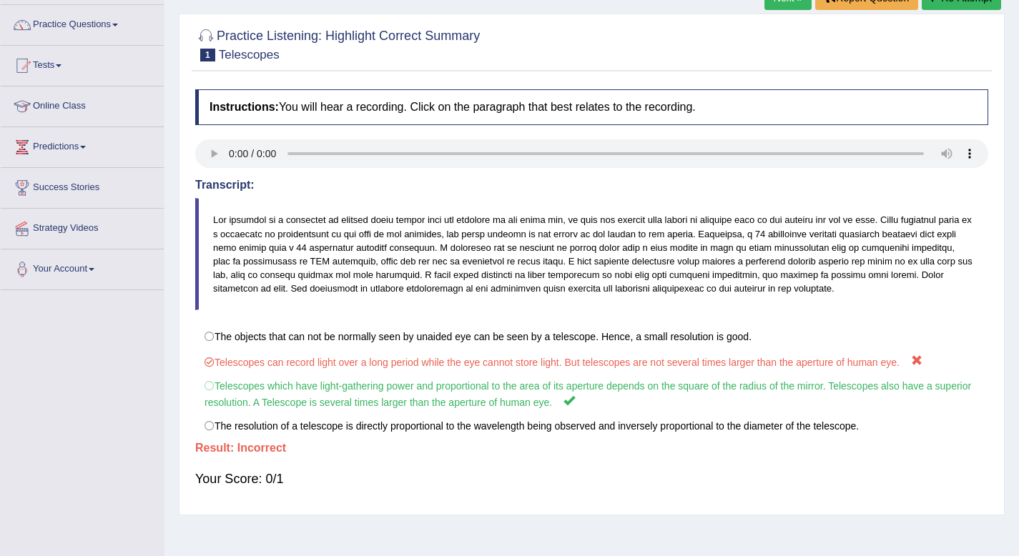
scroll to position [109, 0]
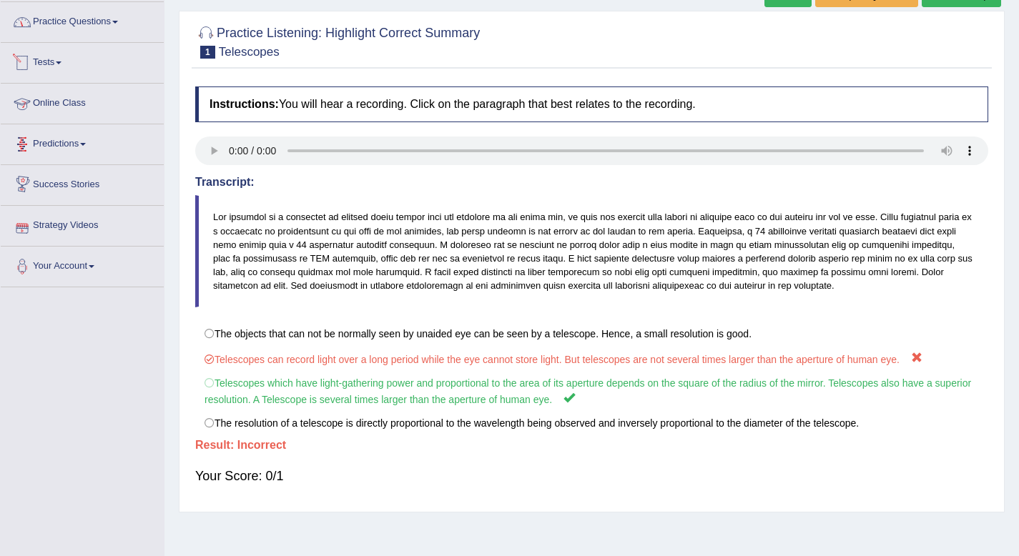
click at [102, 16] on link "Practice Questions" at bounding box center [82, 20] width 163 height 36
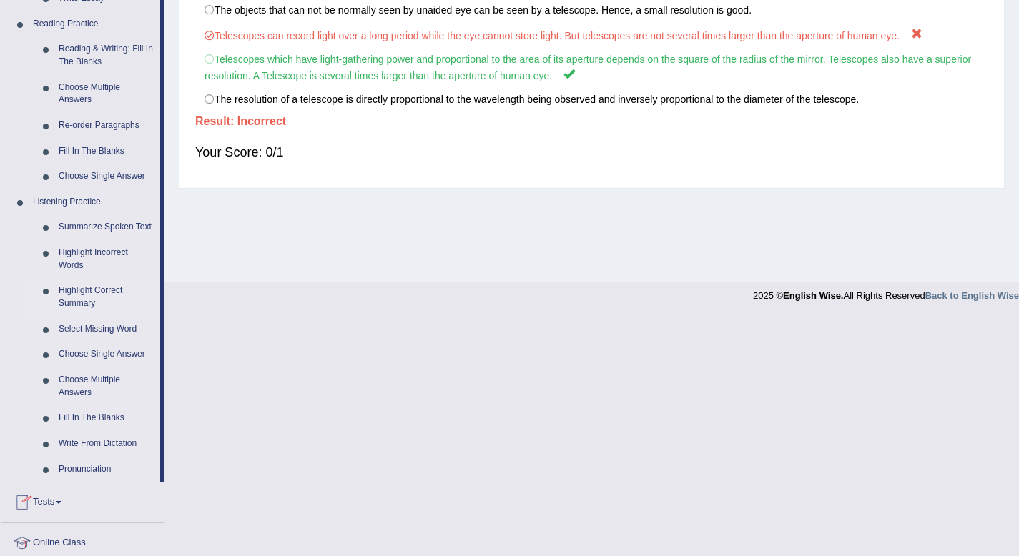
scroll to position [433, 0]
click at [87, 307] on link "Highlight Correct Summary" at bounding box center [106, 298] width 108 height 38
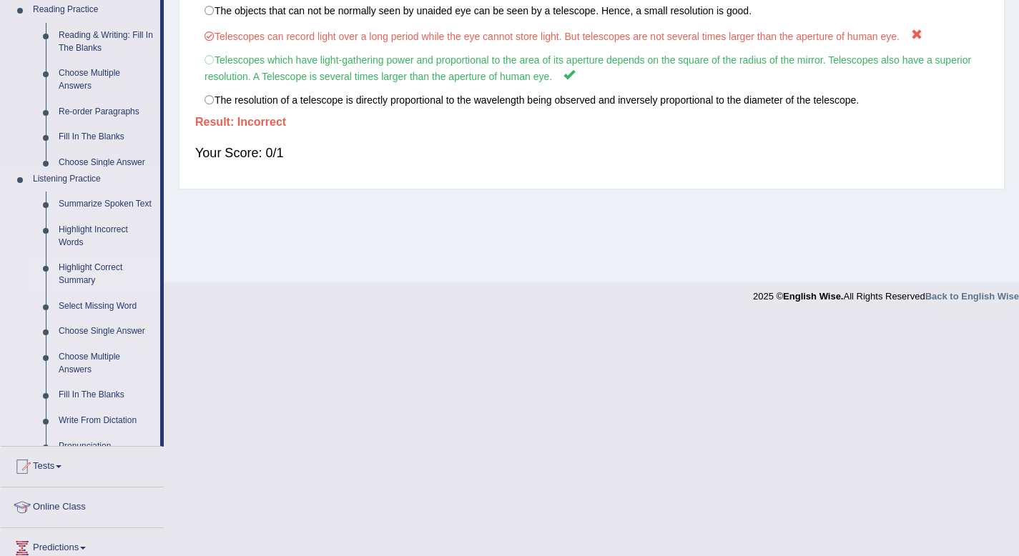
scroll to position [195, 0]
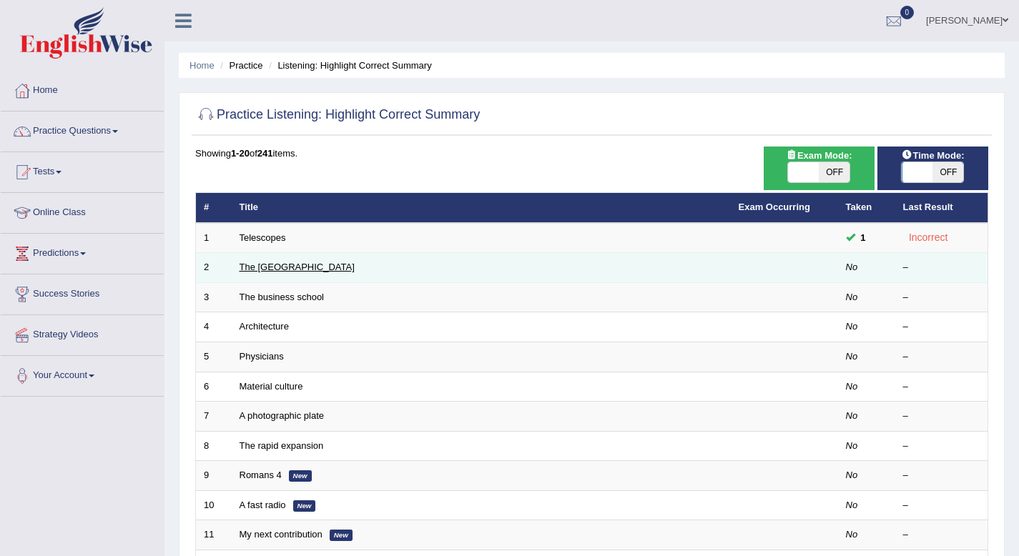
click at [260, 262] on link "The [GEOGRAPHIC_DATA]" at bounding box center [297, 267] width 115 height 11
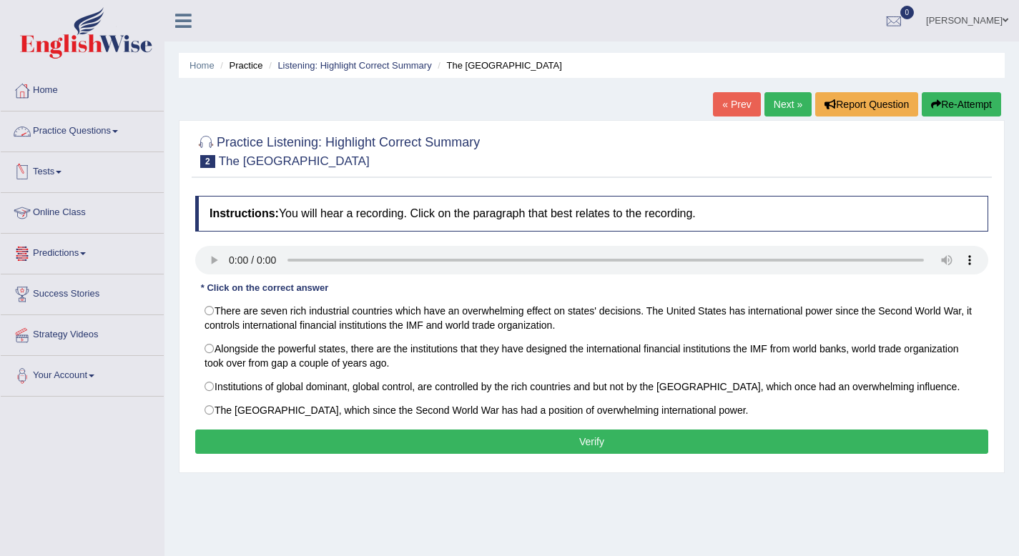
click at [90, 126] on link "Practice Questions" at bounding box center [82, 130] width 163 height 36
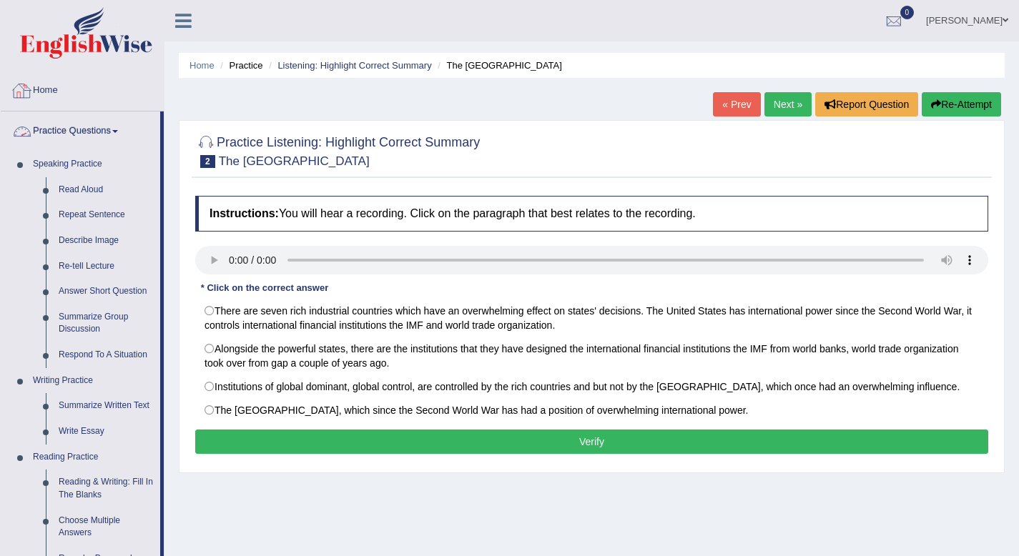
click at [125, 129] on link "Practice Questions" at bounding box center [80, 130] width 159 height 36
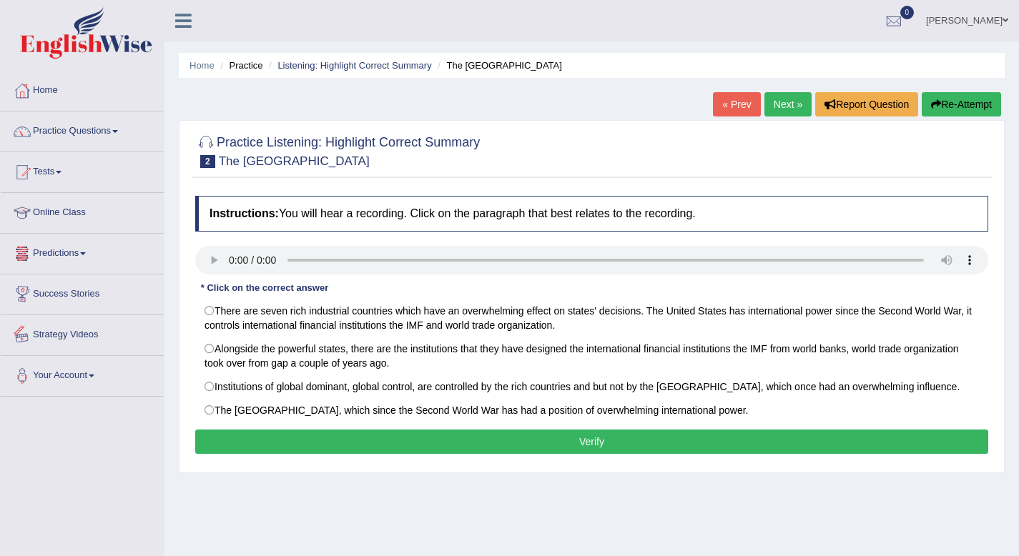
click at [68, 328] on link "Strategy Videos" at bounding box center [82, 333] width 163 height 36
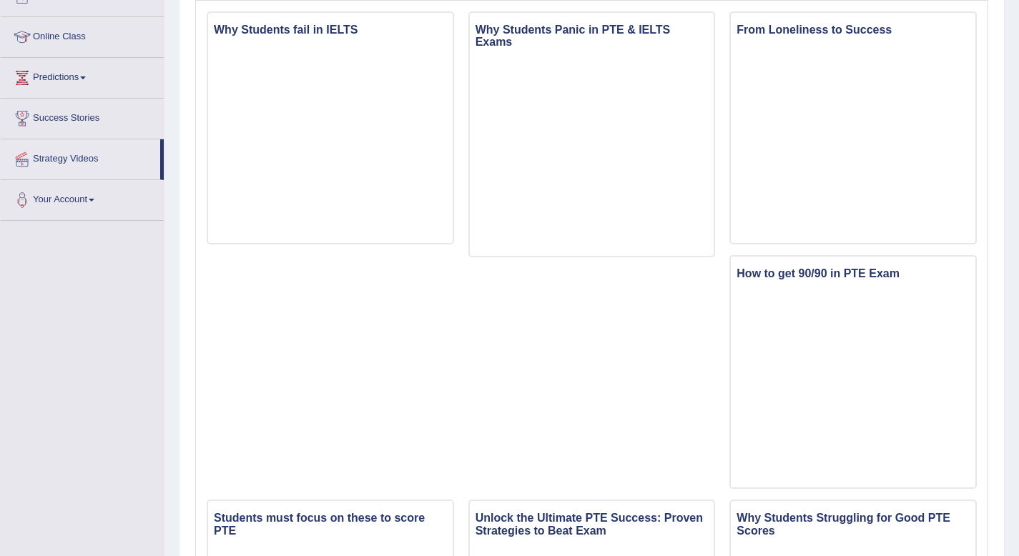
scroll to position [97, 0]
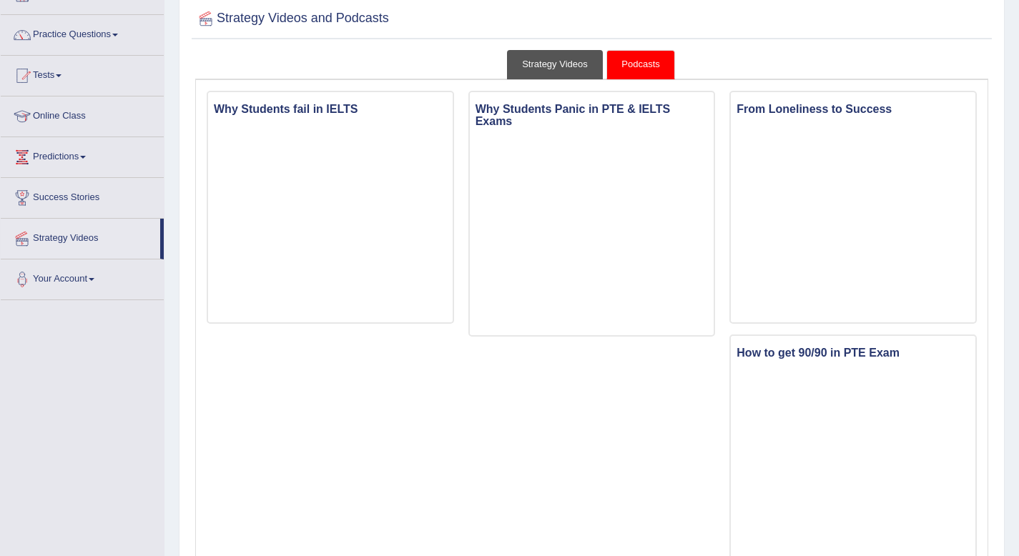
click at [561, 72] on link "Strategy Videos" at bounding box center [555, 64] width 96 height 29
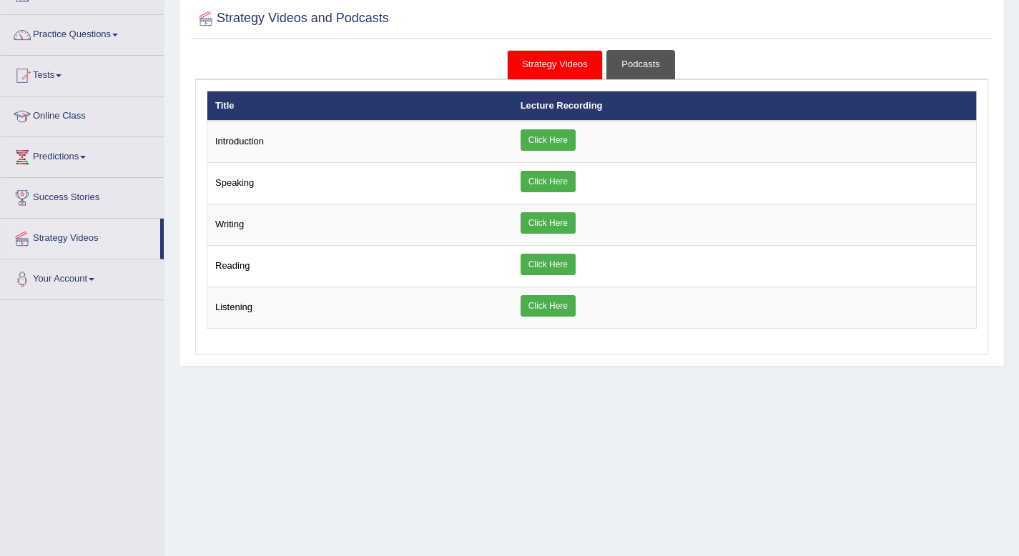
click at [647, 72] on link "Podcasts" at bounding box center [641, 64] width 68 height 29
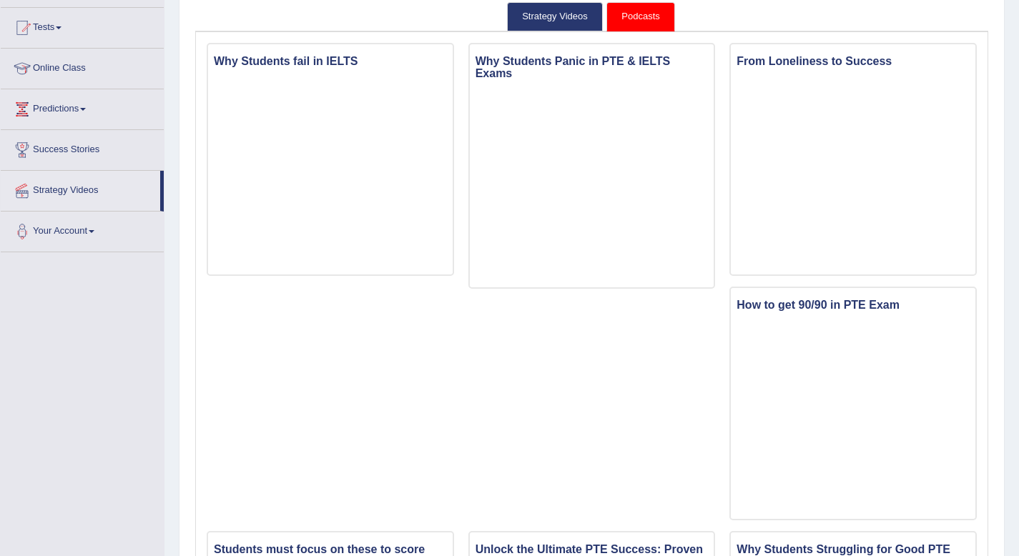
scroll to position [0, 0]
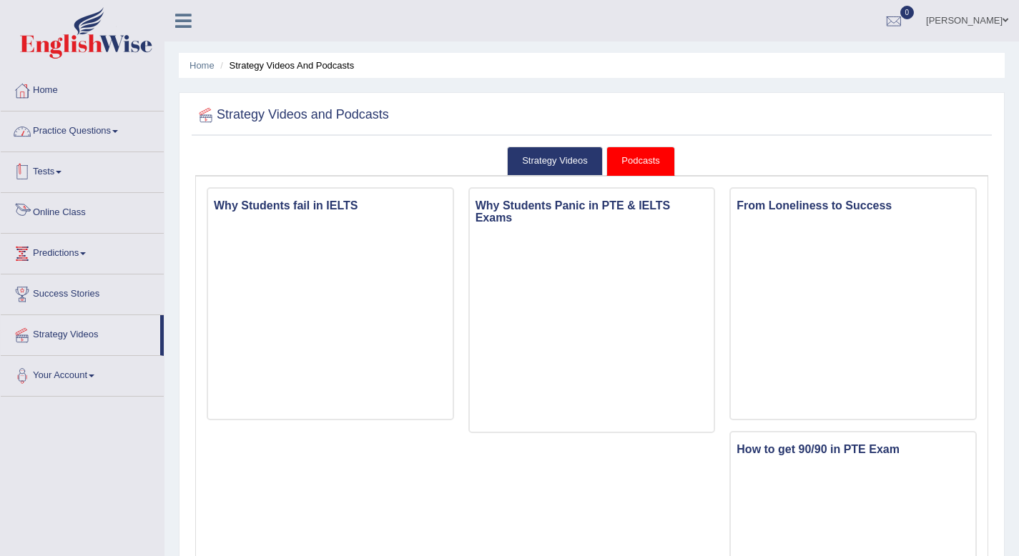
click at [76, 134] on link "Practice Questions" at bounding box center [82, 130] width 163 height 36
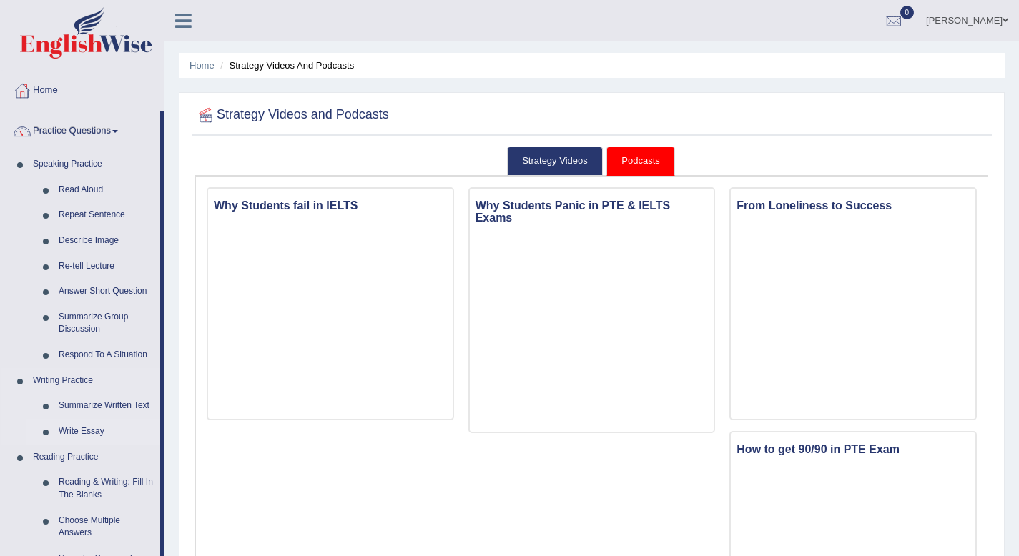
click at [79, 424] on link "Write Essay" at bounding box center [106, 432] width 108 height 26
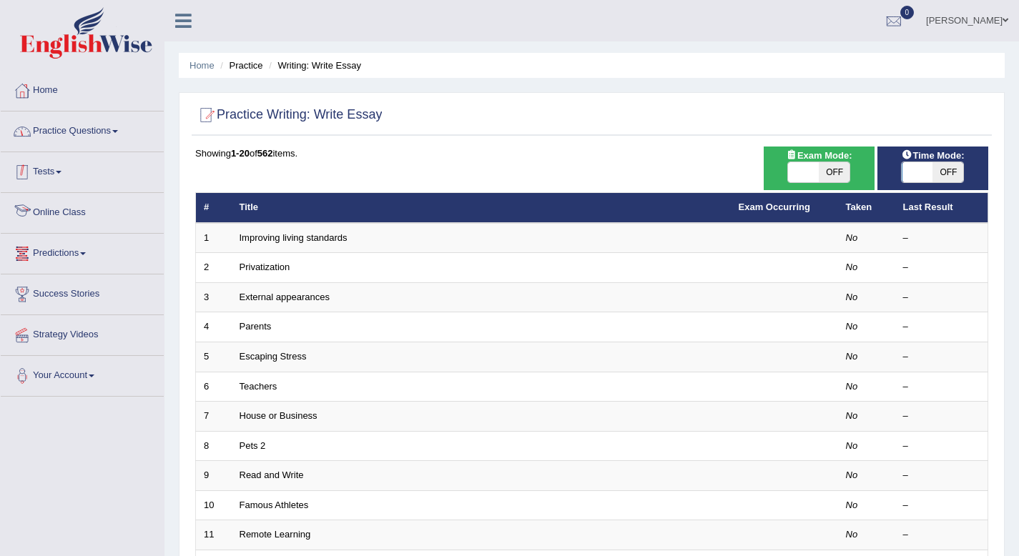
click at [99, 137] on link "Practice Questions" at bounding box center [82, 130] width 163 height 36
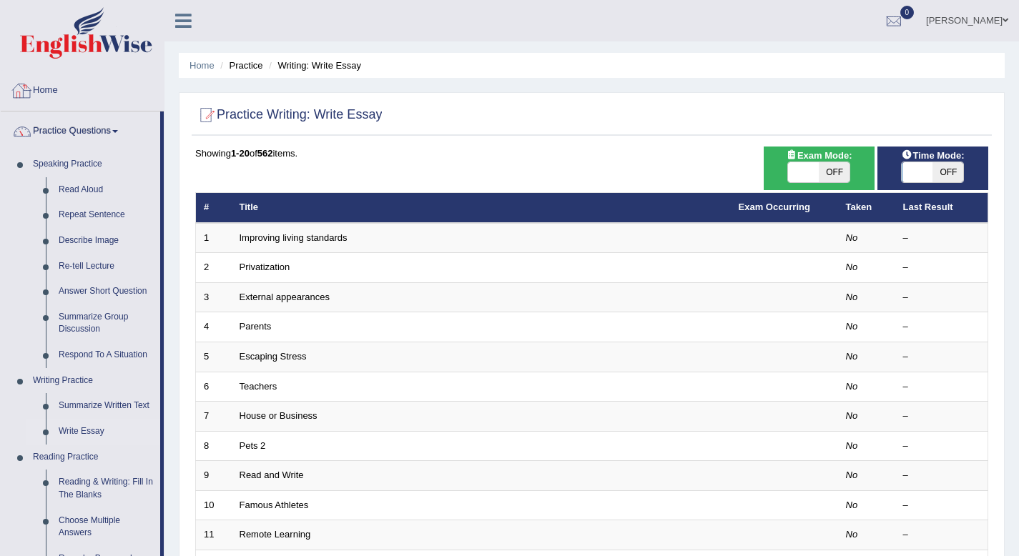
click at [70, 129] on link "Practice Questions" at bounding box center [80, 130] width 159 height 36
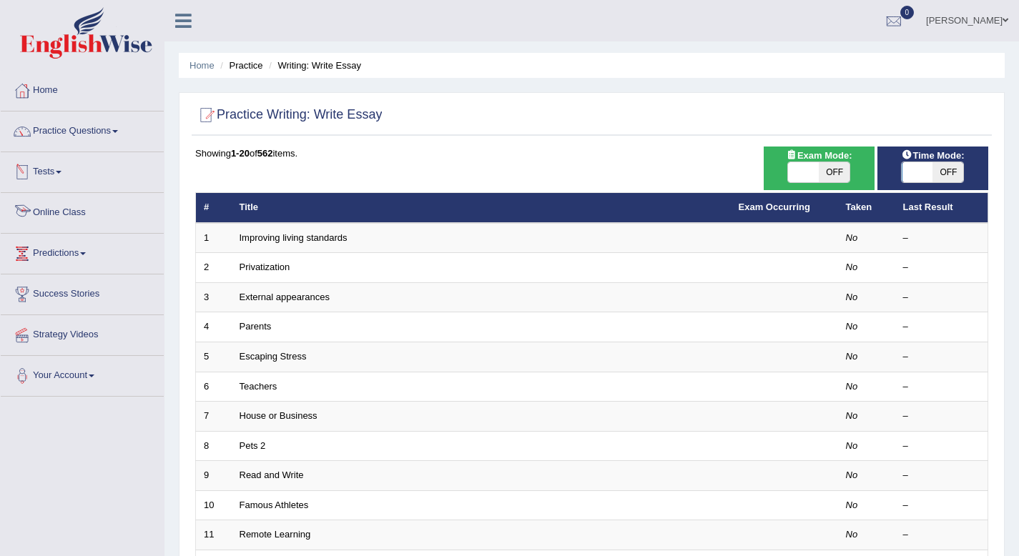
click at [62, 184] on link "Tests" at bounding box center [82, 170] width 163 height 36
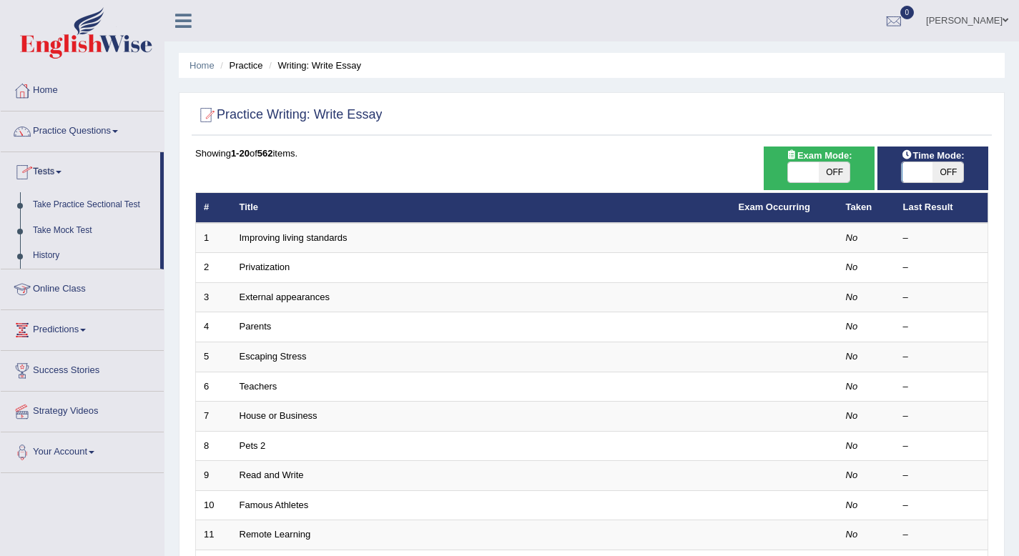
click at [61, 177] on link "Tests" at bounding box center [80, 170] width 159 height 36
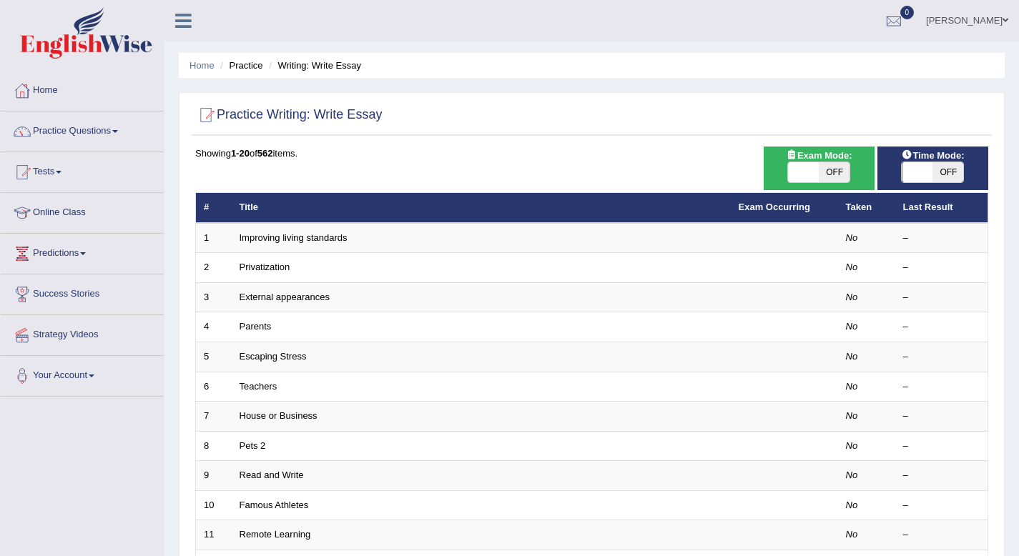
click at [67, 207] on link "Online Class" at bounding box center [82, 211] width 163 height 36
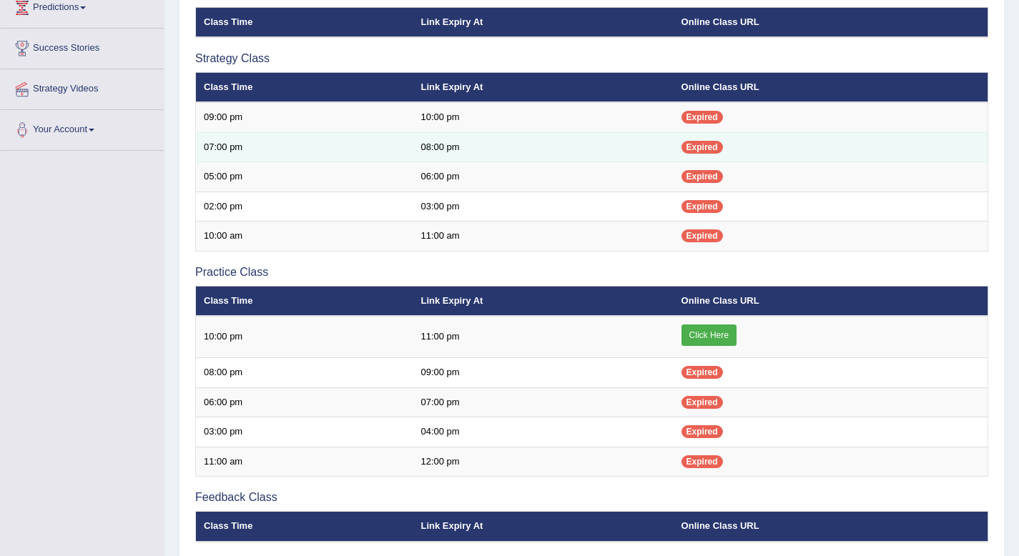
scroll to position [245, 0]
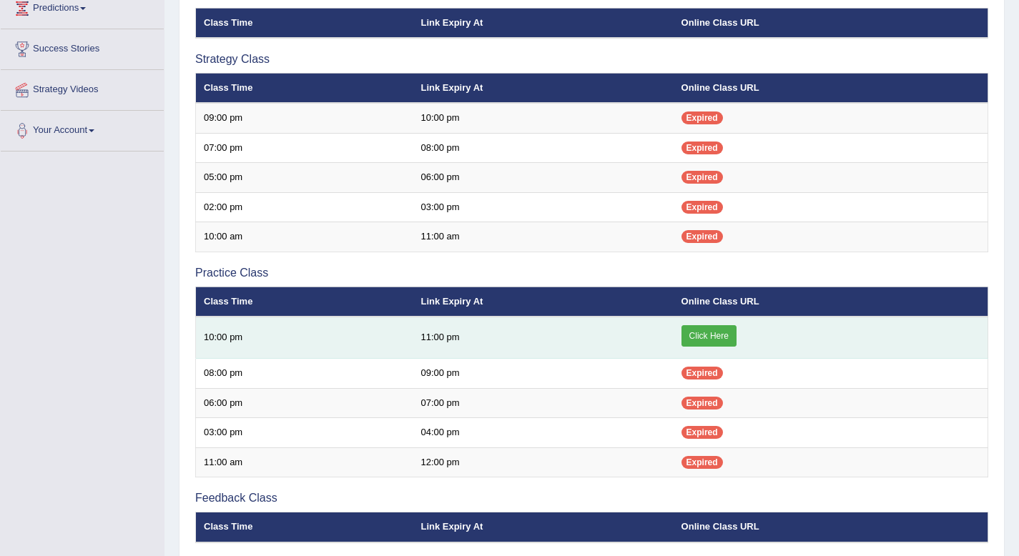
click at [710, 335] on link "Click Here" at bounding box center [709, 335] width 55 height 21
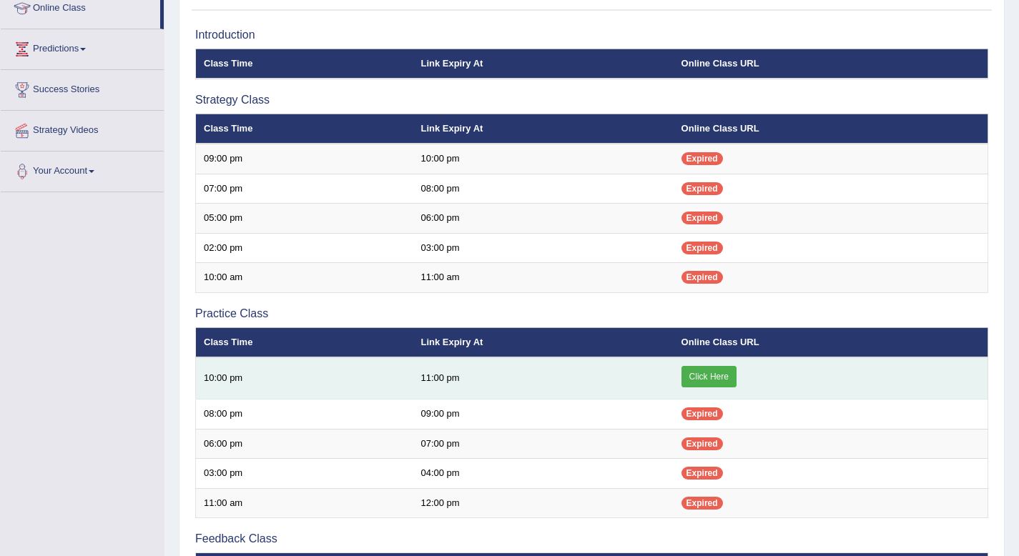
scroll to position [203, 0]
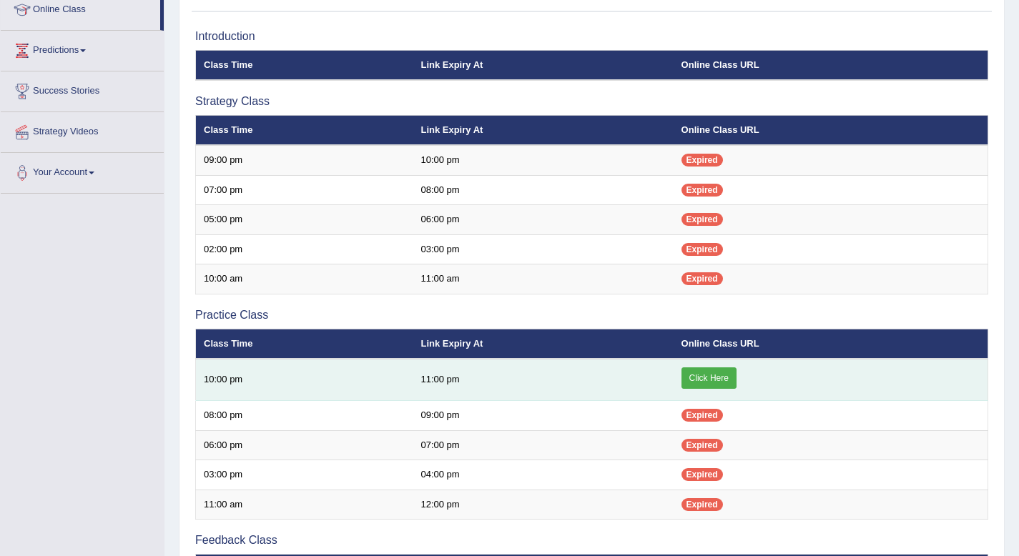
click at [717, 380] on link "Click Here" at bounding box center [709, 378] width 55 height 21
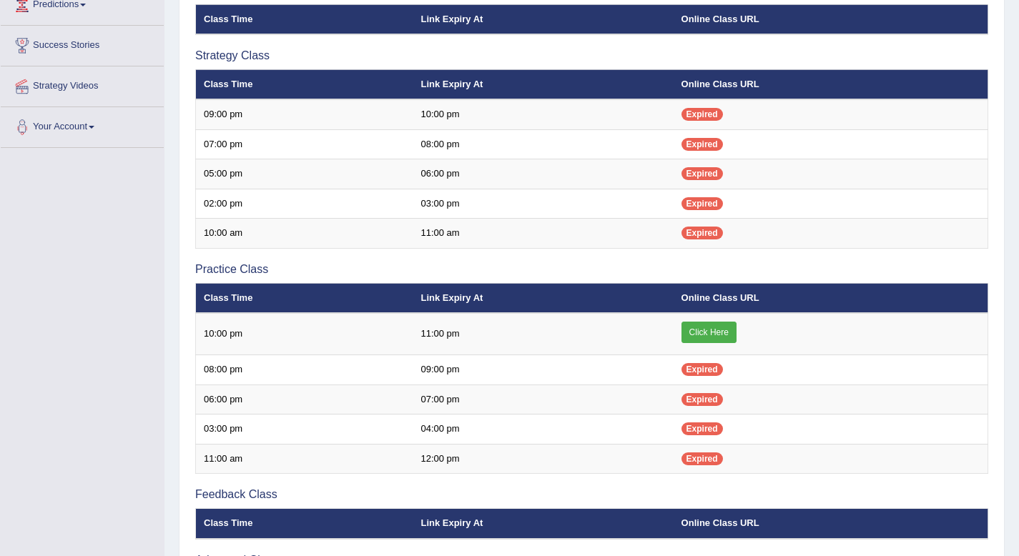
scroll to position [250, 0]
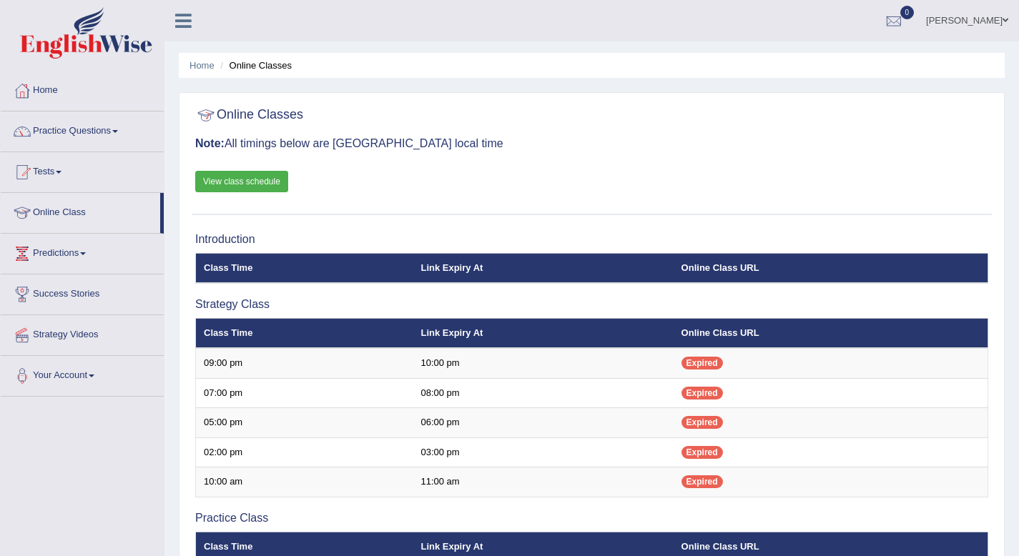
click at [262, 183] on link "View class schedule" at bounding box center [241, 181] width 93 height 21
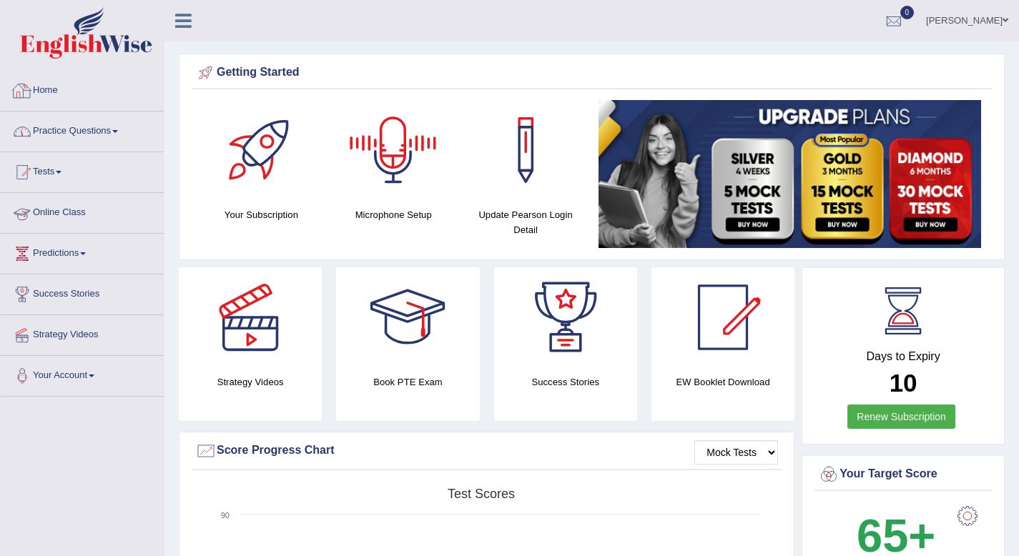
click at [77, 132] on link "Practice Questions" at bounding box center [82, 130] width 163 height 36
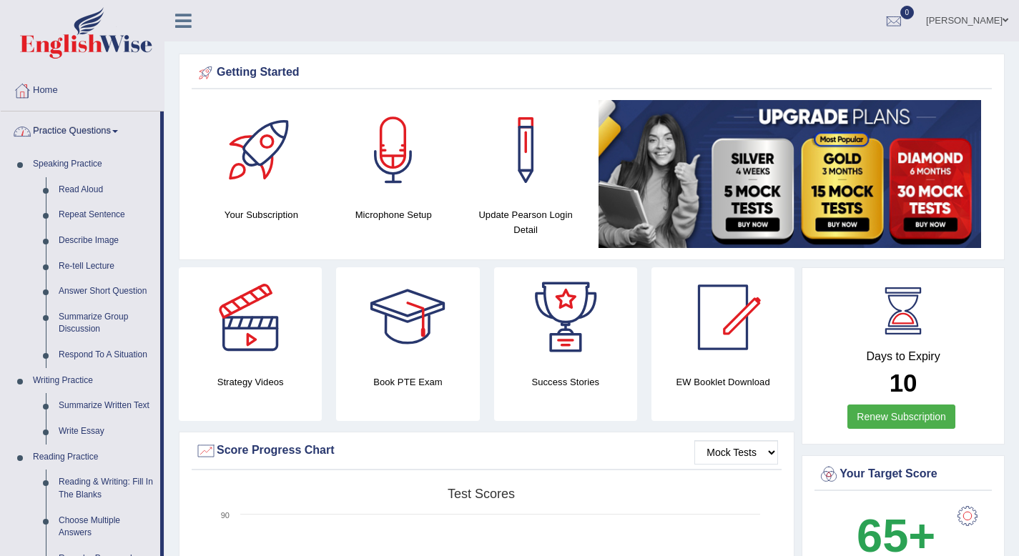
click at [77, 132] on link "Practice Questions" at bounding box center [80, 130] width 159 height 36
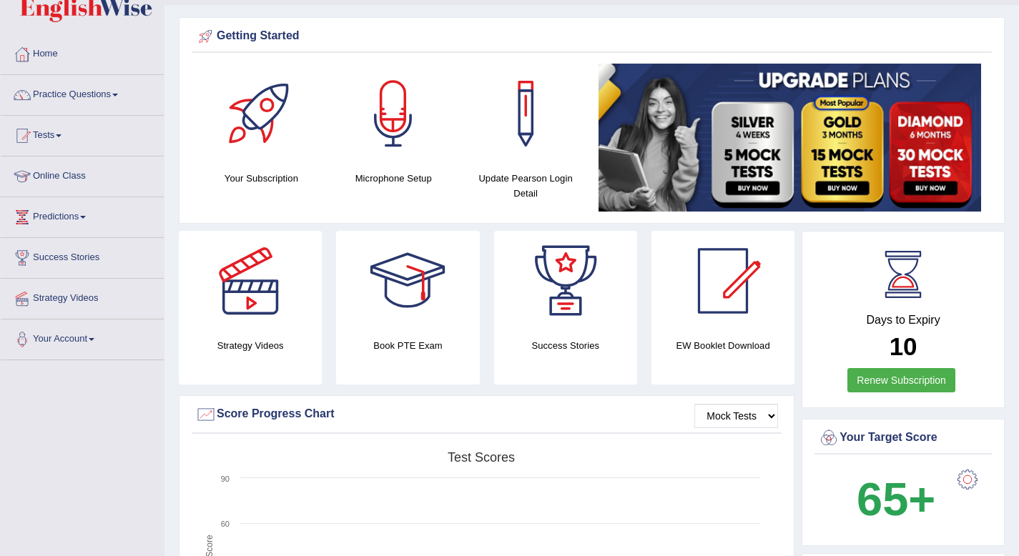
scroll to position [47, 0]
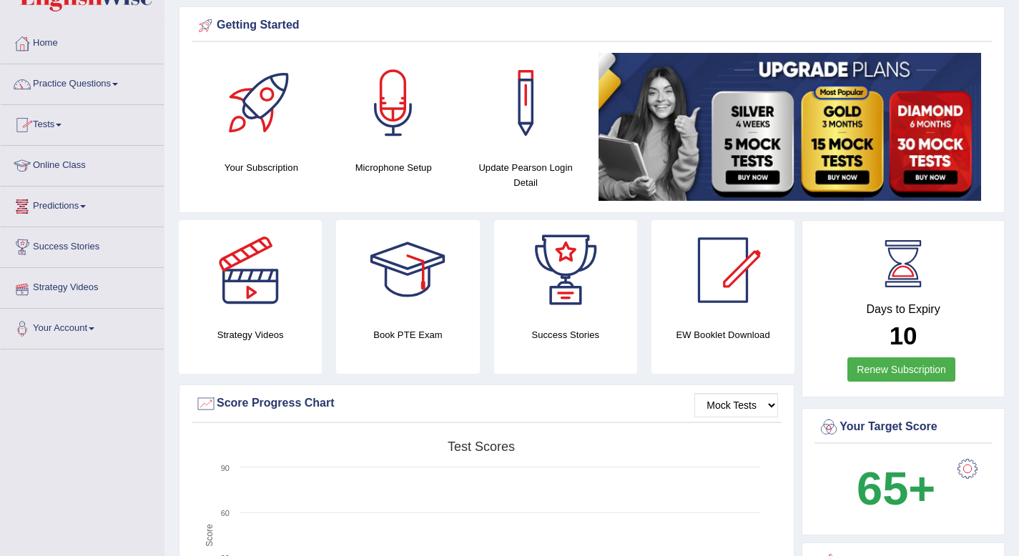
click at [63, 294] on link "Strategy Videos" at bounding box center [82, 286] width 163 height 36
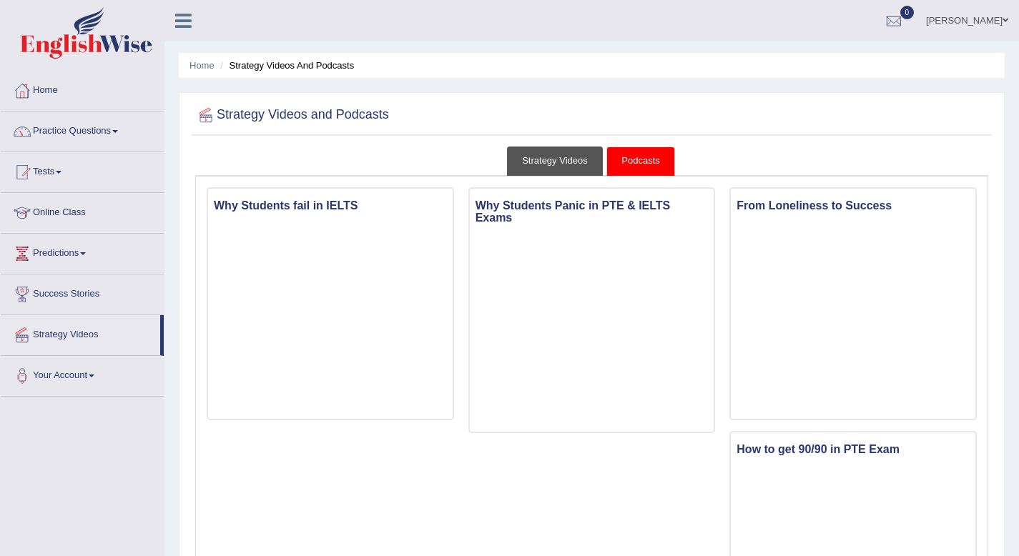
click at [555, 158] on link "Strategy Videos" at bounding box center [555, 161] width 96 height 29
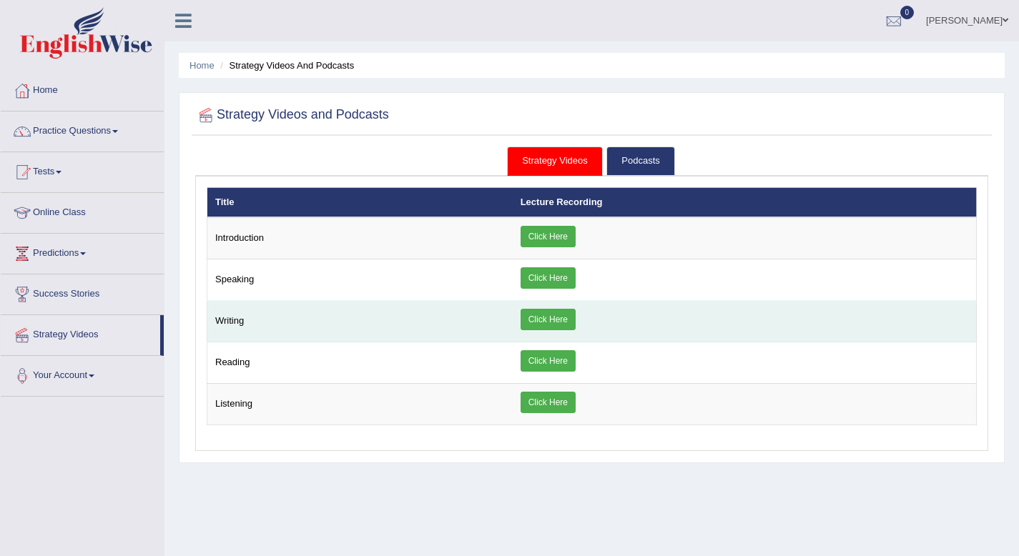
click at [550, 320] on link "Click Here" at bounding box center [548, 319] width 55 height 21
